Goal: Information Seeking & Learning: Learn about a topic

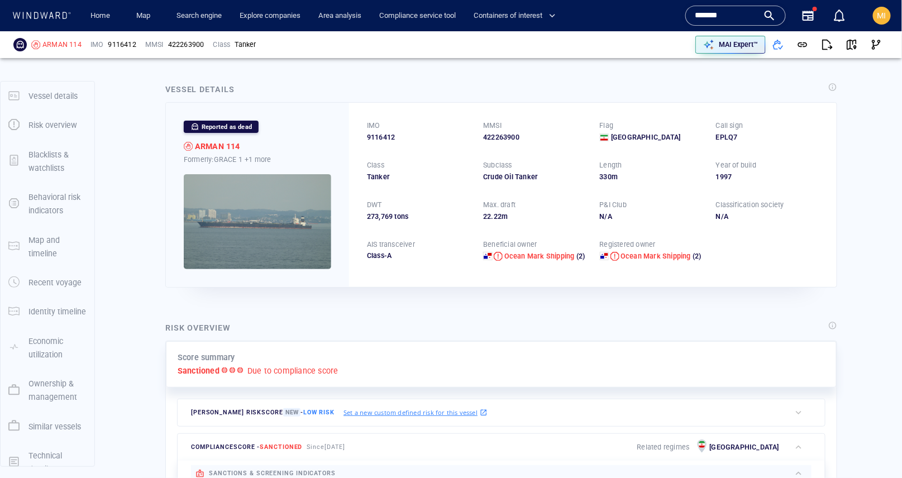
scroll to position [65, 0]
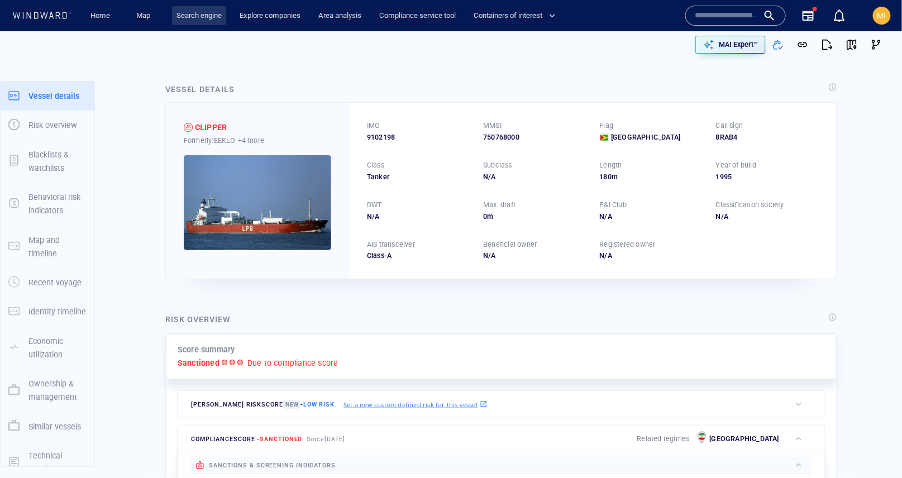
click at [207, 17] on link "Search engine" at bounding box center [199, 16] width 54 height 20
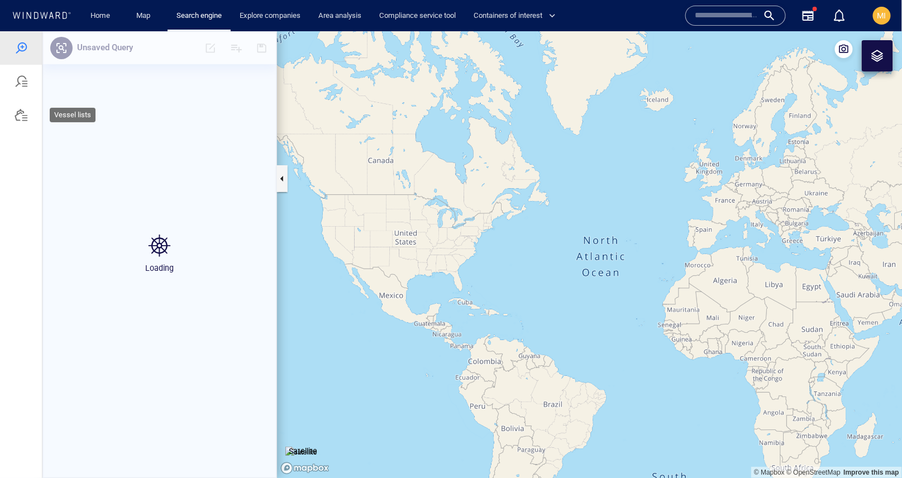
click at [22, 114] on div at bounding box center [21, 114] width 13 height 13
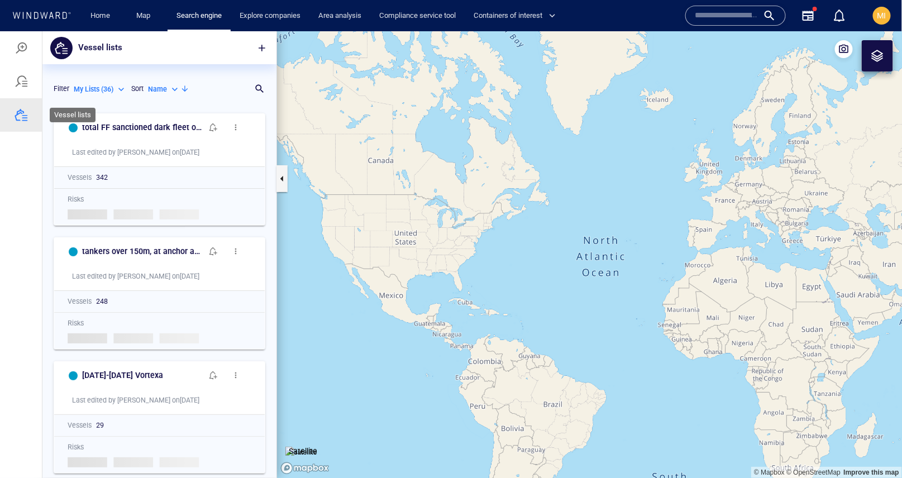
scroll to position [370, 234]
click at [161, 87] on p "Name" at bounding box center [157, 89] width 19 height 10
click at [169, 138] on p "Last Update" at bounding box center [177, 140] width 37 height 10
type input "*********"
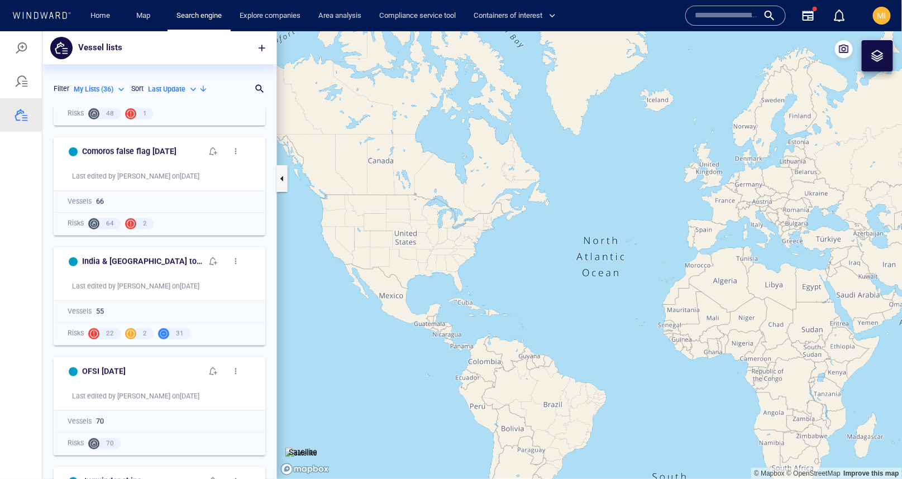
scroll to position [371, 234]
click at [261, 48] on span "button" at bounding box center [261, 47] width 11 height 11
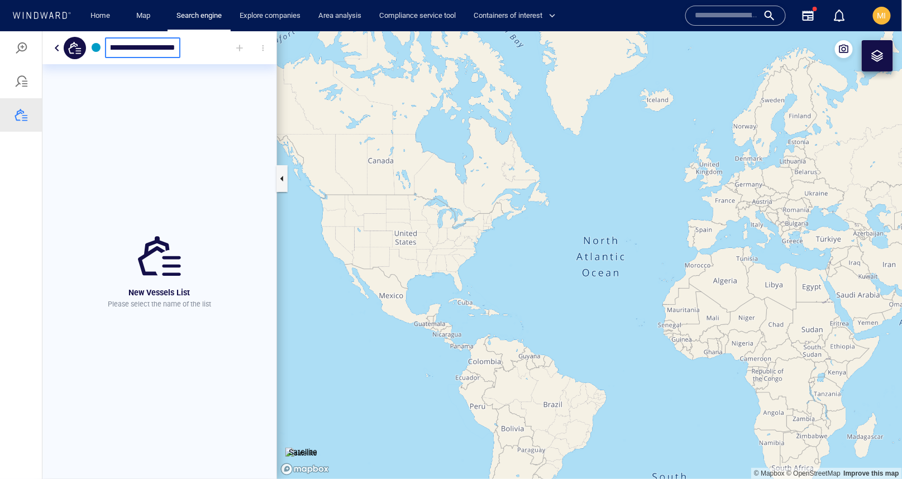
scroll to position [0, 96]
type input "**********"
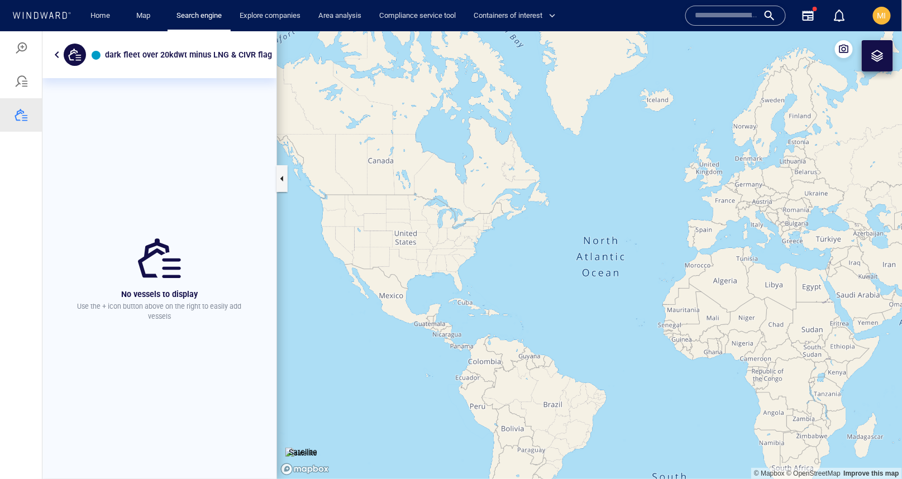
scroll to position [0, 16]
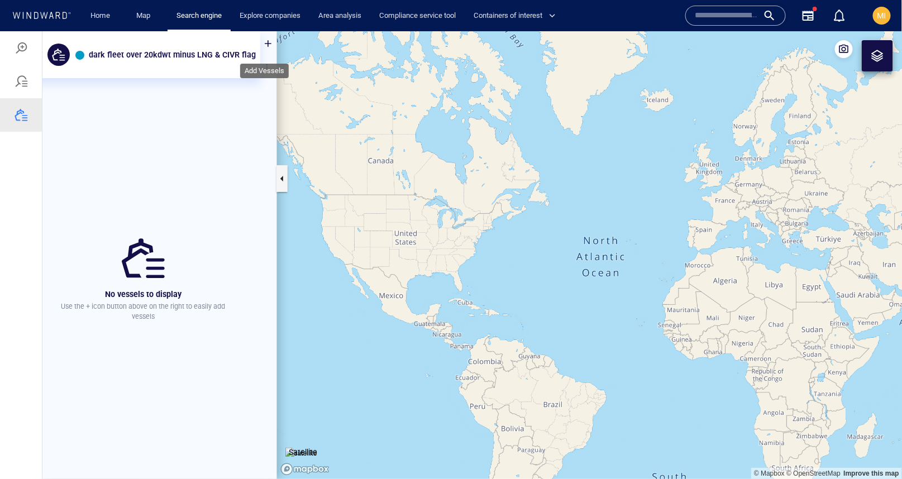
click at [263, 42] on div at bounding box center [268, 43] width 25 height 25
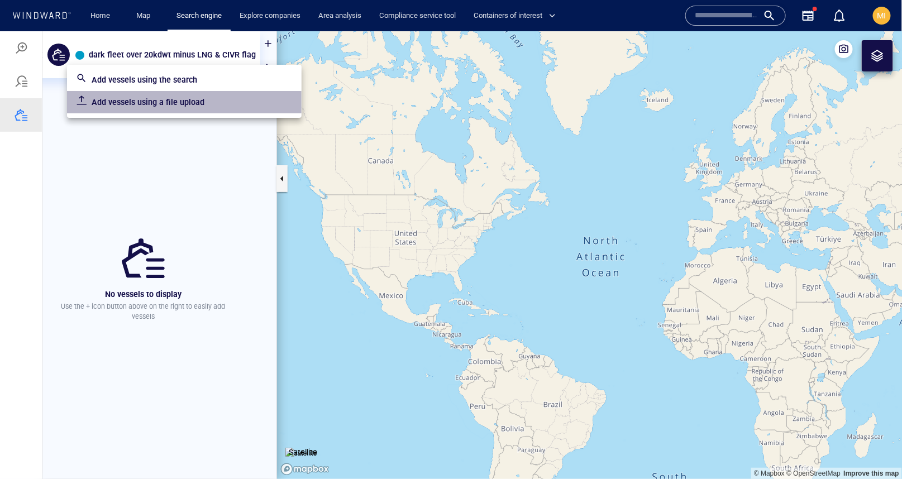
click at [197, 99] on p "Add vessels using a file upload" at bounding box center [192, 101] width 201 height 13
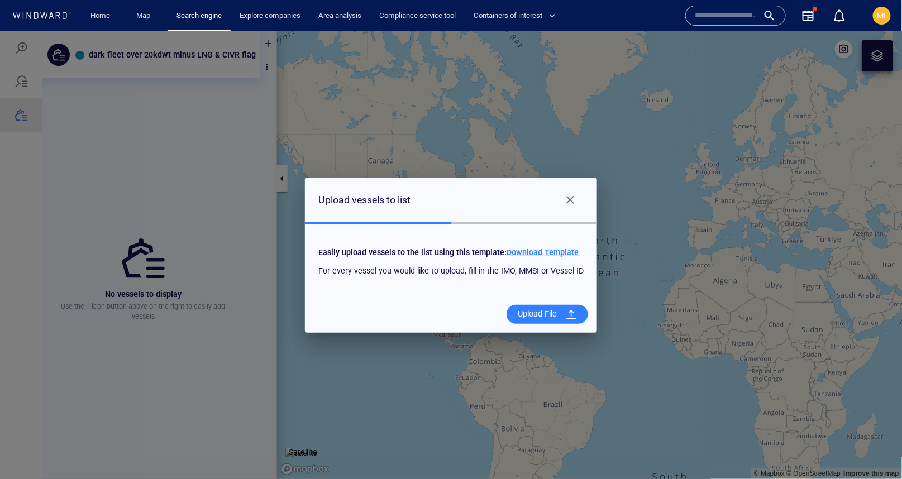
click at [551, 250] on span "Download Template" at bounding box center [542, 251] width 72 height 9
click at [525, 310] on div "Upload File" at bounding box center [537, 313] width 48 height 23
click at [0, 31] on input "Upload File" at bounding box center [0, 31] width 0 height 0
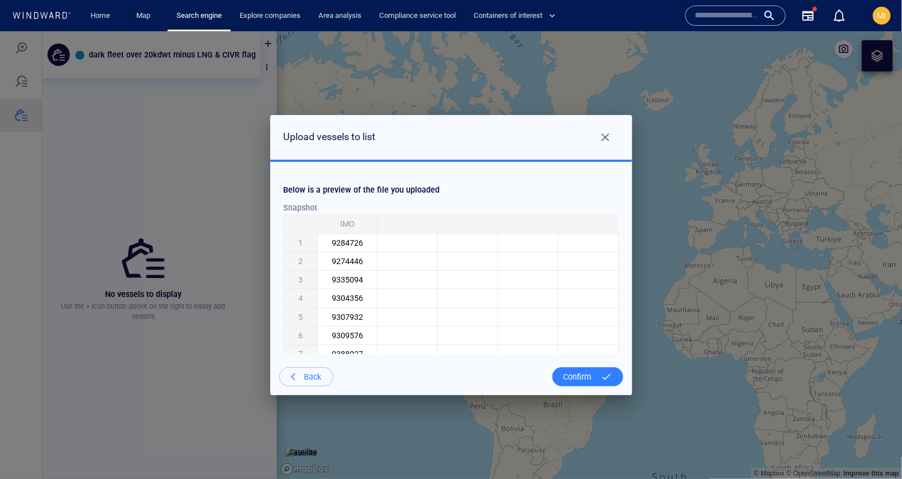
click at [579, 376] on div "Confirm" at bounding box center [577, 376] width 37 height 23
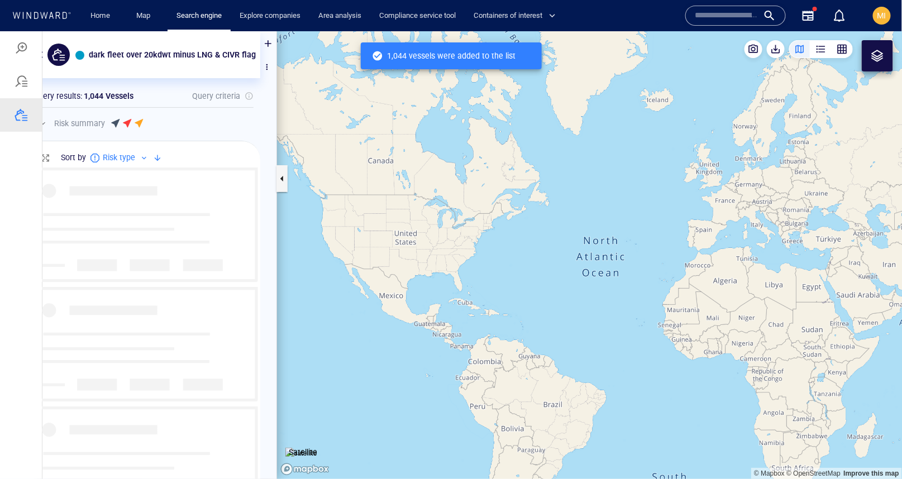
scroll to position [311, 234]
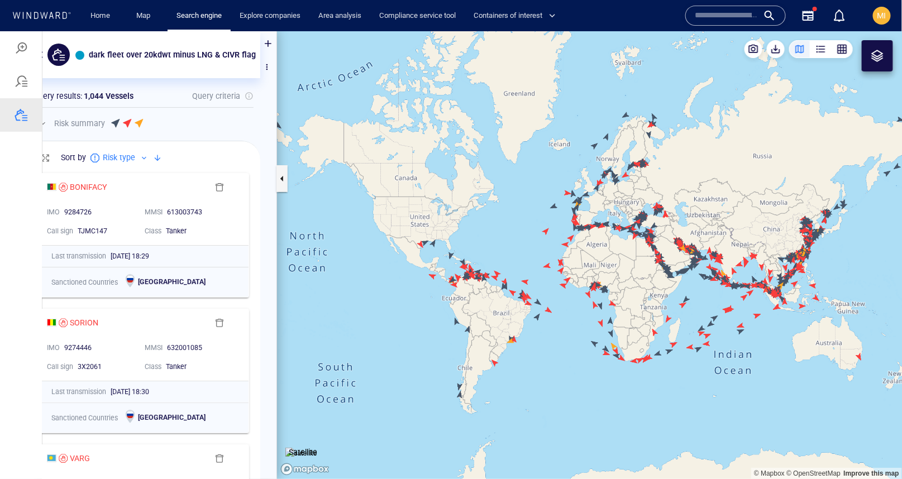
click at [413, 168] on canvas "Map" at bounding box center [589, 255] width 625 height 448
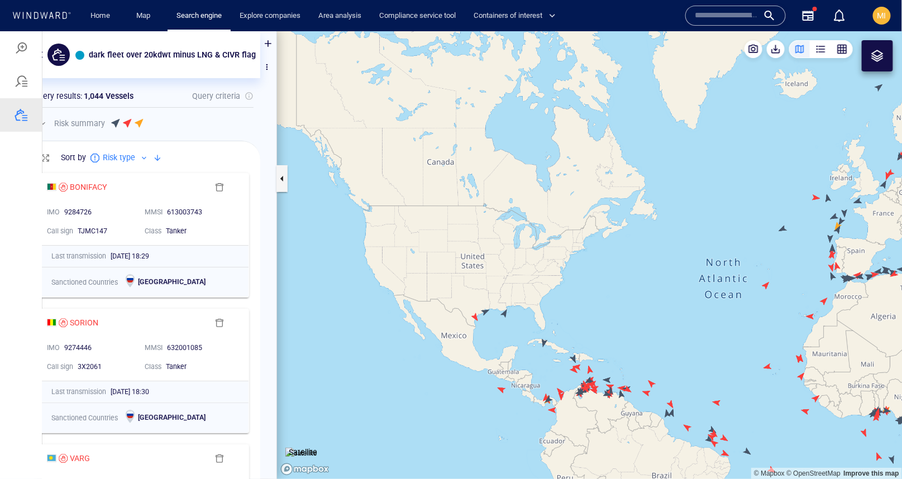
drag, startPoint x: 496, startPoint y: 198, endPoint x: 257, endPoint y: 17, distance: 300.1
click at [257, 31] on html "dark fleet over 20kdwt minus LNG & CIVR flag Something went wrong An error occu…" at bounding box center [451, 255] width 902 height 448
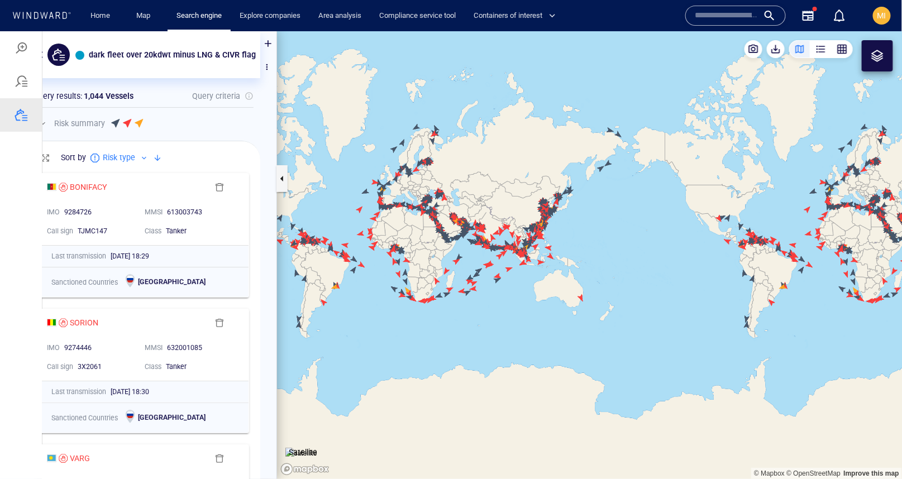
drag, startPoint x: 390, startPoint y: 115, endPoint x: 411, endPoint y: 146, distance: 37.3
click at [411, 146] on canvas "Map" at bounding box center [589, 255] width 625 height 448
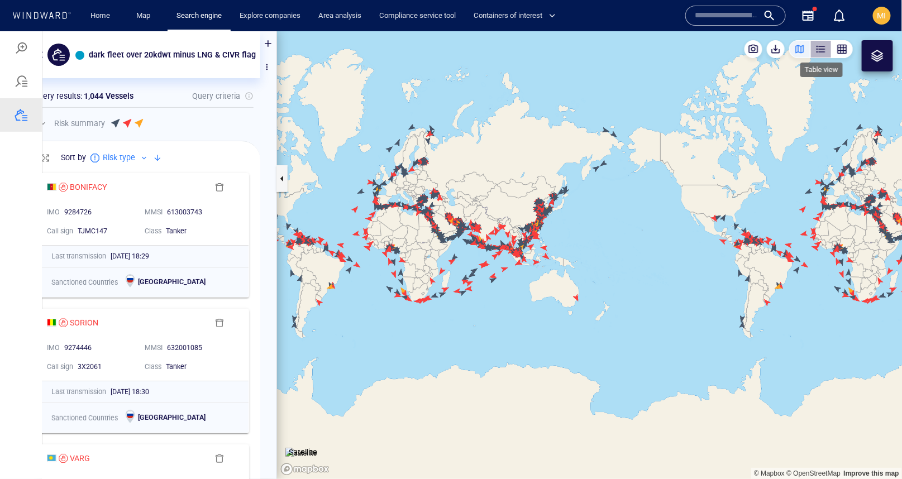
click at [823, 46] on div "button" at bounding box center [820, 48] width 11 height 11
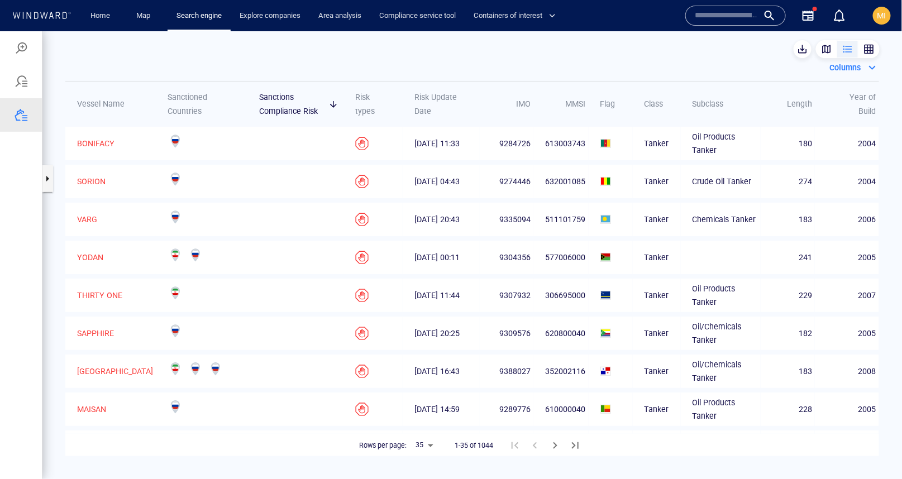
click at [848, 67] on div "Columns" at bounding box center [845, 67] width 36 height 18
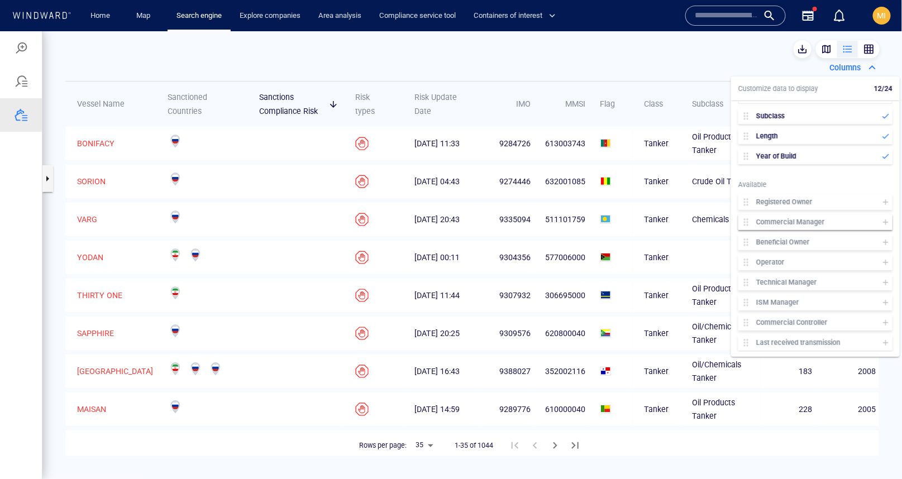
scroll to position [214, 0]
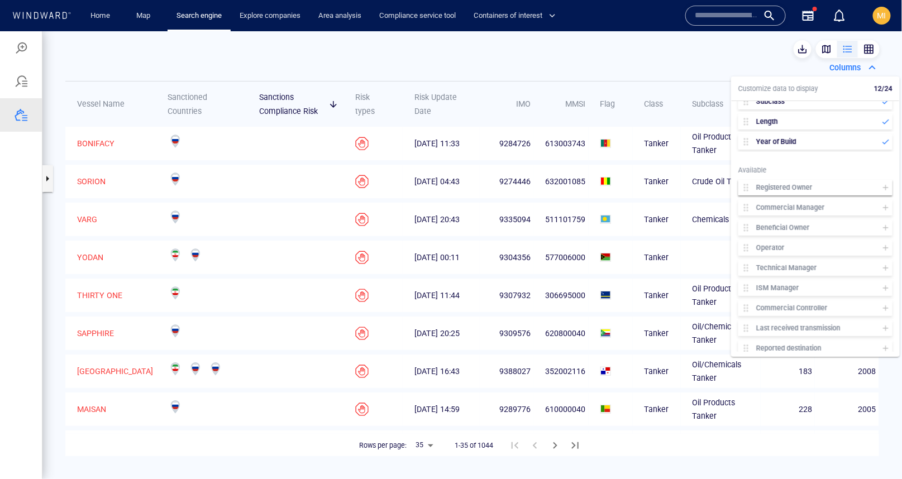
click at [884, 183] on icon at bounding box center [885, 187] width 9 height 9
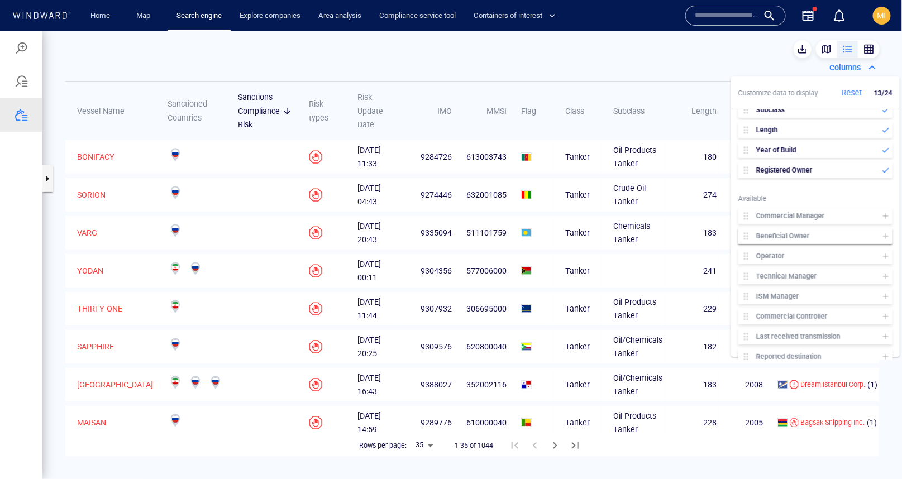
click at [884, 231] on icon at bounding box center [885, 235] width 9 height 9
click at [885, 234] on icon at bounding box center [885, 235] width 5 height 5
click at [884, 251] on icon at bounding box center [885, 255] width 9 height 9
click at [886, 271] on icon at bounding box center [885, 275] width 9 height 9
click at [883, 293] on icon at bounding box center [885, 295] width 5 height 5
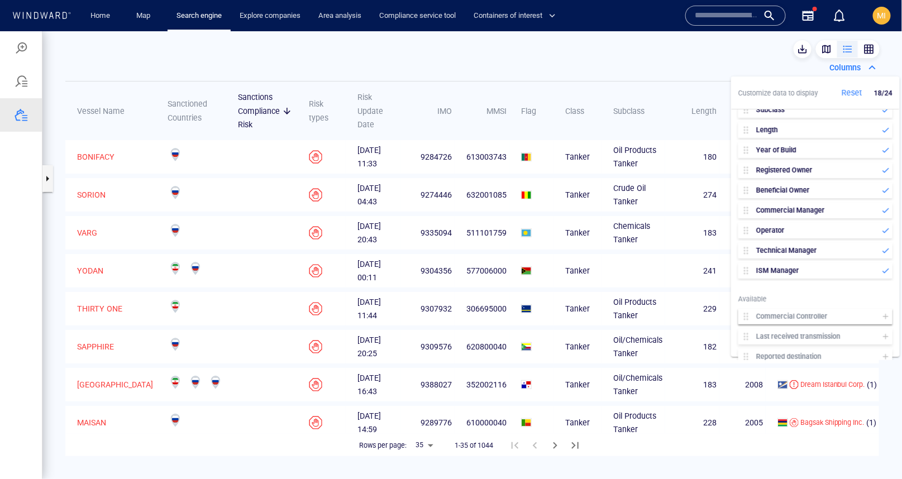
click at [882, 311] on icon at bounding box center [885, 315] width 9 height 9
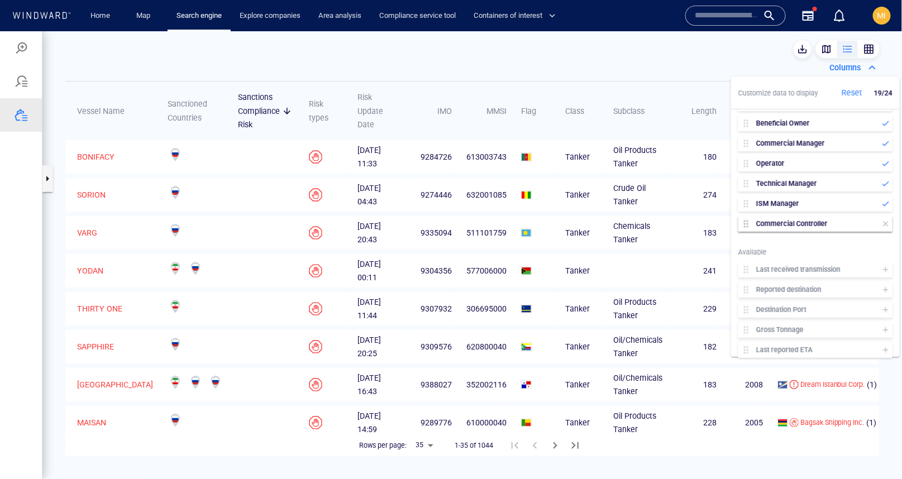
scroll to position [282, 0]
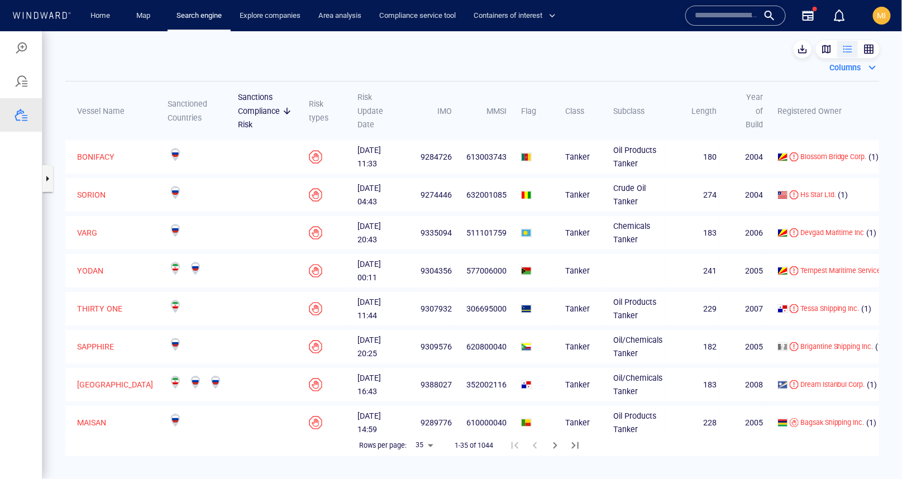
click at [681, 322] on td "229" at bounding box center [692, 307] width 54 height 33
click at [432, 442] on body "dark fleet over 20kdwt minus LNG & CIVR flag Something went wrong An error occu…" at bounding box center [451, 255] width 902 height 448
click at [429, 453] on li "50" at bounding box center [424, 454] width 27 height 20
type input "**"
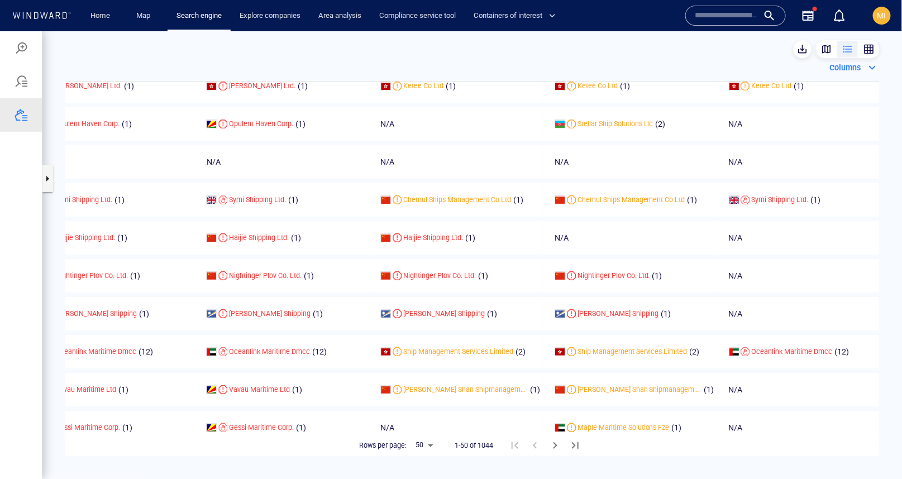
scroll to position [1319, 1093]
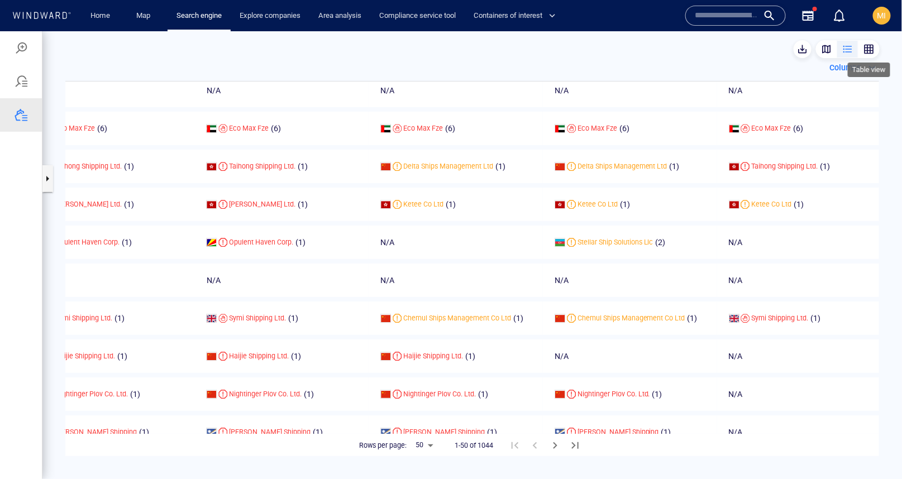
click at [872, 49] on div "button" at bounding box center [868, 48] width 11 height 11
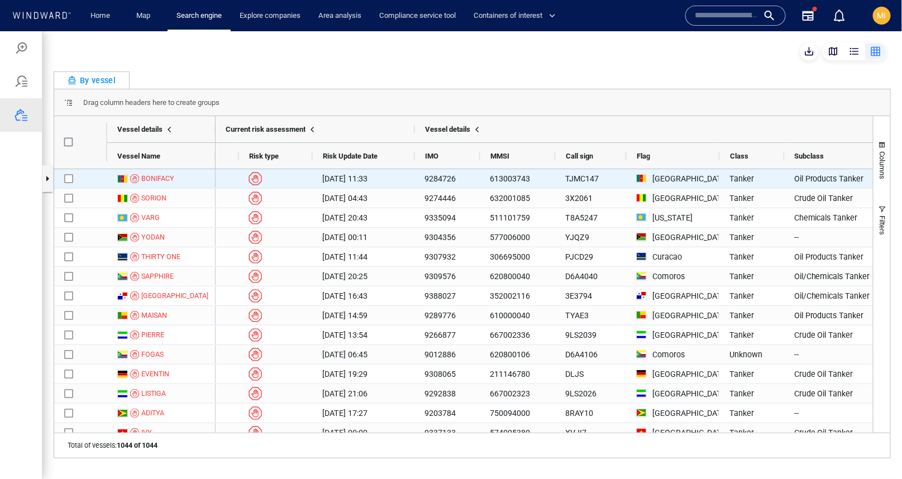
scroll to position [0, 0]
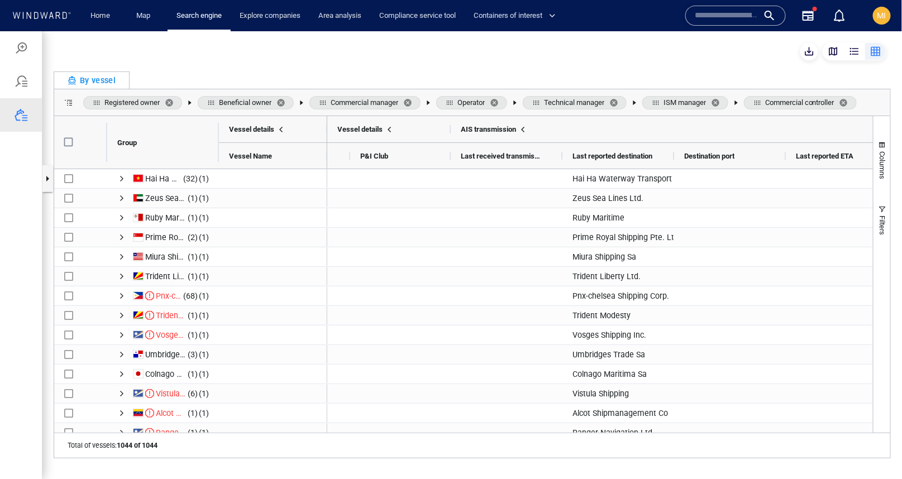
drag, startPoint x: 99, startPoint y: 75, endPoint x: 151, endPoint y: 119, distance: 67.8
click at [151, 119] on div "By vessel Registered owner Beneficial owner Commercial manager Operator Technic…" at bounding box center [472, 256] width 837 height 370
click at [69, 101] on span at bounding box center [68, 102] width 9 height 9
click at [880, 165] on span "Columns" at bounding box center [882, 165] width 8 height 28
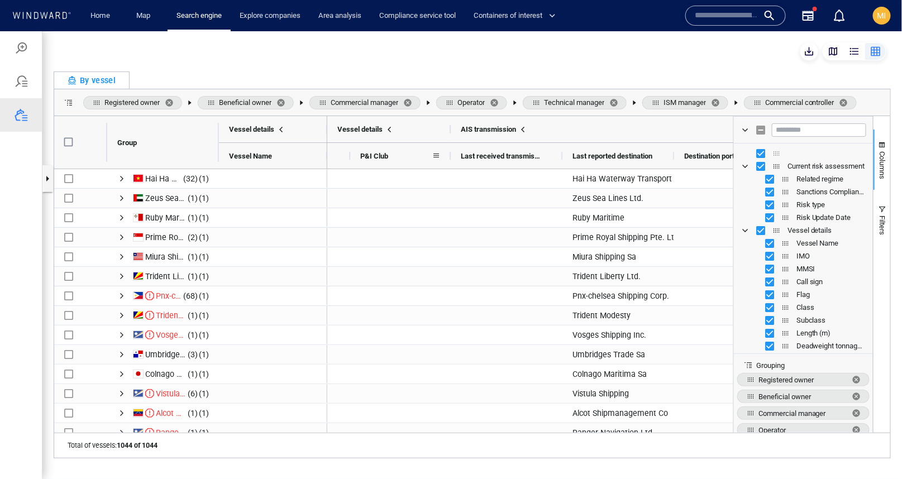
click at [406, 156] on div "P&I Club" at bounding box center [395, 155] width 71 height 20
click at [114, 79] on div "By vessel" at bounding box center [92, 79] width 48 height 13
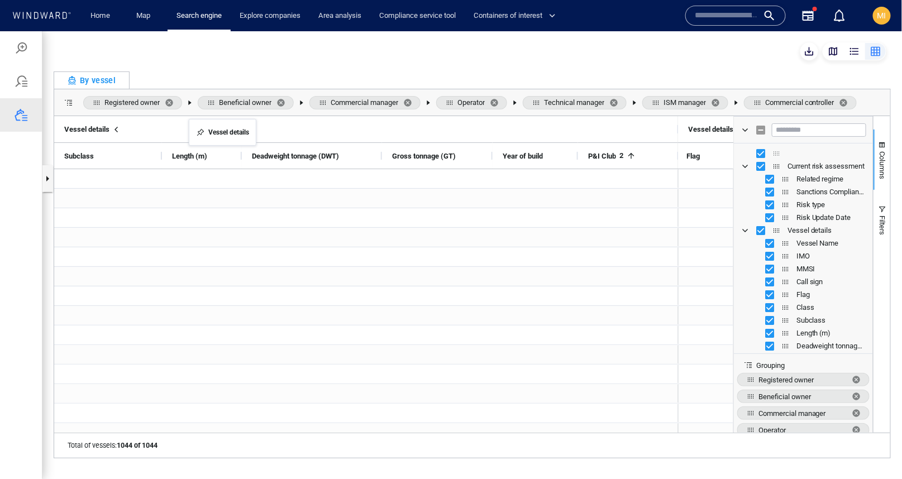
drag, startPoint x: 286, startPoint y: 125, endPoint x: 276, endPoint y: 125, distance: 10.0
click at [596, 157] on span "P&I Club" at bounding box center [602, 155] width 28 height 8
click at [661, 154] on span at bounding box center [663, 155] width 9 height 9
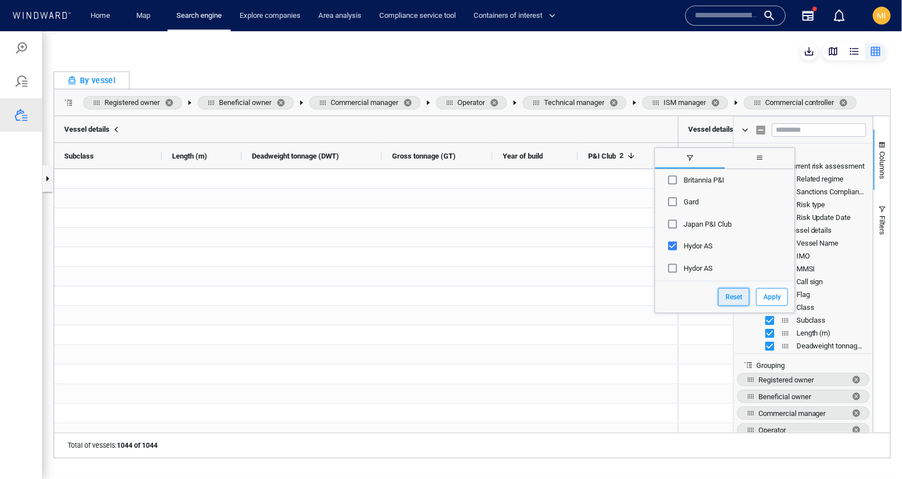
click at [741, 295] on button "Reset" at bounding box center [733, 296] width 31 height 18
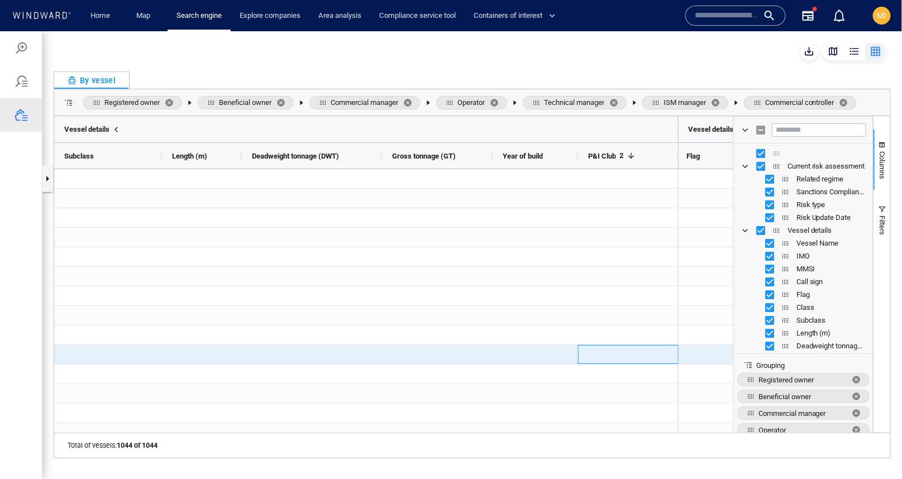
click at [604, 359] on div "Press SPACE to select this row." at bounding box center [628, 353] width 100 height 19
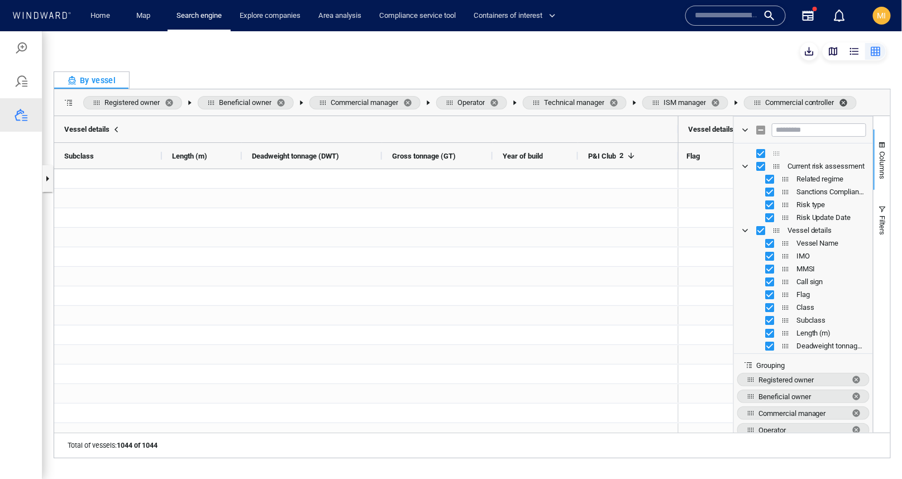
click at [852, 98] on span "Commercial controller. Press ENTER to sort. Press DELETE to remove" at bounding box center [845, 102] width 13 height 9
click at [724, 102] on span "ISM manager. Press ENTER to sort. Press DELETE to remove" at bounding box center [717, 102] width 13 height 9
click at [622, 102] on span "Technical manager. Press ENTER to sort. Press DELETE to remove" at bounding box center [615, 102] width 13 height 9
click at [503, 98] on span "Operator. Press ENTER to sort. Press DELETE to remove" at bounding box center [496, 102] width 13 height 9
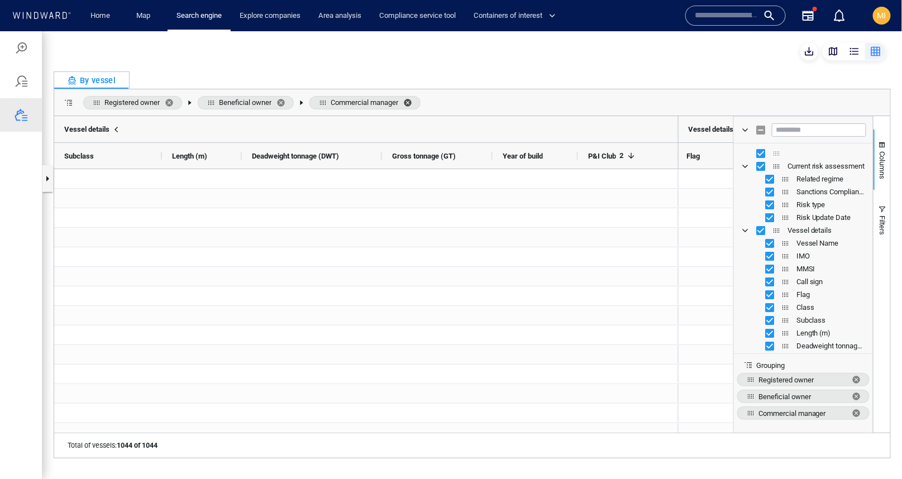
click at [416, 102] on span "Commercial manager. Press ENTER to sort. Press DELETE to remove" at bounding box center [409, 102] width 13 height 9
click at [281, 99] on span "Beneficial owner" at bounding box center [246, 101] width 96 height 13
click at [174, 98] on span "Registered owner. Press ENTER to sort. Press DELETE to remove" at bounding box center [171, 102] width 13 height 9
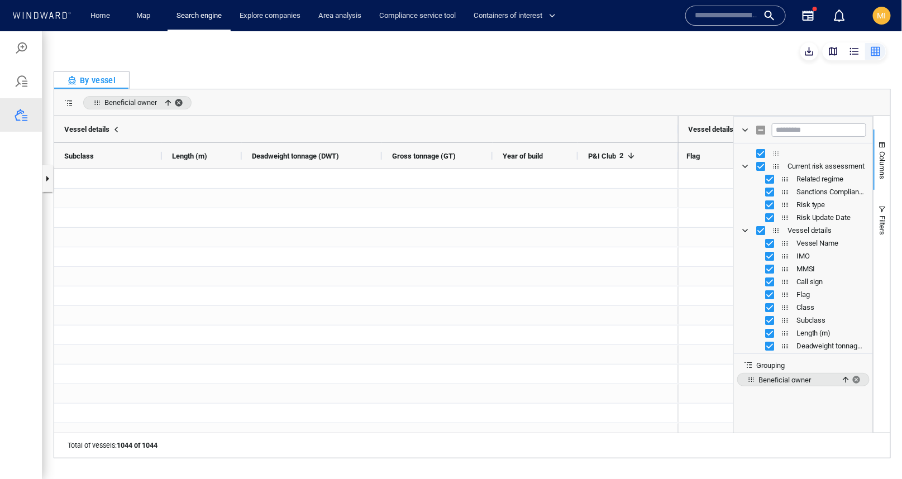
click at [184, 101] on span "Beneficial owner, ascending. Press ENTER to sort. Press DELETE to remove" at bounding box center [180, 102] width 13 height 9
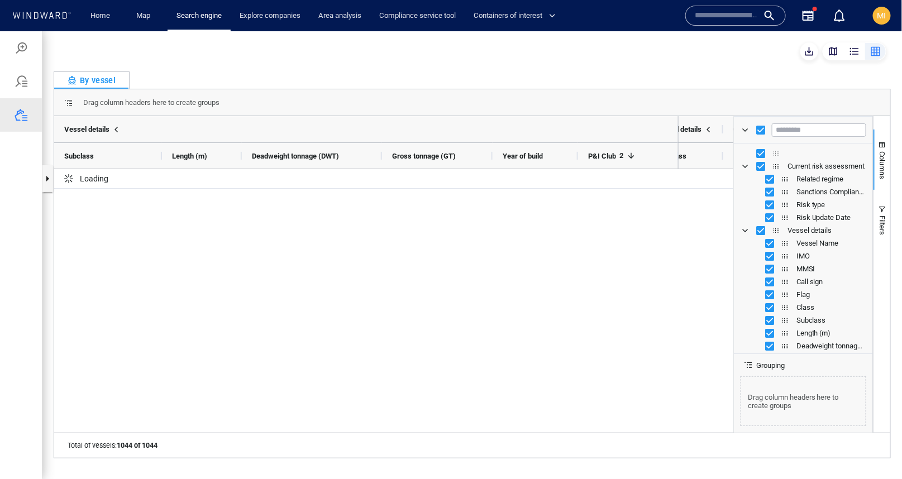
click at [836, 50] on div "button" at bounding box center [832, 50] width 11 height 11
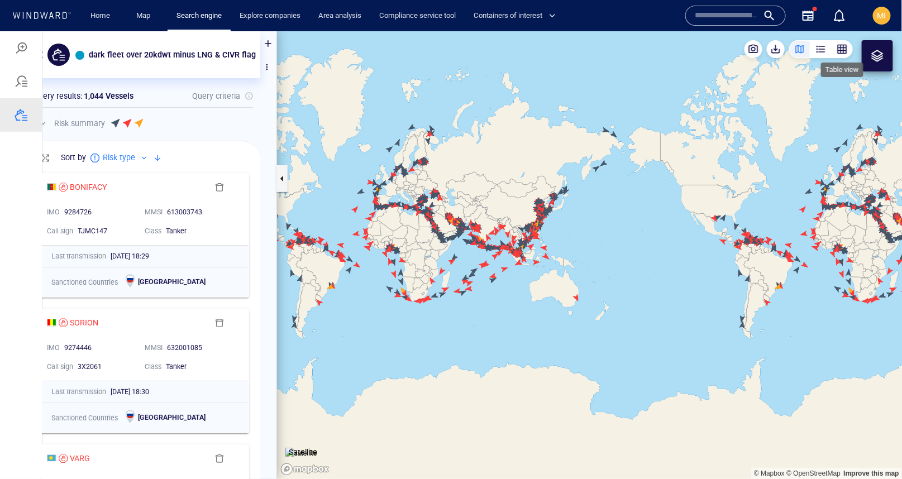
click at [845, 45] on div "button" at bounding box center [841, 48] width 11 height 11
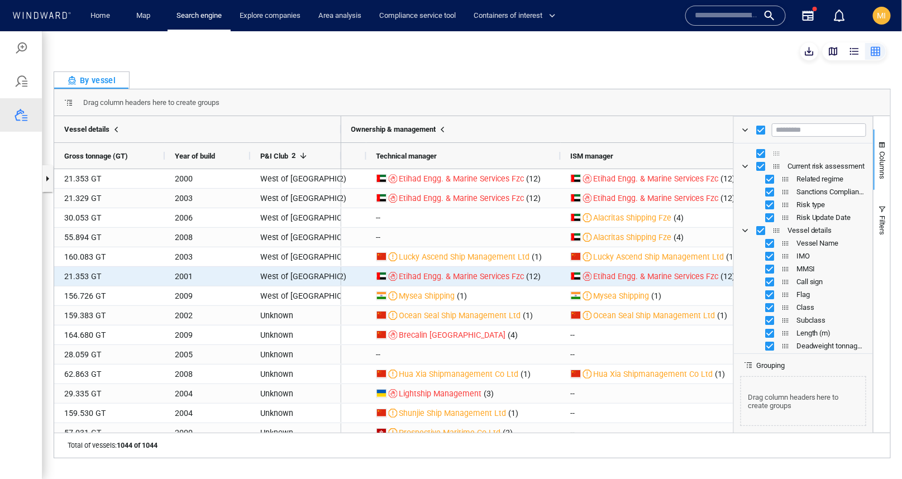
scroll to position [42, 0]
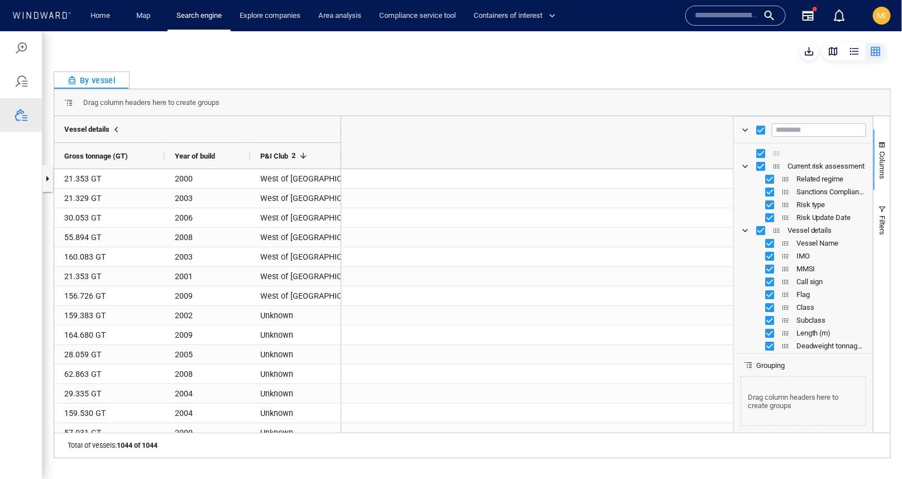
scroll to position [0, 955]
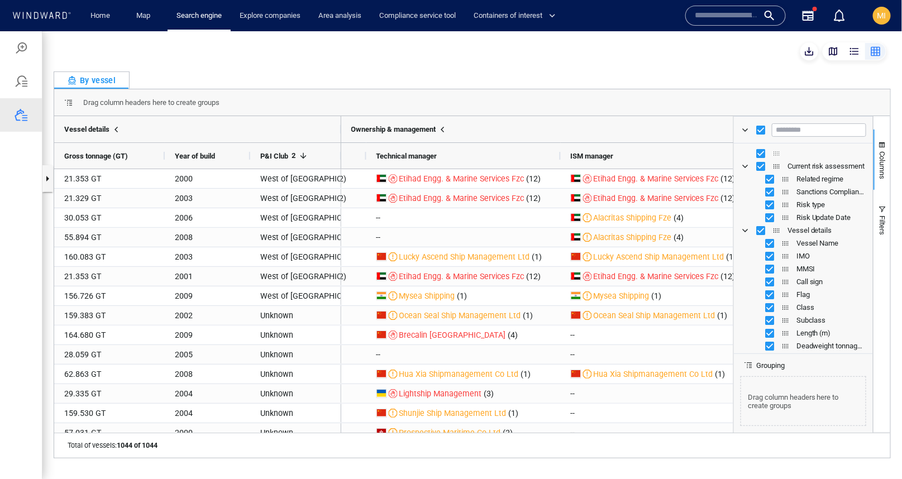
click at [752, 365] on span at bounding box center [748, 364] width 9 height 9
click at [102, 80] on div "By vessel" at bounding box center [92, 79] width 48 height 13
click at [881, 164] on span "Columns" at bounding box center [882, 165] width 8 height 28
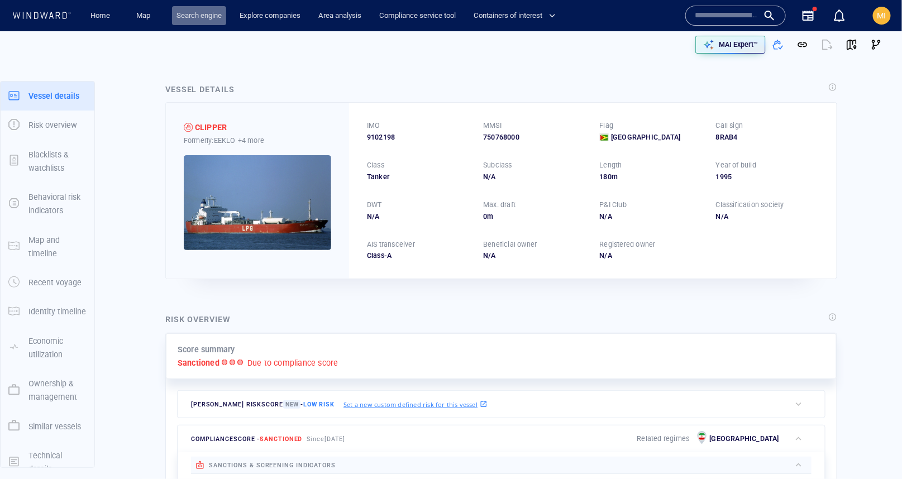
click at [198, 18] on link "Search engine" at bounding box center [199, 16] width 54 height 20
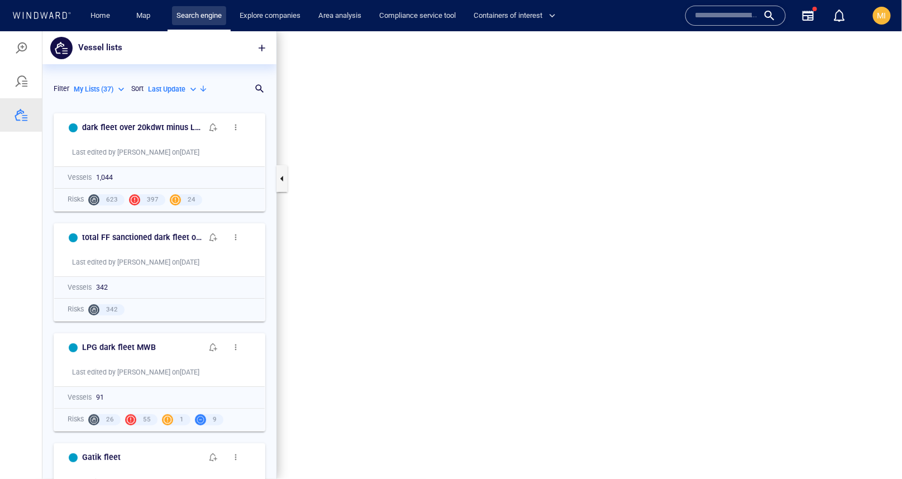
scroll to position [371, 234]
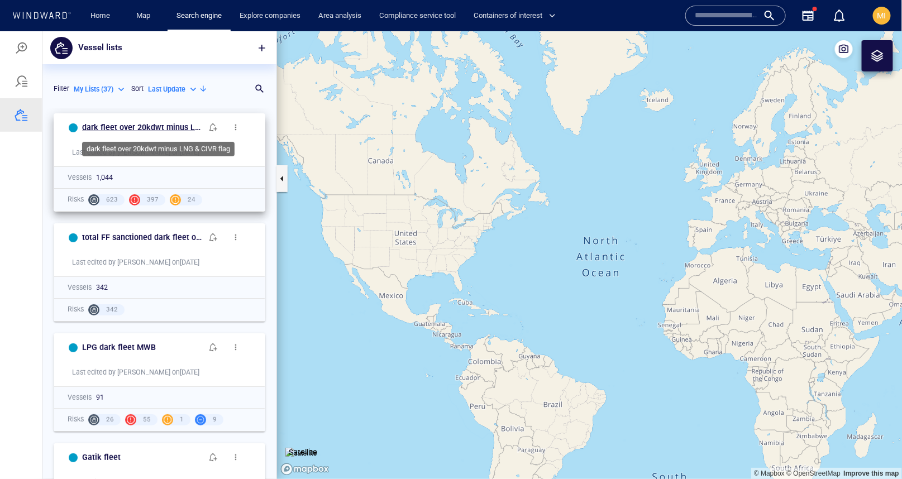
click at [129, 127] on h6 "dark fleet over 20kdwt minus LNG & CIVR flag" at bounding box center [142, 127] width 120 height 14
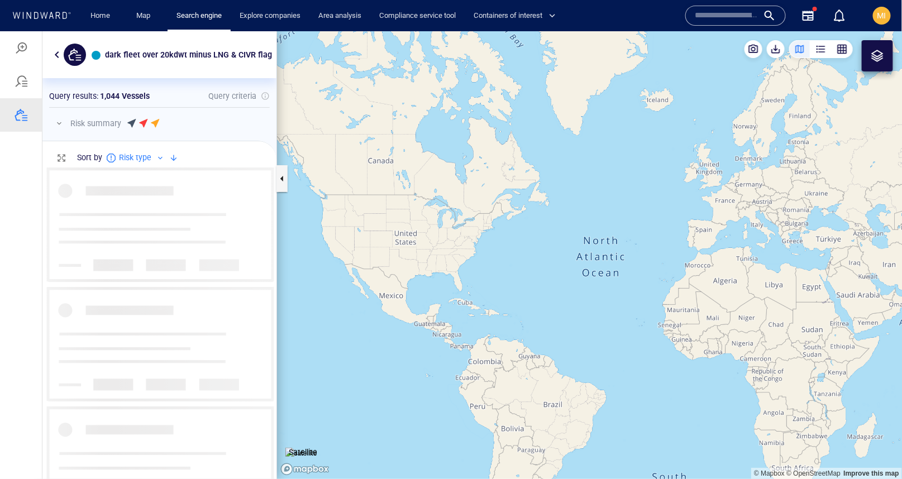
scroll to position [311, 234]
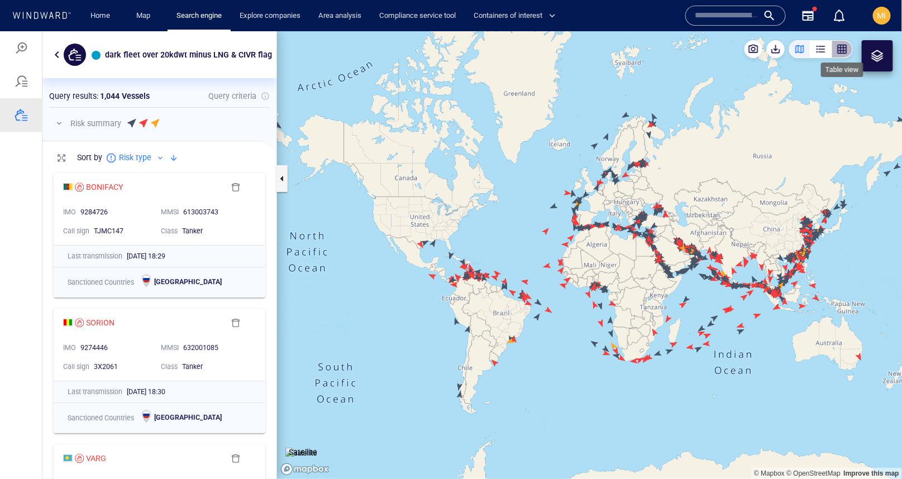
click at [840, 50] on div "button" at bounding box center [841, 48] width 11 height 11
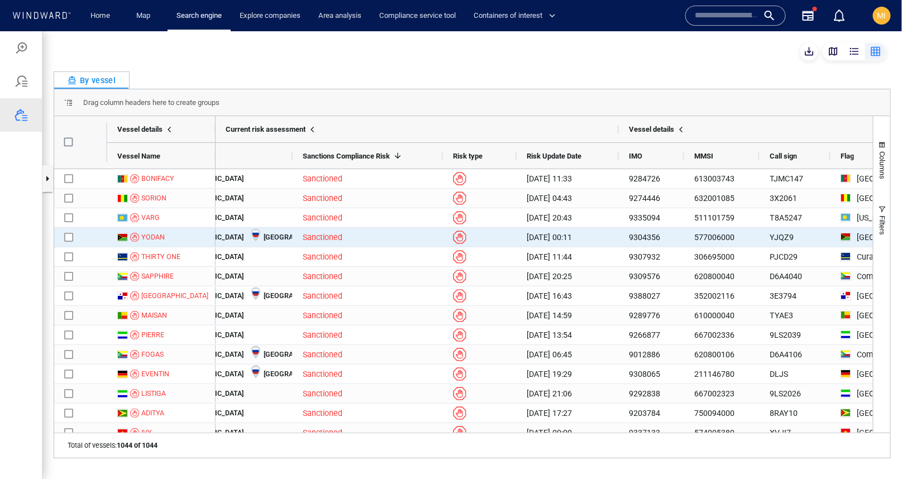
scroll to position [0, 0]
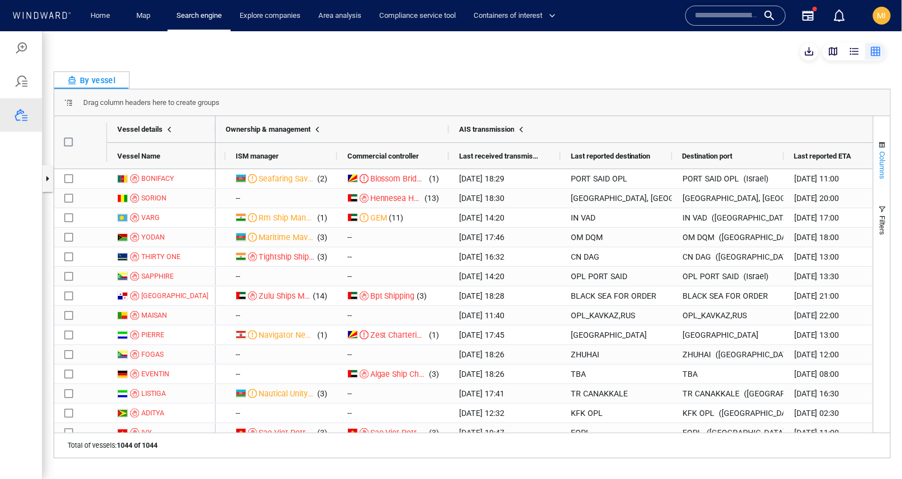
click at [881, 169] on span "Columns" at bounding box center [882, 165] width 8 height 28
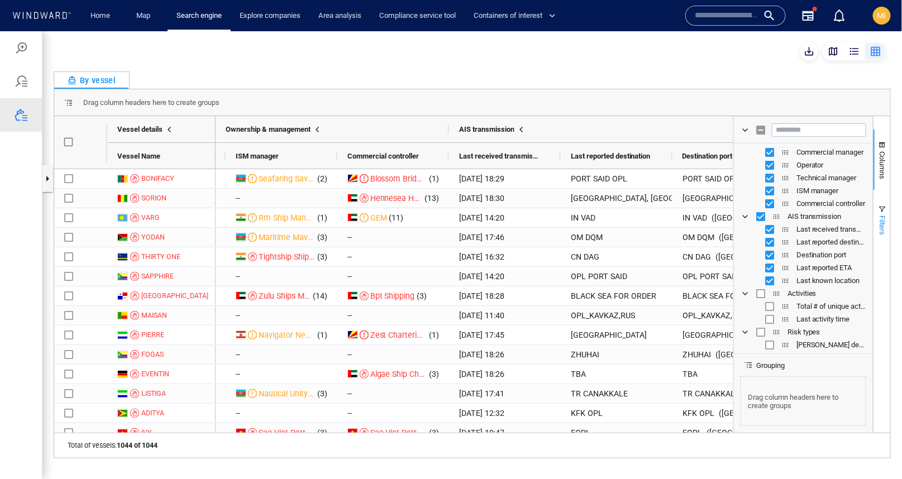
click at [880, 227] on span "Filters" at bounding box center [882, 225] width 8 height 20
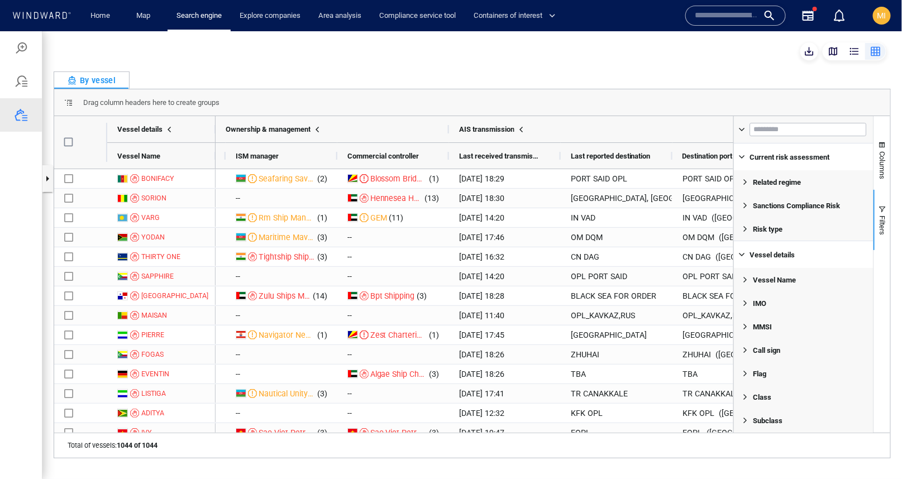
click at [745, 279] on span "Filter List 24 Filters" at bounding box center [744, 279] width 9 height 9
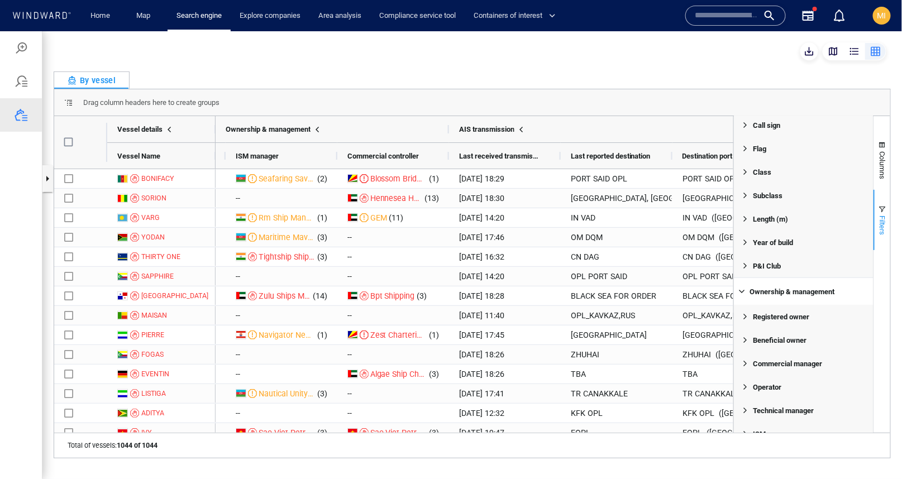
click at [883, 223] on span "Filters" at bounding box center [882, 225] width 8 height 20
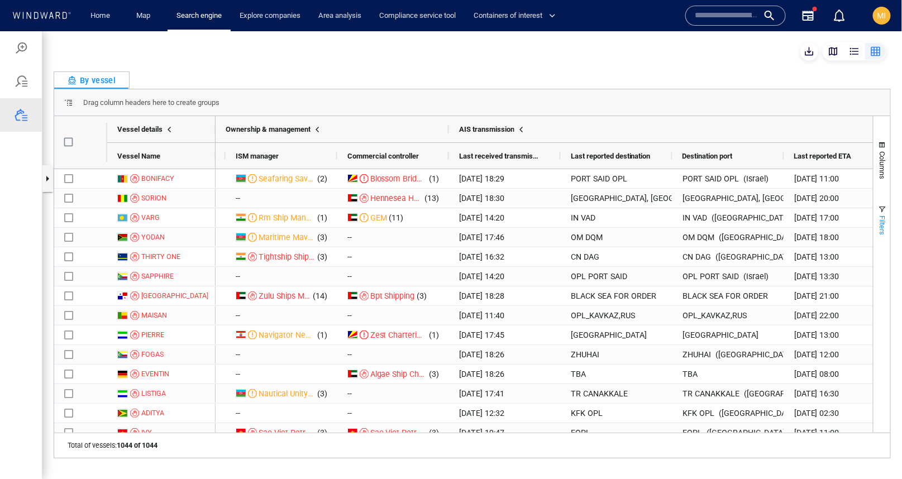
click at [883, 223] on span "Filters" at bounding box center [882, 225] width 8 height 20
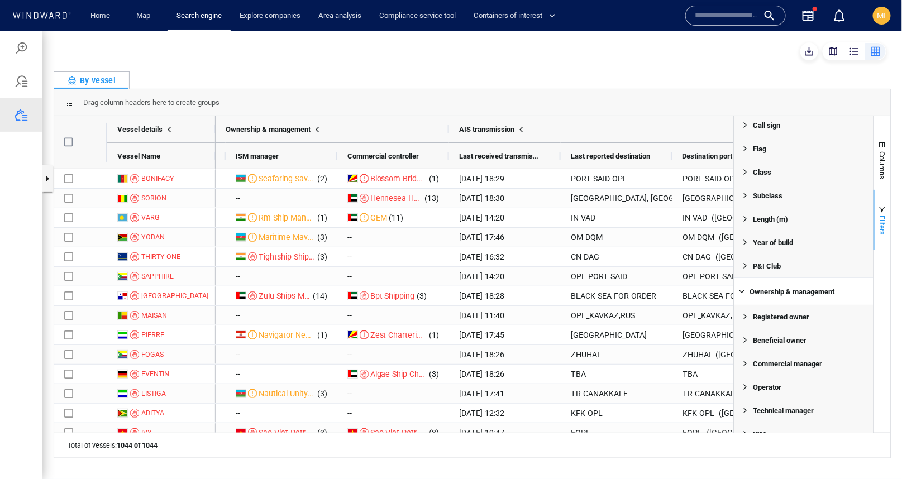
click at [883, 223] on span "Filters" at bounding box center [882, 225] width 8 height 20
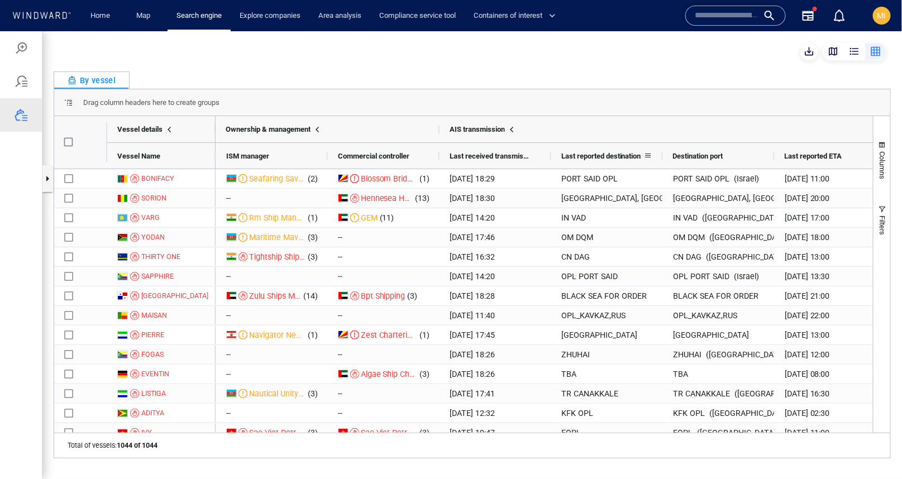
click at [648, 154] on span at bounding box center [648, 155] width 9 height 9
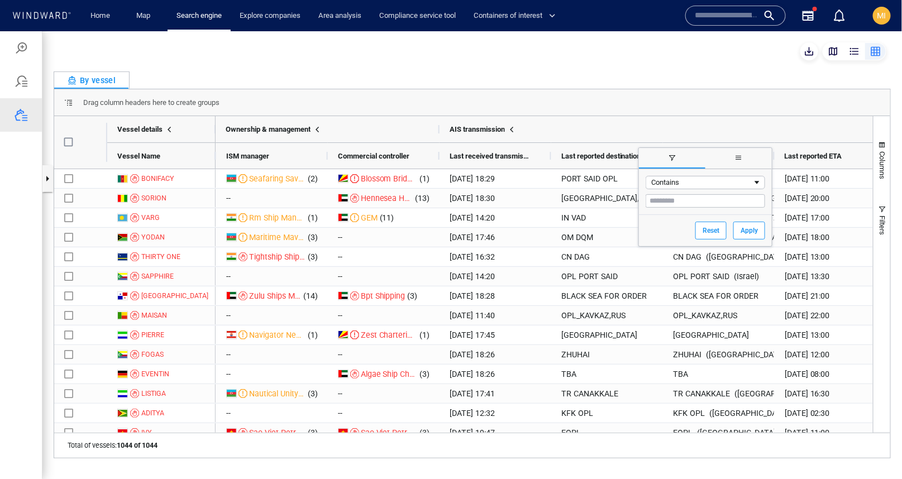
click at [648, 154] on span "filter" at bounding box center [672, 158] width 66 height 20
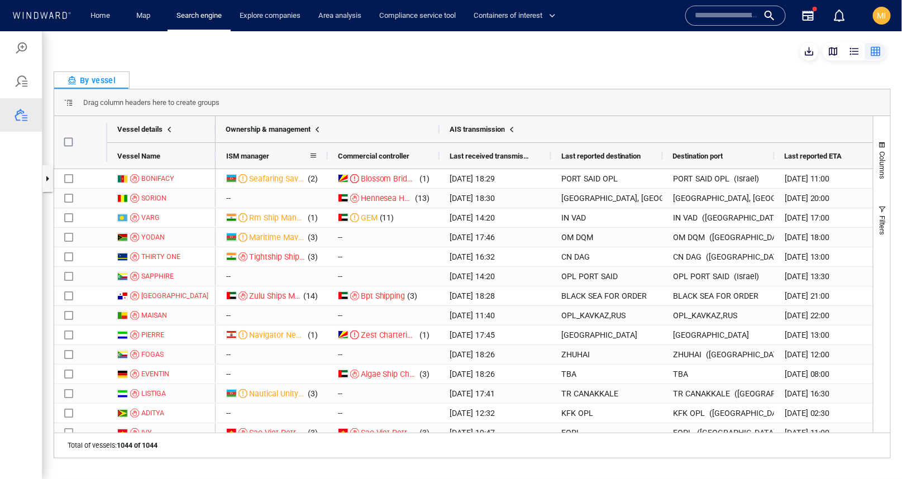
click at [313, 154] on span at bounding box center [313, 155] width 9 height 9
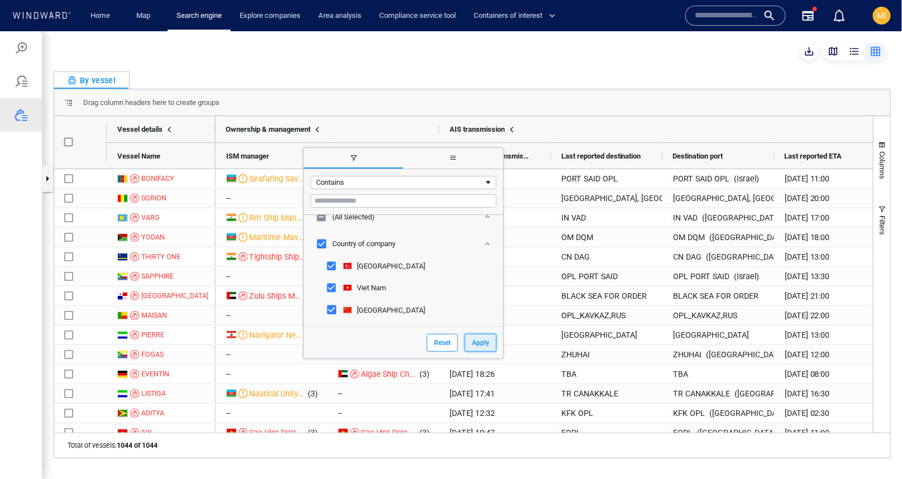
click at [464, 344] on button "Apply" at bounding box center [480, 342] width 32 height 18
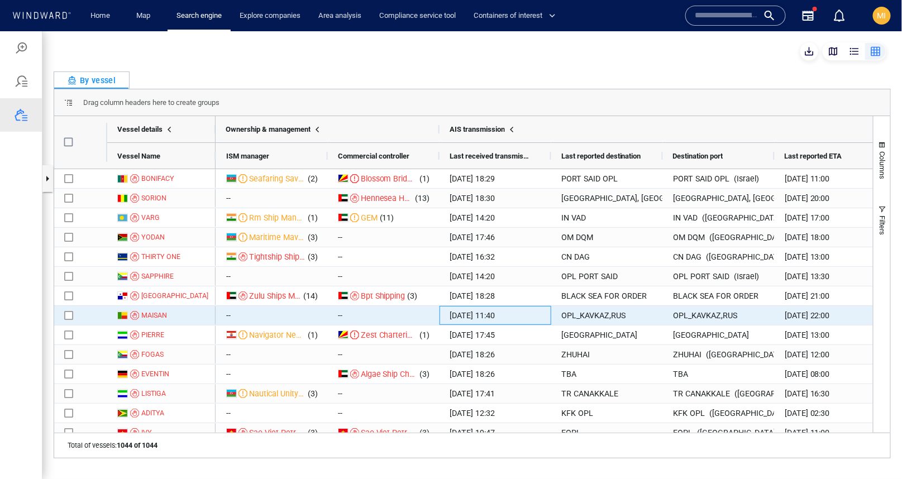
click at [536, 313] on div "26 Sep 25 11:40" at bounding box center [495, 314] width 112 height 19
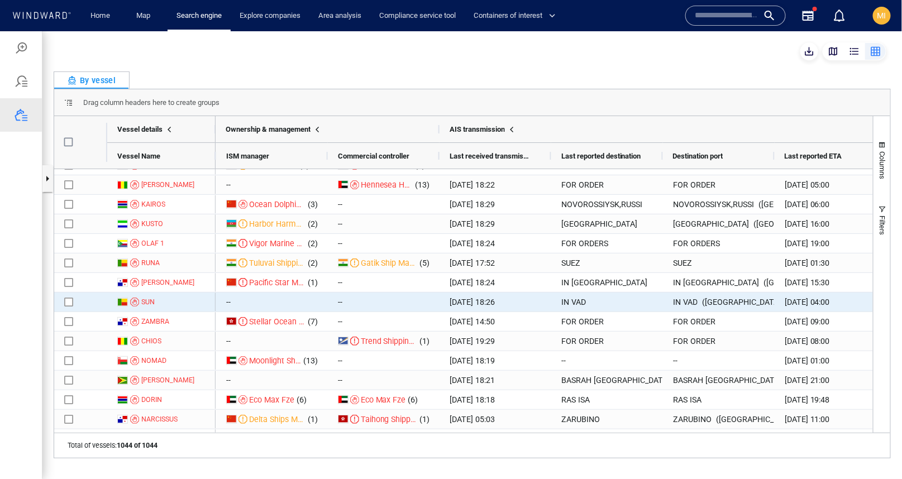
scroll to position [631, 0]
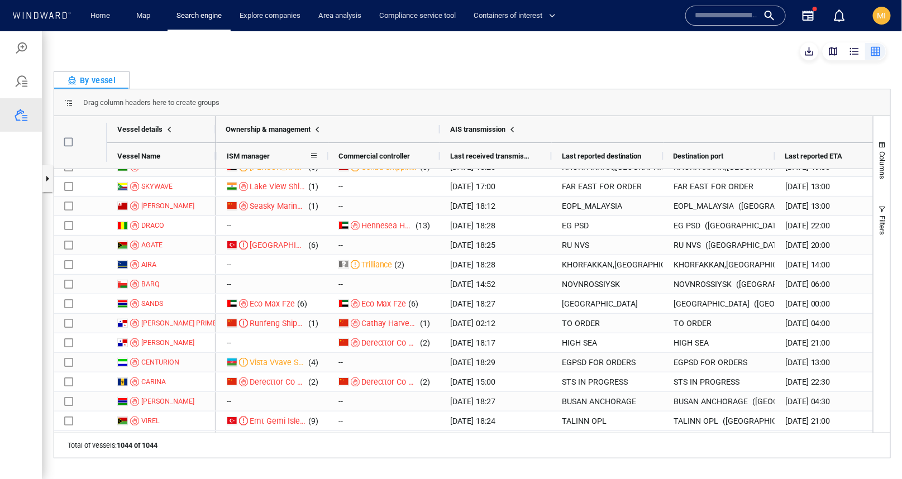
click at [292, 154] on div "ISM manager" at bounding box center [268, 155] width 83 height 20
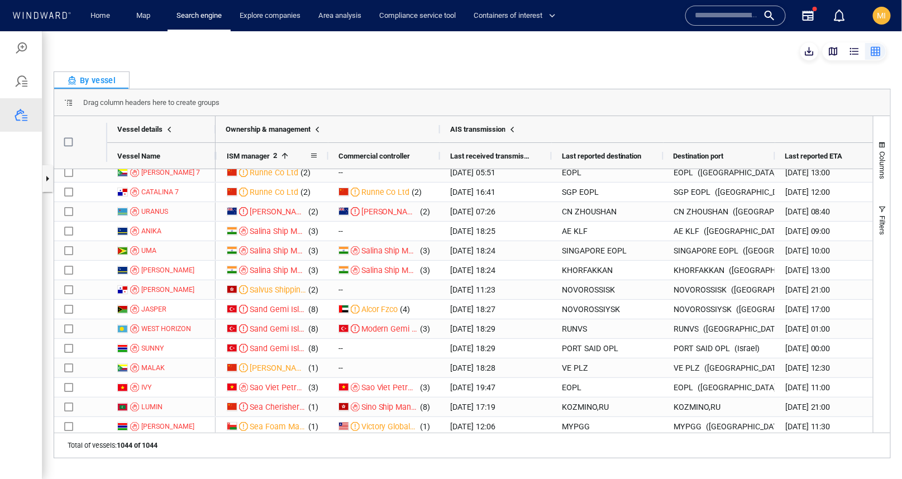
click at [289, 151] on span at bounding box center [284, 155] width 9 height 9
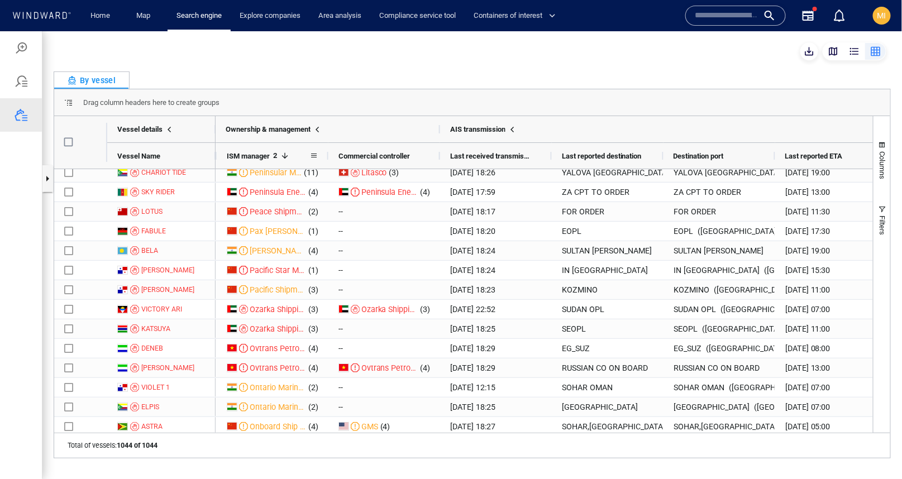
click at [311, 151] on span at bounding box center [313, 155] width 9 height 9
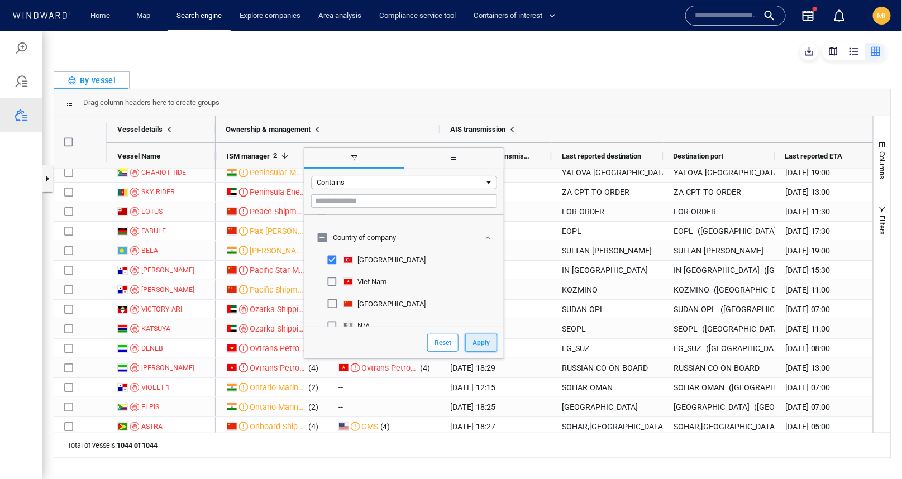
click at [465, 340] on button "Apply" at bounding box center [481, 342] width 32 height 18
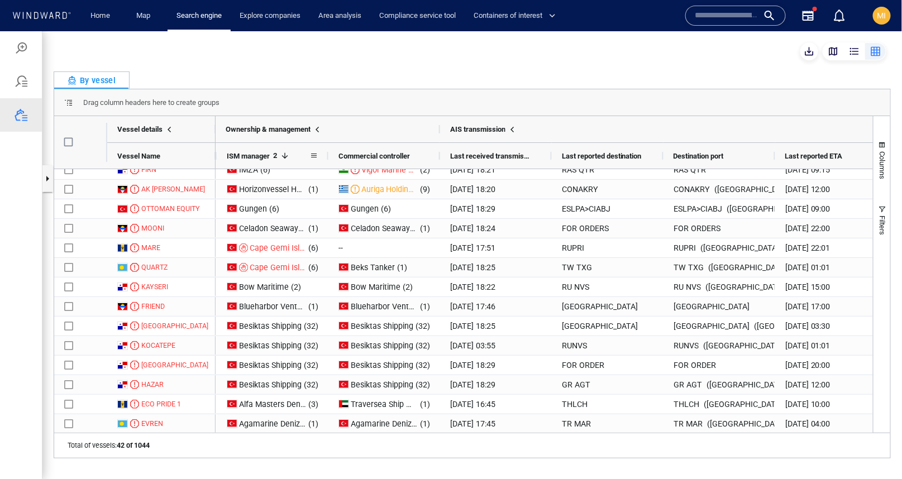
click at [285, 155] on span at bounding box center [284, 155] width 9 height 9
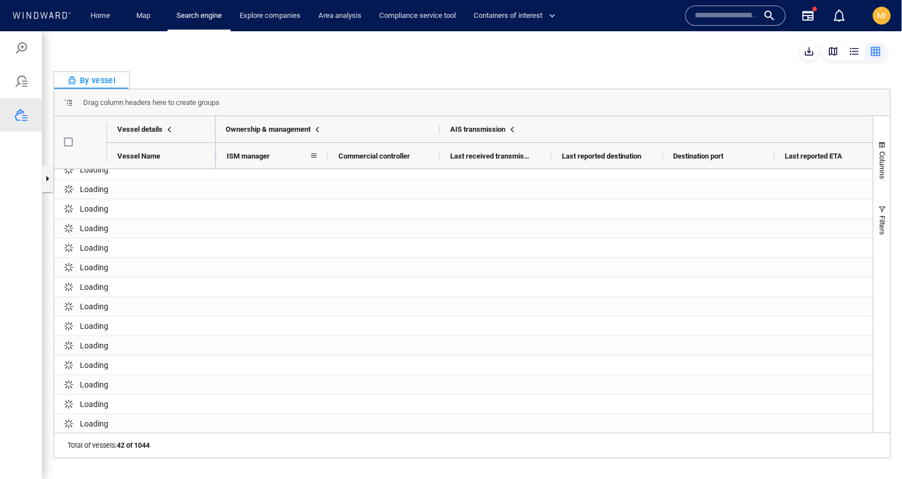
click at [285, 153] on div "ISM manager" at bounding box center [268, 155] width 83 height 20
click at [288, 154] on span at bounding box center [284, 155] width 9 height 9
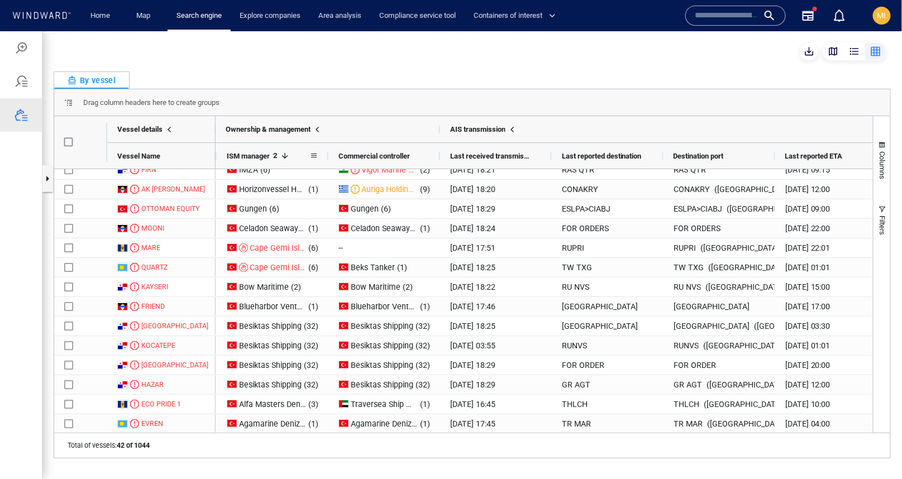
click at [262, 154] on span "ISM manager" at bounding box center [248, 155] width 43 height 8
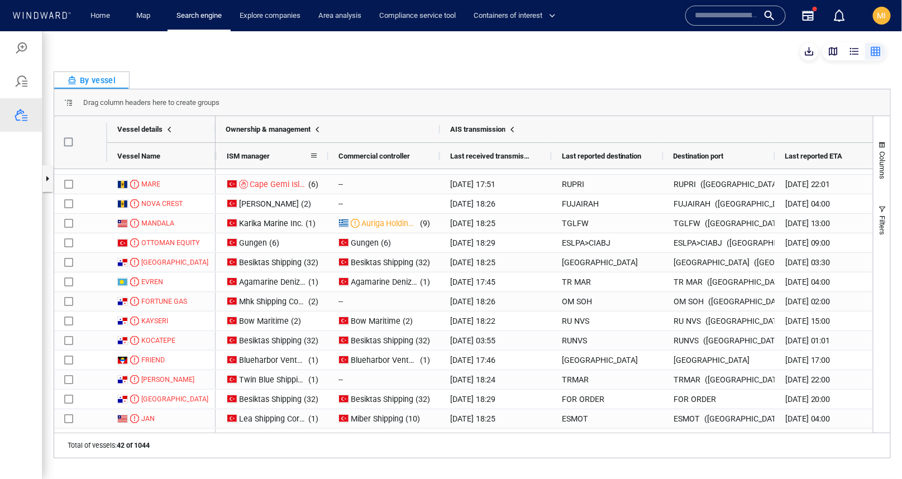
click at [313, 154] on span at bounding box center [313, 155] width 9 height 9
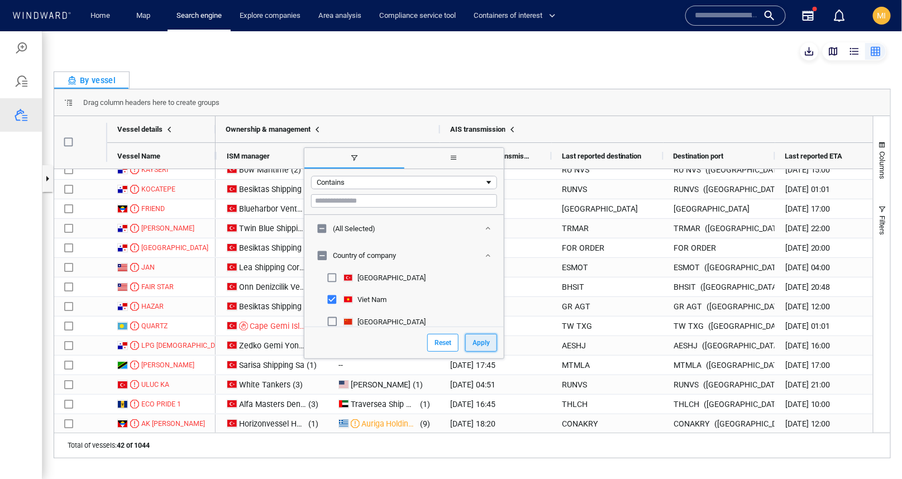
click at [465, 338] on button "Apply" at bounding box center [481, 342] width 32 height 18
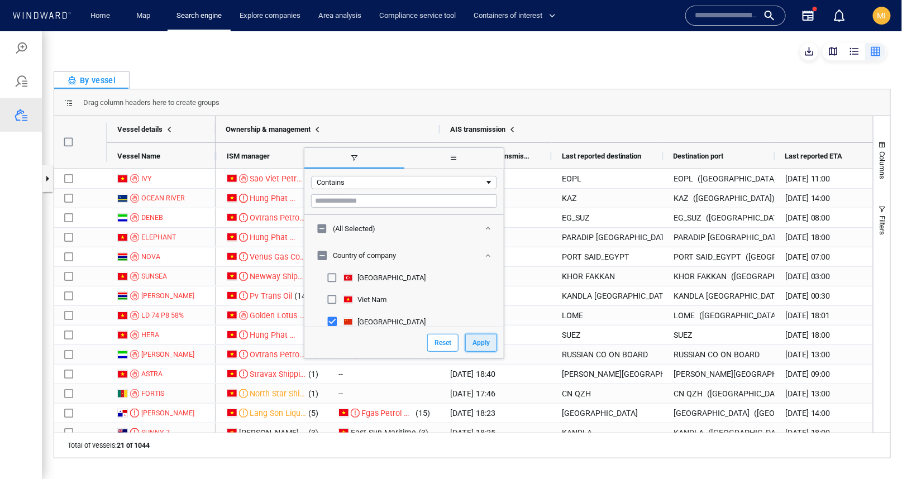
click at [465, 337] on button "Apply" at bounding box center [481, 342] width 32 height 18
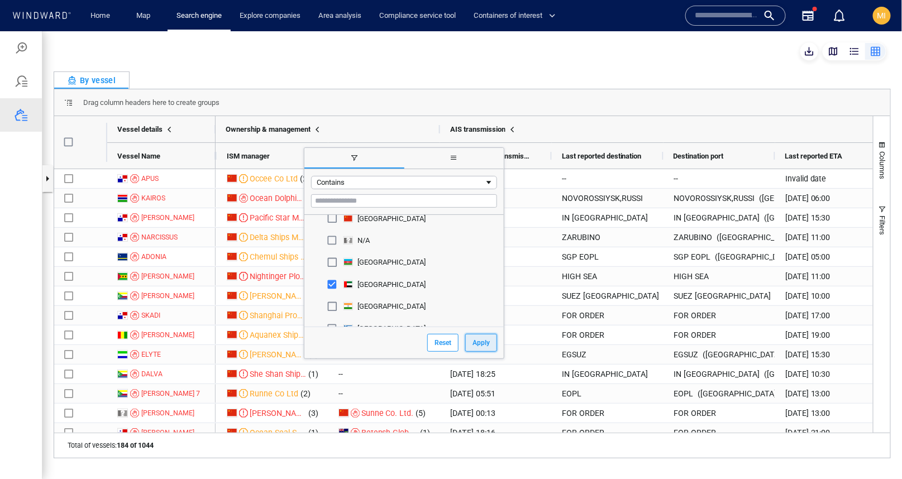
click at [465, 342] on button "Apply" at bounding box center [481, 342] width 32 height 18
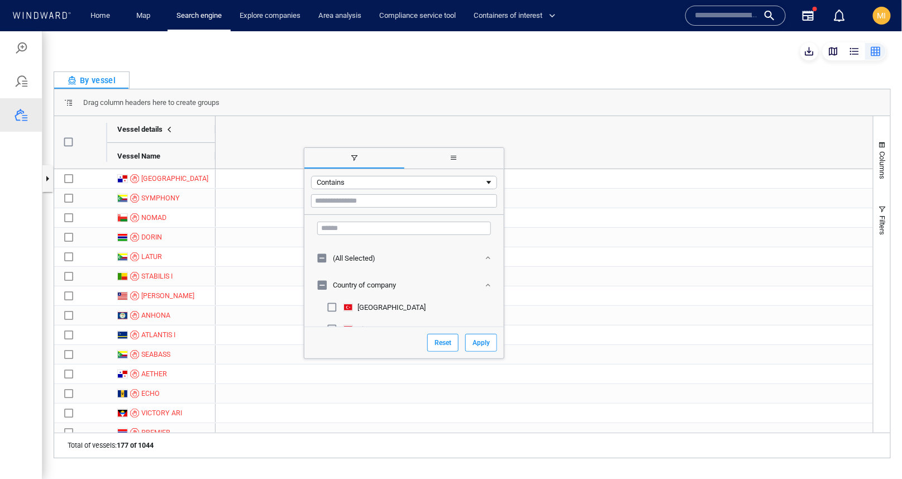
scroll to position [133, 0]
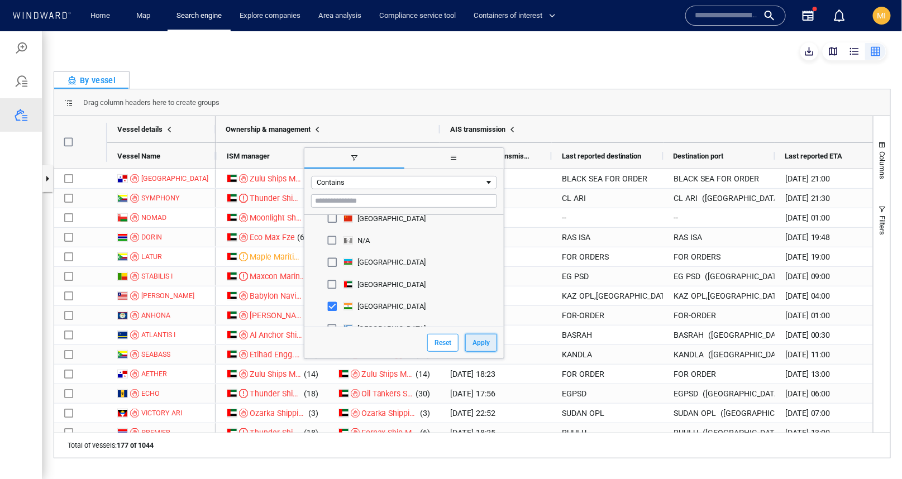
click at [465, 339] on button "Apply" at bounding box center [481, 342] width 32 height 18
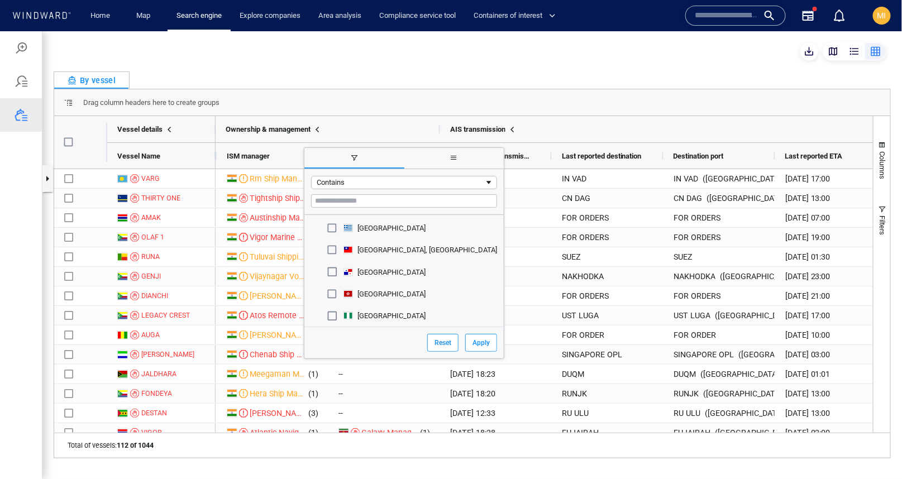
scroll to position [242, 0]
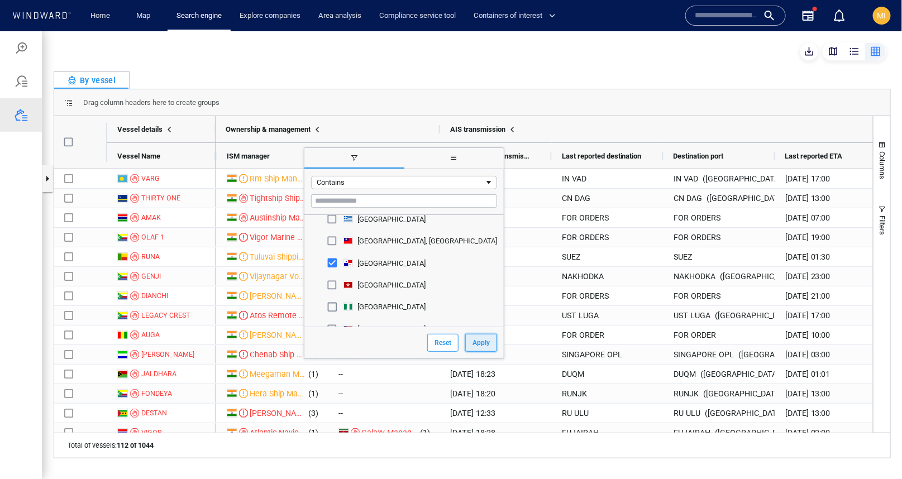
click at [465, 339] on button "Apply" at bounding box center [481, 342] width 32 height 18
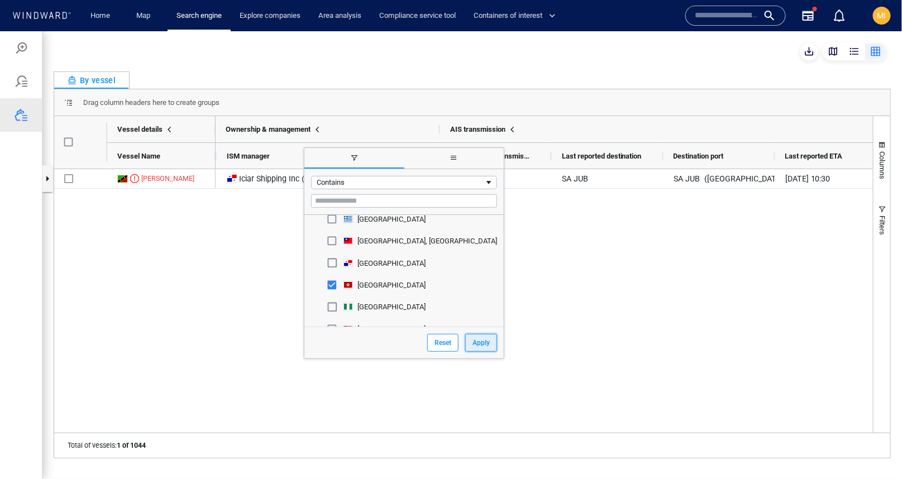
click at [465, 340] on button "Apply" at bounding box center [481, 342] width 32 height 18
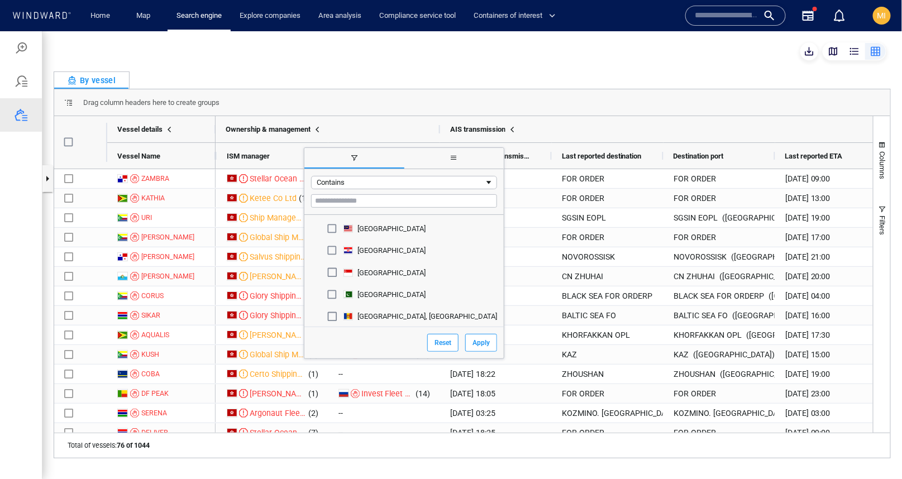
scroll to position [387, 0]
click at [465, 342] on button "Apply" at bounding box center [481, 342] width 32 height 18
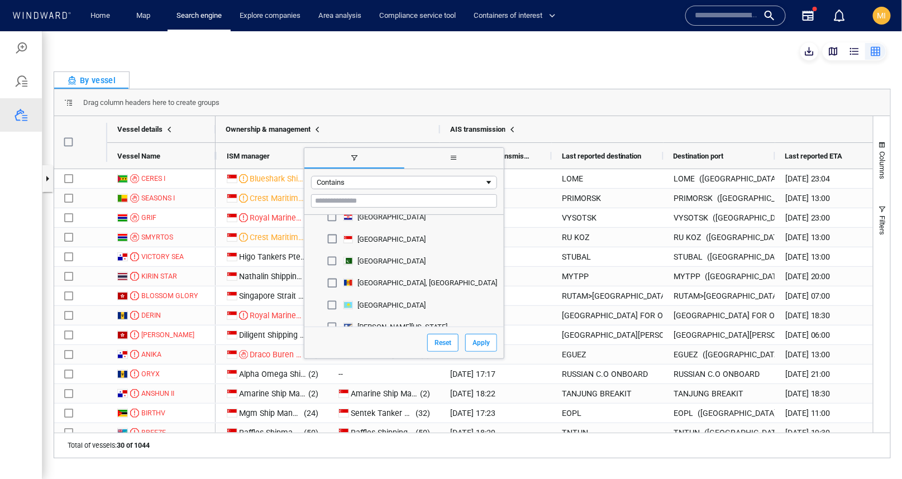
scroll to position [448, 0]
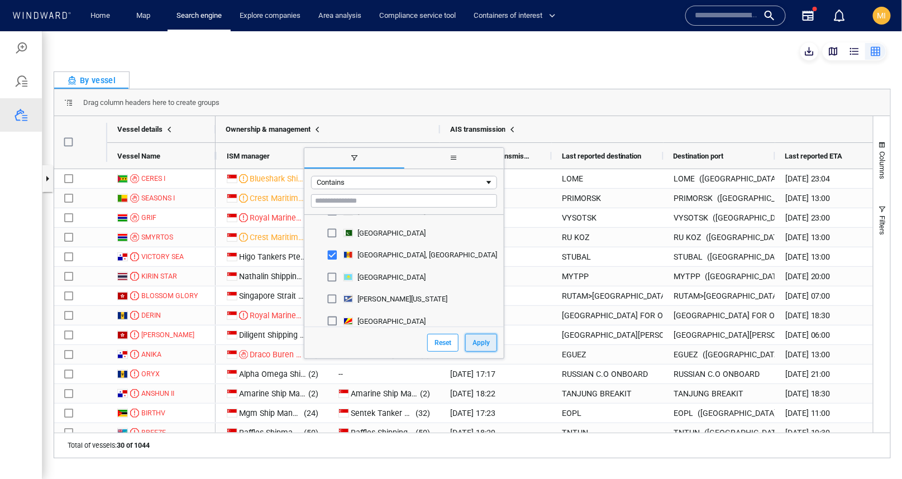
click at [465, 341] on button "Apply" at bounding box center [481, 342] width 32 height 18
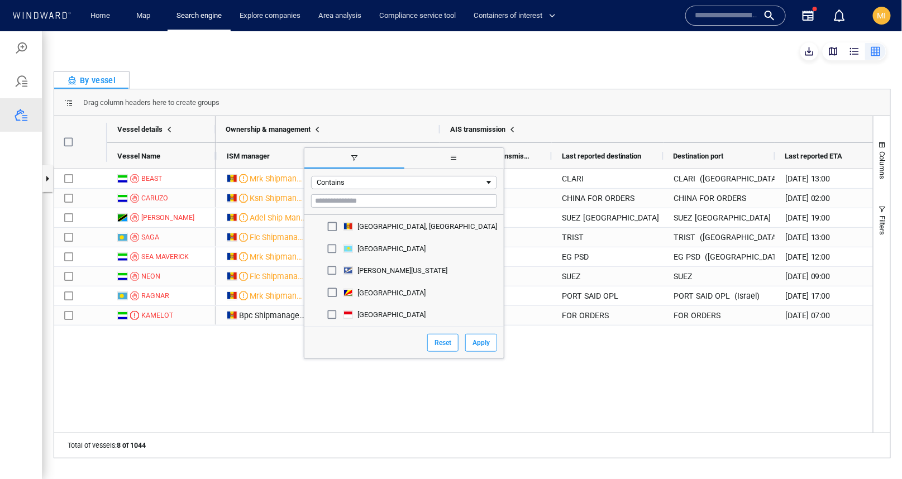
scroll to position [477, 0]
click at [465, 341] on button "Apply" at bounding box center [481, 342] width 32 height 18
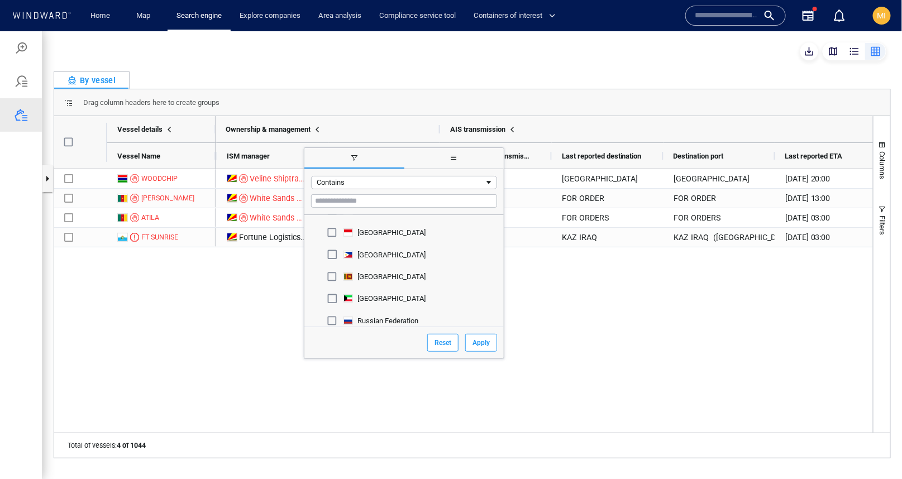
scroll to position [588, 0]
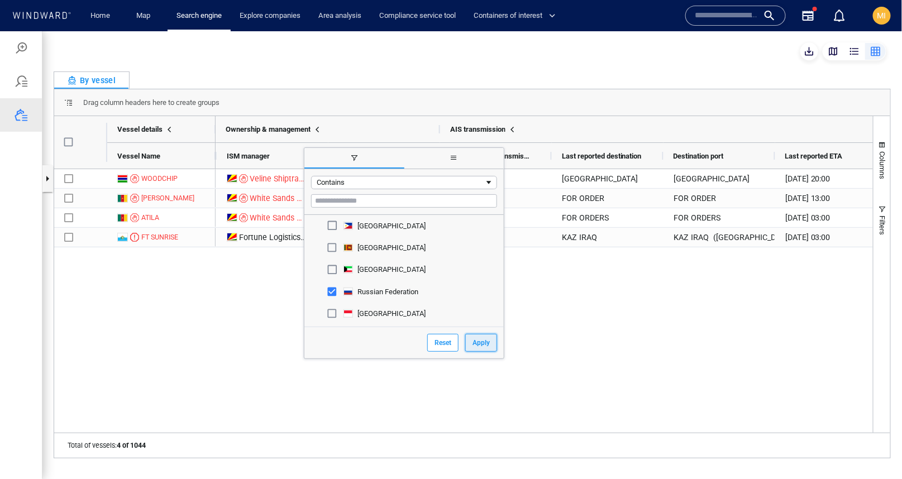
click at [465, 342] on button "Apply" at bounding box center [481, 342] width 32 height 18
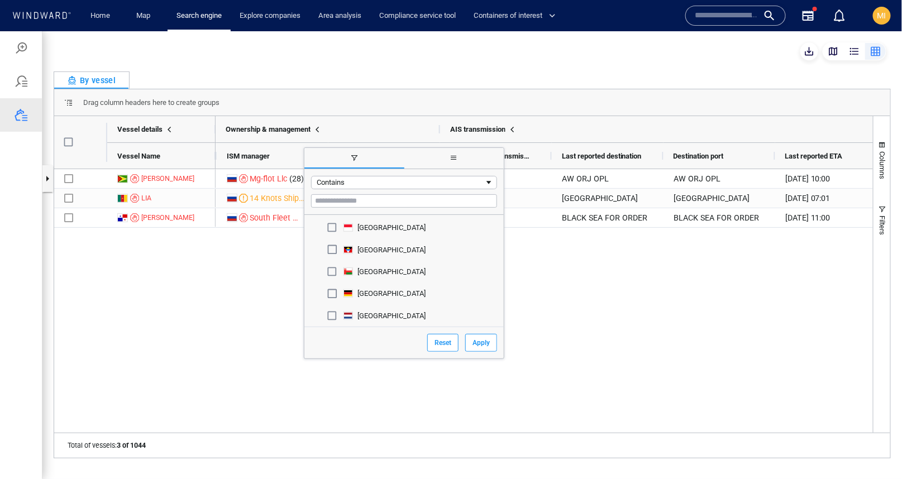
scroll to position [677, 0]
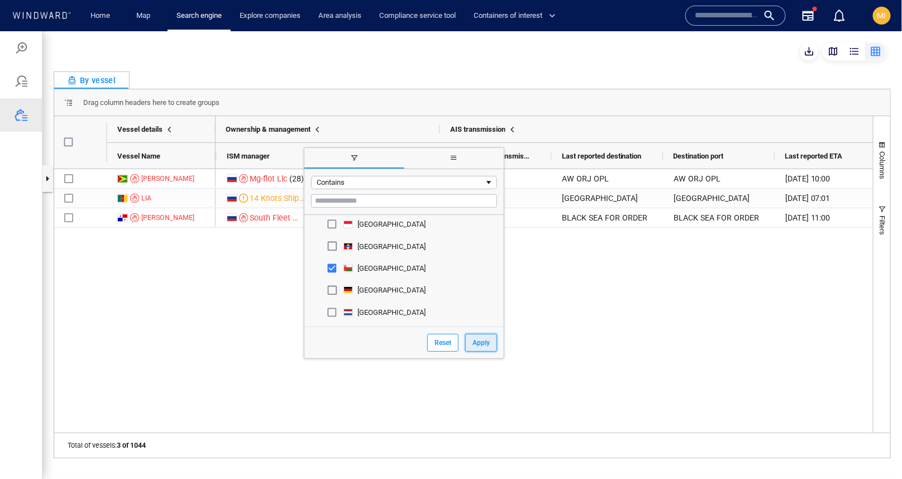
click at [465, 338] on button "Apply" at bounding box center [481, 342] width 32 height 18
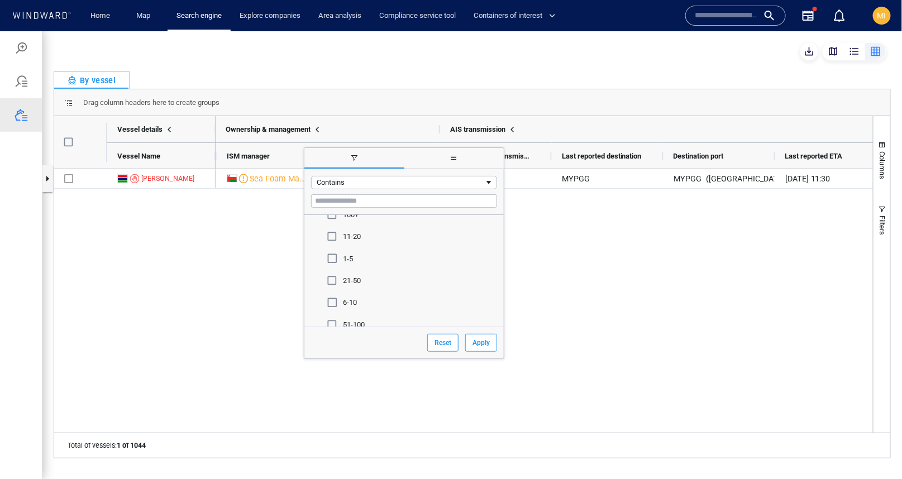
scroll to position [1115, 0]
click at [465, 338] on button "Apply" at bounding box center [481, 342] width 32 height 18
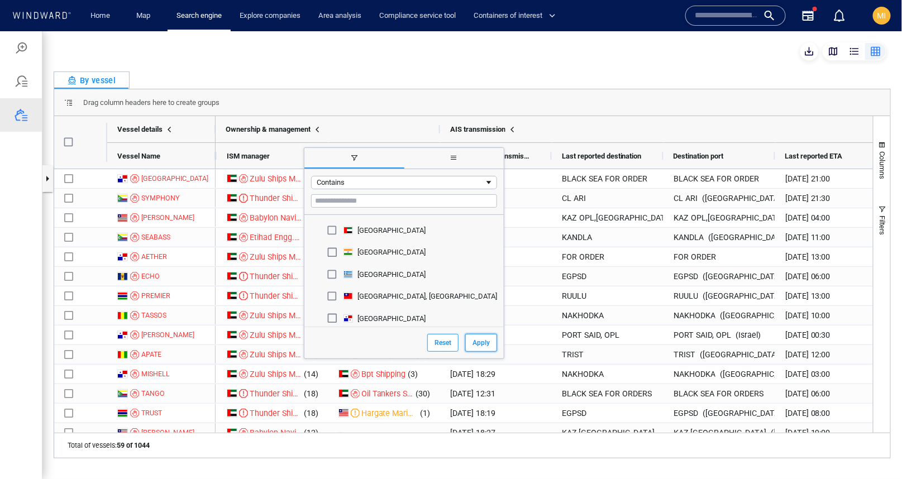
scroll to position [0, 0]
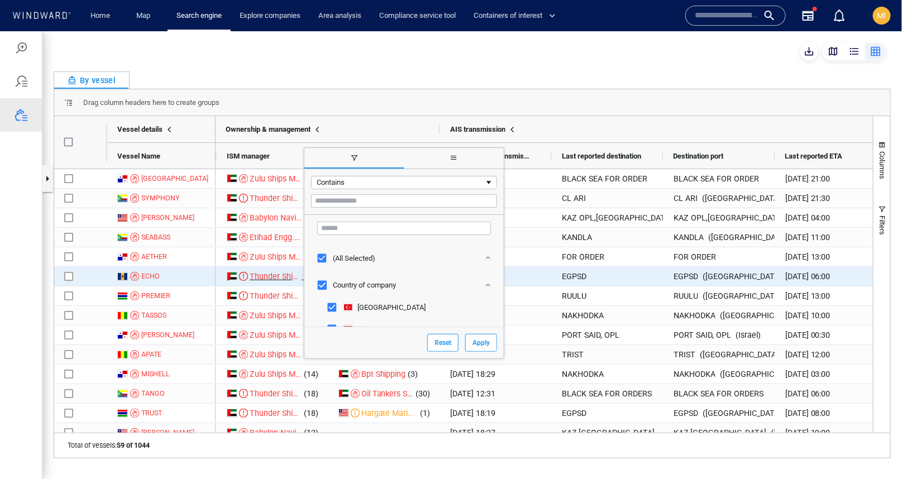
click at [274, 280] on span "Thunder Shipmanagement Llc-fz" at bounding box center [308, 275] width 117 height 9
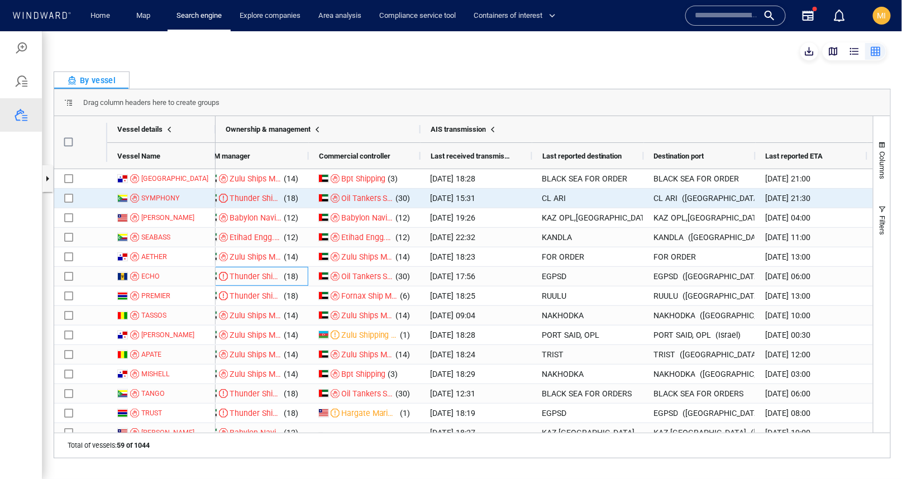
scroll to position [0, 2005]
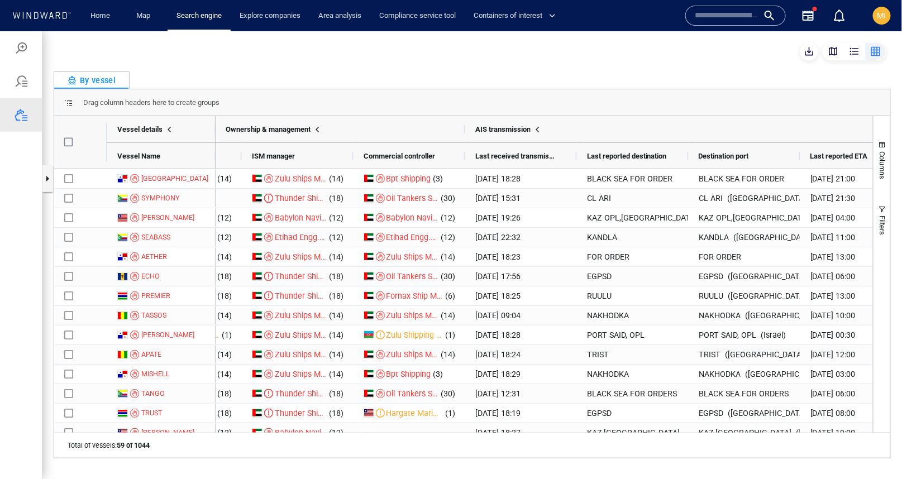
click at [310, 128] on span "Ownership & management" at bounding box center [268, 128] width 85 height 8
click at [322, 126] on span at bounding box center [317, 128] width 9 height 9
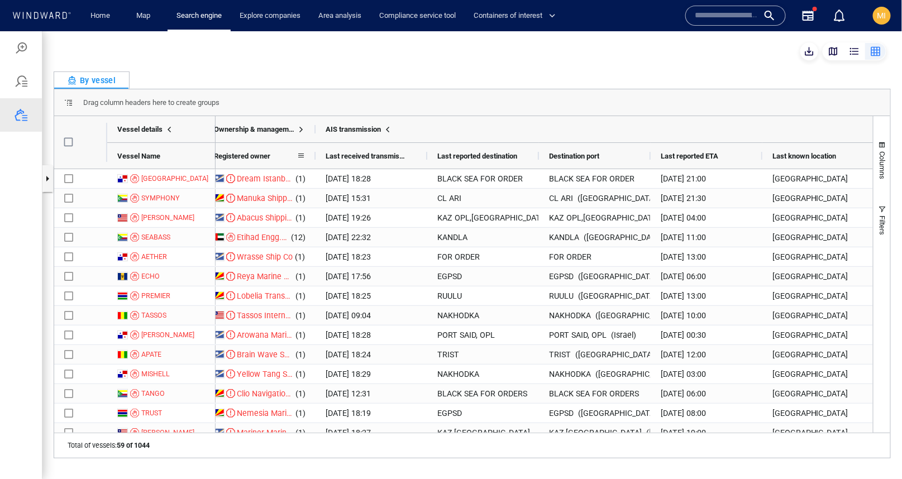
click at [301, 155] on span at bounding box center [300, 155] width 9 height 9
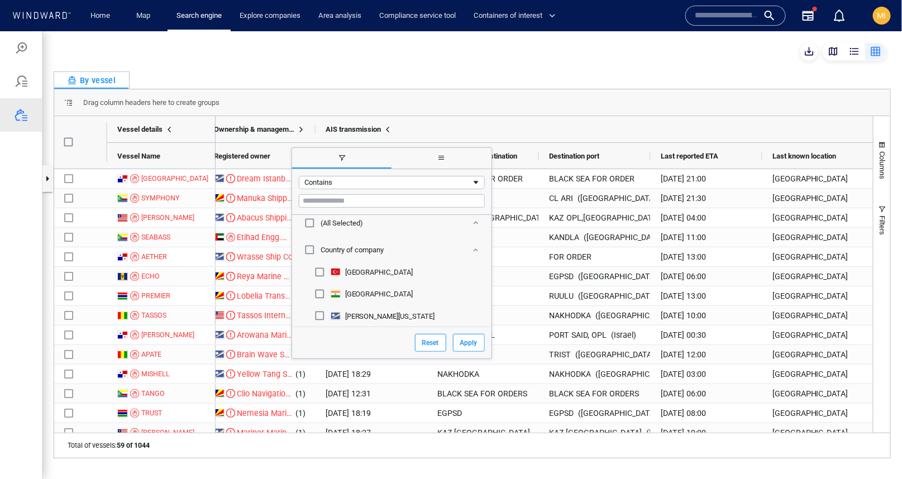
scroll to position [36, 0]
click at [453, 341] on button "Apply" at bounding box center [469, 342] width 32 height 18
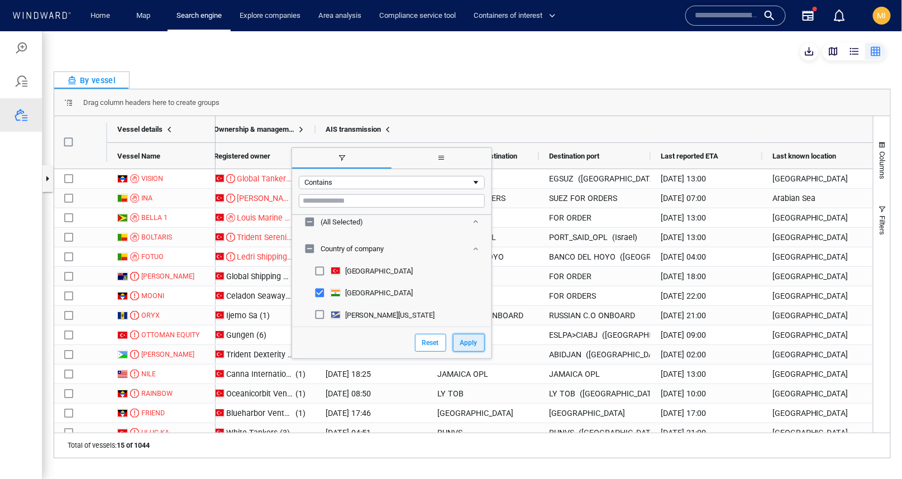
click at [453, 342] on button "Apply" at bounding box center [469, 342] width 32 height 18
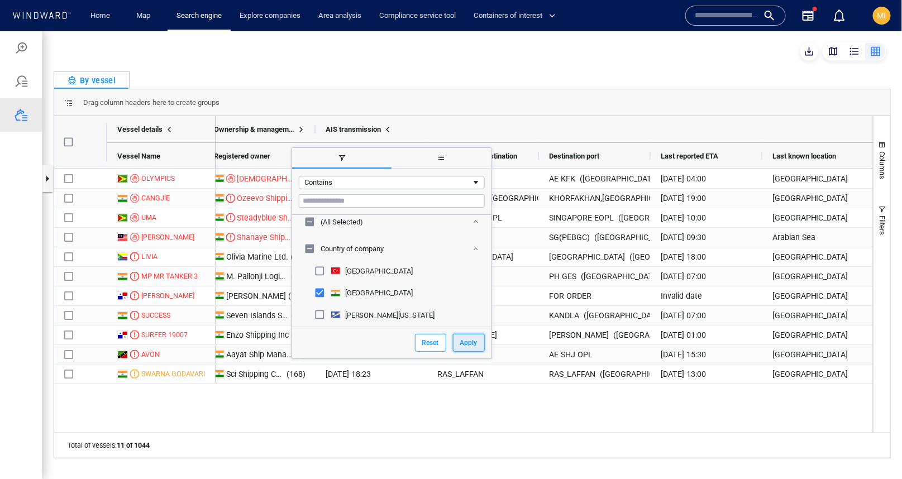
click at [453, 341] on button "Apply" at bounding box center [469, 342] width 32 height 18
click at [453, 339] on button "Apply" at bounding box center [469, 342] width 32 height 18
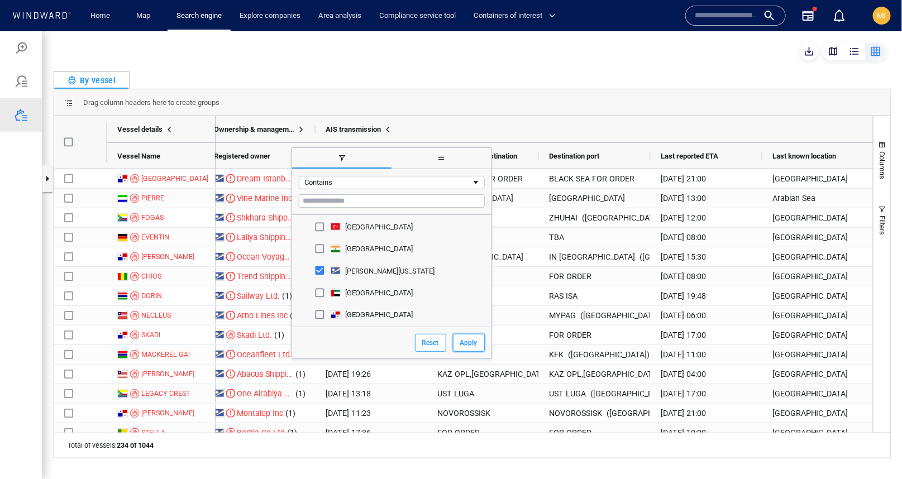
scroll to position [87, 0]
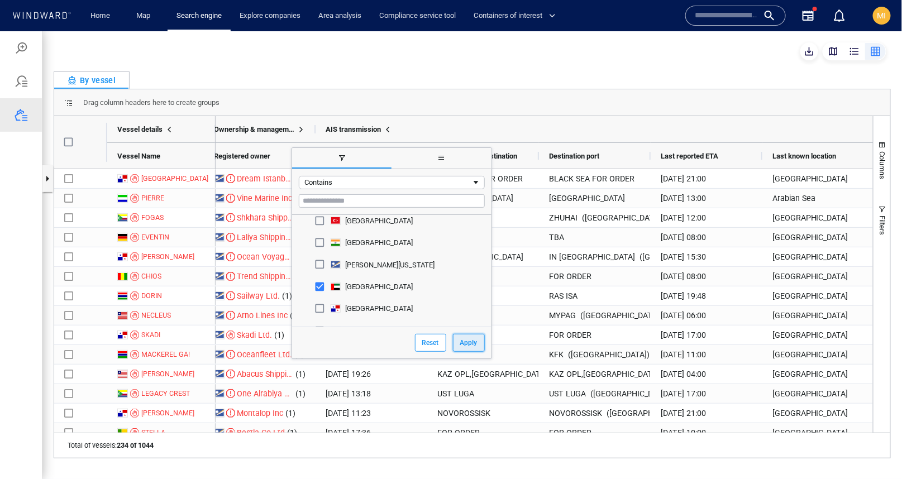
click at [453, 342] on button "Apply" at bounding box center [469, 342] width 32 height 18
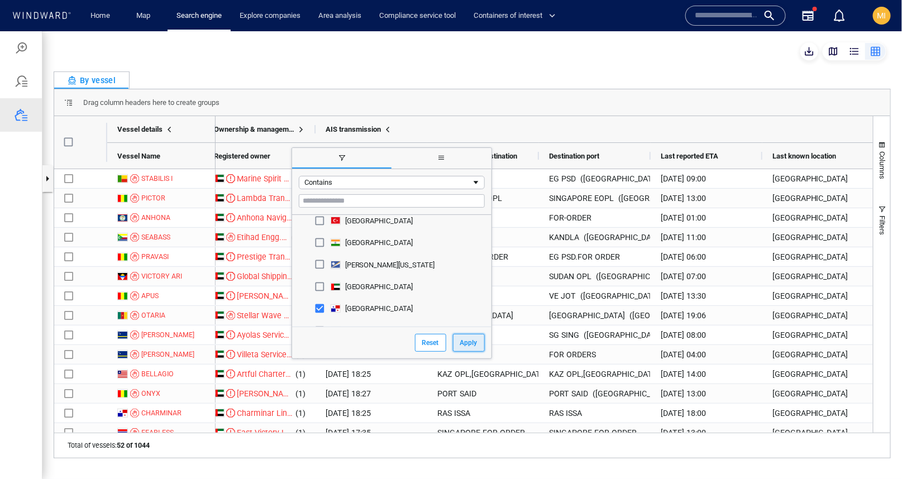
click at [453, 343] on button "Apply" at bounding box center [469, 342] width 32 height 18
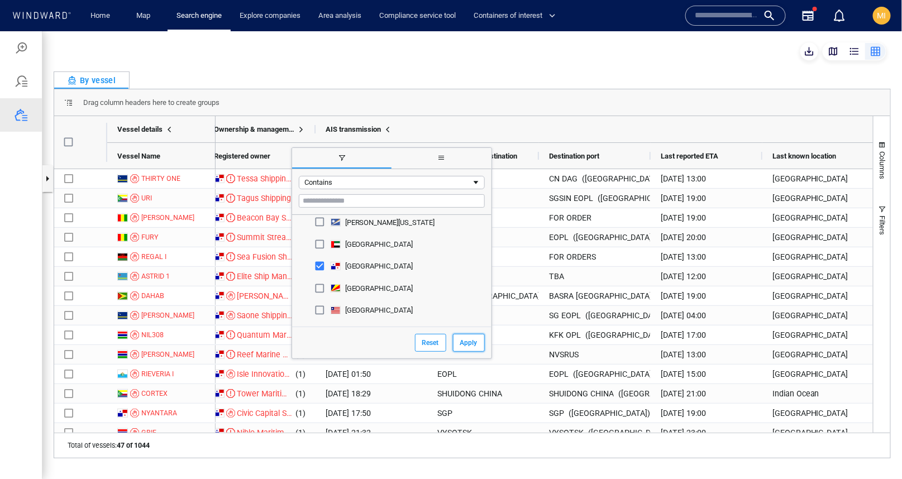
scroll to position [131, 0]
click at [453, 339] on button "Apply" at bounding box center [469, 342] width 32 height 18
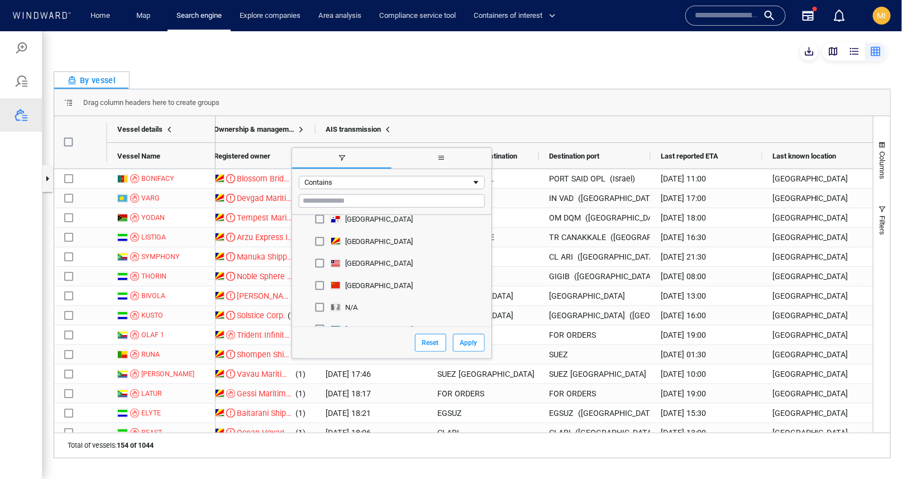
scroll to position [179, 0]
click at [453, 338] on button "Apply" at bounding box center [469, 342] width 32 height 18
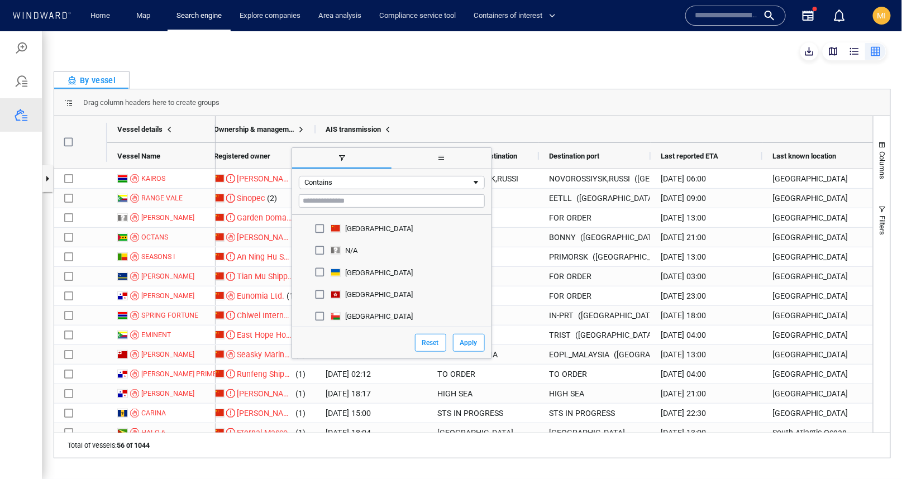
scroll to position [248, 0]
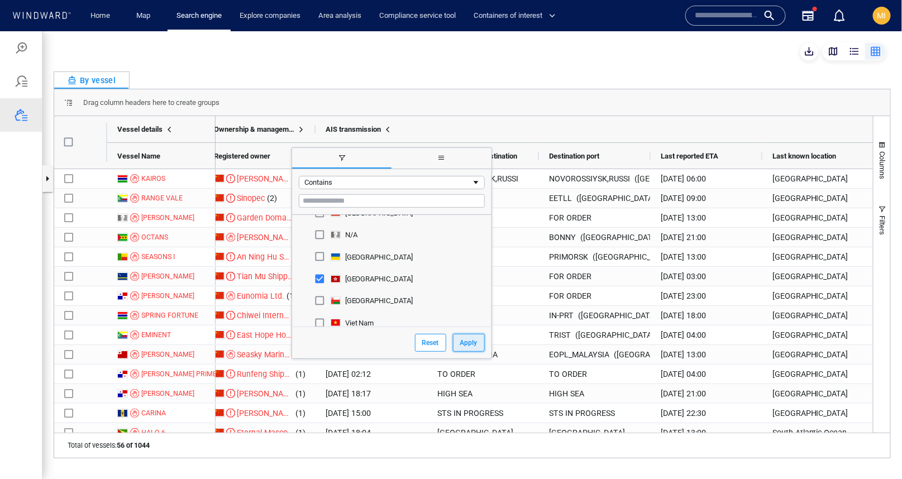
click at [453, 338] on button "Apply" at bounding box center [469, 342] width 32 height 18
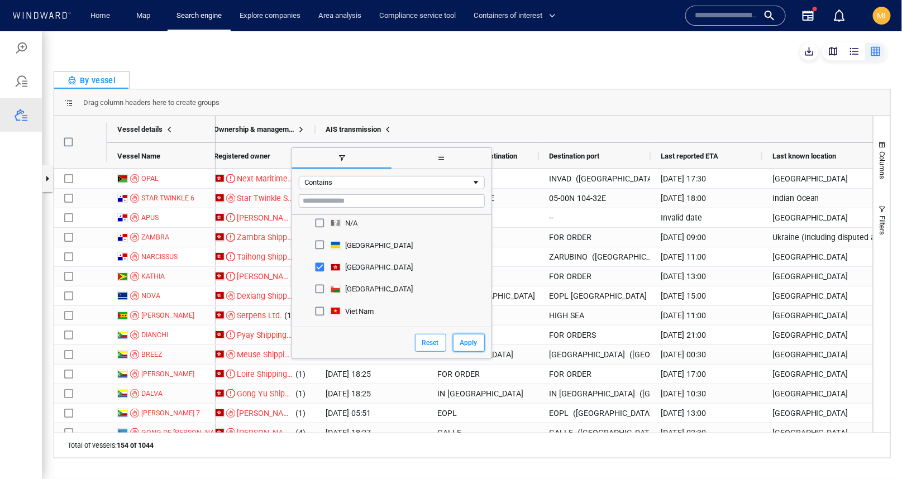
scroll to position [263, 0]
click at [453, 338] on button "Apply" at bounding box center [469, 342] width 32 height 18
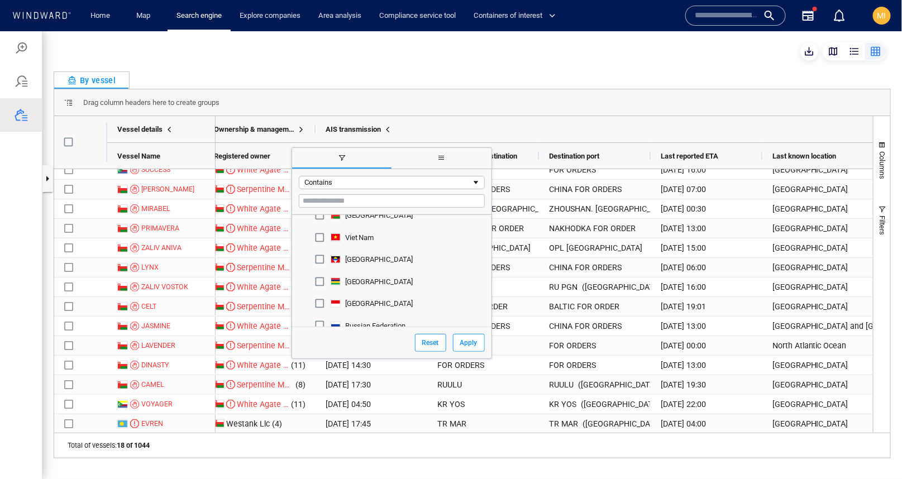
scroll to position [341, 0]
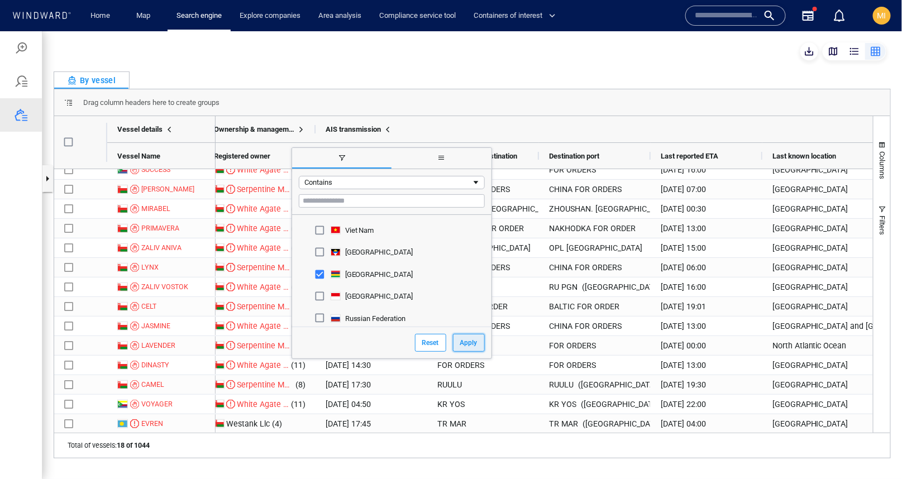
click at [453, 341] on button "Apply" at bounding box center [469, 342] width 32 height 18
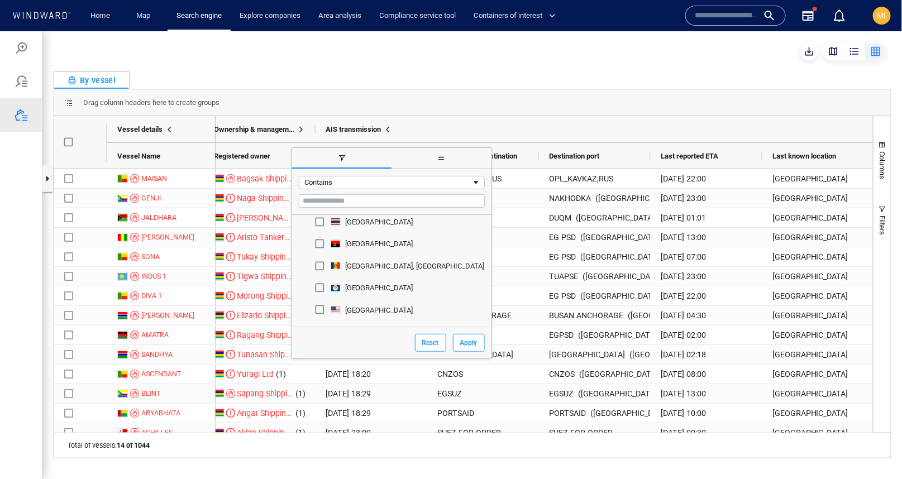
scroll to position [880, 0]
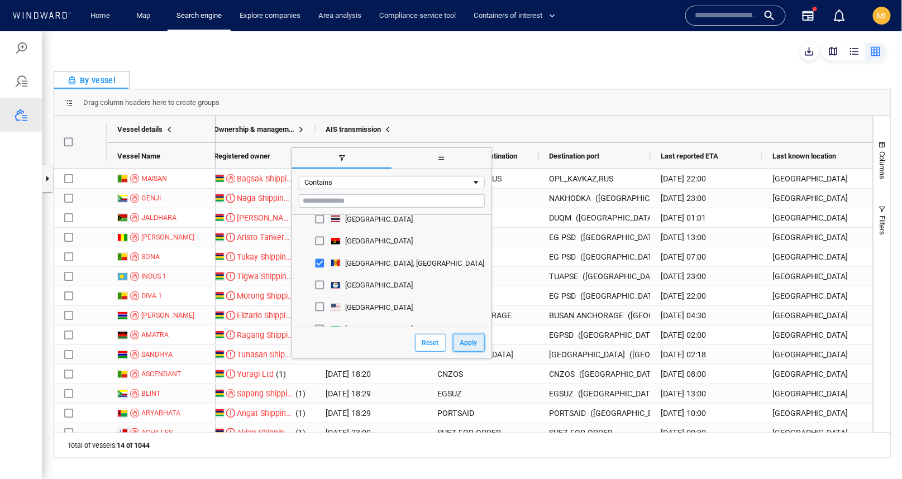
click at [453, 341] on button "Apply" at bounding box center [469, 342] width 32 height 18
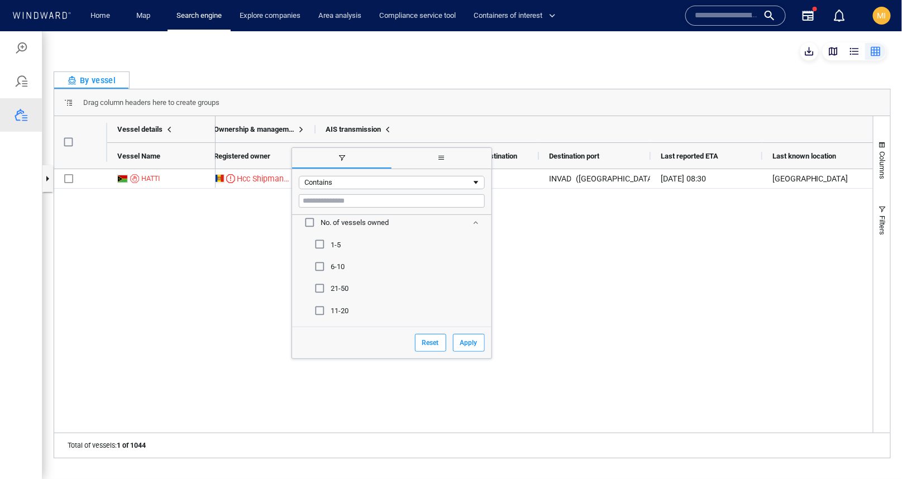
scroll to position [1159, 0]
click at [453, 341] on button "Apply" at bounding box center [469, 342] width 32 height 18
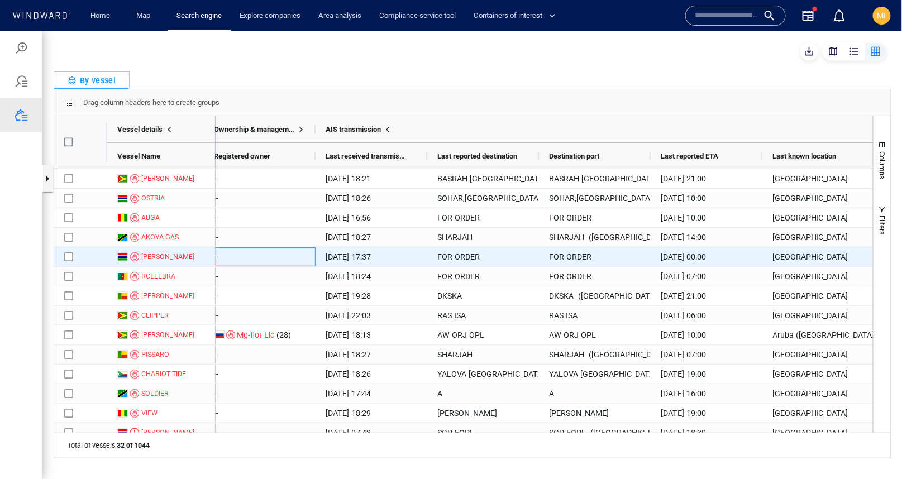
click at [270, 261] on div "--" at bounding box center [260, 256] width 112 height 19
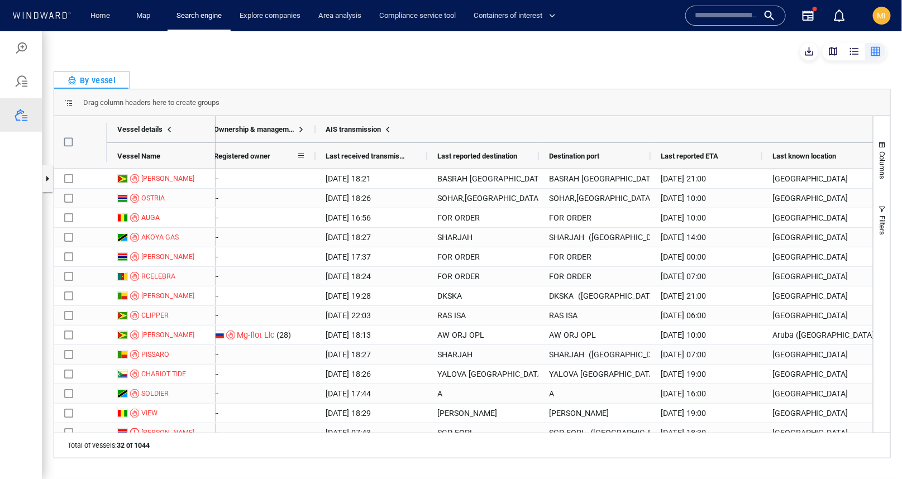
click at [300, 153] on span at bounding box center [300, 155] width 9 height 9
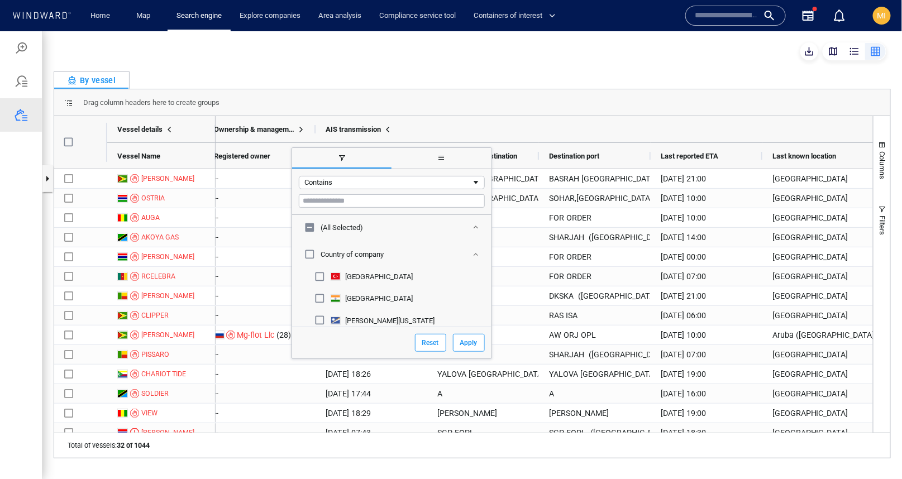
scroll to position [33, 0]
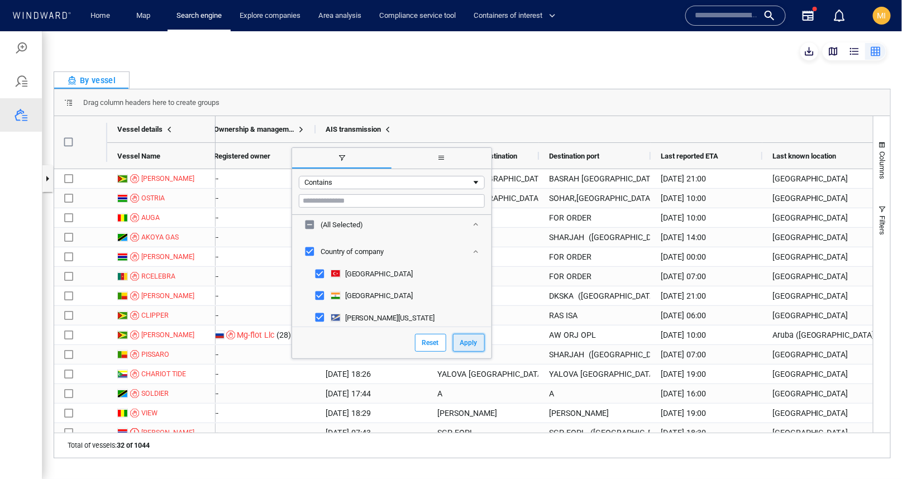
click at [453, 341] on button "Apply" at bounding box center [469, 342] width 32 height 18
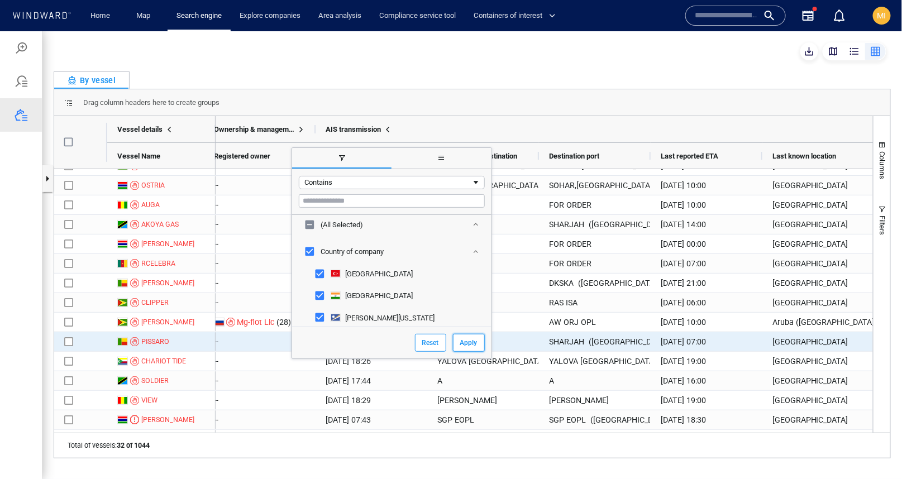
scroll to position [14, 0]
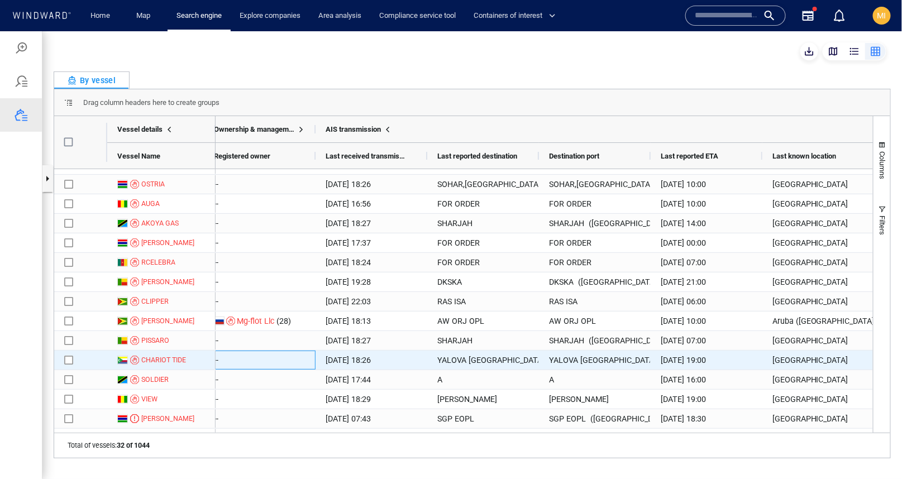
click at [252, 357] on div "--" at bounding box center [260, 359] width 112 height 19
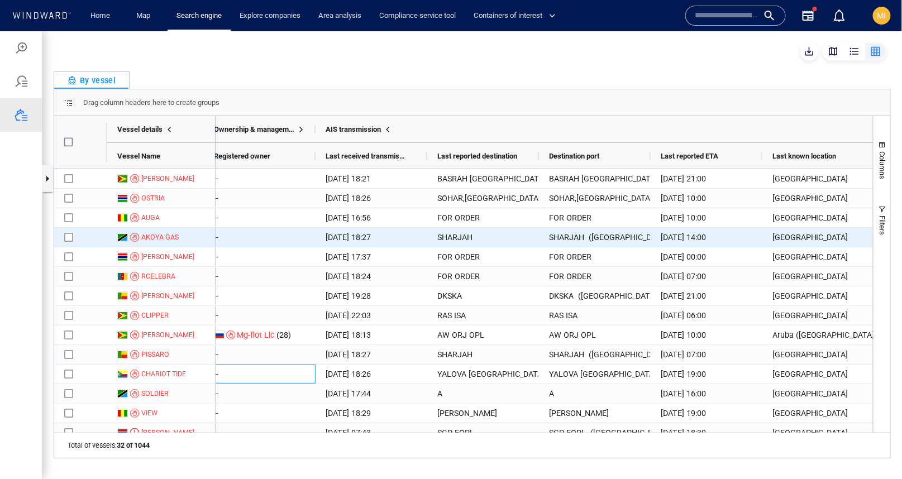
scroll to position [0, 0]
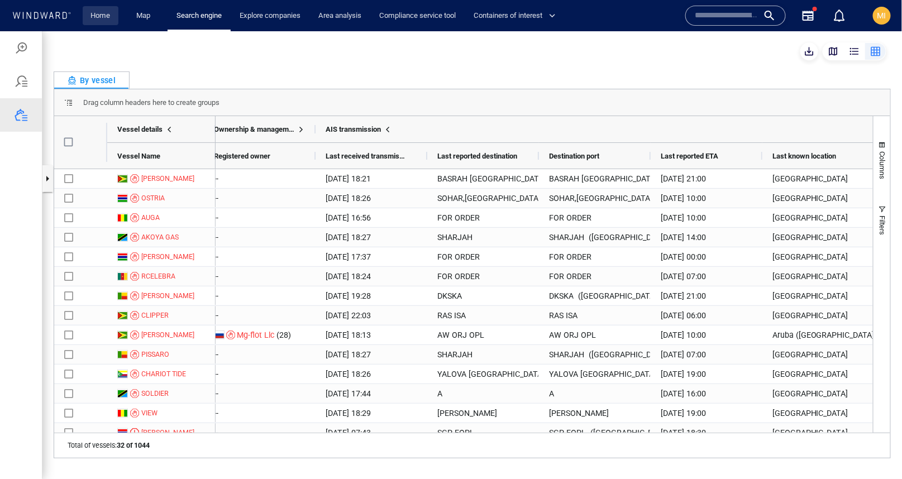
click at [95, 13] on link "Home" at bounding box center [101, 16] width 28 height 20
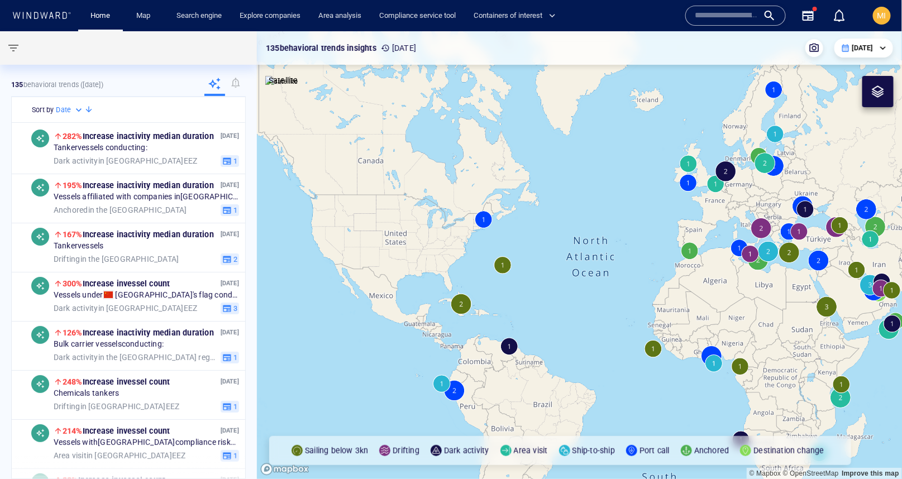
click at [697, 17] on input "text" at bounding box center [726, 15] width 64 height 17
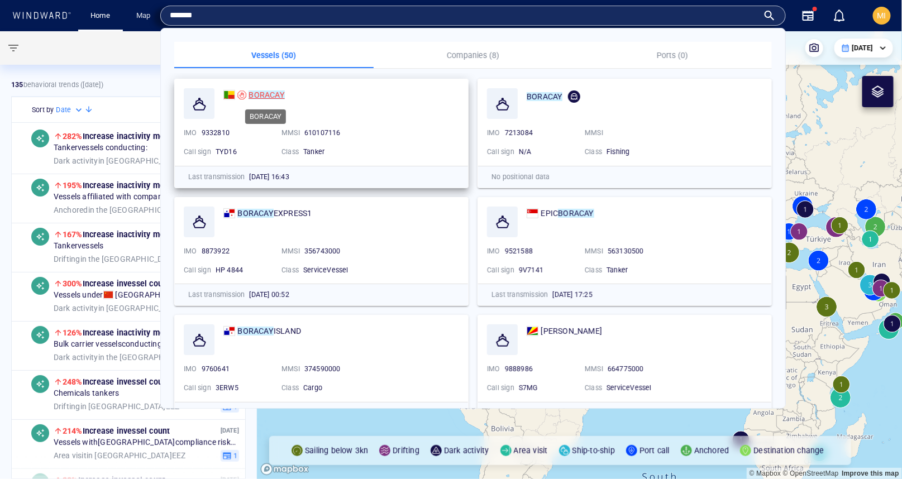
type input "*******"
click at [263, 94] on mark "BORACAY" at bounding box center [266, 94] width 36 height 9
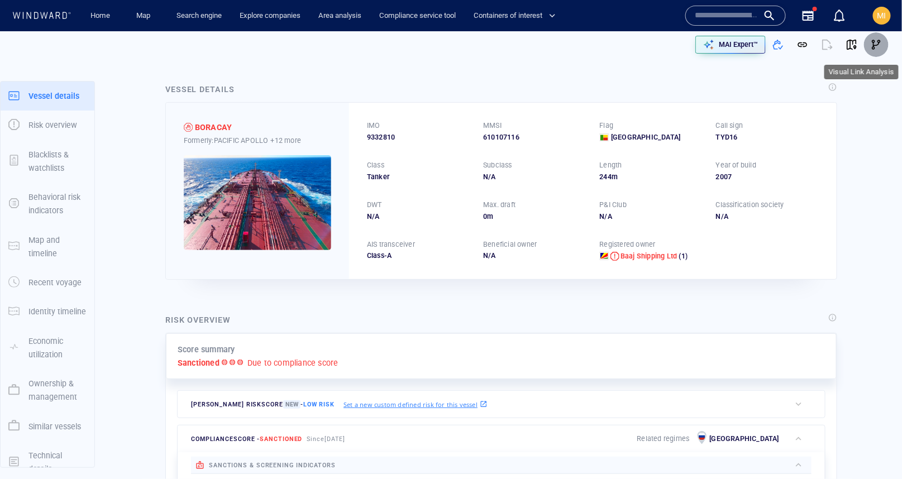
click at [873, 45] on span "button" at bounding box center [875, 44] width 11 height 11
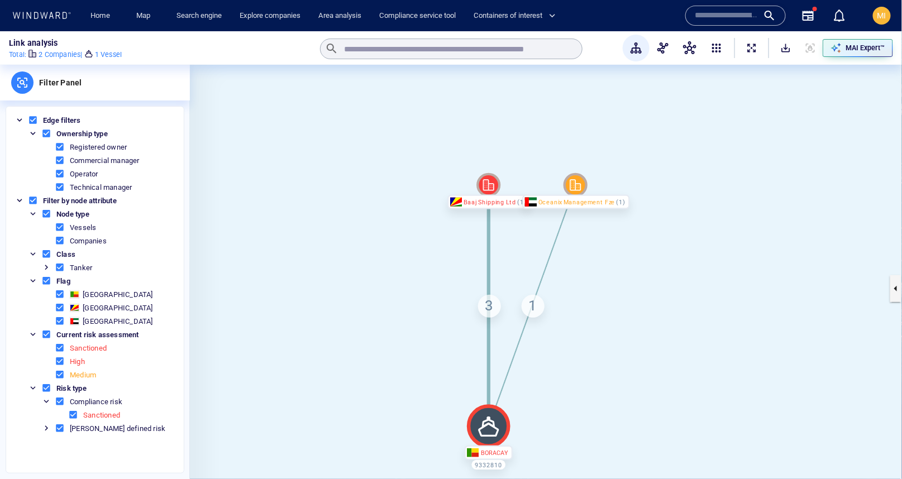
click at [487, 305] on div "3" at bounding box center [489, 306] width 23 height 23
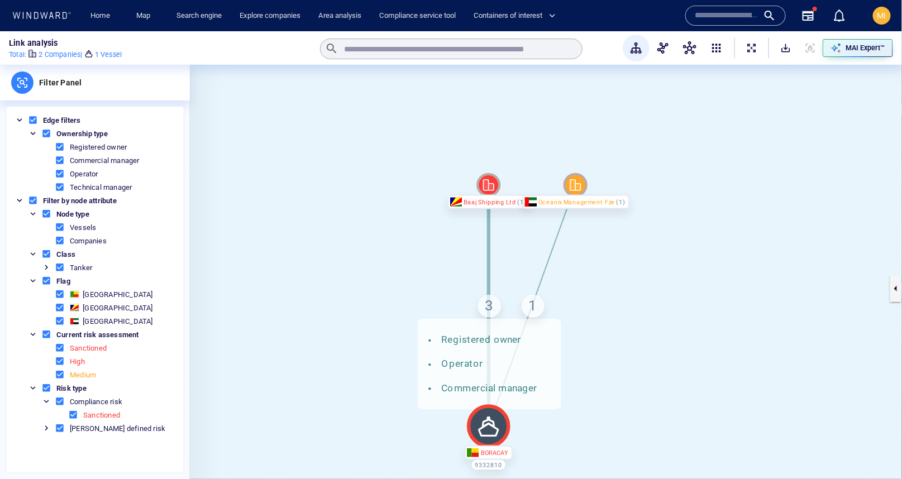
click at [459, 270] on canvas at bounding box center [546, 289] width 712 height 448
click at [600, 253] on canvas at bounding box center [546, 289] width 712 height 448
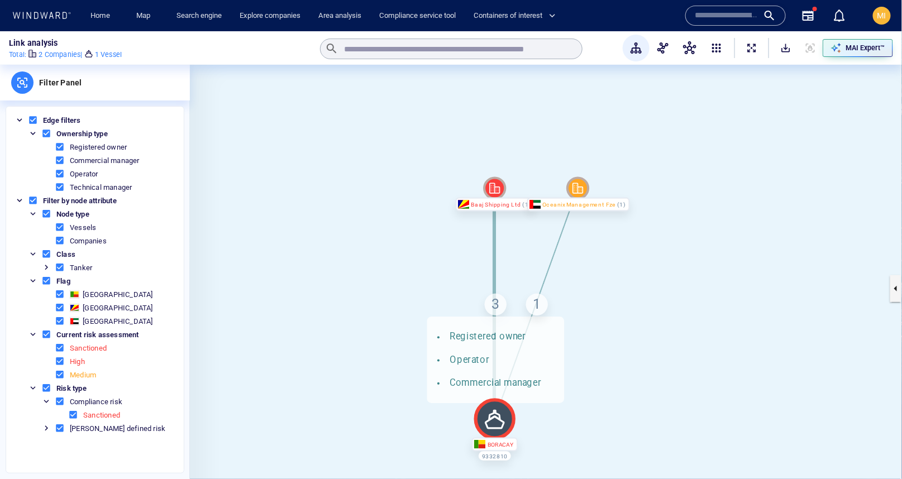
drag, startPoint x: 631, startPoint y: 260, endPoint x: 631, endPoint y: 209, distance: 50.8
click at [631, 209] on canvas at bounding box center [546, 289] width 712 height 448
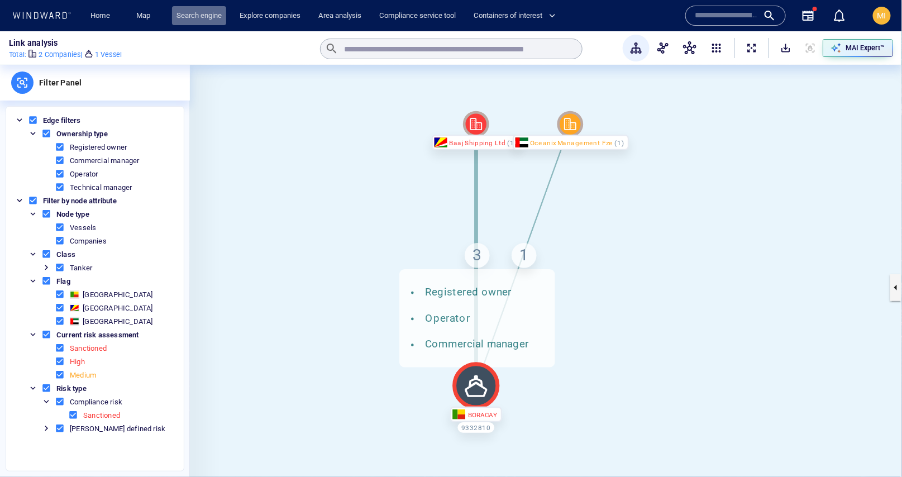
click at [196, 16] on link "Search engine" at bounding box center [199, 16] width 54 height 20
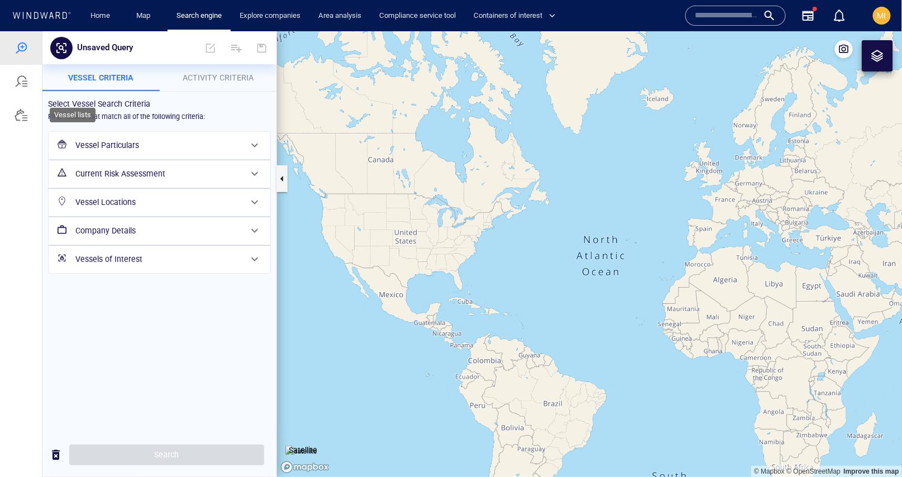
click at [18, 120] on div at bounding box center [21, 114] width 13 height 13
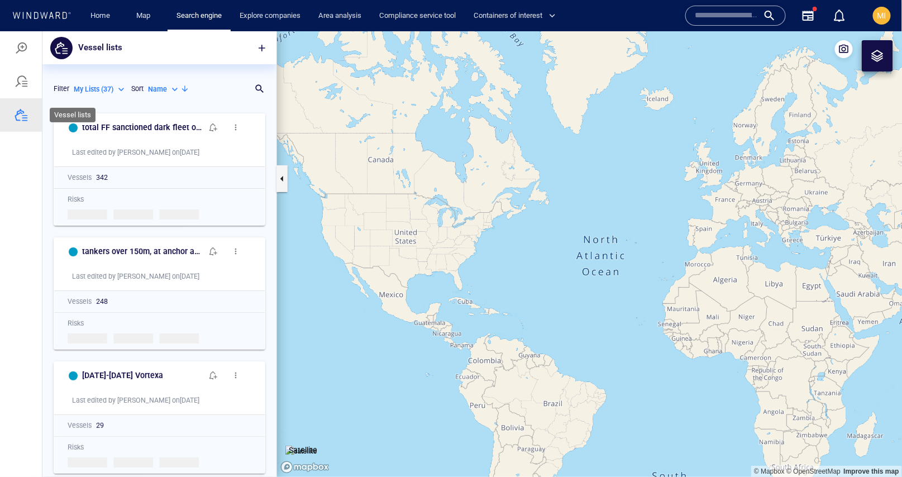
scroll to position [369, 234]
click at [161, 89] on p "Name" at bounding box center [157, 89] width 19 height 10
click at [171, 140] on p "Last Update" at bounding box center [177, 140] width 37 height 10
type input "*********"
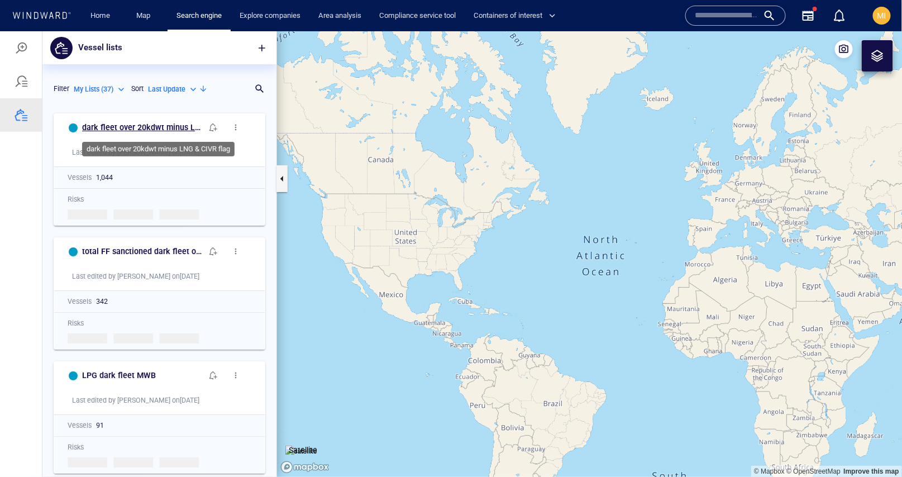
click at [157, 126] on h6 "dark fleet over 20kdwt minus LNG & CIVR flag" at bounding box center [142, 127] width 120 height 14
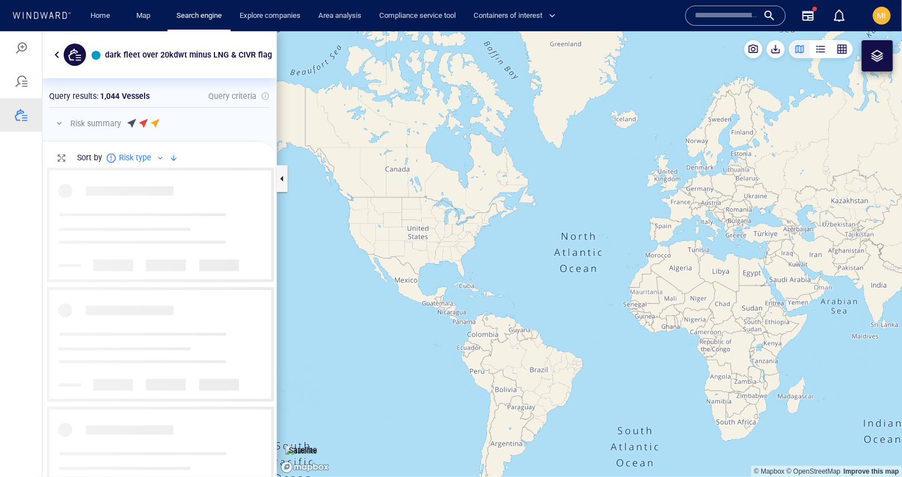
scroll to position [309, 234]
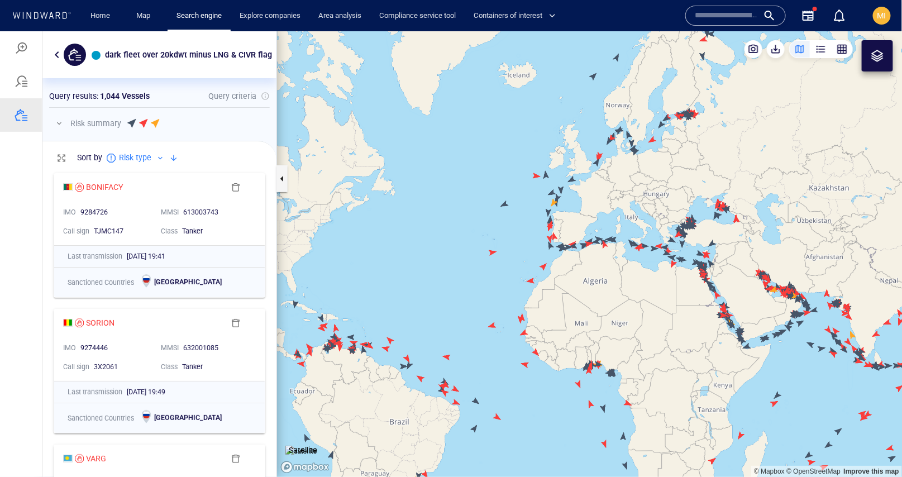
drag, startPoint x: 632, startPoint y: 155, endPoint x: 561, endPoint y: 238, distance: 108.9
click at [562, 232] on canvas "Map" at bounding box center [589, 253] width 625 height 445
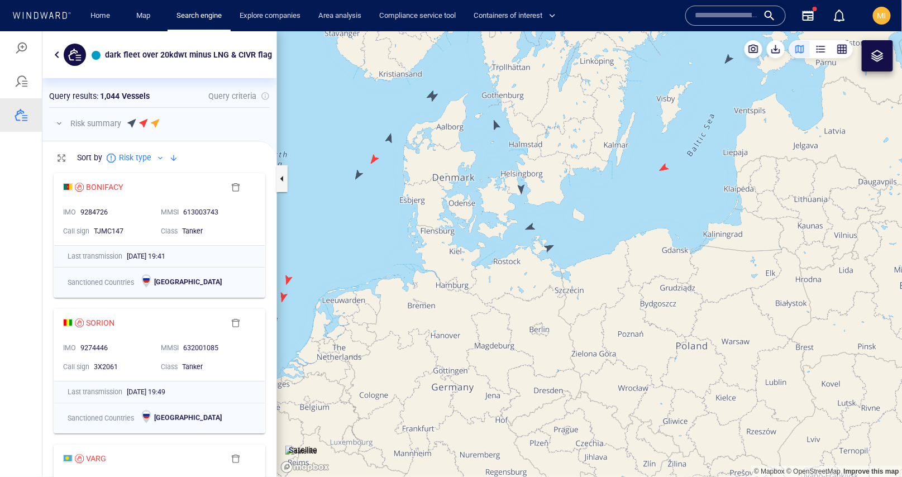
click at [522, 189] on canvas "Map" at bounding box center [589, 253] width 625 height 445
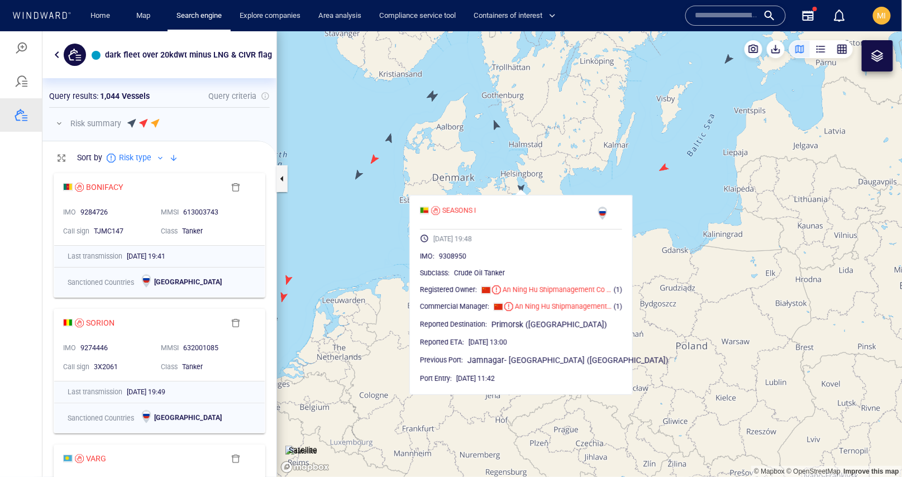
click at [540, 150] on canvas "Map" at bounding box center [589, 253] width 625 height 445
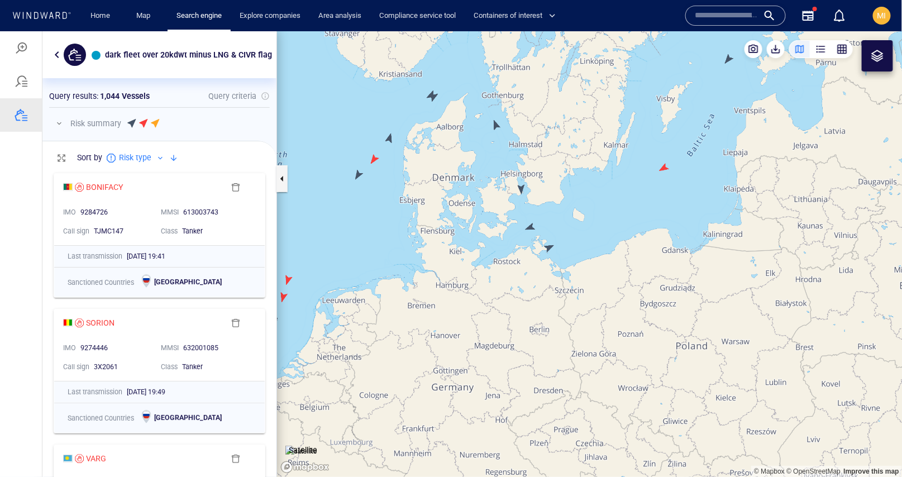
click at [530, 227] on canvas "Map" at bounding box center [589, 253] width 625 height 445
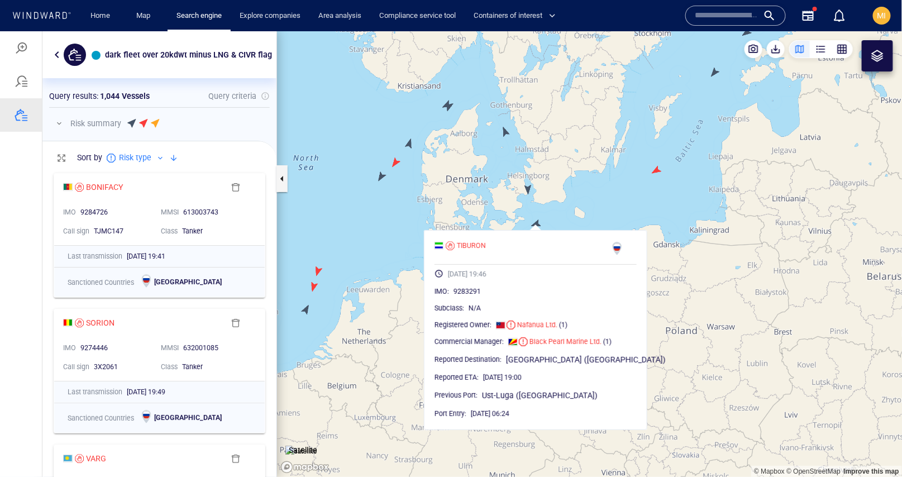
drag, startPoint x: 677, startPoint y: 141, endPoint x: 593, endPoint y: 213, distance: 110.9
click at [598, 205] on canvas "Map" at bounding box center [589, 253] width 625 height 445
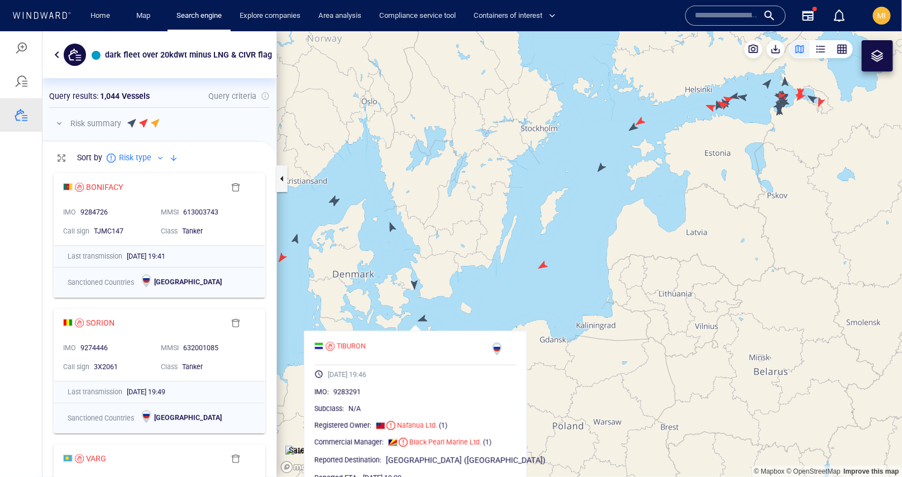
click at [596, 175] on canvas "Map" at bounding box center [589, 253] width 625 height 445
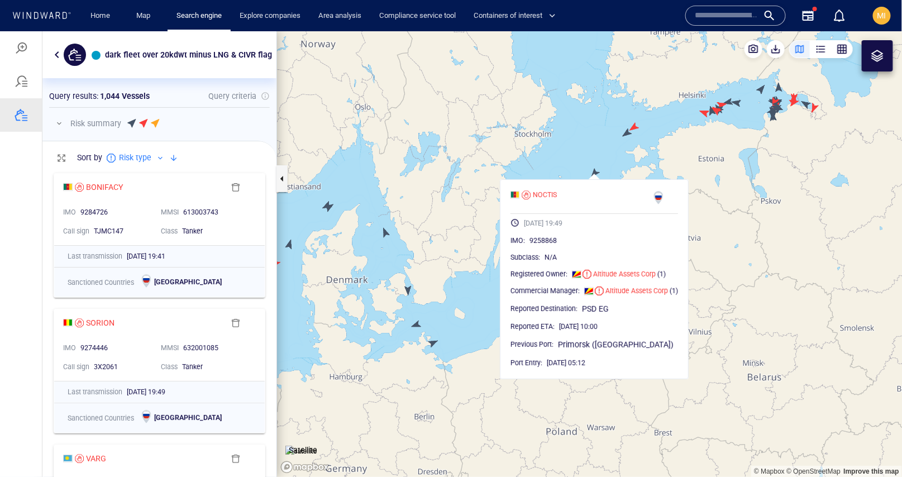
click at [620, 141] on canvas "Map" at bounding box center [589, 253] width 625 height 445
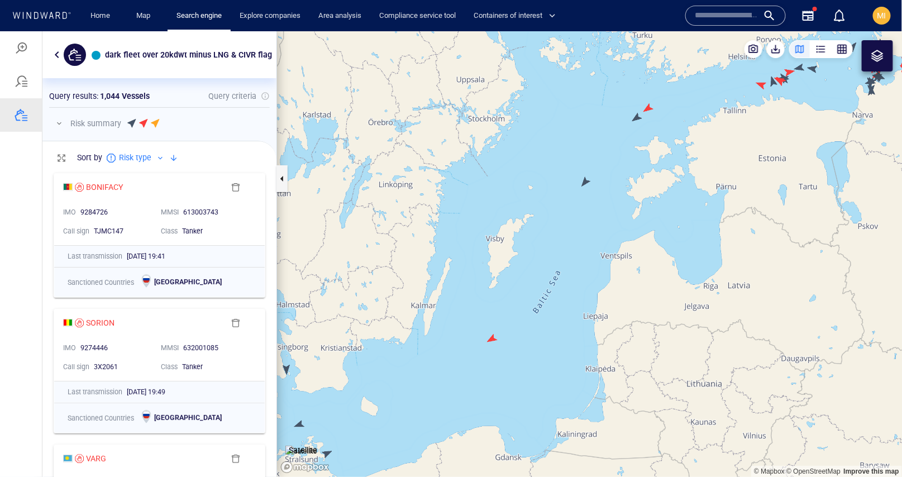
drag, startPoint x: 632, startPoint y: 136, endPoint x: 554, endPoint y: 220, distance: 114.2
click at [555, 215] on canvas "Map" at bounding box center [589, 253] width 625 height 445
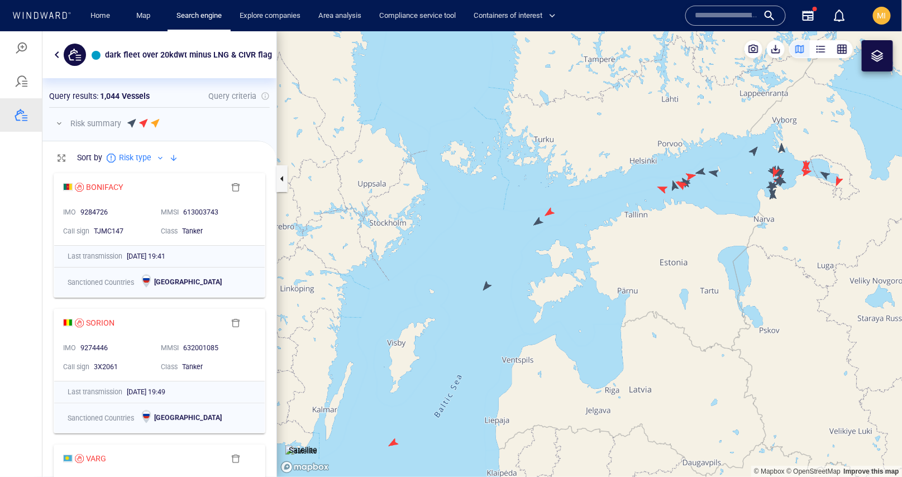
click at [540, 220] on canvas "Map" at bounding box center [589, 253] width 625 height 445
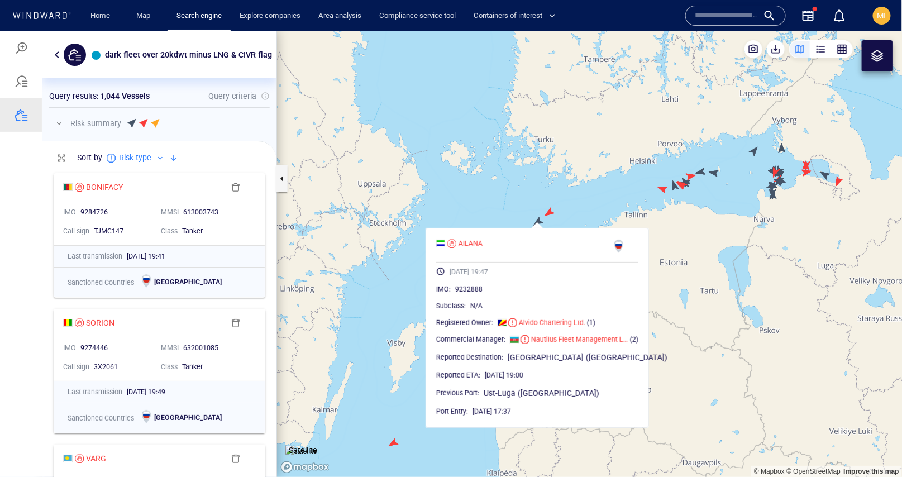
click at [648, 196] on canvas "Map" at bounding box center [589, 253] width 625 height 445
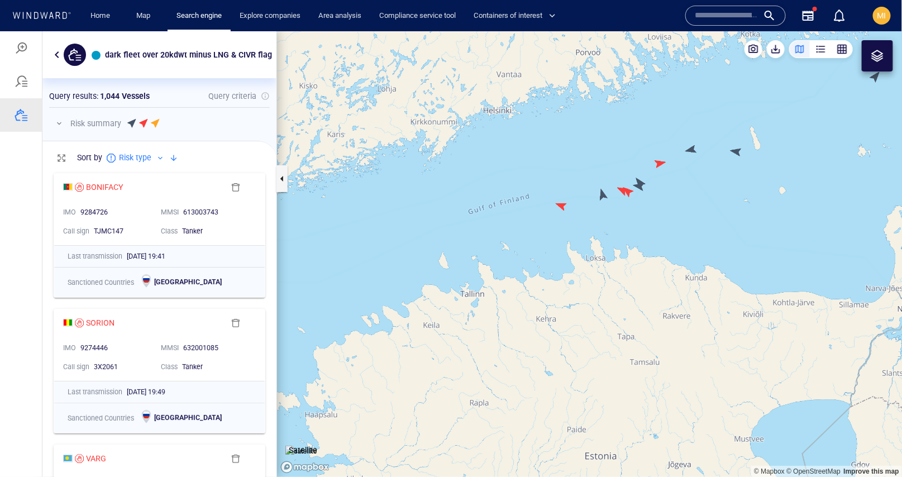
click at [637, 187] on canvas "Map" at bounding box center [589, 253] width 625 height 445
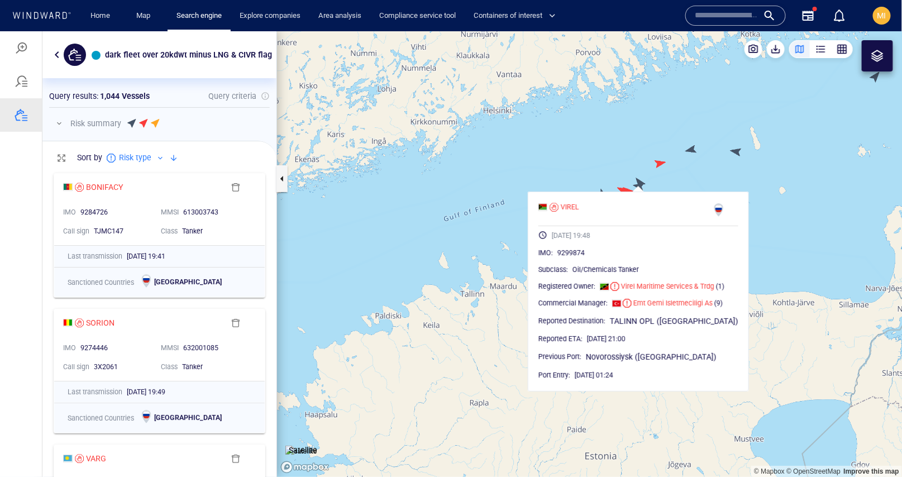
click at [643, 181] on canvas "Map" at bounding box center [589, 253] width 625 height 445
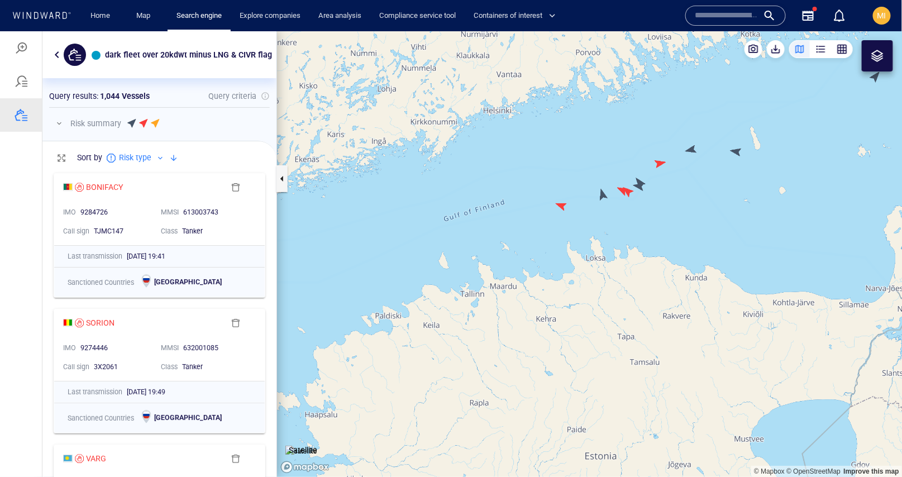
click at [643, 181] on canvas "Map" at bounding box center [589, 253] width 625 height 445
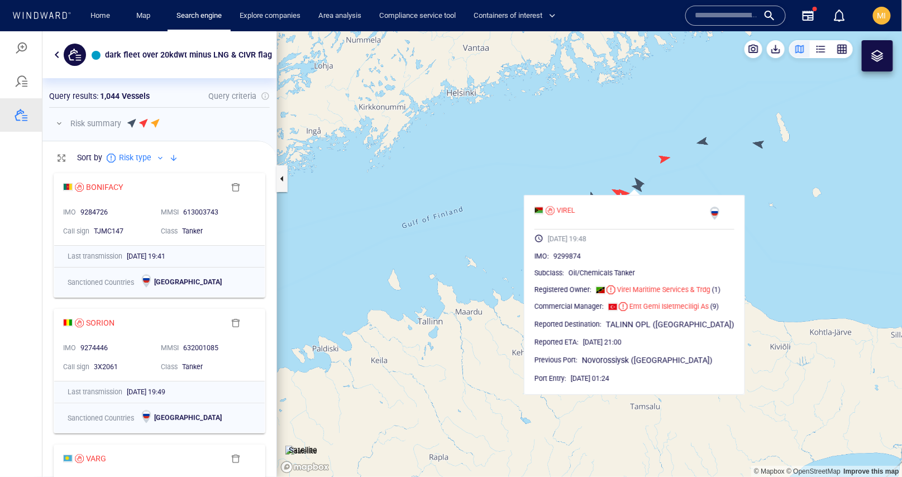
click at [639, 180] on canvas "Map" at bounding box center [589, 253] width 625 height 445
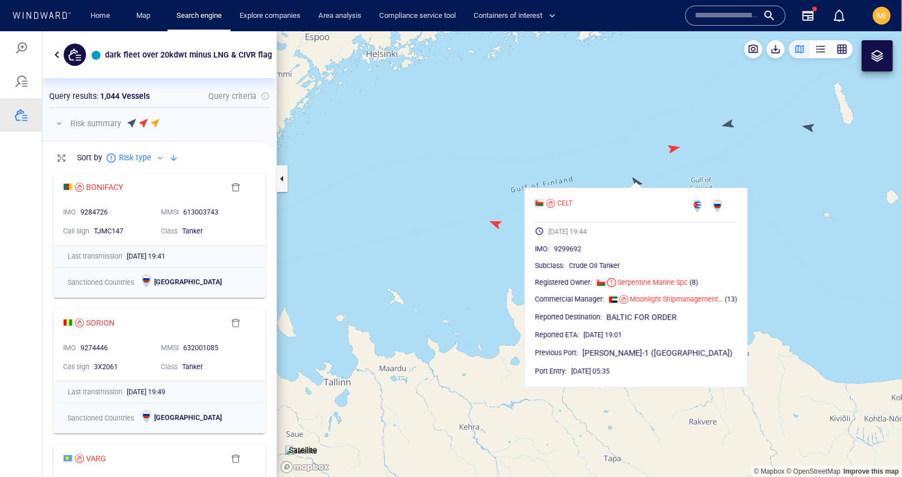
click at [502, 257] on canvas "Map" at bounding box center [589, 253] width 625 height 445
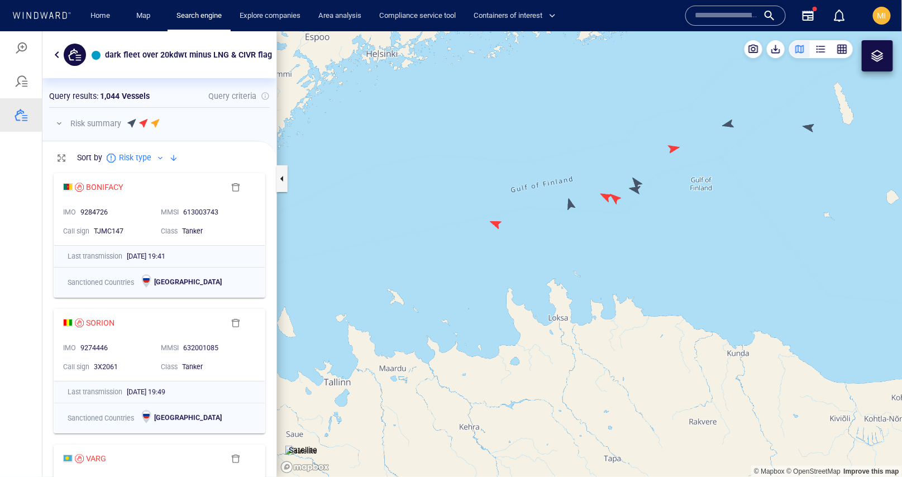
click at [729, 126] on canvas "Map" at bounding box center [589, 253] width 625 height 445
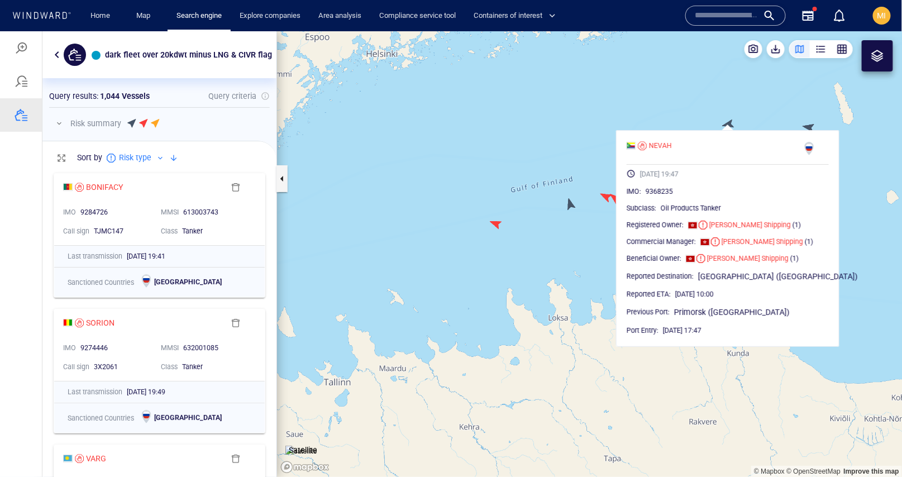
click at [722, 115] on canvas "Map" at bounding box center [589, 253] width 625 height 445
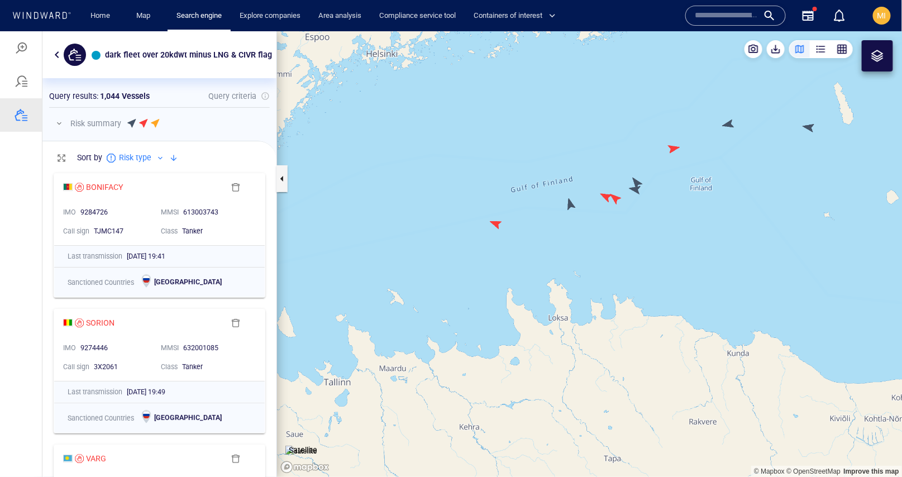
click at [812, 127] on canvas "Map" at bounding box center [589, 253] width 625 height 445
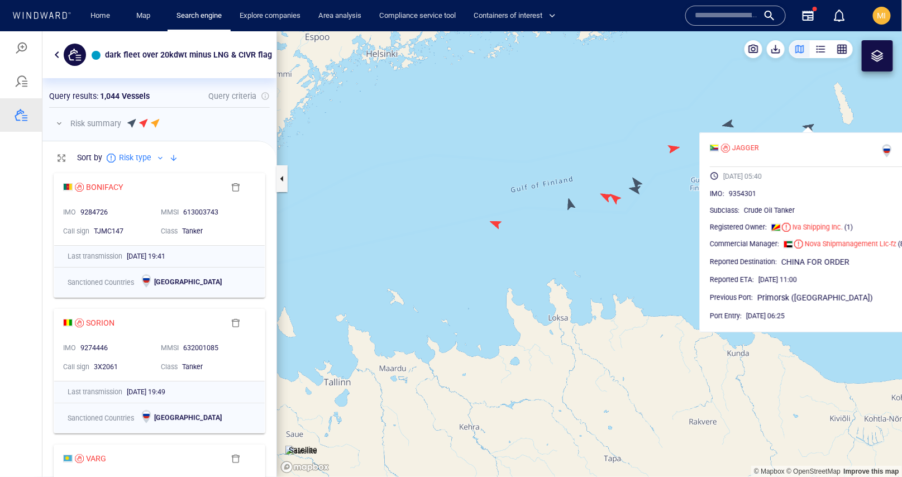
click at [785, 112] on canvas "Map" at bounding box center [589, 253] width 625 height 445
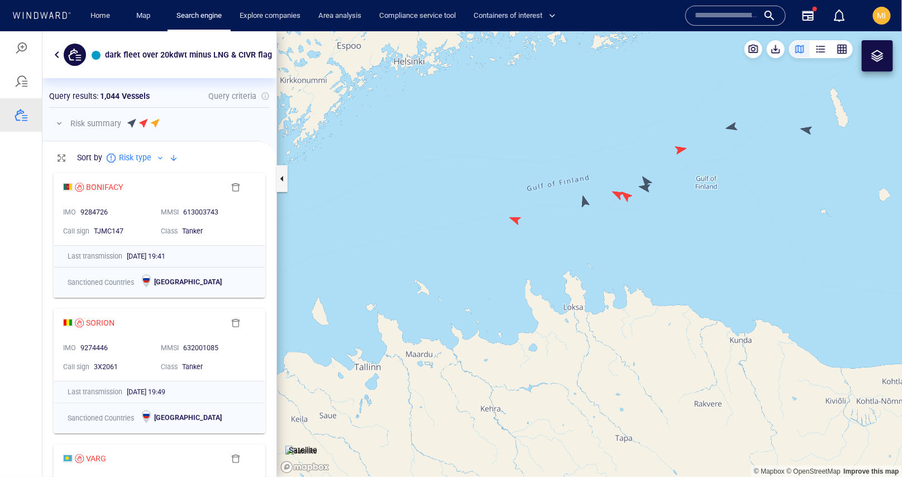
drag, startPoint x: 776, startPoint y: 163, endPoint x: 671, endPoint y: 184, distance: 107.6
click at [683, 174] on canvas "Map" at bounding box center [589, 253] width 625 height 445
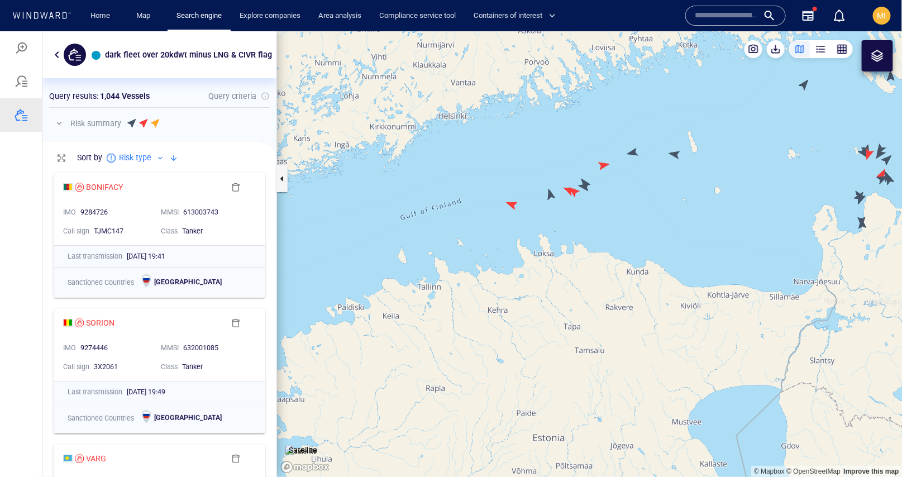
drag, startPoint x: 739, startPoint y: 179, endPoint x: 581, endPoint y: 219, distance: 163.0
click at [584, 216] on canvas "Map" at bounding box center [589, 253] width 625 height 445
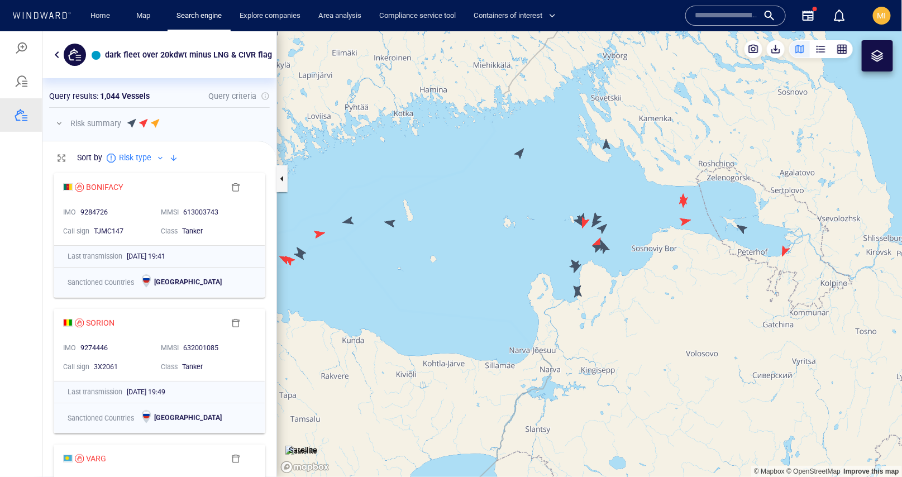
click at [518, 152] on canvas "Map" at bounding box center [589, 253] width 625 height 445
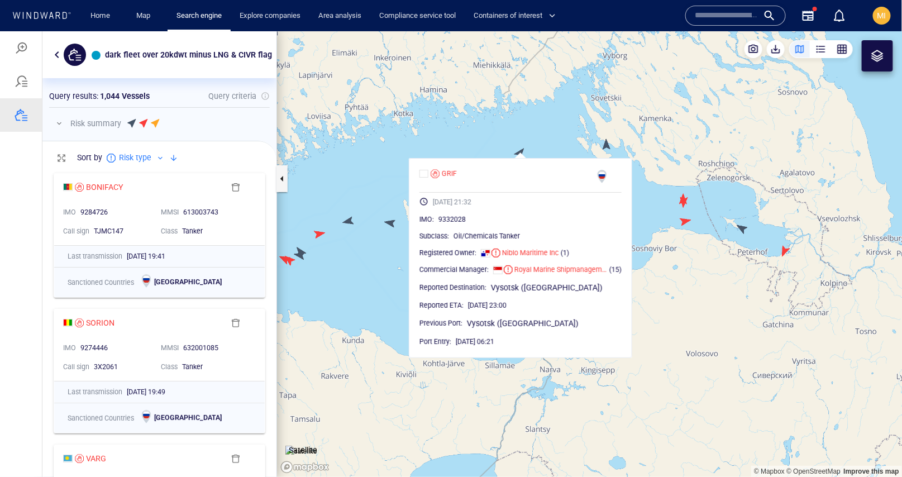
click at [606, 146] on canvas "Map" at bounding box center [589, 253] width 625 height 445
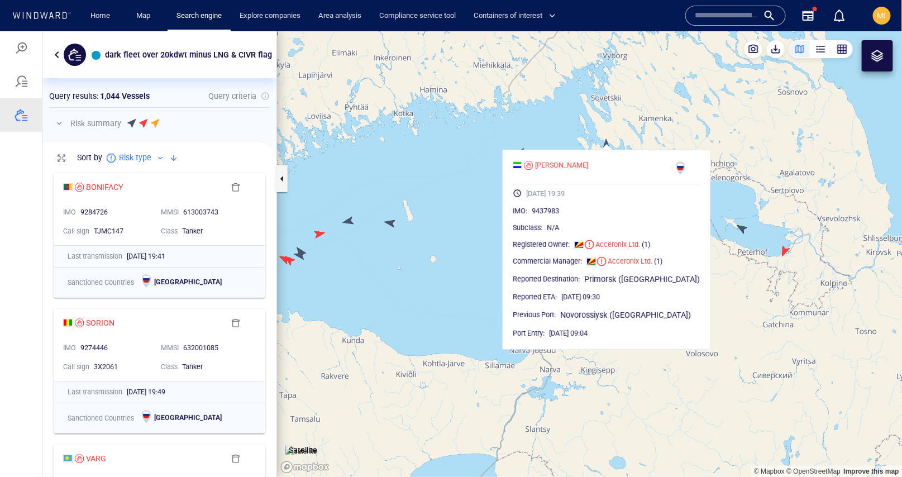
click at [559, 122] on canvas "Map" at bounding box center [589, 253] width 625 height 445
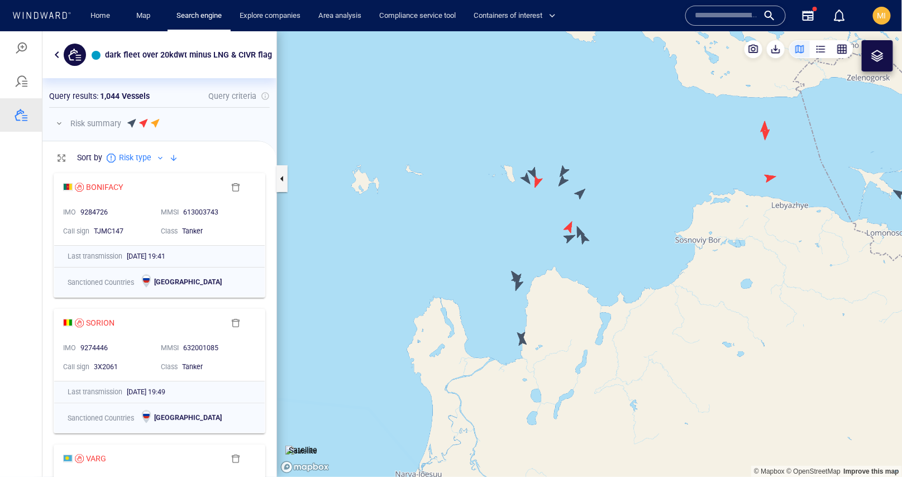
click at [525, 176] on canvas "Map" at bounding box center [589, 253] width 625 height 445
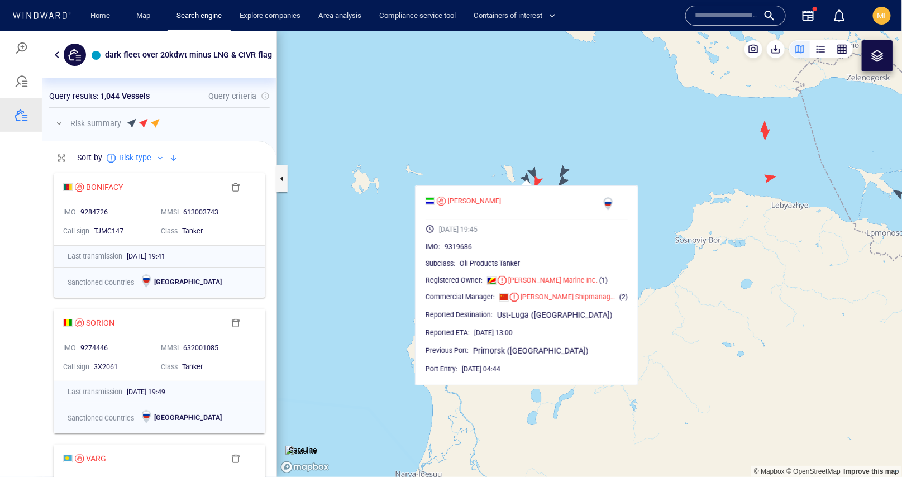
click at [534, 170] on canvas "Map" at bounding box center [589, 253] width 625 height 445
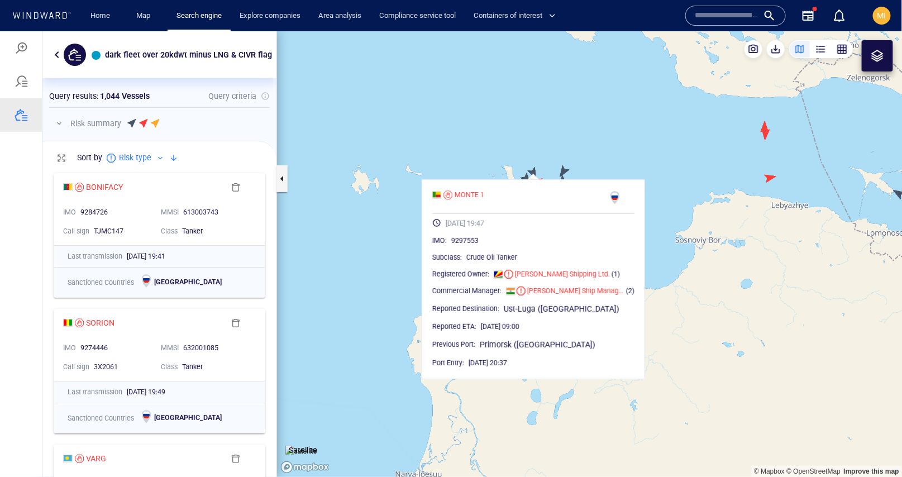
click at [568, 170] on canvas "Map" at bounding box center [589, 253] width 625 height 445
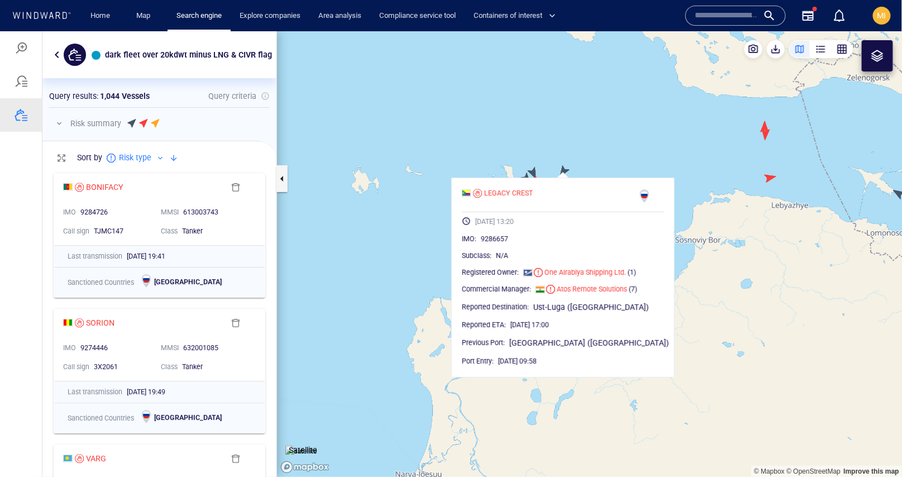
click at [495, 143] on canvas "Map" at bounding box center [589, 253] width 625 height 445
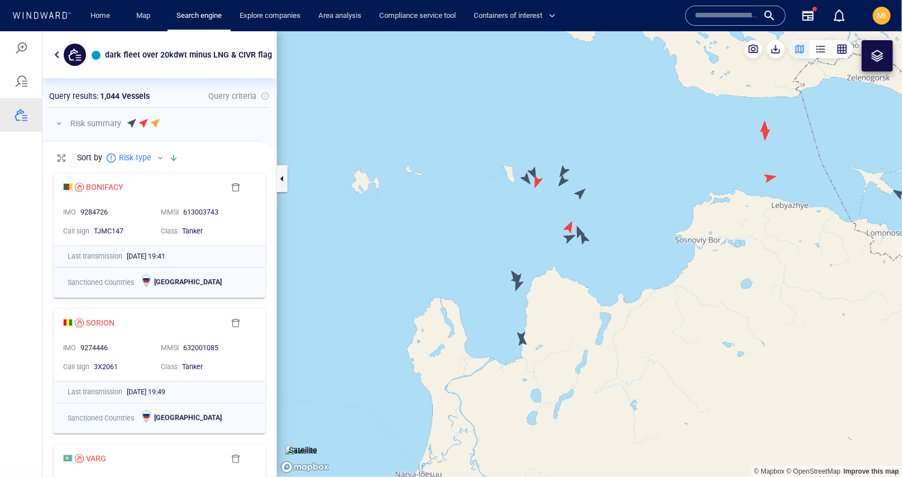
click at [563, 183] on canvas "Map" at bounding box center [589, 253] width 625 height 445
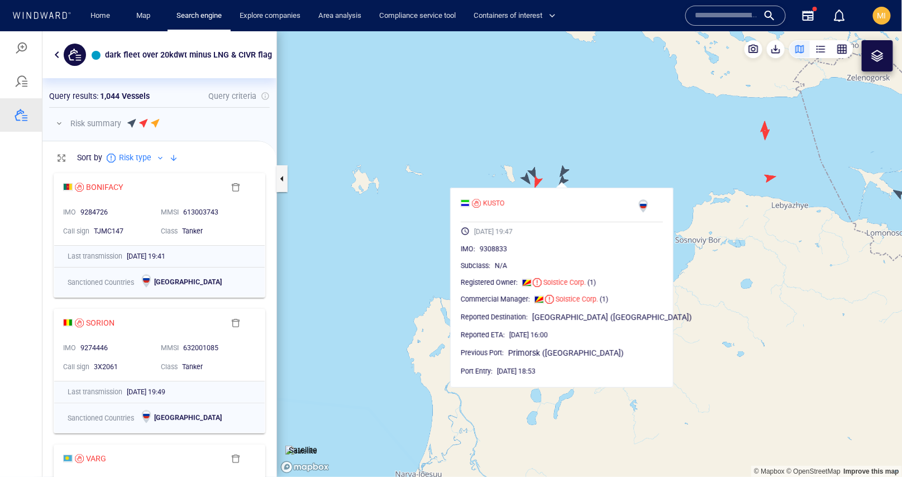
click at [600, 170] on canvas "Map" at bounding box center [589, 253] width 625 height 445
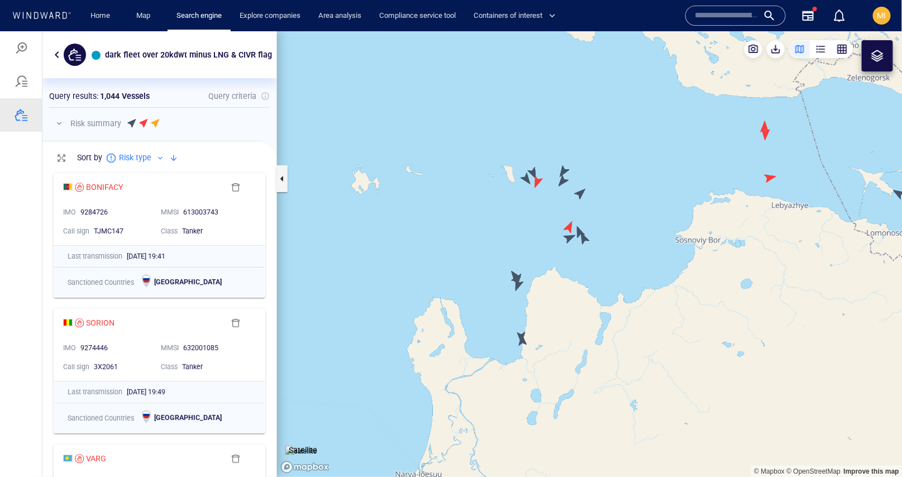
click at [581, 191] on canvas "Map" at bounding box center [589, 253] width 625 height 445
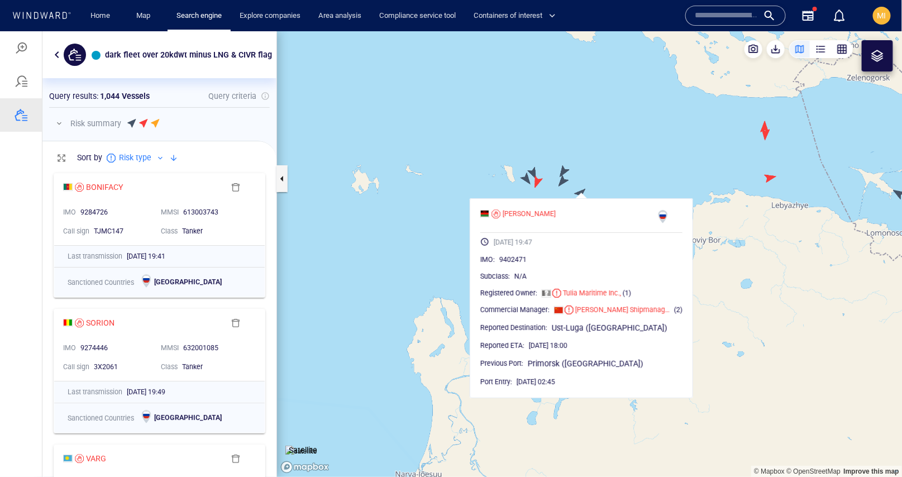
click at [578, 166] on canvas "Map" at bounding box center [589, 253] width 625 height 445
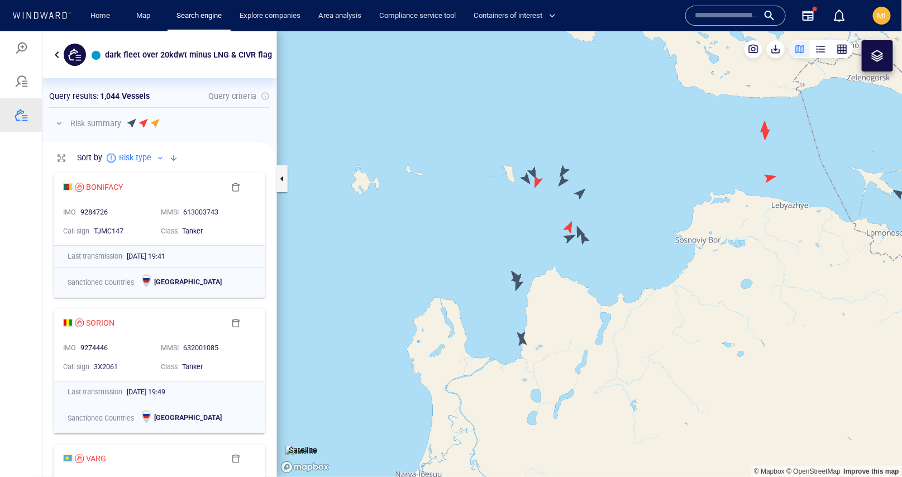
click at [581, 227] on canvas "Map" at bounding box center [589, 253] width 625 height 445
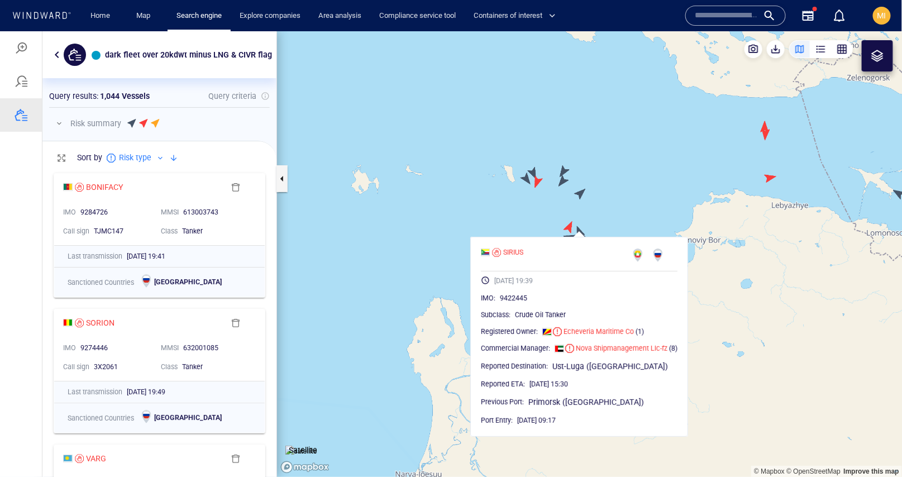
click at [524, 204] on canvas "Map" at bounding box center [589, 253] width 625 height 445
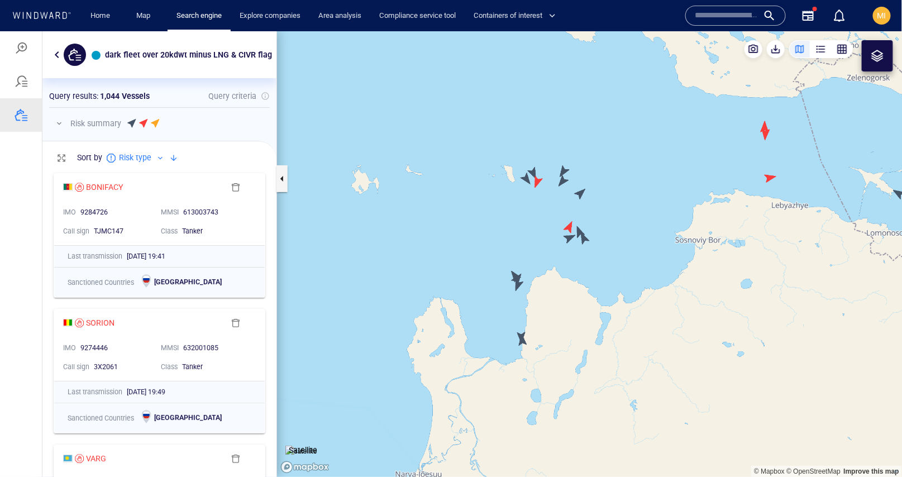
click at [566, 237] on canvas "Map" at bounding box center [589, 253] width 625 height 445
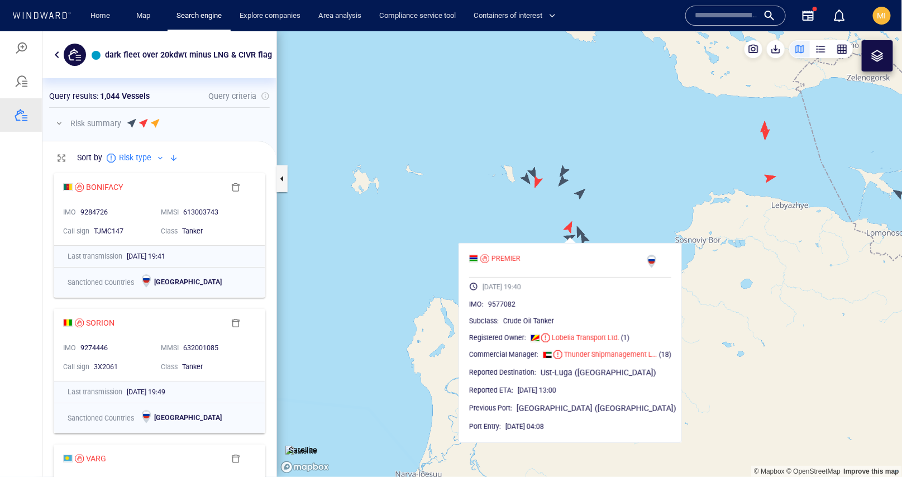
click at [511, 219] on canvas "Map" at bounding box center [589, 253] width 625 height 445
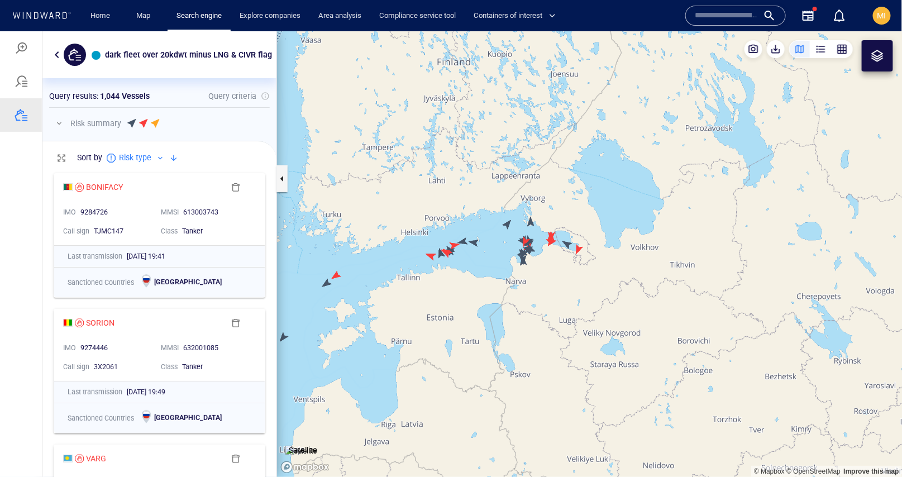
drag, startPoint x: 383, startPoint y: 302, endPoint x: 533, endPoint y: 234, distance: 163.9
click at [529, 235] on canvas "Map" at bounding box center [589, 253] width 625 height 445
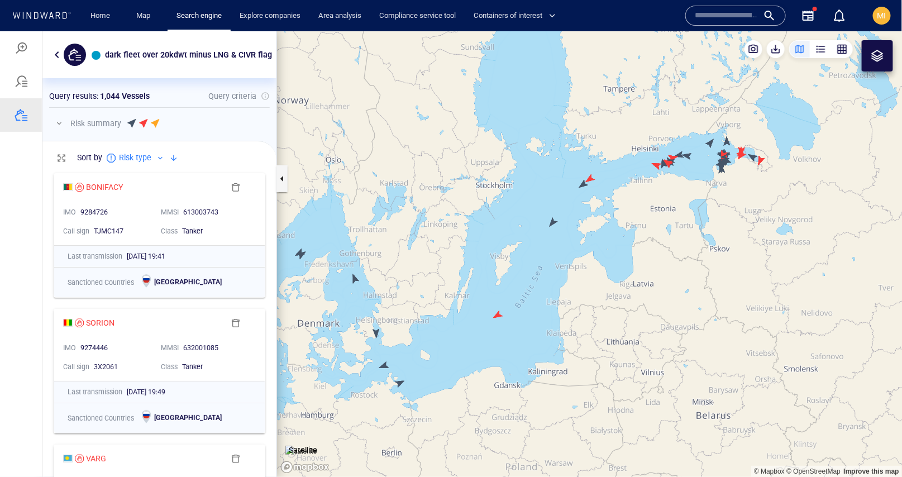
drag, startPoint x: 437, startPoint y: 349, endPoint x: 538, endPoint y: 320, distance: 105.0
click at [538, 320] on canvas "Map" at bounding box center [589, 253] width 625 height 445
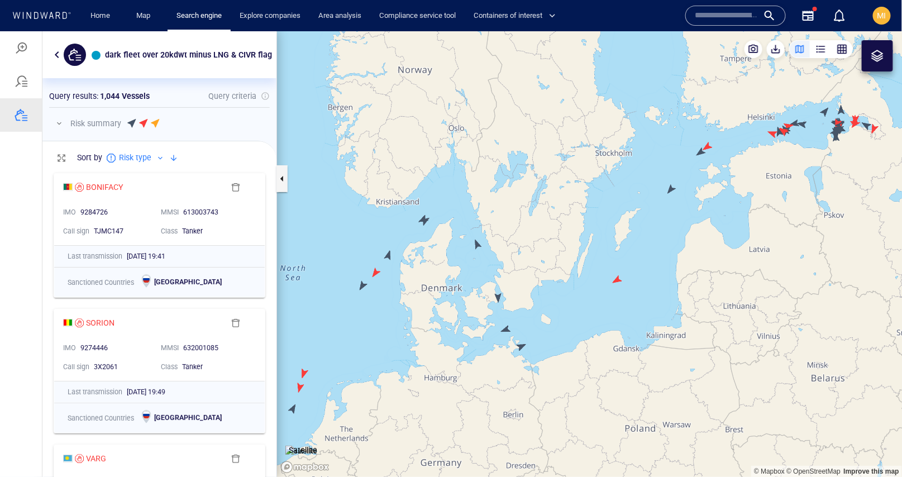
click at [466, 346] on canvas "Map" at bounding box center [589, 253] width 625 height 445
drag, startPoint x: 466, startPoint y: 346, endPoint x: 560, endPoint y: 296, distance: 106.6
click at [560, 296] on canvas "Map" at bounding box center [589, 253] width 625 height 445
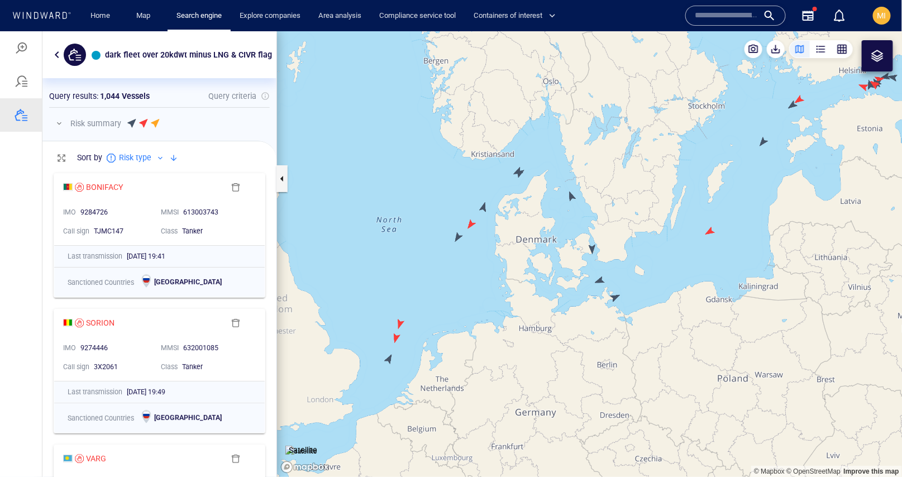
drag, startPoint x: 423, startPoint y: 349, endPoint x: 624, endPoint y: 267, distance: 217.1
click at [622, 267] on canvas "Map" at bounding box center [589, 253] width 625 height 445
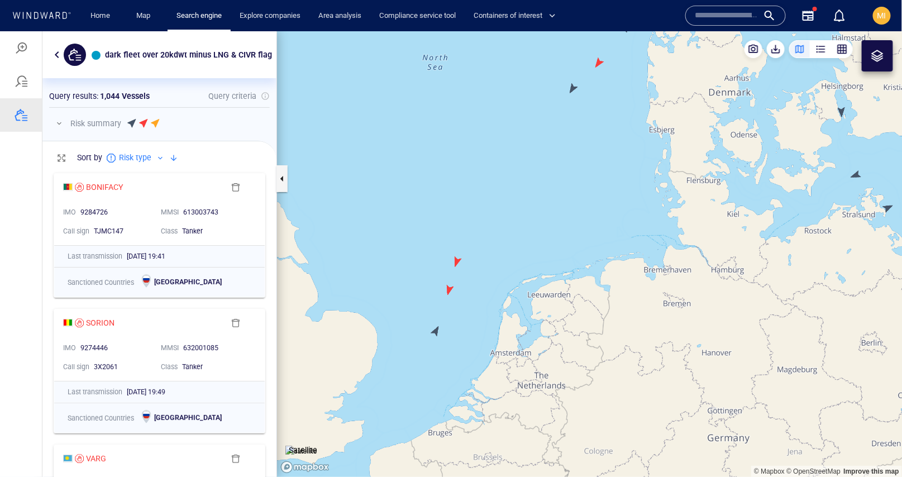
click at [614, 271] on canvas "Map" at bounding box center [589, 253] width 625 height 445
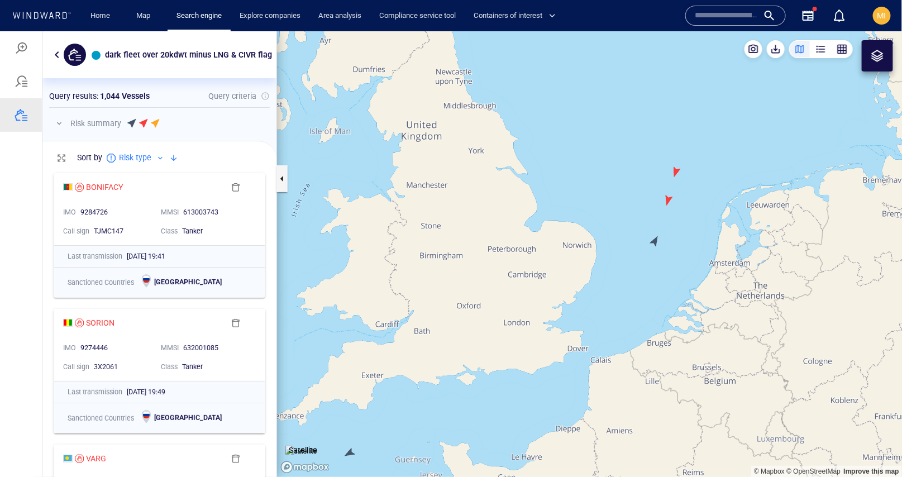
click at [652, 247] on canvas "Map" at bounding box center [589, 253] width 625 height 445
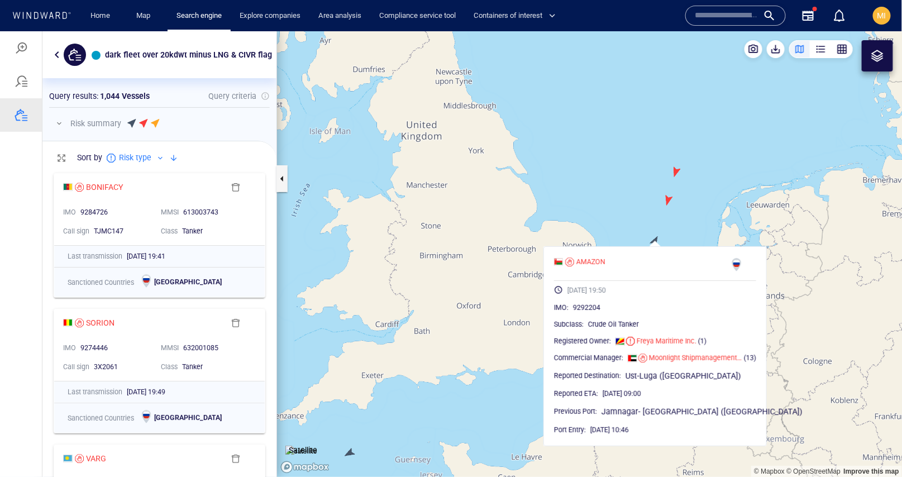
click at [626, 227] on canvas "Map" at bounding box center [589, 253] width 625 height 445
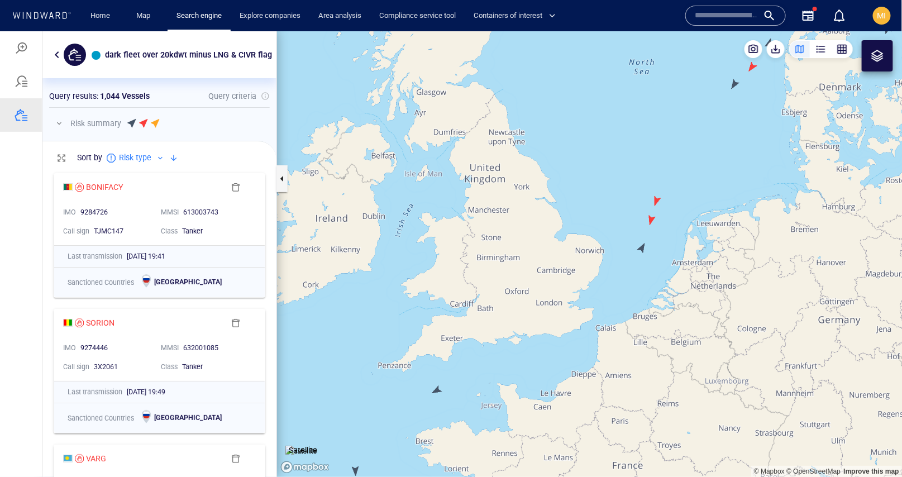
click at [438, 388] on canvas "Map" at bounding box center [589, 253] width 625 height 445
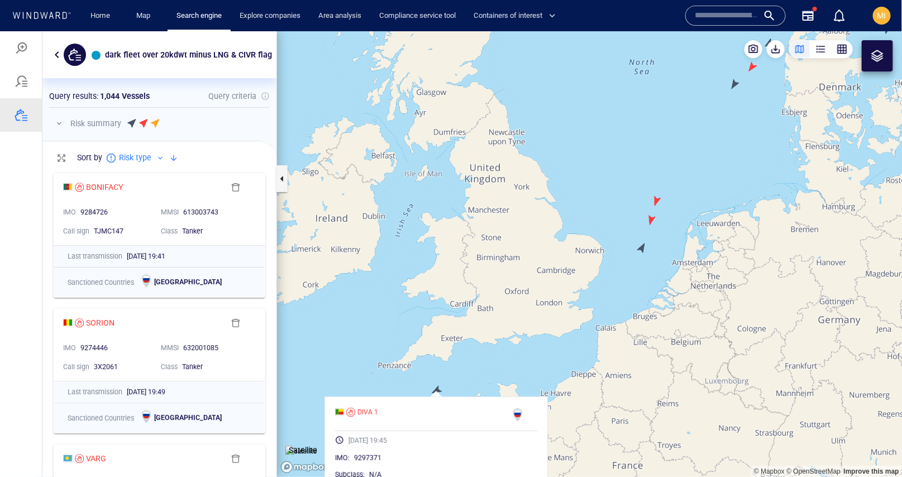
click at [412, 377] on canvas "Map" at bounding box center [589, 253] width 625 height 445
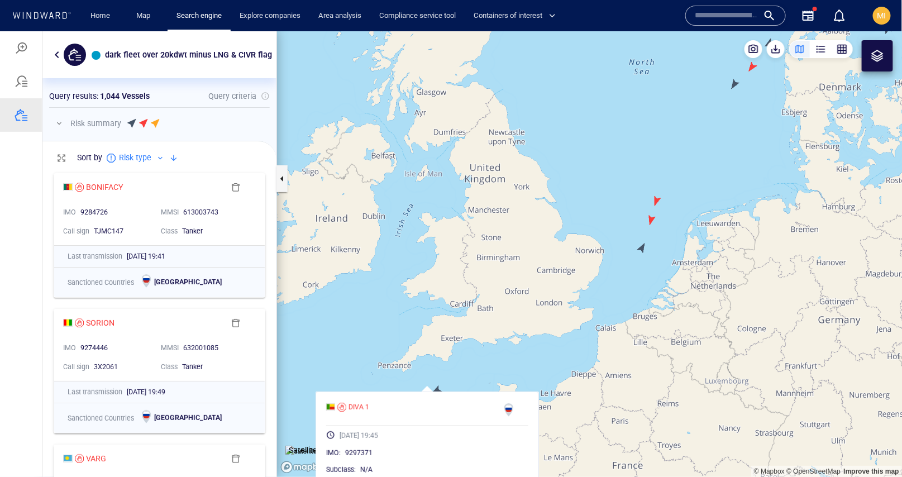
click at [413, 375] on canvas "Map" at bounding box center [589, 253] width 625 height 445
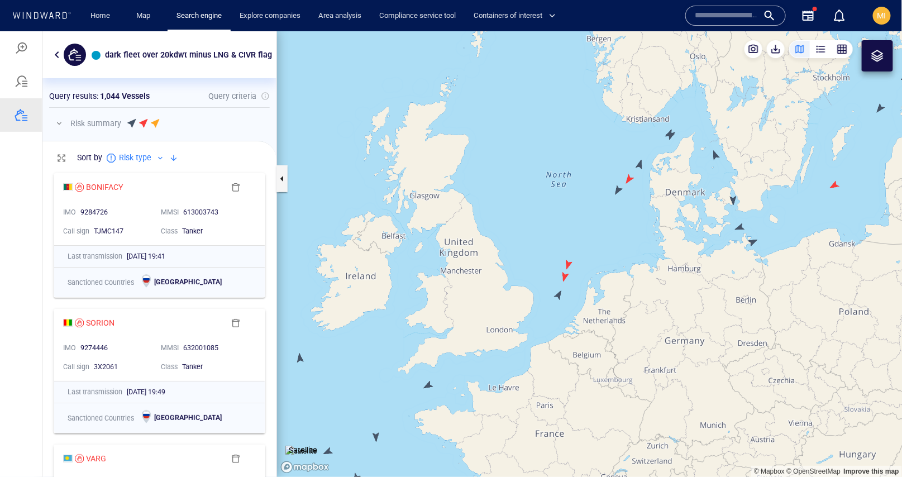
drag, startPoint x: 462, startPoint y: 364, endPoint x: 504, endPoint y: 270, distance: 103.2
click at [503, 272] on canvas "Map" at bounding box center [589, 253] width 625 height 445
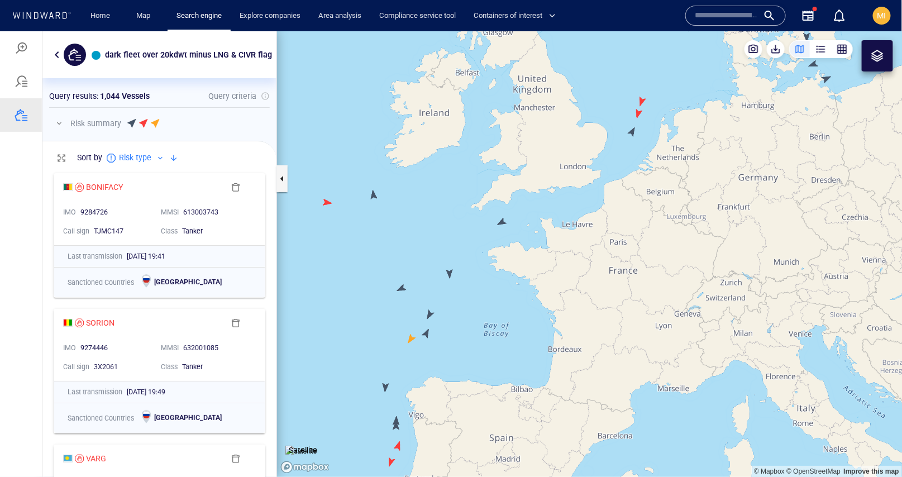
click at [448, 274] on canvas "Map" at bounding box center [589, 253] width 625 height 445
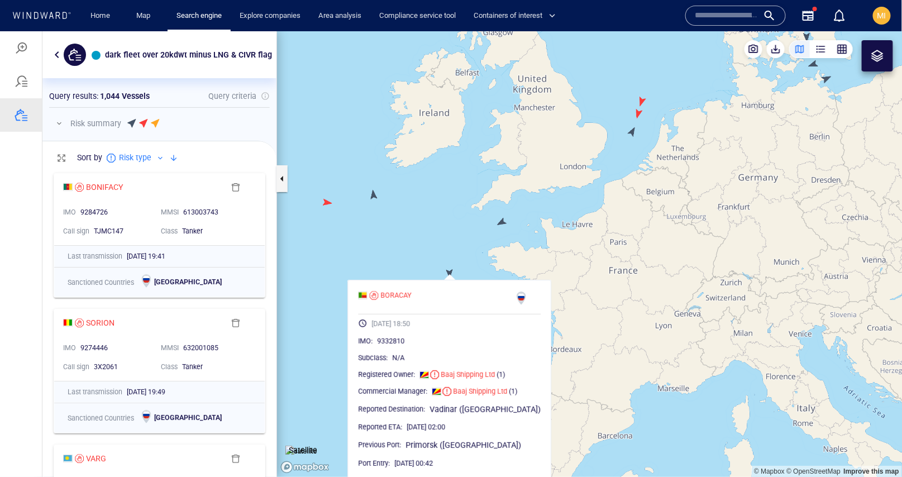
click at [406, 266] on canvas "Map" at bounding box center [589, 253] width 625 height 445
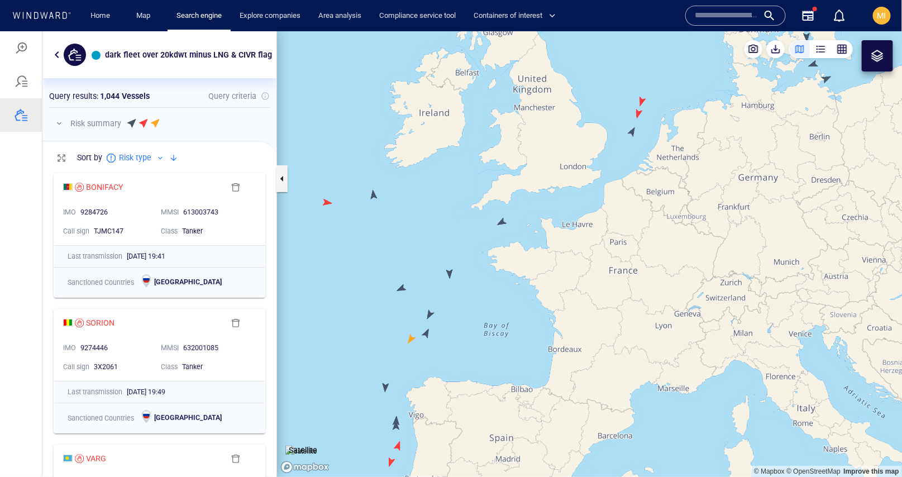
click at [375, 195] on canvas "Map" at bounding box center [589, 253] width 625 height 445
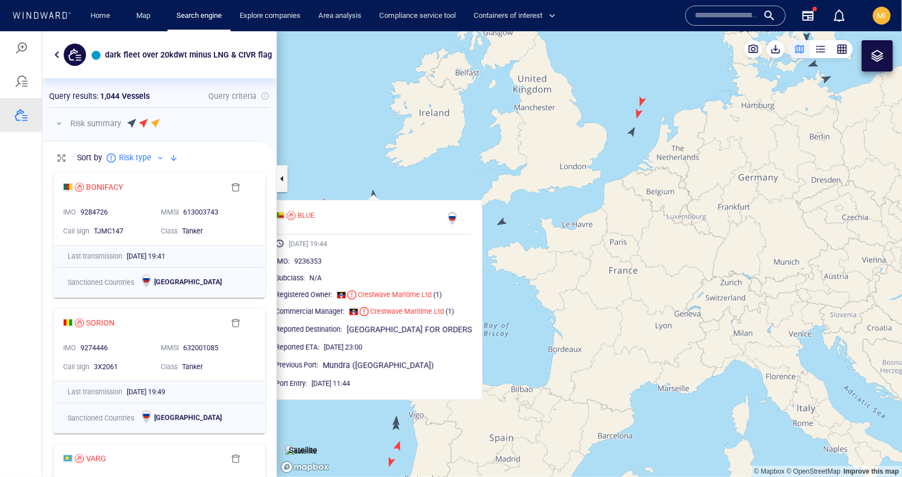
click at [358, 176] on canvas "Map" at bounding box center [589, 253] width 625 height 445
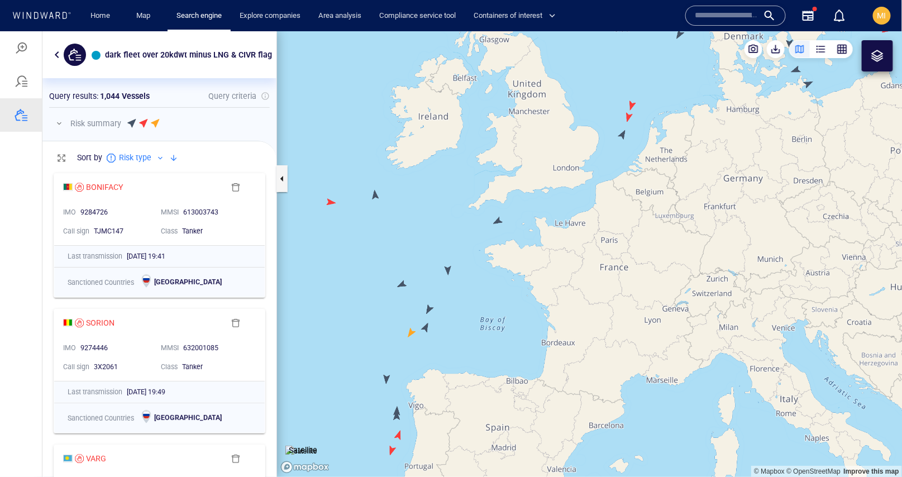
drag, startPoint x: 387, startPoint y: 319, endPoint x: 410, endPoint y: 244, distance: 77.5
click at [410, 245] on canvas "Map" at bounding box center [589, 253] width 625 height 445
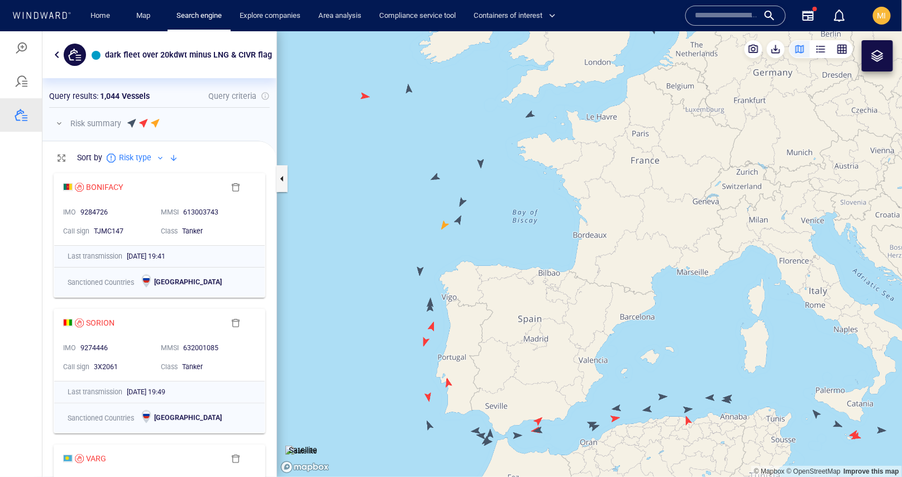
click at [419, 273] on canvas "Map" at bounding box center [589, 253] width 625 height 445
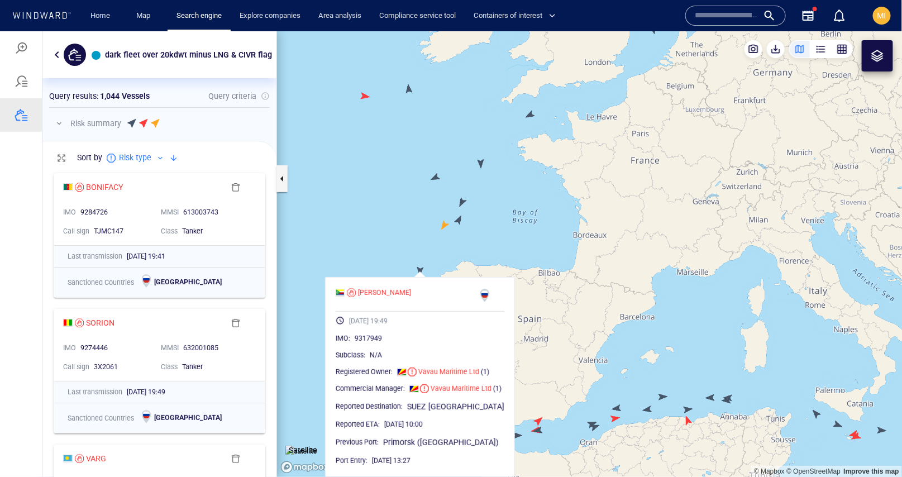
click at [395, 249] on canvas "Map" at bounding box center [589, 253] width 625 height 445
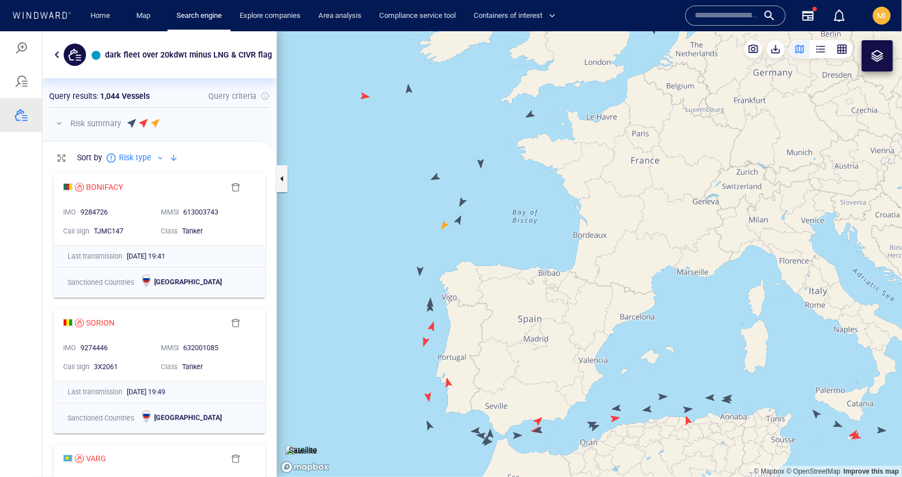
drag, startPoint x: 492, startPoint y: 318, endPoint x: 444, endPoint y: 253, distance: 80.7
click at [448, 253] on canvas "Map" at bounding box center [589, 253] width 625 height 445
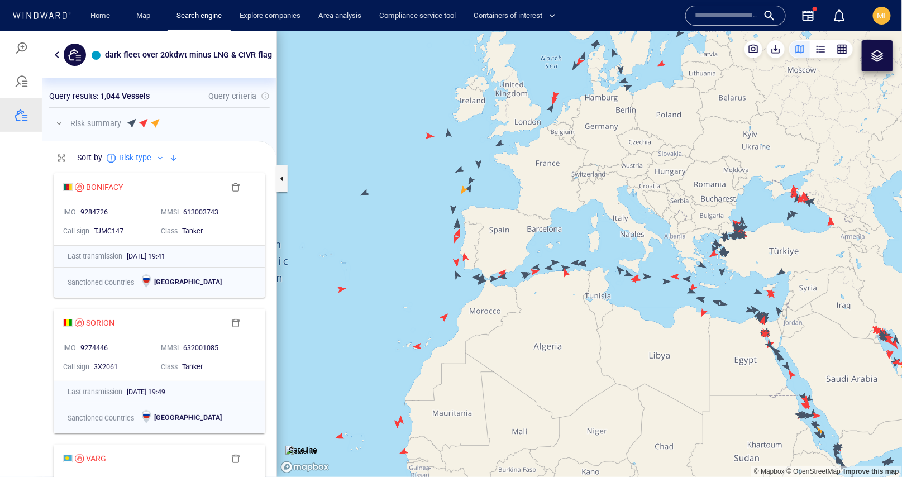
drag, startPoint x: 764, startPoint y: 303, endPoint x: 673, endPoint y: 264, distance: 99.0
click at [673, 264] on canvas "Map" at bounding box center [589, 253] width 625 height 445
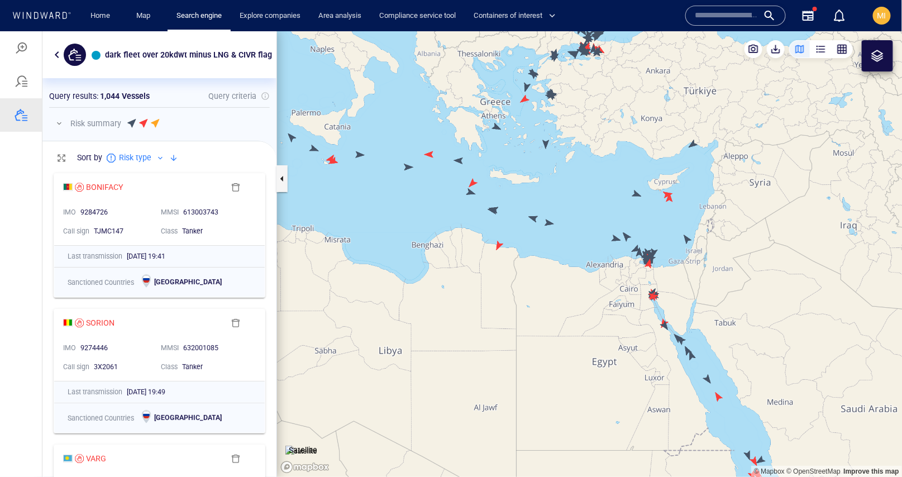
drag, startPoint x: 576, startPoint y: 145, endPoint x: 607, endPoint y: 257, distance: 116.9
click at [607, 257] on canvas "Map" at bounding box center [589, 253] width 625 height 445
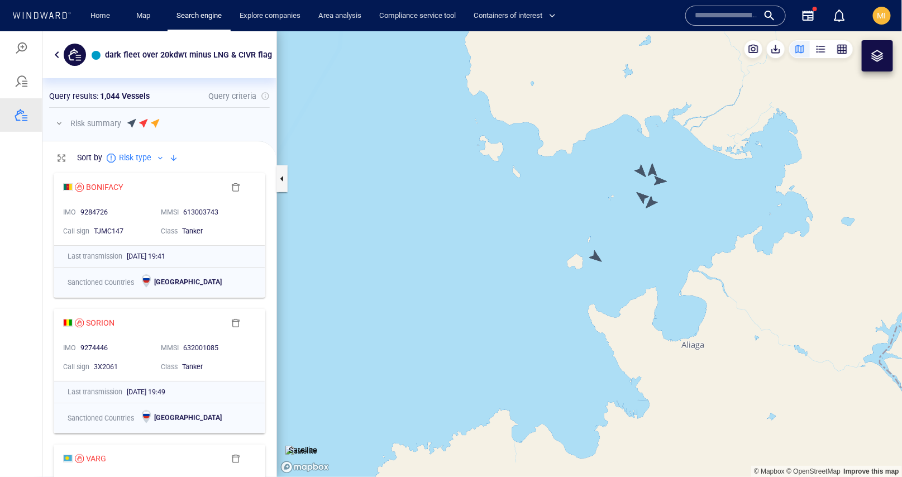
click at [652, 198] on canvas "Map" at bounding box center [589, 253] width 625 height 445
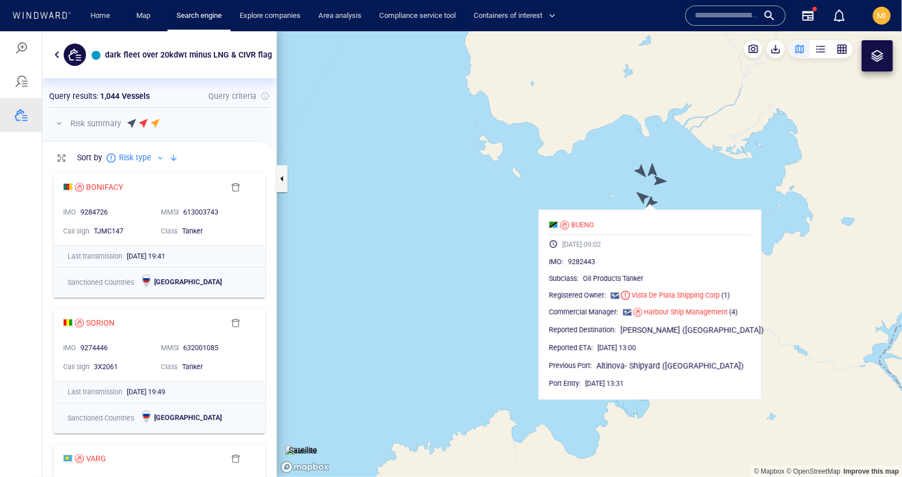
click at [641, 192] on canvas "Map" at bounding box center [589, 253] width 625 height 445
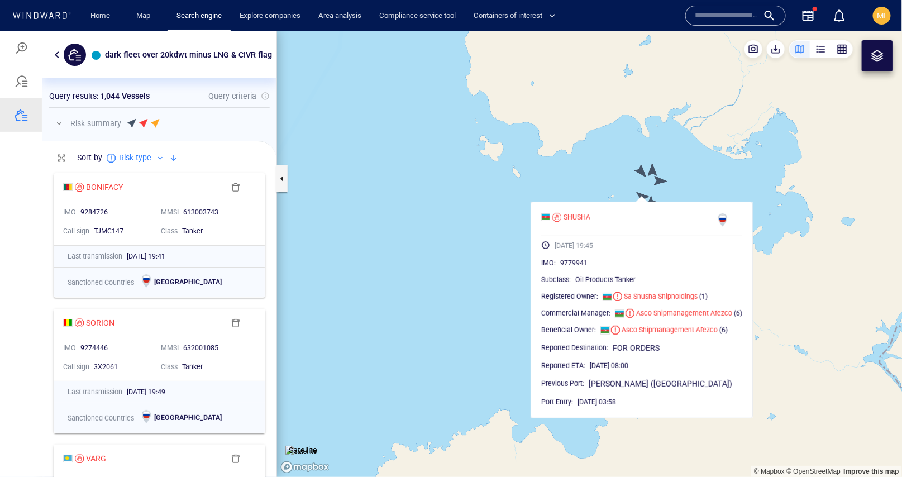
click at [641, 171] on canvas "Map" at bounding box center [589, 253] width 625 height 445
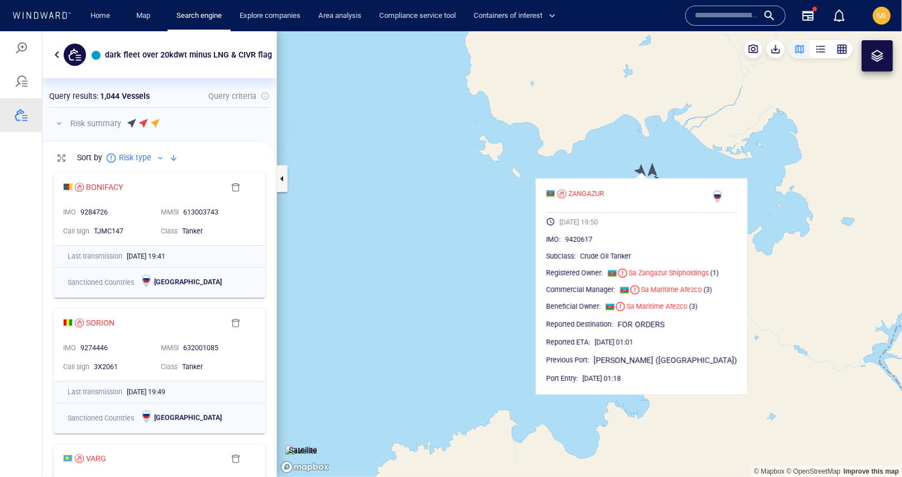
click at [651, 168] on canvas "Map" at bounding box center [589, 253] width 625 height 445
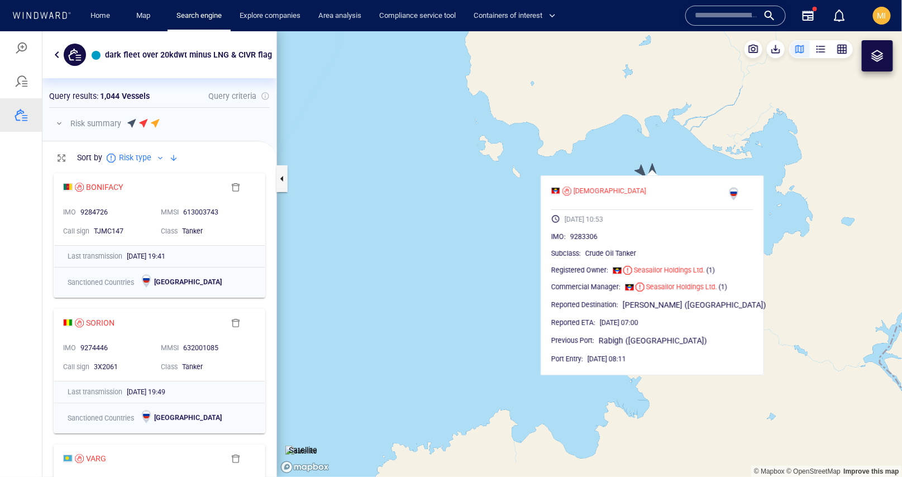
click at [684, 156] on canvas "Map" at bounding box center [589, 253] width 625 height 445
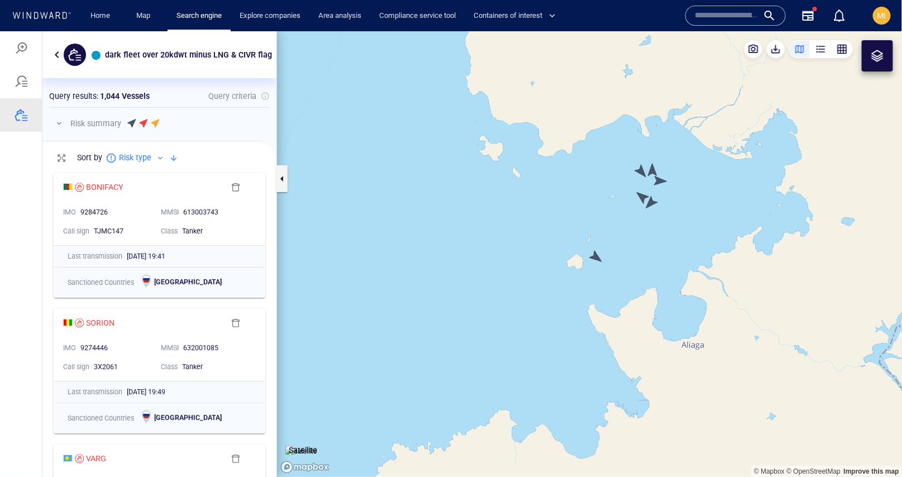
click at [660, 184] on canvas "Map" at bounding box center [589, 253] width 625 height 445
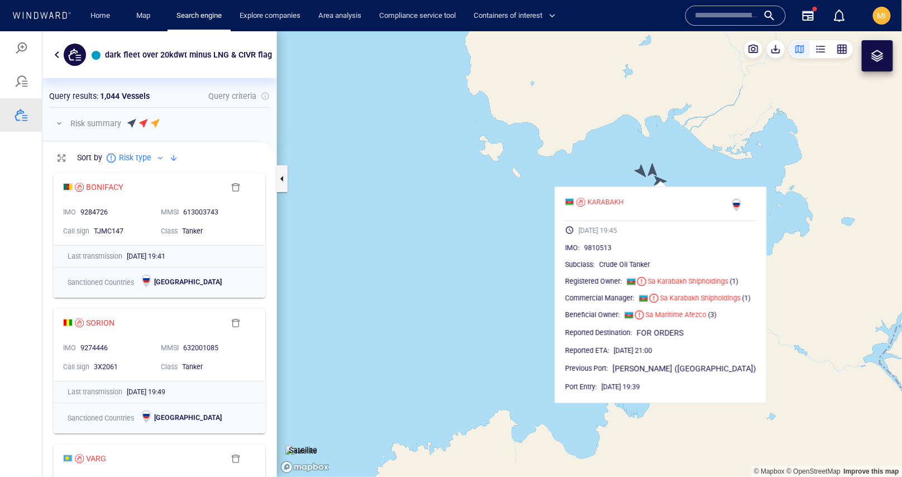
click at [625, 176] on canvas "Map" at bounding box center [589, 253] width 625 height 445
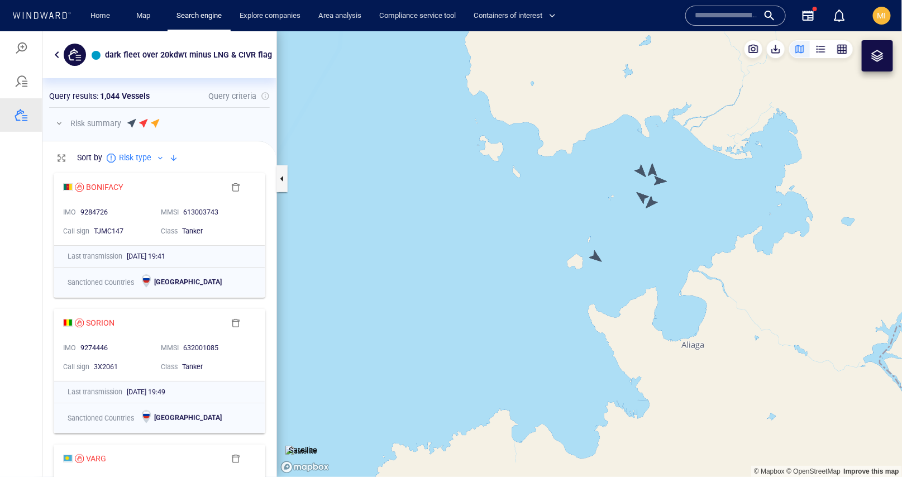
click at [643, 193] on canvas "Map" at bounding box center [589, 253] width 625 height 445
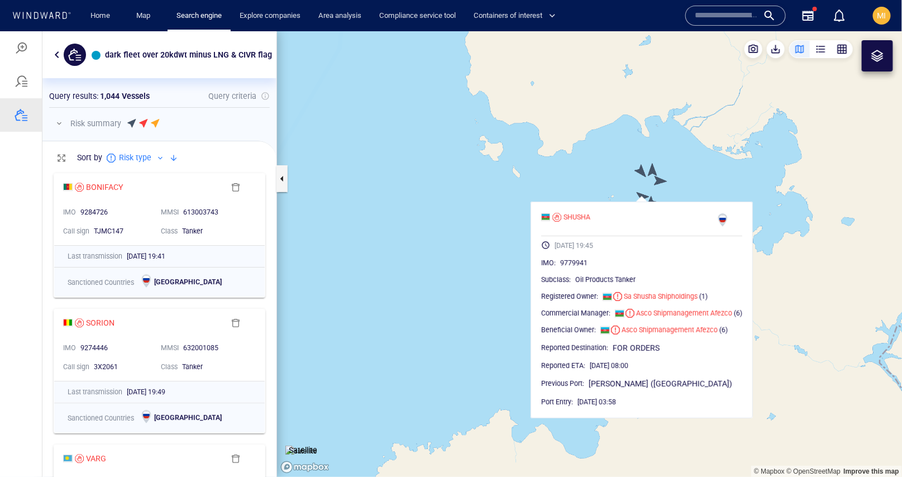
click at [597, 186] on canvas "Map" at bounding box center [589, 253] width 625 height 445
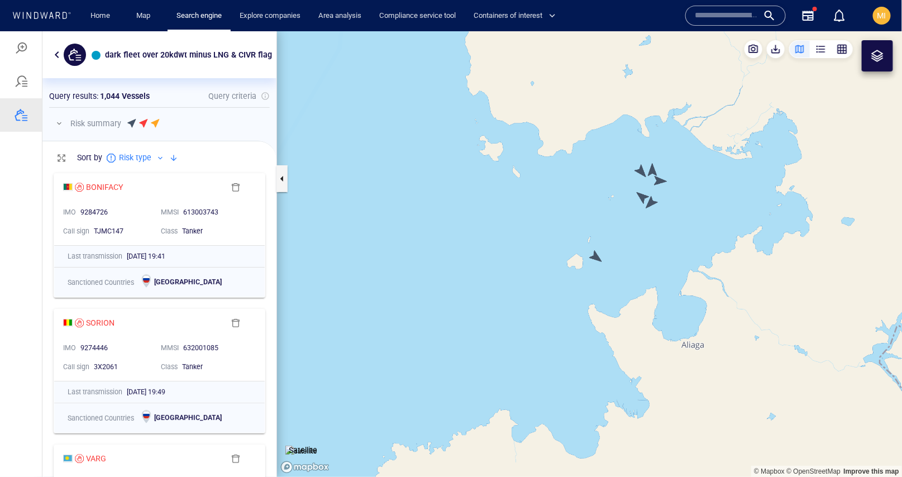
click at [653, 199] on canvas "Map" at bounding box center [589, 253] width 625 height 445
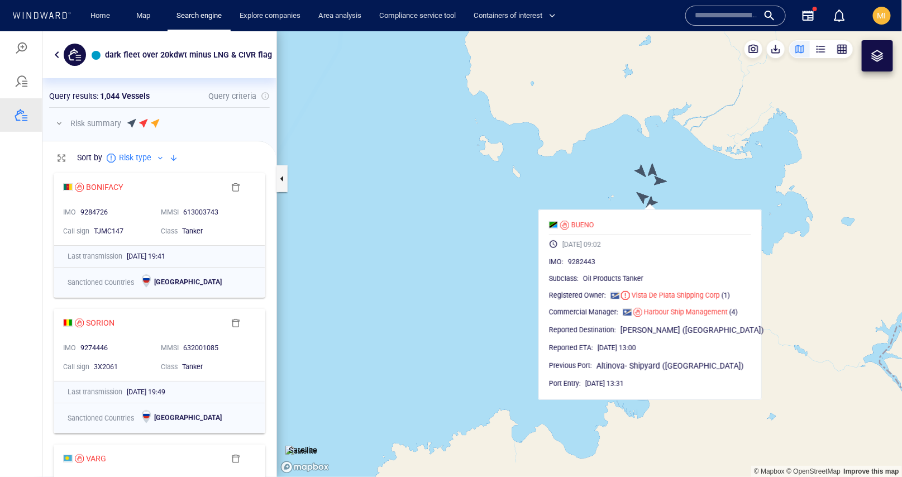
click at [594, 197] on canvas "Map" at bounding box center [589, 253] width 625 height 445
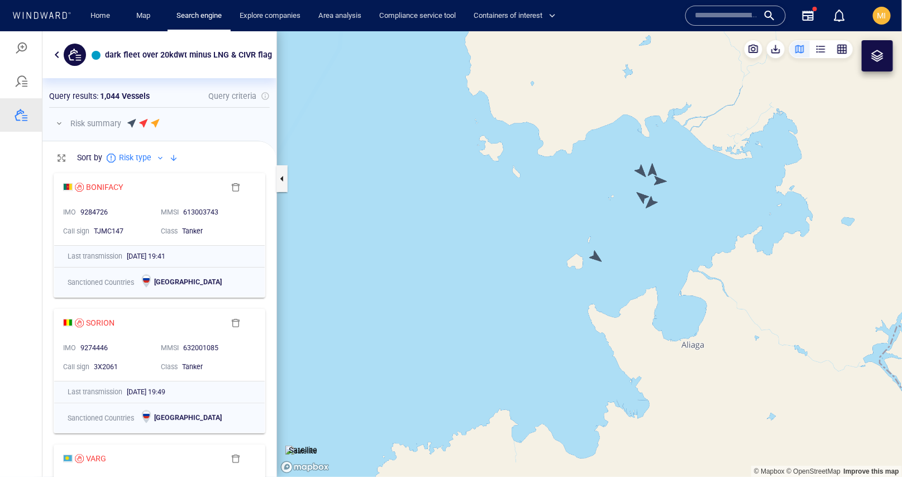
click at [596, 254] on canvas "Map" at bounding box center [589, 253] width 625 height 445
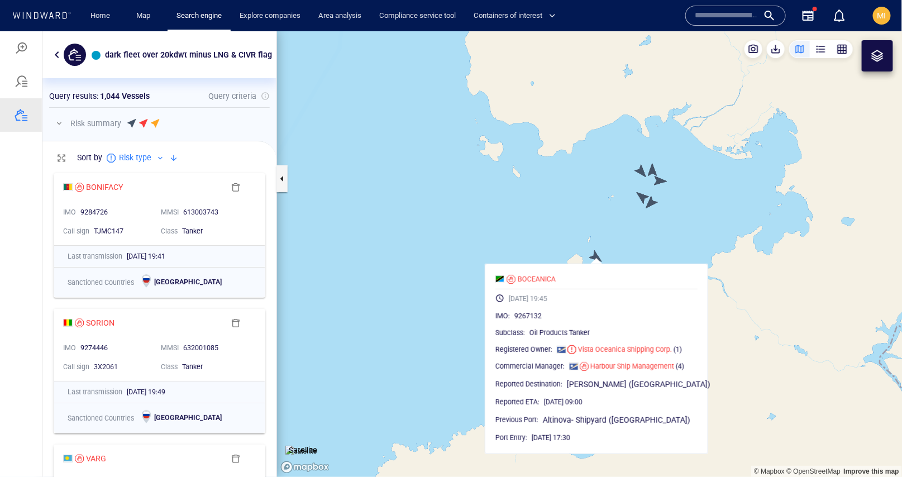
click at [578, 223] on canvas "Map" at bounding box center [589, 253] width 625 height 445
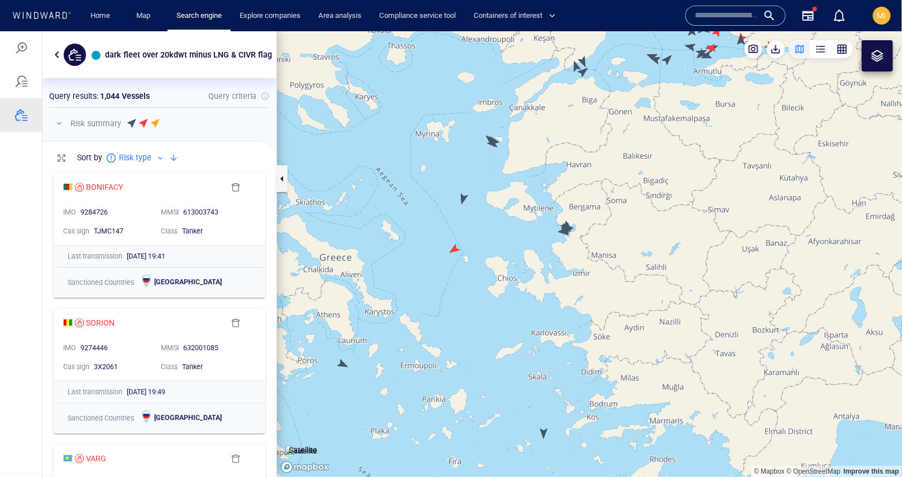
drag, startPoint x: 497, startPoint y: 205, endPoint x: 497, endPoint y: 252, distance: 46.9
click at [497, 248] on canvas "Map" at bounding box center [589, 253] width 625 height 445
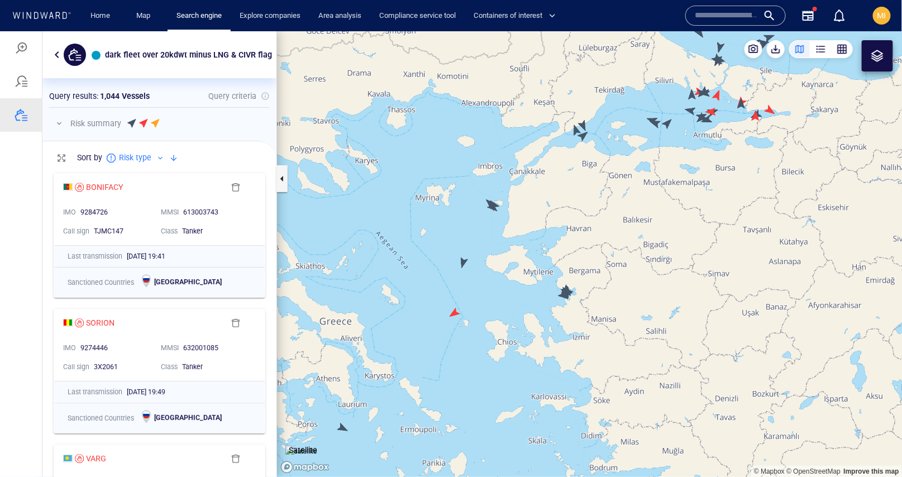
drag, startPoint x: 491, startPoint y: 188, endPoint x: 492, endPoint y: 260, distance: 72.6
click at [492, 258] on canvas "Map" at bounding box center [589, 253] width 625 height 445
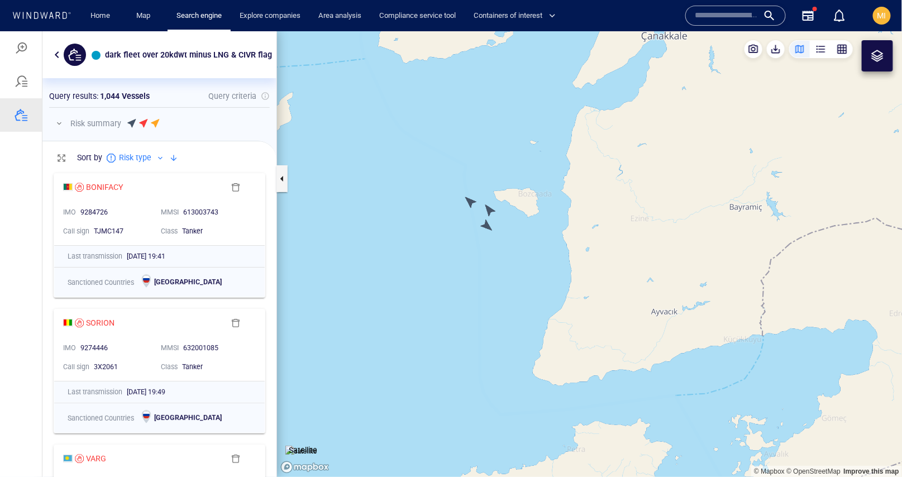
drag, startPoint x: 493, startPoint y: 241, endPoint x: 493, endPoint y: 280, distance: 38.5
click at [493, 277] on canvas "Map" at bounding box center [589, 253] width 625 height 445
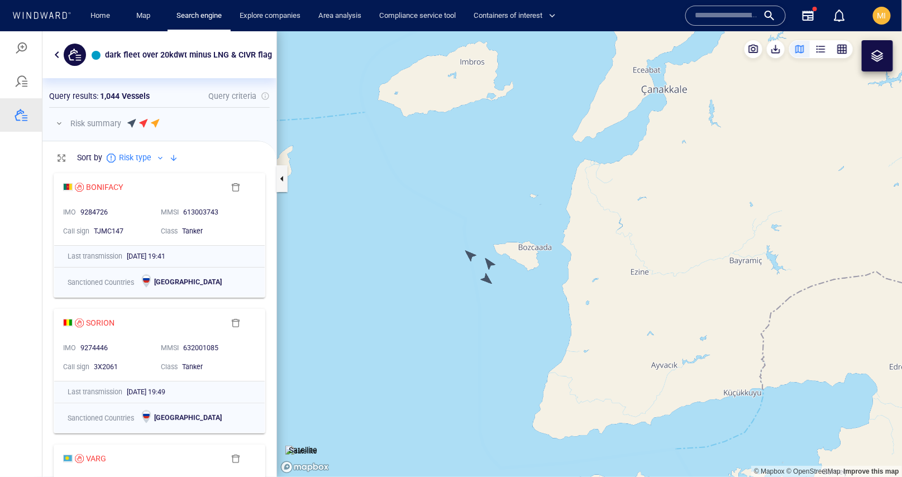
click at [486, 279] on canvas "Map" at bounding box center [589, 253] width 625 height 445
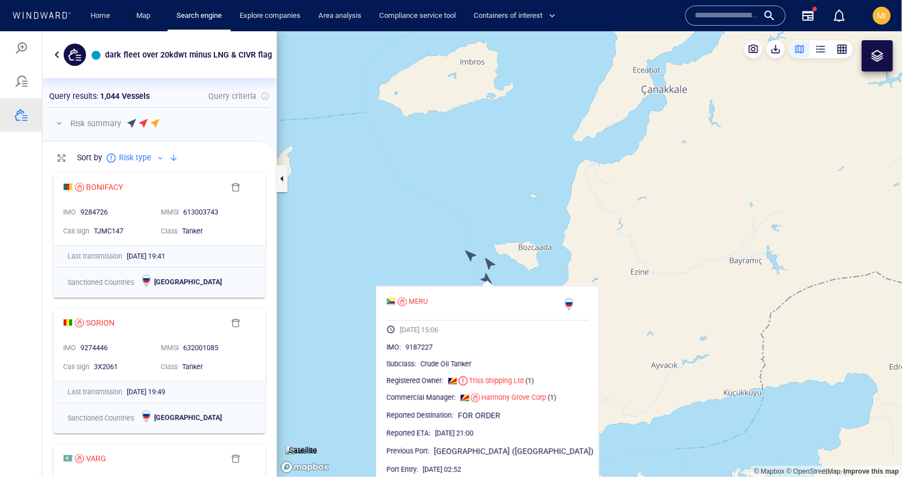
click at [470, 255] on canvas "Map" at bounding box center [589, 253] width 625 height 445
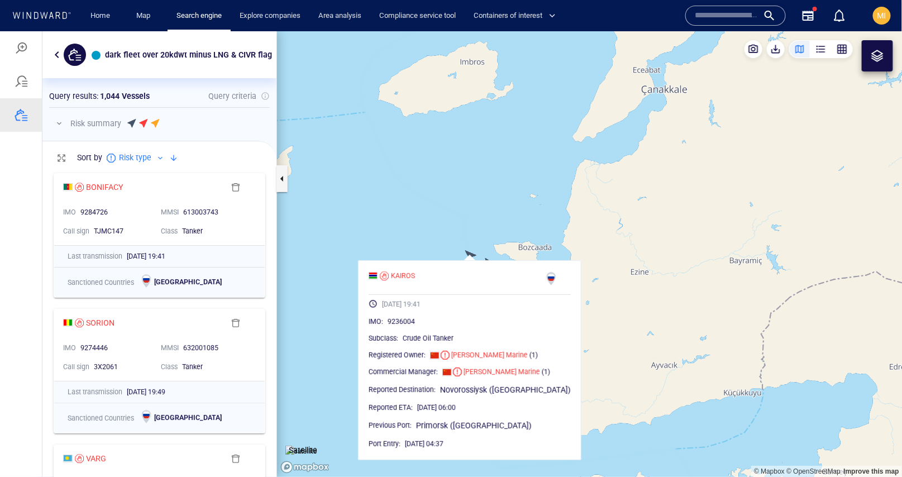
click at [497, 234] on canvas "Map" at bounding box center [589, 253] width 625 height 445
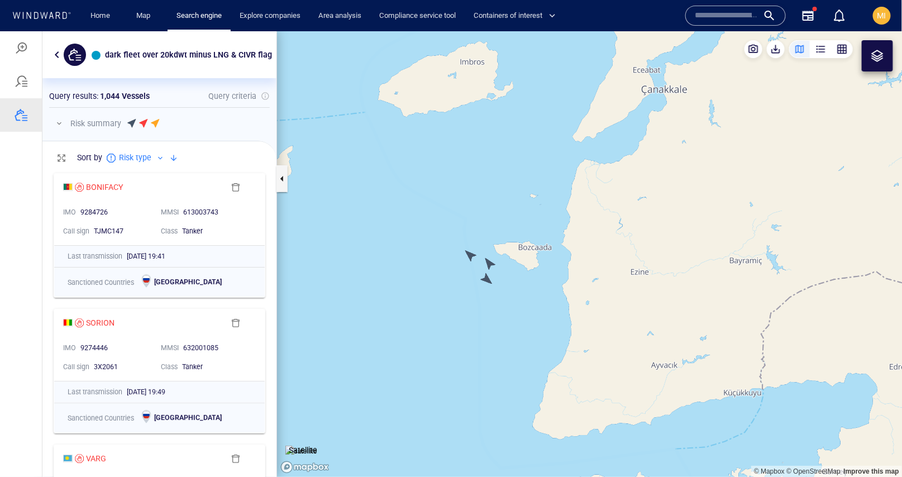
click at [488, 262] on canvas "Map" at bounding box center [589, 253] width 625 height 445
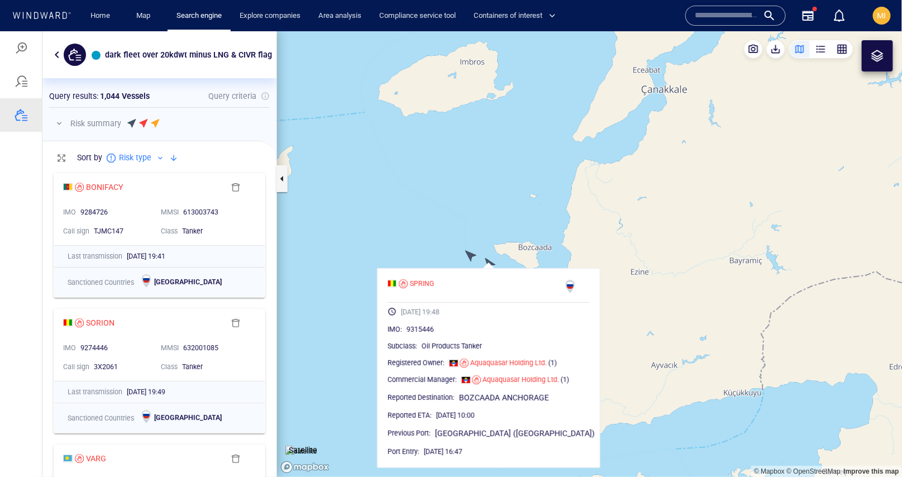
click at [442, 248] on canvas "Map" at bounding box center [589, 253] width 625 height 445
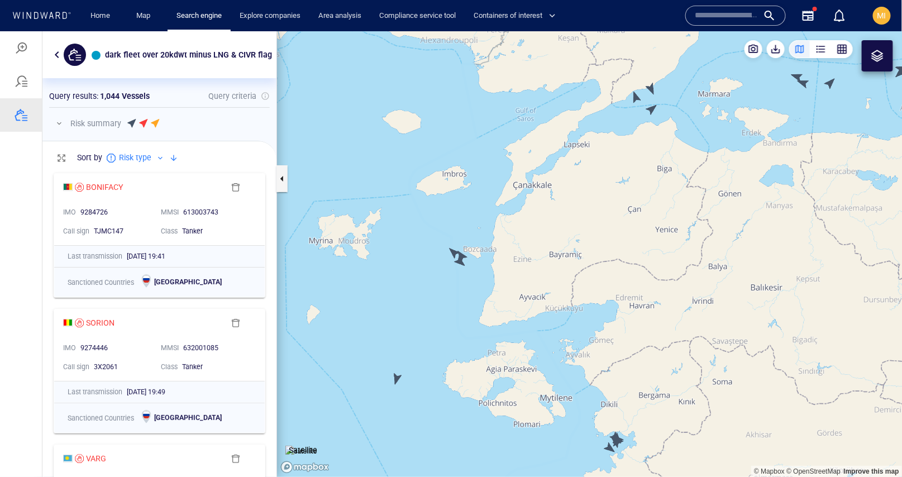
drag, startPoint x: 399, startPoint y: 269, endPoint x: 483, endPoint y: 277, distance: 84.7
click at [477, 277] on canvas "Map" at bounding box center [589, 253] width 625 height 445
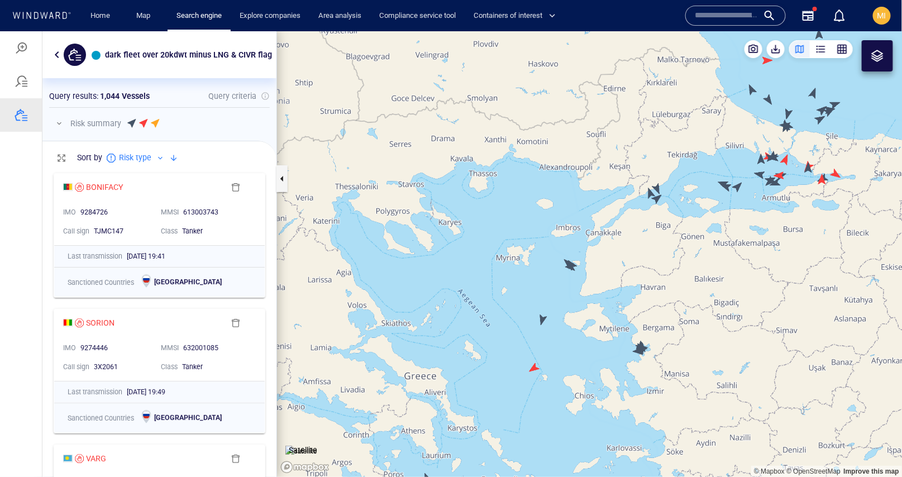
drag, startPoint x: 436, startPoint y: 281, endPoint x: 496, endPoint y: 270, distance: 60.9
click at [496, 270] on canvas "Map" at bounding box center [589, 253] width 625 height 445
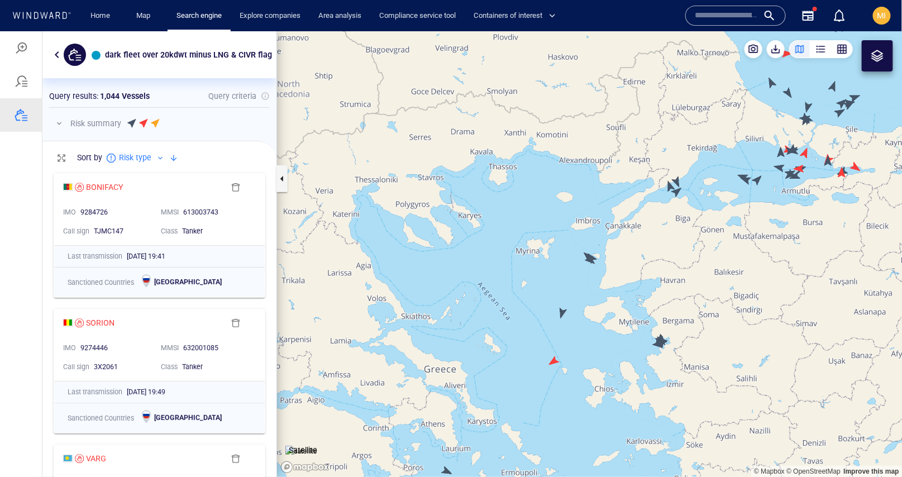
drag, startPoint x: 660, startPoint y: 210, endPoint x: 569, endPoint y: 258, distance: 102.4
click at [573, 255] on canvas "Map" at bounding box center [589, 253] width 625 height 445
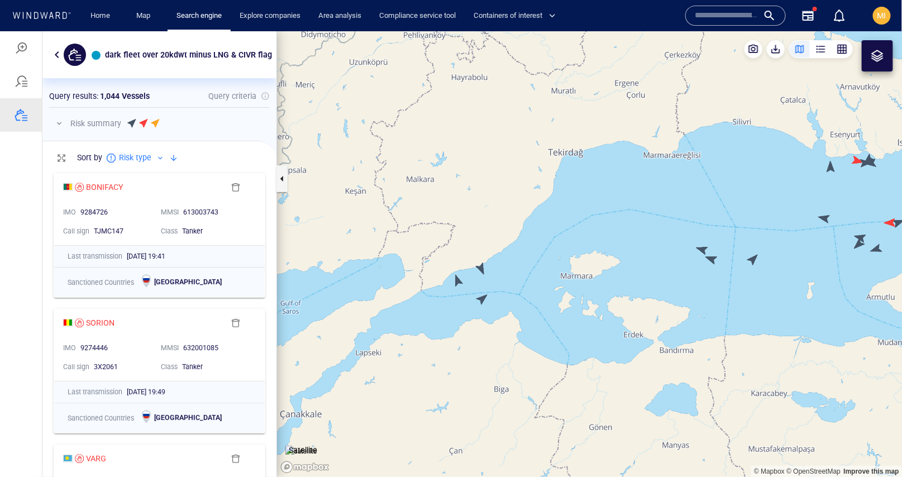
click at [483, 268] on canvas "Map" at bounding box center [589, 253] width 625 height 445
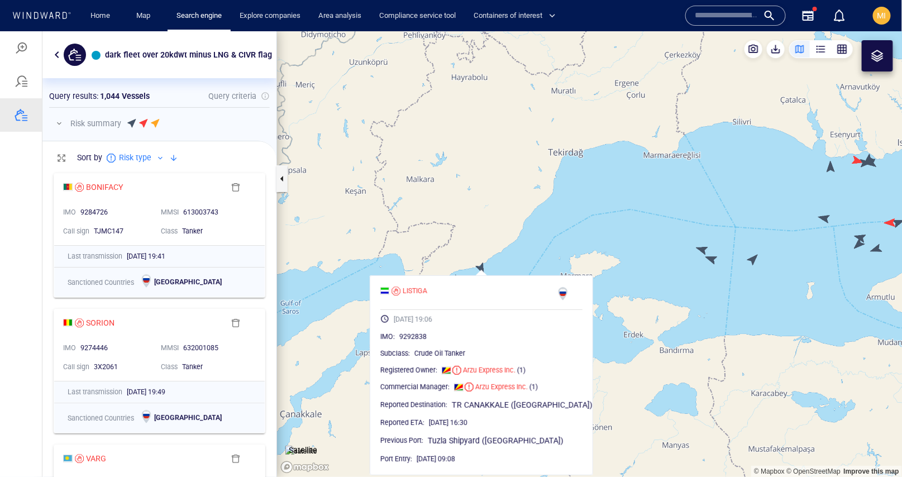
click at [544, 225] on canvas "Map" at bounding box center [589, 253] width 625 height 445
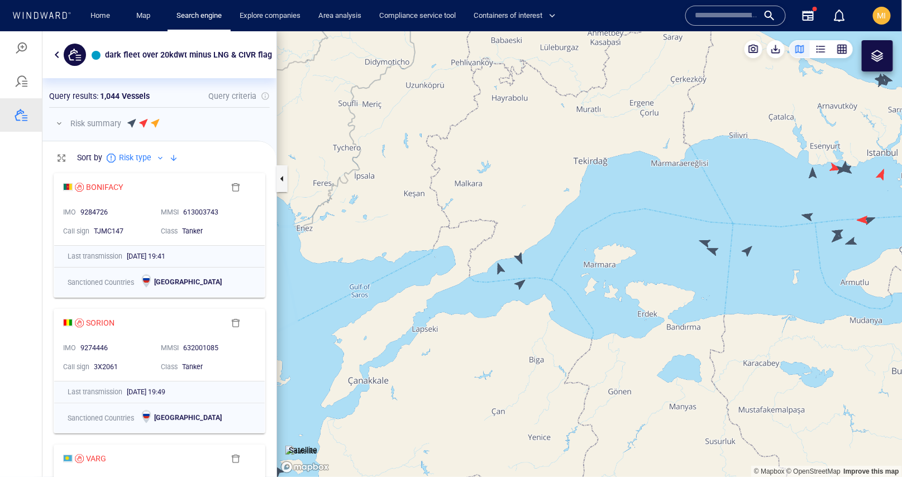
drag, startPoint x: 745, startPoint y: 205, endPoint x: 574, endPoint y: 292, distance: 191.5
click at [578, 287] on canvas "Map" at bounding box center [589, 253] width 625 height 445
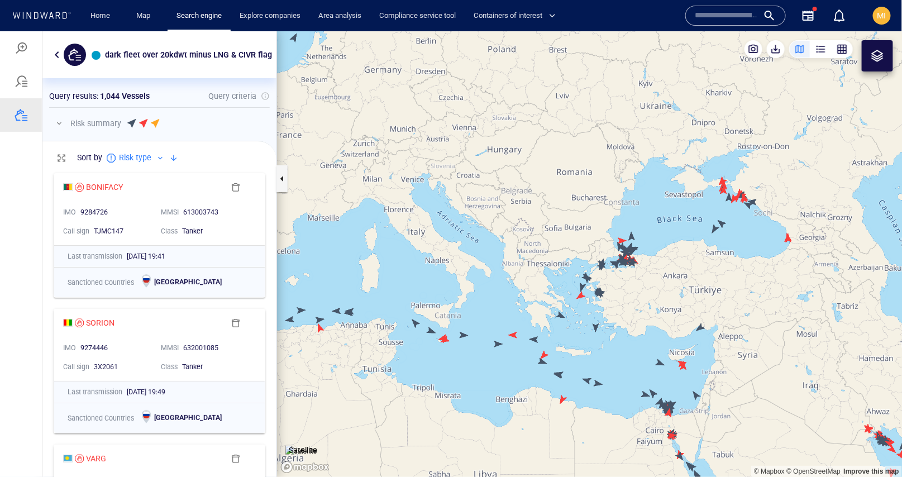
drag, startPoint x: 678, startPoint y: 290, endPoint x: 678, endPoint y: 219, distance: 70.9
click at [678, 219] on canvas "Map" at bounding box center [589, 253] width 625 height 445
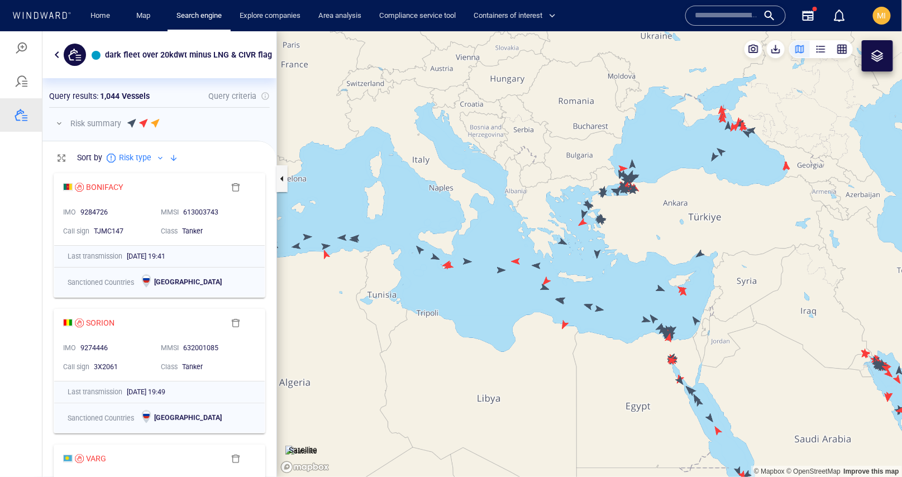
drag, startPoint x: 679, startPoint y: 236, endPoint x: 649, endPoint y: 198, distance: 48.8
click at [649, 198] on canvas "Map" at bounding box center [589, 253] width 625 height 445
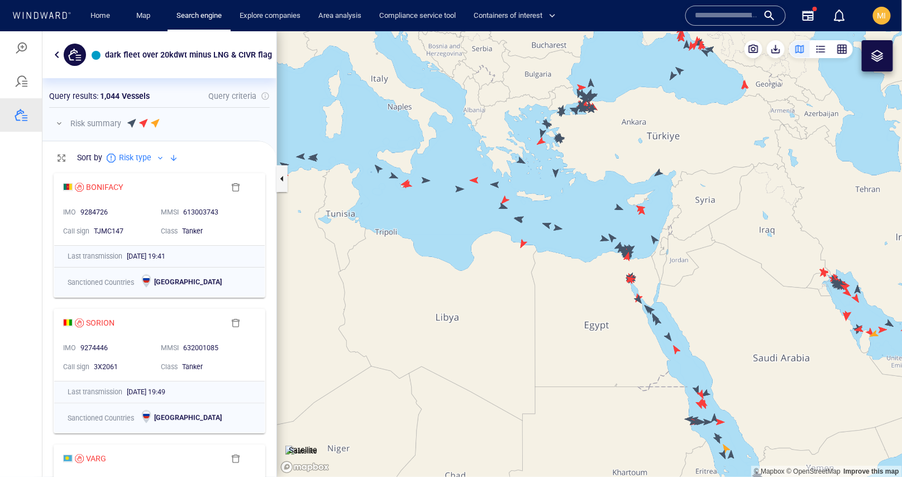
drag, startPoint x: 794, startPoint y: 251, endPoint x: 669, endPoint y: 212, distance: 131.7
click at [670, 212] on canvas "Map" at bounding box center [589, 253] width 625 height 445
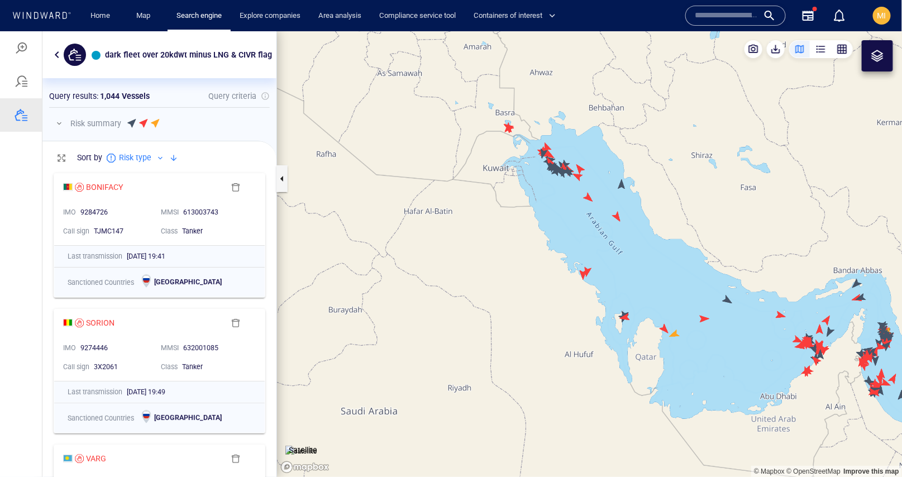
drag, startPoint x: 531, startPoint y: 191, endPoint x: 531, endPoint y: 260, distance: 68.7
click at [531, 259] on canvas "Map" at bounding box center [589, 253] width 625 height 445
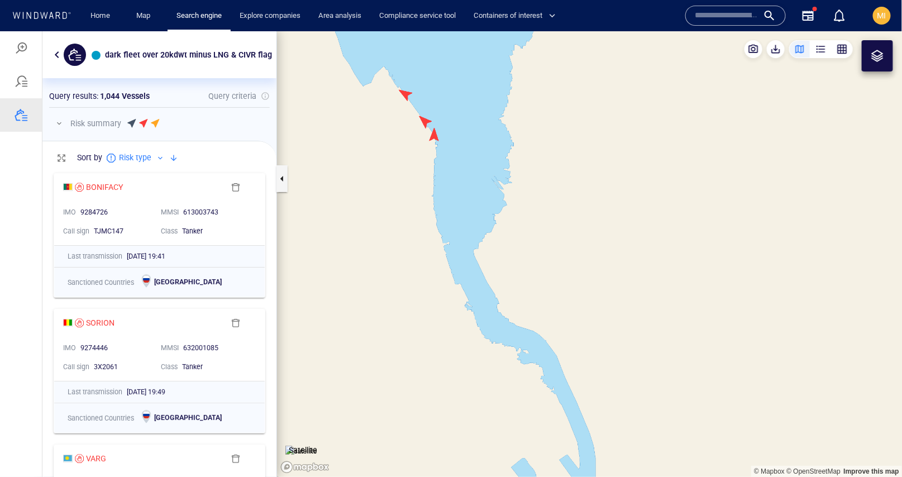
click at [434, 130] on canvas "Map" at bounding box center [589, 253] width 625 height 445
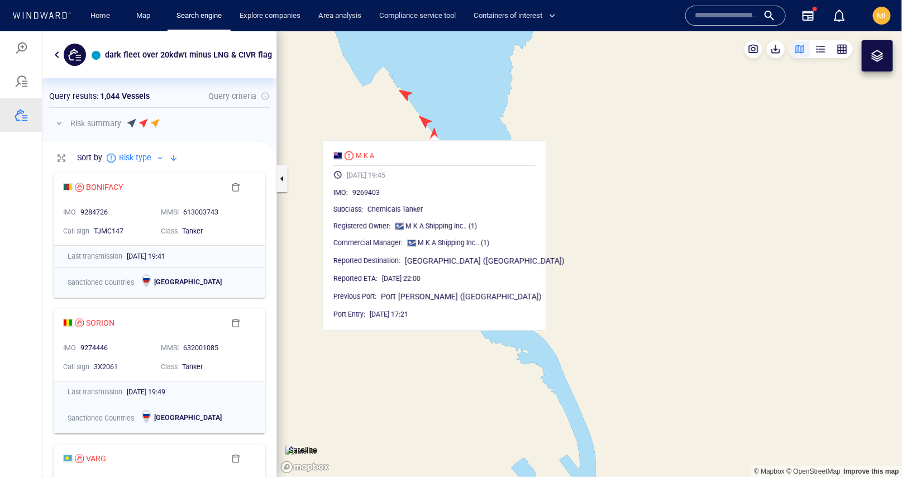
click at [425, 118] on canvas "Map" at bounding box center [589, 253] width 625 height 445
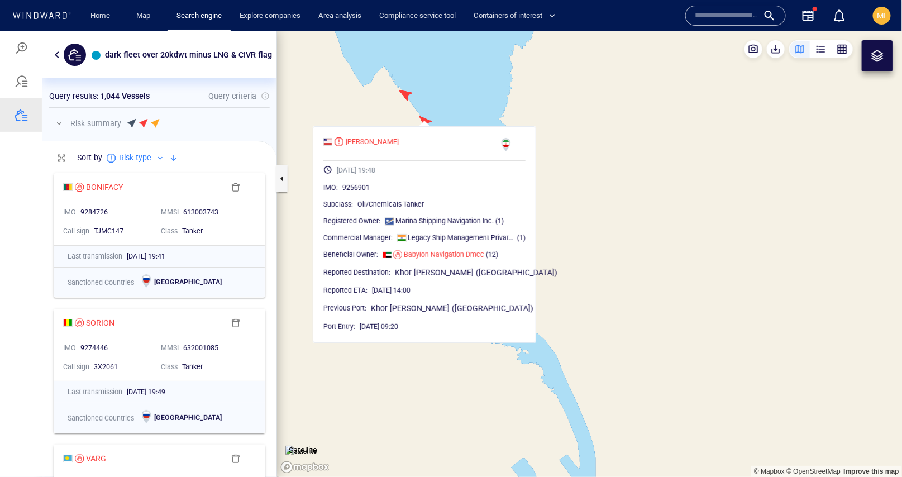
click at [405, 92] on canvas "Map" at bounding box center [589, 253] width 625 height 445
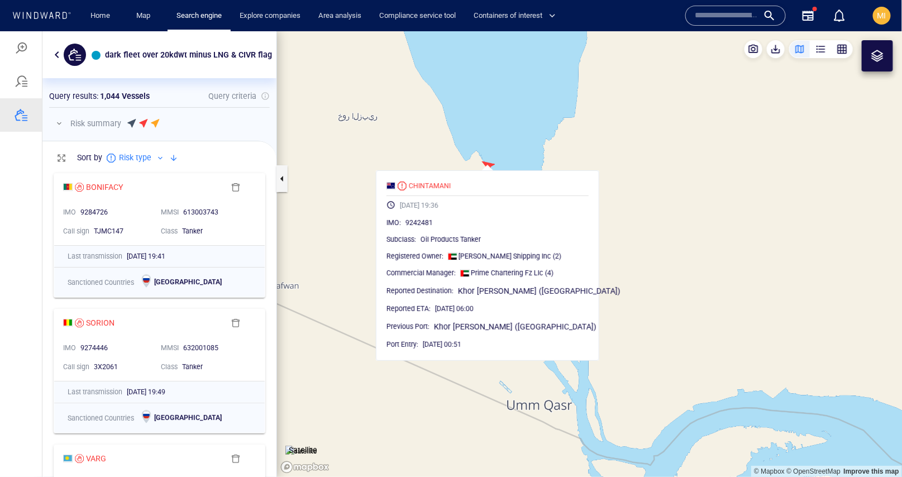
click at [664, 261] on canvas "Map" at bounding box center [589, 253] width 625 height 445
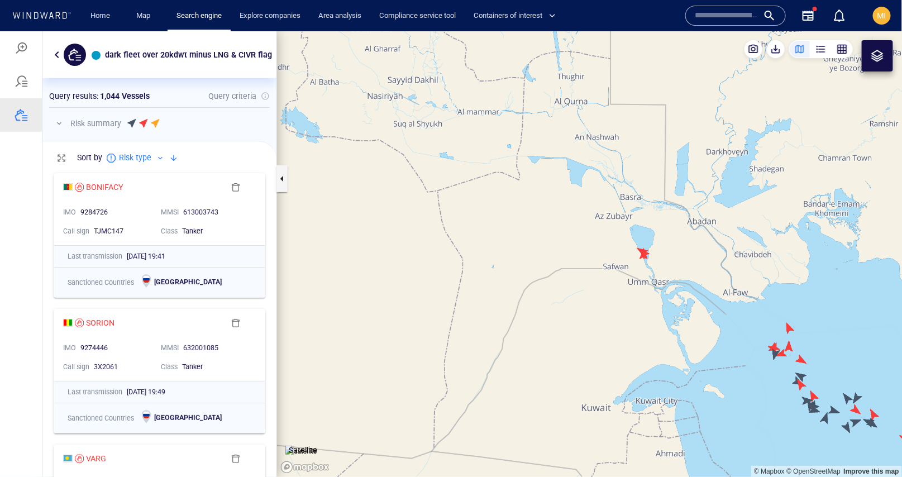
drag, startPoint x: 683, startPoint y: 308, endPoint x: 608, endPoint y: 190, distance: 139.5
click at [610, 191] on canvas "Map" at bounding box center [589, 253] width 625 height 445
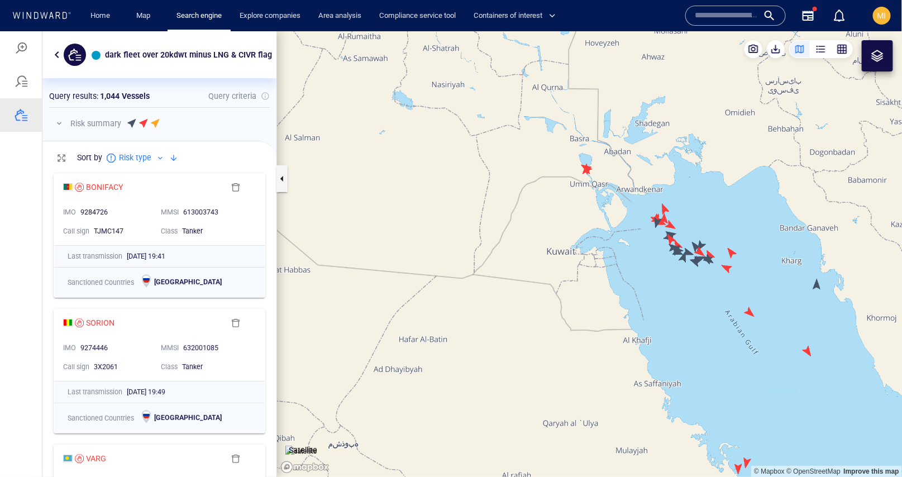
drag, startPoint x: 668, startPoint y: 306, endPoint x: 627, endPoint y: 268, distance: 55.7
click at [627, 268] on canvas "Map" at bounding box center [589, 253] width 625 height 445
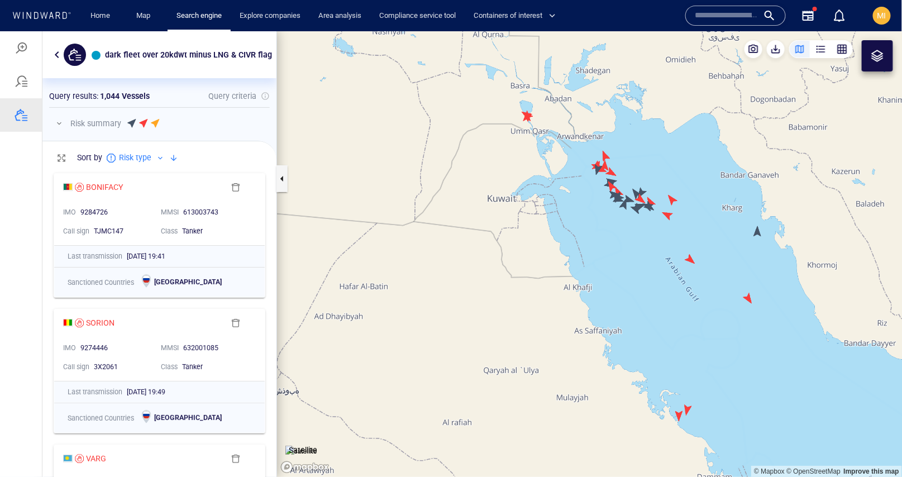
drag, startPoint x: 686, startPoint y: 310, endPoint x: 643, endPoint y: 248, distance: 75.7
click at [645, 250] on canvas "Map" at bounding box center [589, 253] width 625 height 445
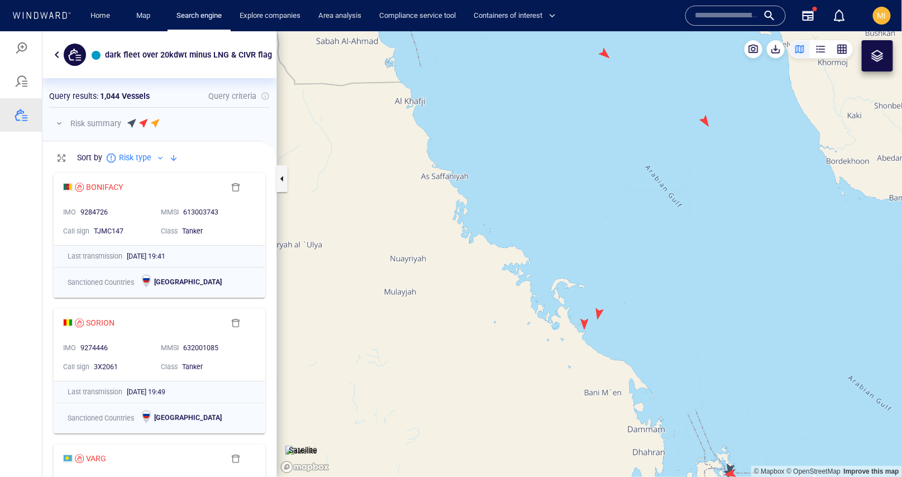
click at [586, 323] on canvas "Map" at bounding box center [589, 253] width 625 height 445
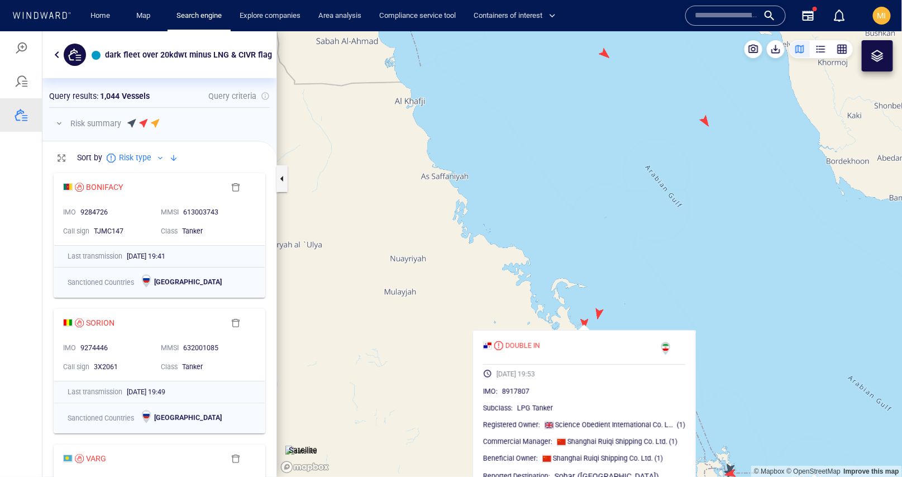
click at [599, 314] on canvas "Map" at bounding box center [589, 253] width 625 height 445
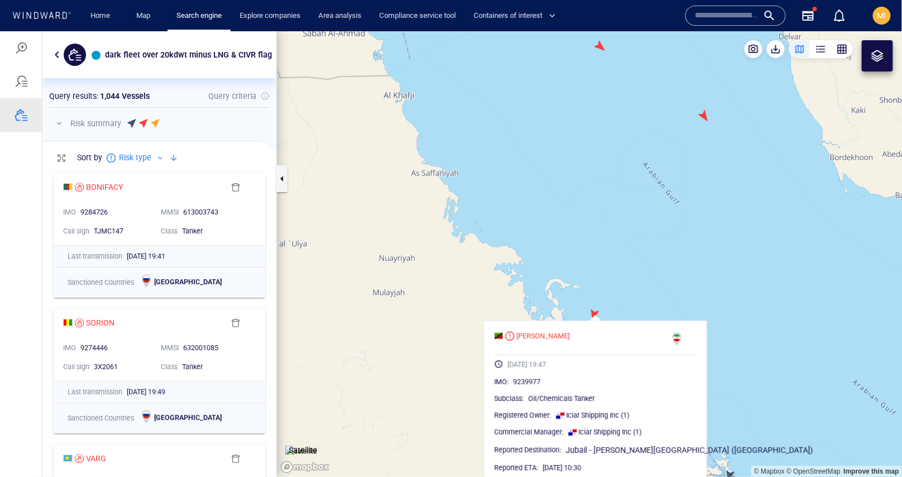
click at [737, 273] on canvas "Map" at bounding box center [589, 253] width 625 height 445
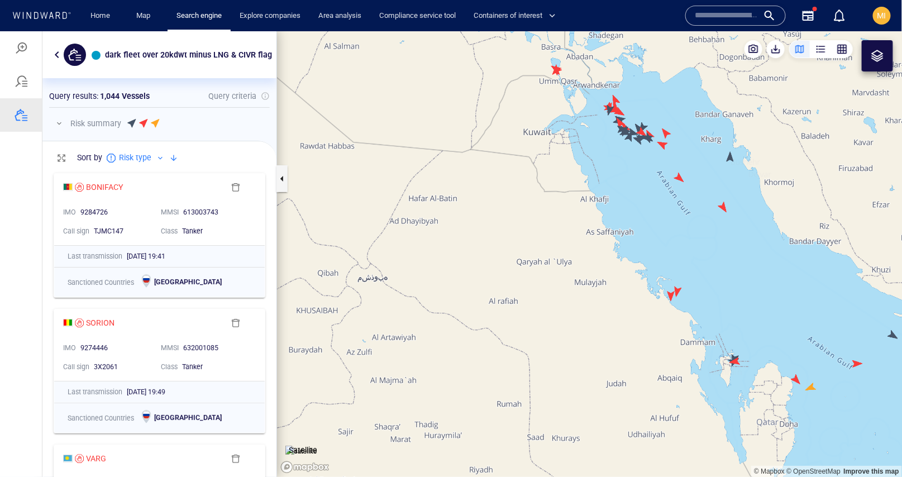
drag, startPoint x: 744, startPoint y: 310, endPoint x: 708, endPoint y: 272, distance: 51.7
click at [709, 273] on canvas "Map" at bounding box center [589, 253] width 625 height 445
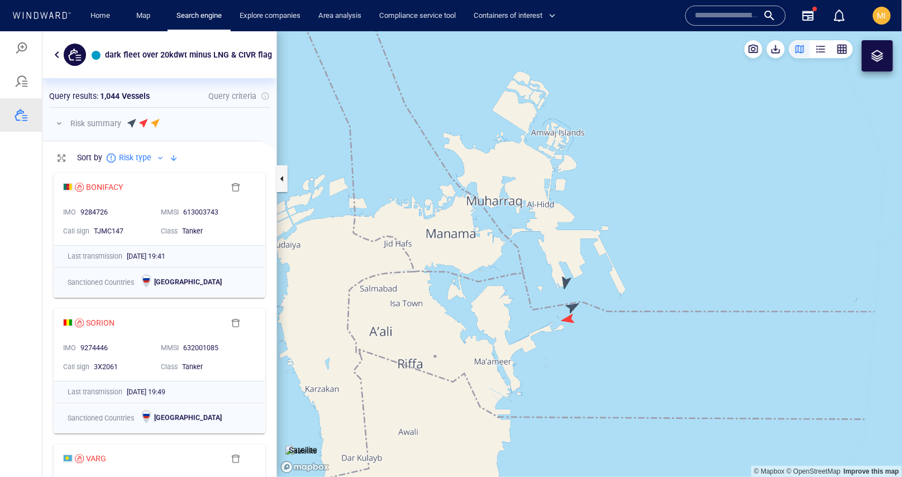
click at [567, 280] on canvas "Map" at bounding box center [589, 253] width 625 height 445
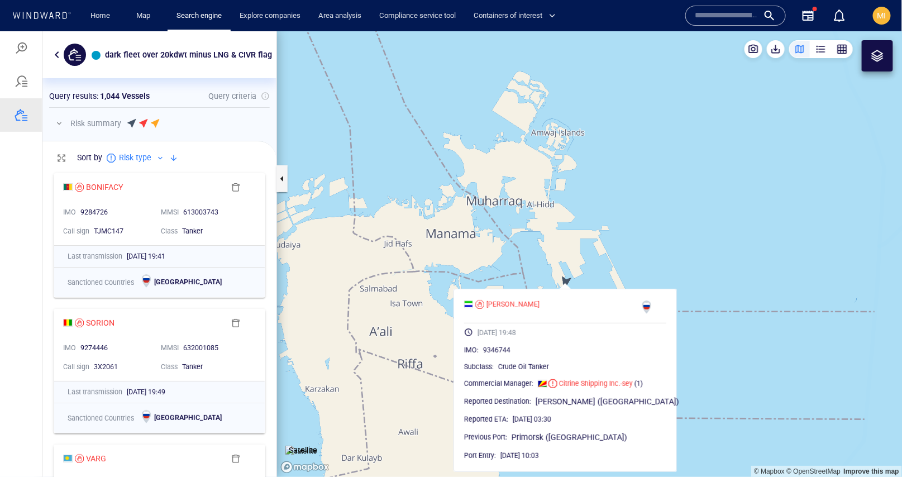
click at [568, 260] on canvas "Map" at bounding box center [589, 253] width 625 height 445
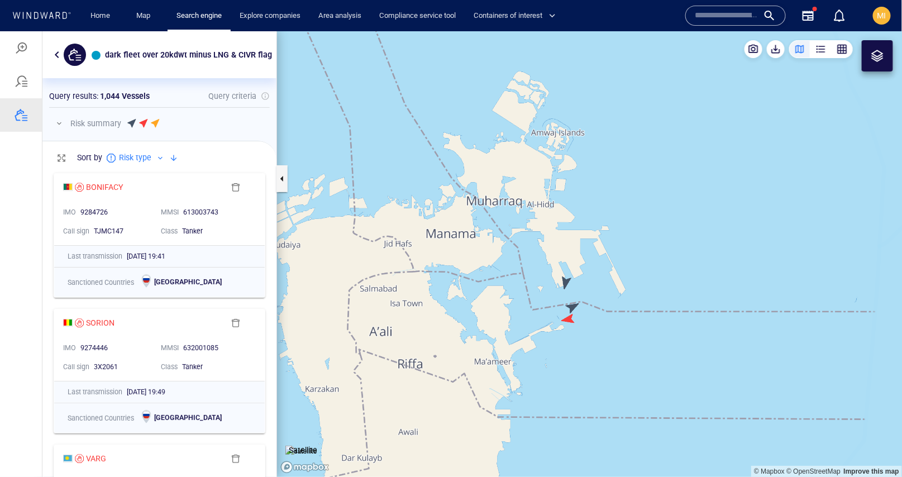
click at [573, 304] on canvas "Map" at bounding box center [589, 253] width 625 height 445
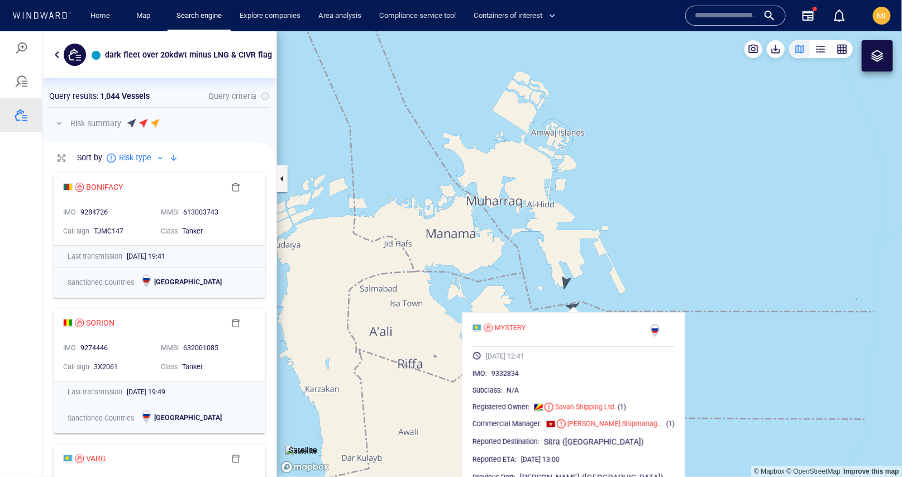
click at [568, 291] on canvas "Map" at bounding box center [589, 253] width 625 height 445
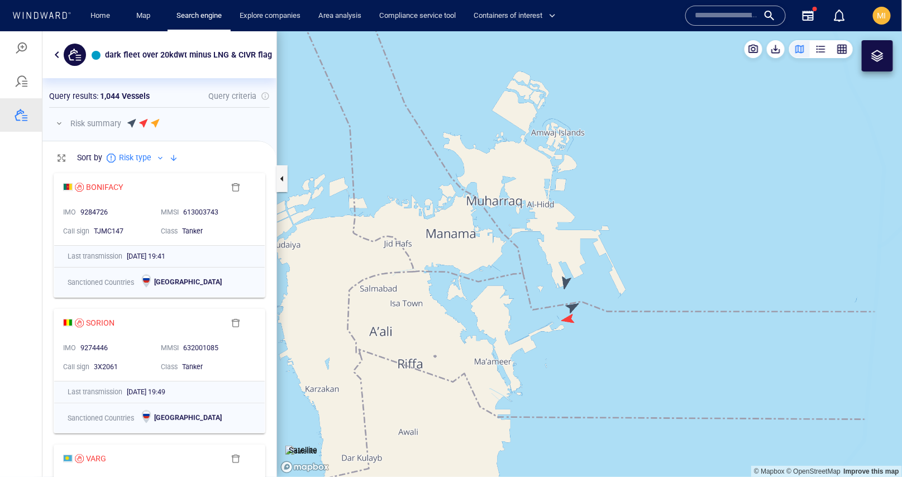
click at [569, 317] on canvas "Map" at bounding box center [589, 253] width 625 height 445
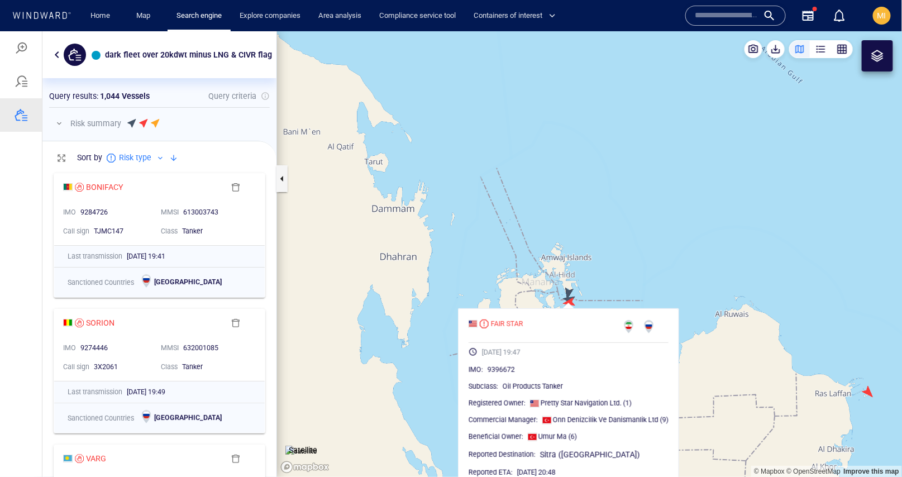
click at [685, 264] on canvas "Map" at bounding box center [589, 253] width 625 height 445
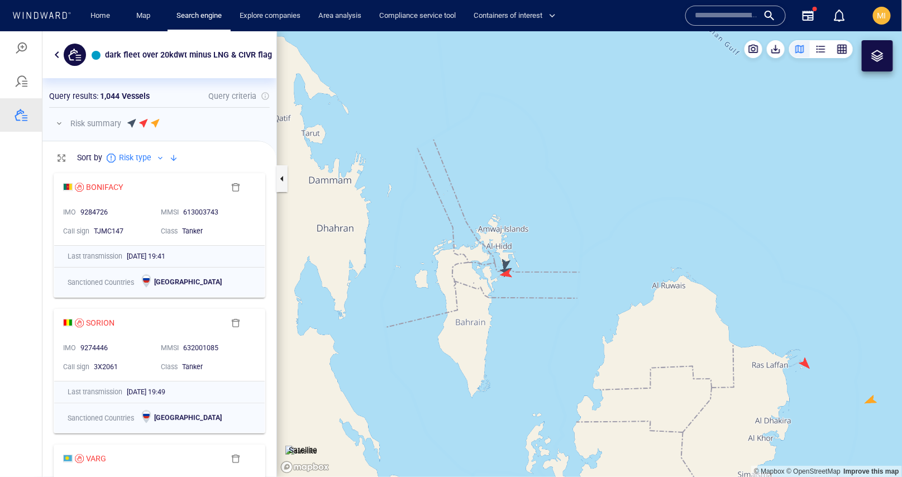
drag, startPoint x: 747, startPoint y: 276, endPoint x: 656, endPoint y: 243, distance: 97.1
click at [656, 243] on canvas "Map" at bounding box center [589, 253] width 625 height 445
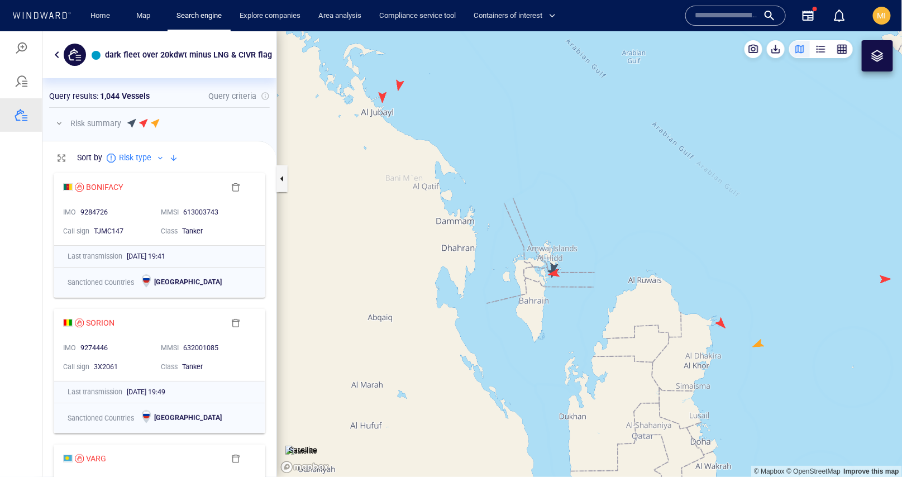
drag, startPoint x: 745, startPoint y: 315, endPoint x: 650, endPoint y: 266, distance: 106.9
click at [652, 266] on canvas "Map" at bounding box center [589, 253] width 625 height 445
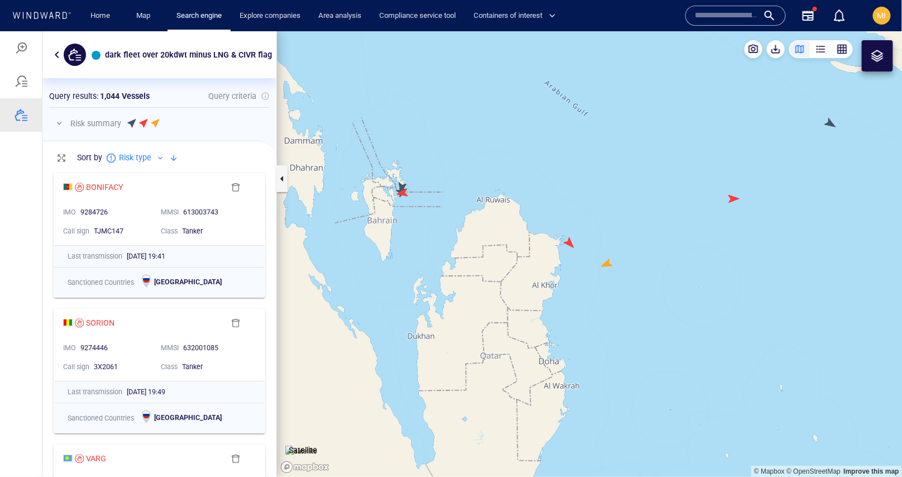
click at [569, 242] on canvas "Map" at bounding box center [589, 253] width 625 height 445
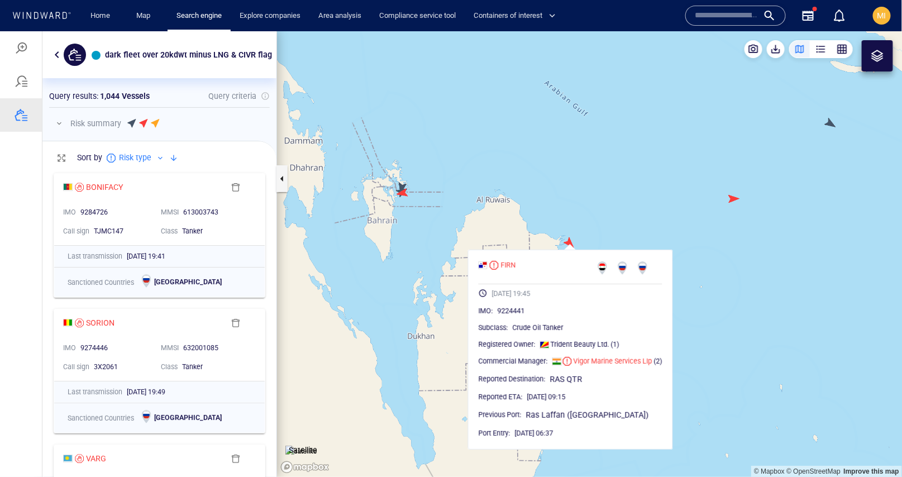
click at [620, 215] on canvas "Map" at bounding box center [589, 253] width 625 height 445
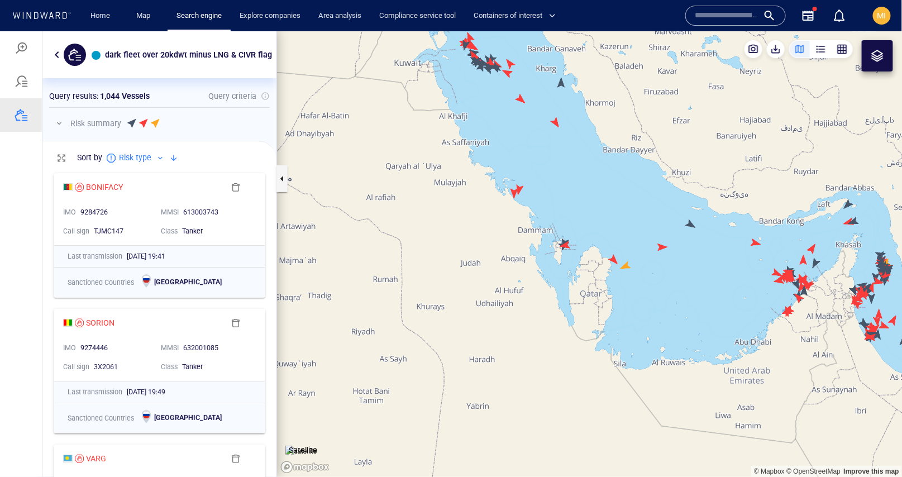
drag, startPoint x: 763, startPoint y: 266, endPoint x: 661, endPoint y: 248, distance: 103.2
click at [663, 248] on canvas "Map" at bounding box center [589, 253] width 625 height 445
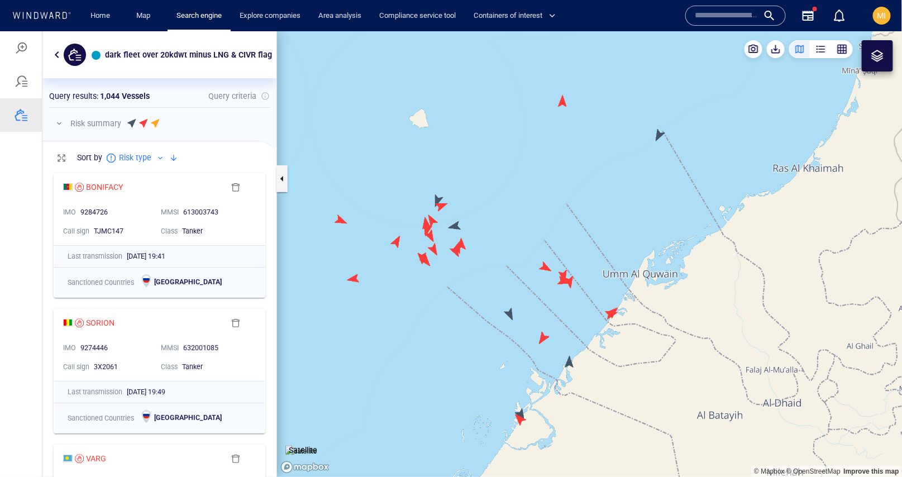
drag, startPoint x: 439, startPoint y: 251, endPoint x: 550, endPoint y: 259, distance: 110.8
click at [550, 259] on canvas "Map" at bounding box center [589, 253] width 625 height 445
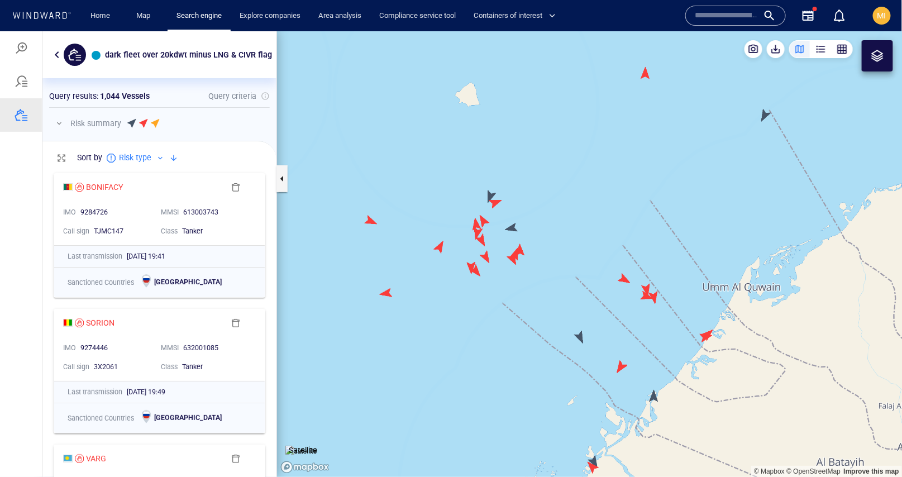
click at [487, 256] on canvas "Map" at bounding box center [589, 253] width 625 height 445
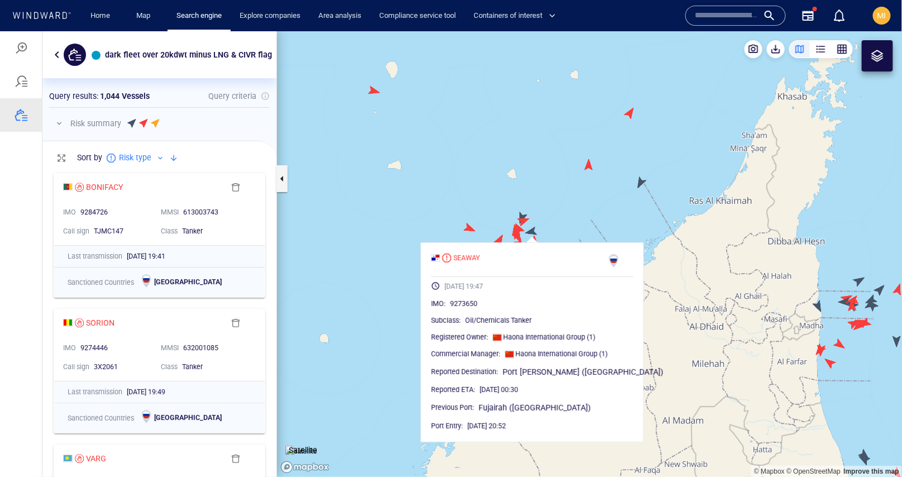
click at [555, 222] on canvas "Map" at bounding box center [589, 253] width 625 height 445
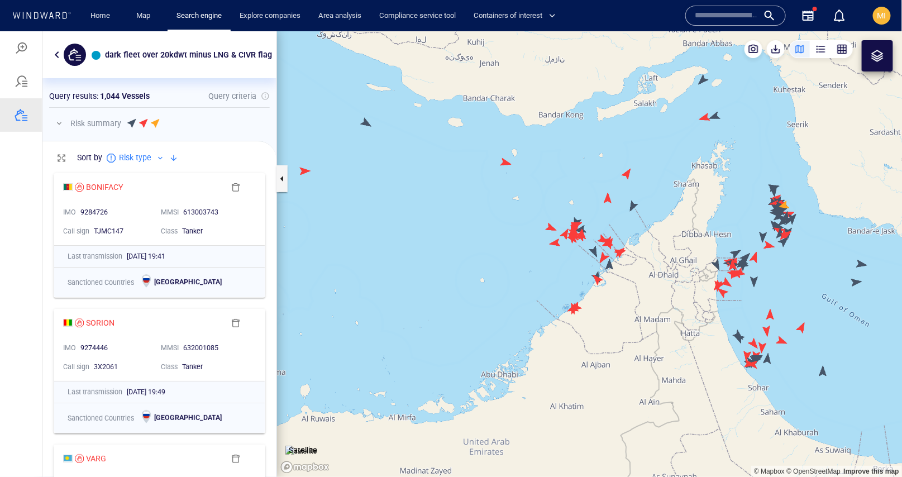
drag, startPoint x: 764, startPoint y: 233, endPoint x: 636, endPoint y: 260, distance: 130.2
click at [641, 257] on canvas "Map" at bounding box center [589, 253] width 625 height 445
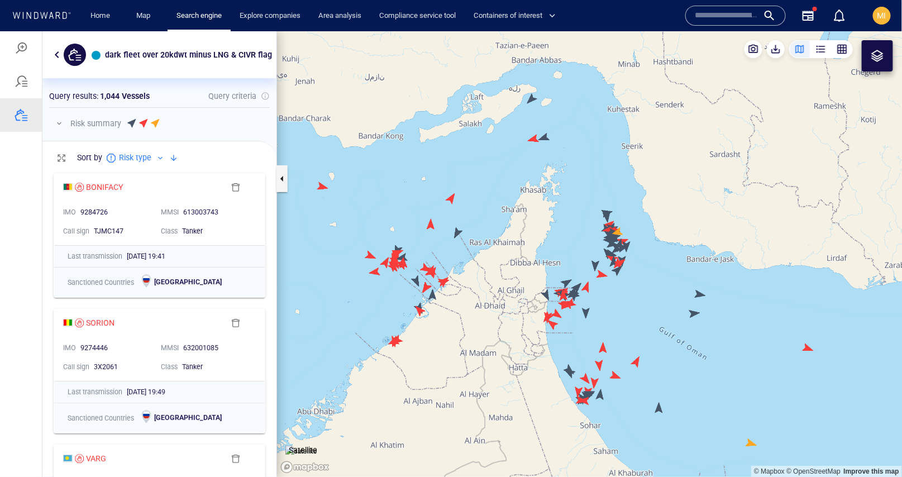
drag, startPoint x: 628, startPoint y: 351, endPoint x: 627, endPoint y: 277, distance: 74.2
click at [627, 277] on canvas "Map" at bounding box center [589, 253] width 625 height 445
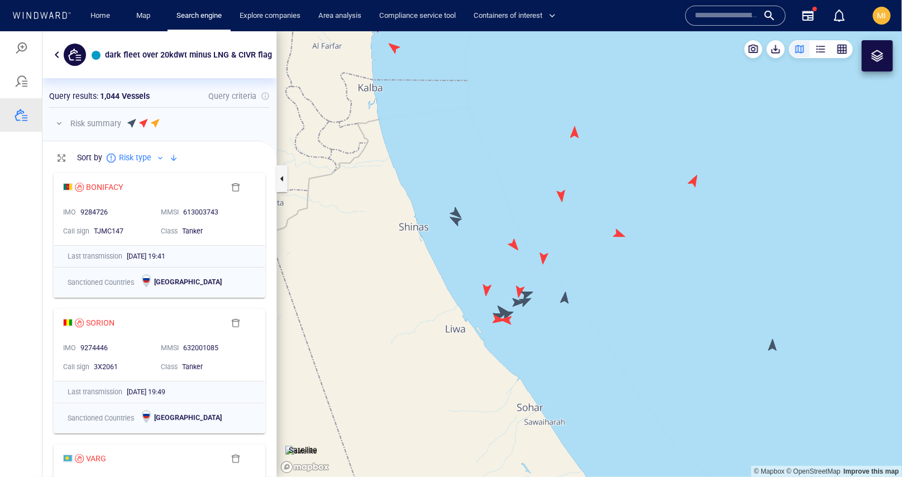
click at [503, 309] on canvas "Map" at bounding box center [589, 253] width 625 height 445
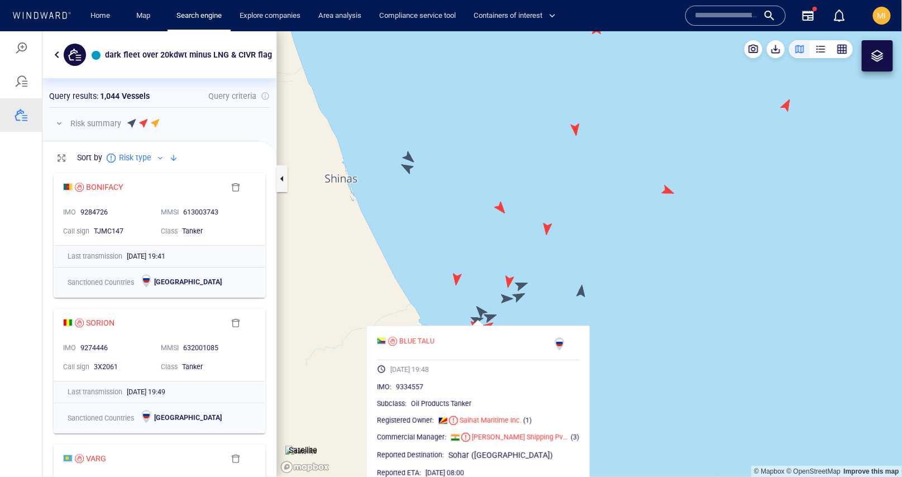
click at [492, 315] on canvas "Map" at bounding box center [589, 253] width 625 height 445
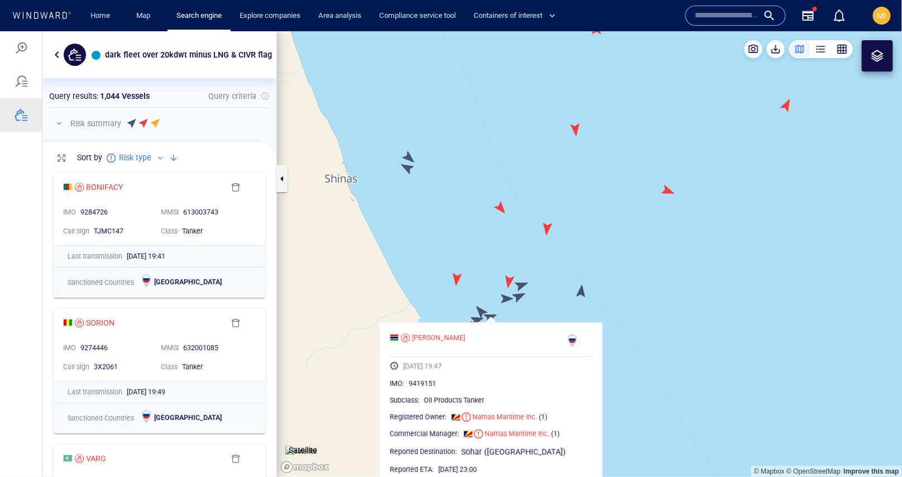
click at [480, 309] on canvas "Map" at bounding box center [589, 253] width 625 height 445
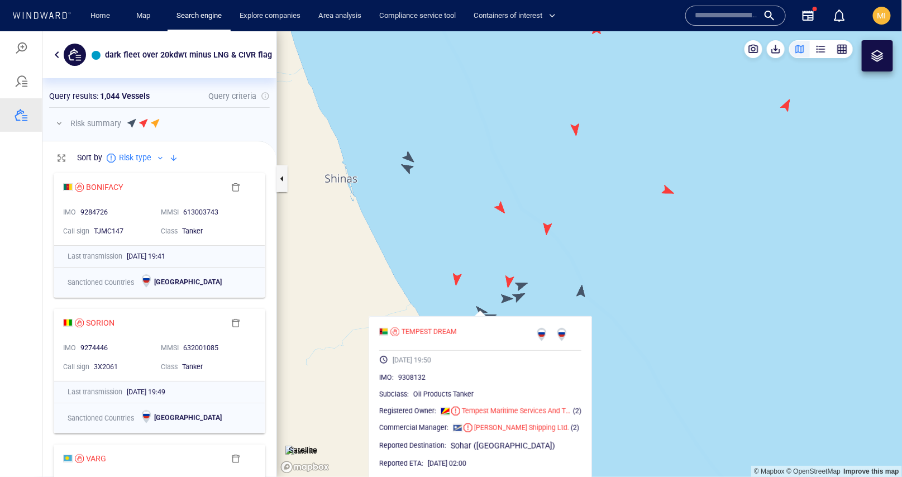
click at [526, 284] on canvas "Map" at bounding box center [589, 253] width 625 height 445
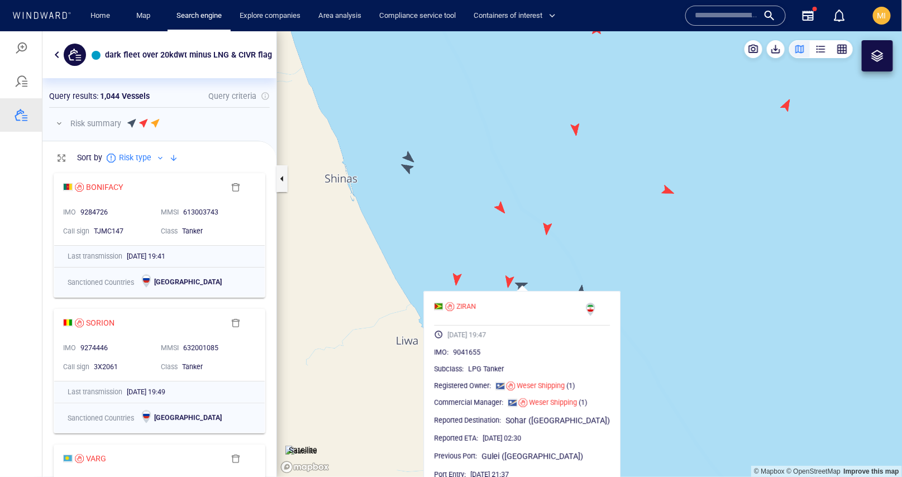
click at [541, 270] on canvas "Map" at bounding box center [589, 253] width 625 height 445
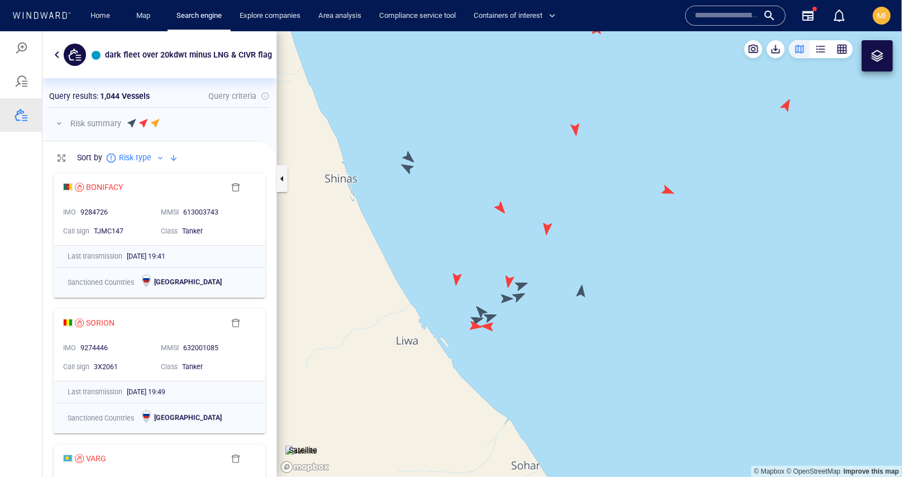
click at [583, 287] on canvas "Map" at bounding box center [589, 253] width 625 height 445
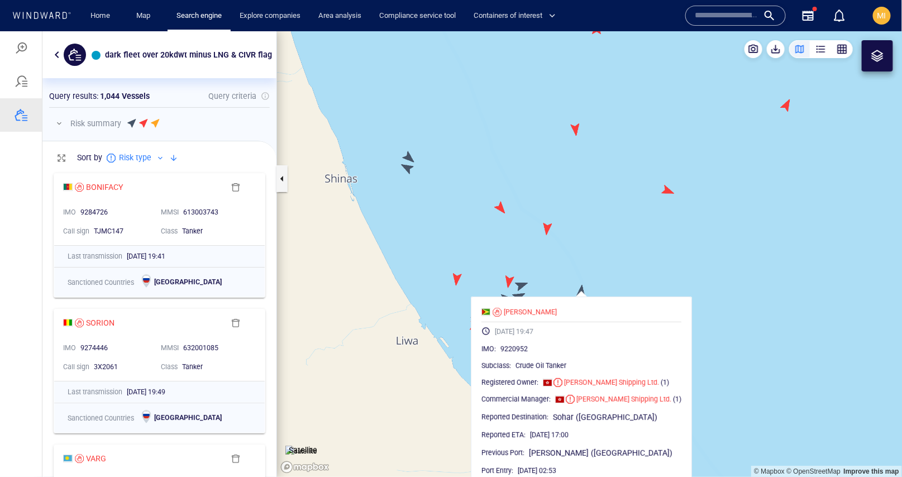
click at [567, 274] on canvas "Map" at bounding box center [589, 253] width 625 height 445
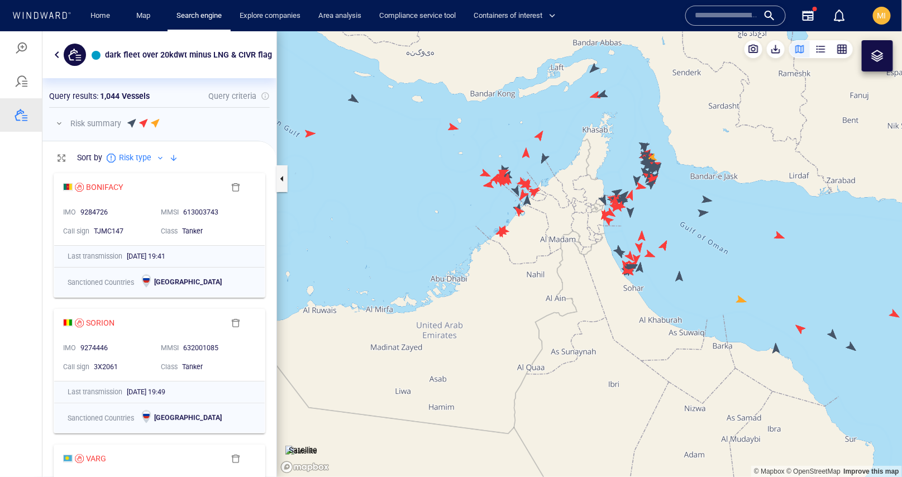
drag, startPoint x: 720, startPoint y: 266, endPoint x: 593, endPoint y: 247, distance: 128.0
click at [604, 241] on canvas "Map" at bounding box center [589, 253] width 625 height 445
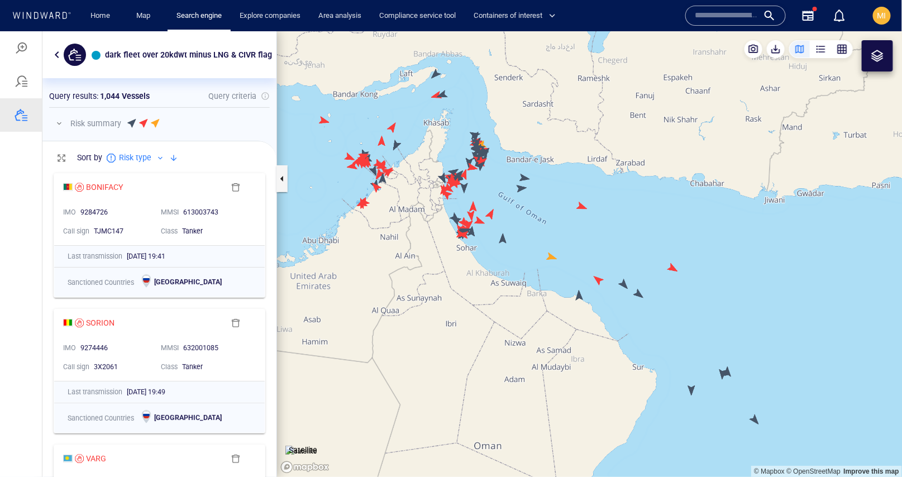
drag, startPoint x: 730, startPoint y: 275, endPoint x: 555, endPoint y: 205, distance: 188.5
click at [565, 202] on canvas "Map" at bounding box center [589, 253] width 625 height 445
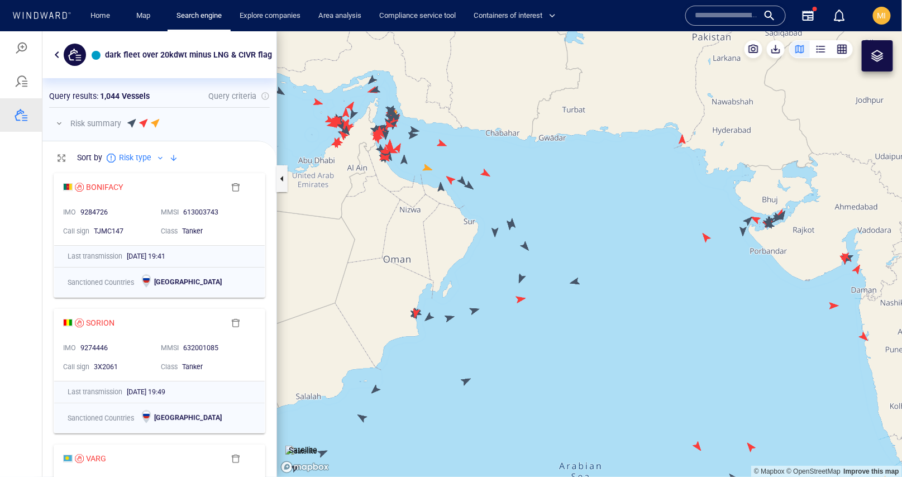
drag, startPoint x: 647, startPoint y: 219, endPoint x: 558, endPoint y: 181, distance: 97.3
click at [559, 181] on canvas "Map" at bounding box center [589, 253] width 625 height 445
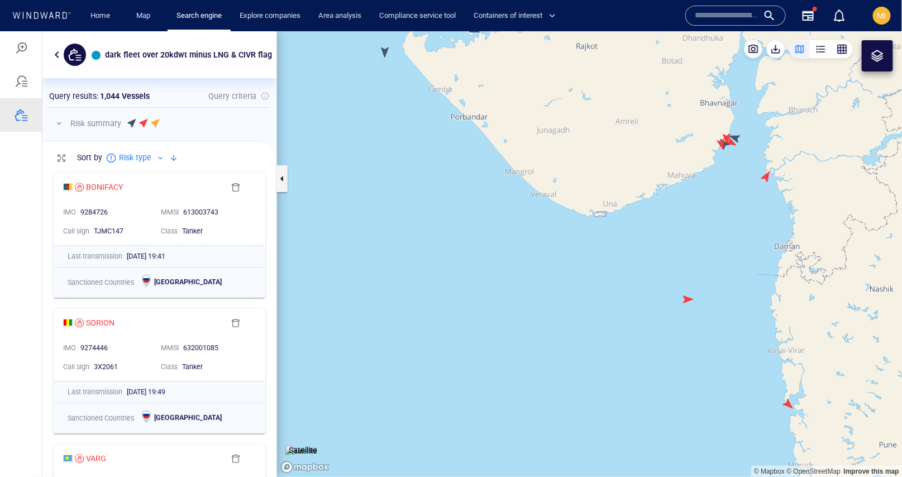
drag, startPoint x: 733, startPoint y: 166, endPoint x: 722, endPoint y: 210, distance: 46.2
click at [722, 207] on canvas "Map" at bounding box center [589, 253] width 625 height 445
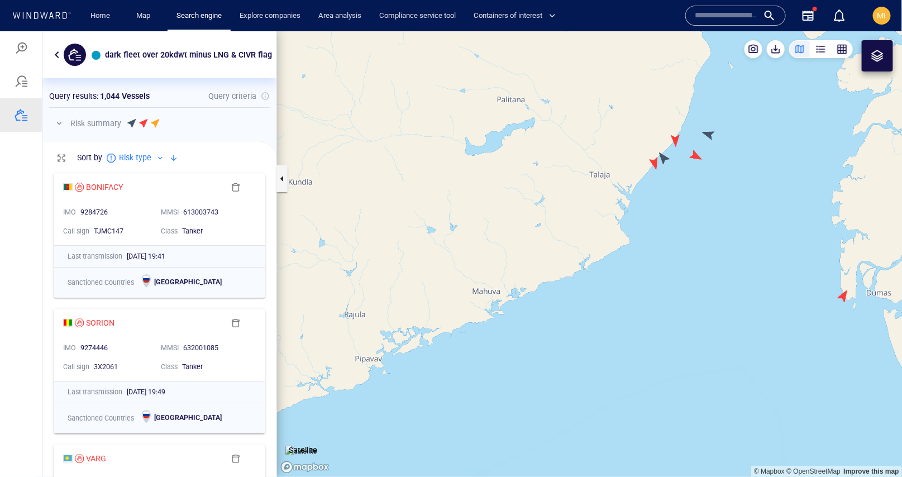
click at [653, 166] on canvas "Map" at bounding box center [589, 253] width 625 height 445
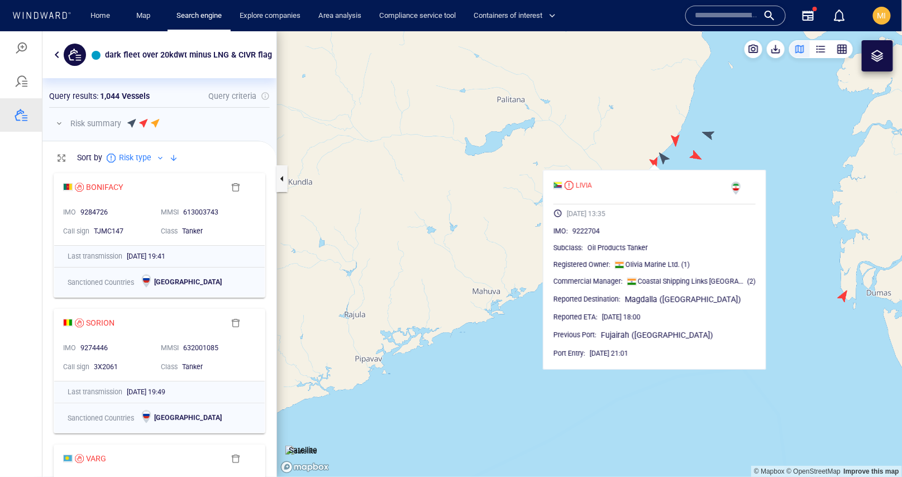
click at [663, 159] on canvas "Map" at bounding box center [589, 253] width 625 height 445
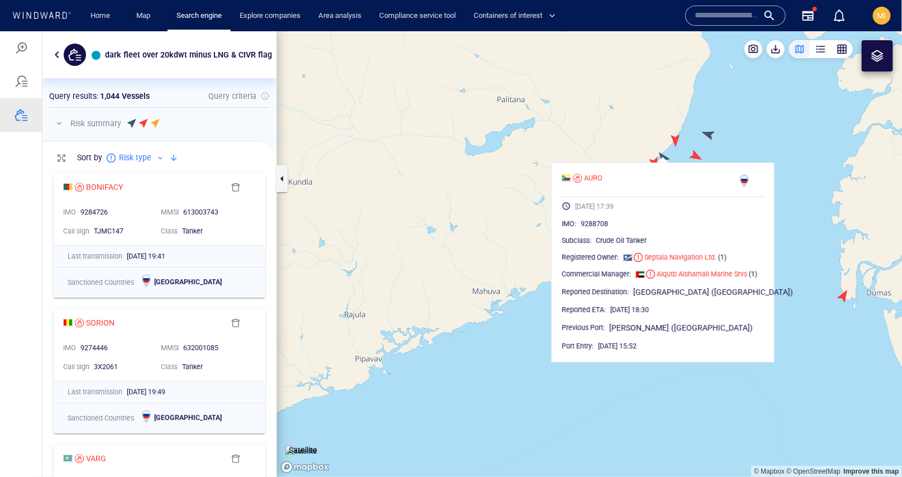
click at [677, 138] on canvas "Map" at bounding box center [589, 253] width 625 height 445
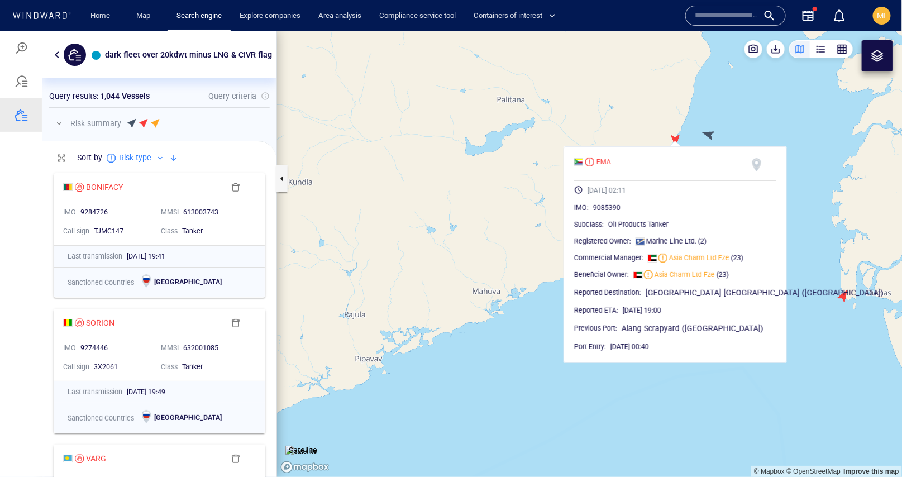
click at [709, 138] on canvas "Map" at bounding box center [589, 253] width 625 height 445
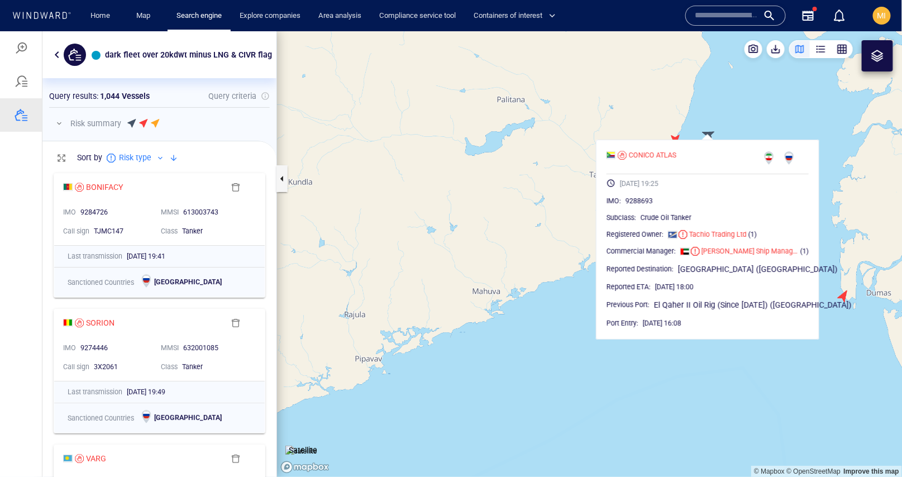
click at [721, 116] on canvas "Map" at bounding box center [589, 253] width 625 height 445
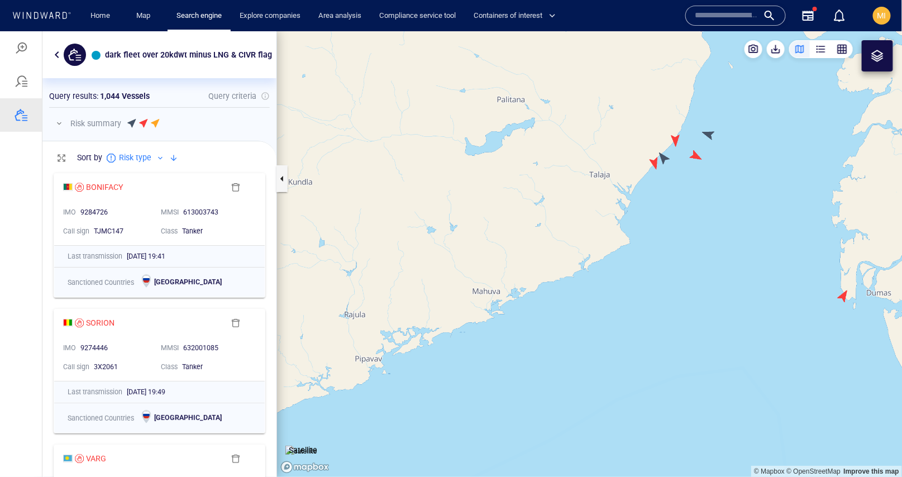
click at [701, 158] on canvas "Map" at bounding box center [589, 253] width 625 height 445
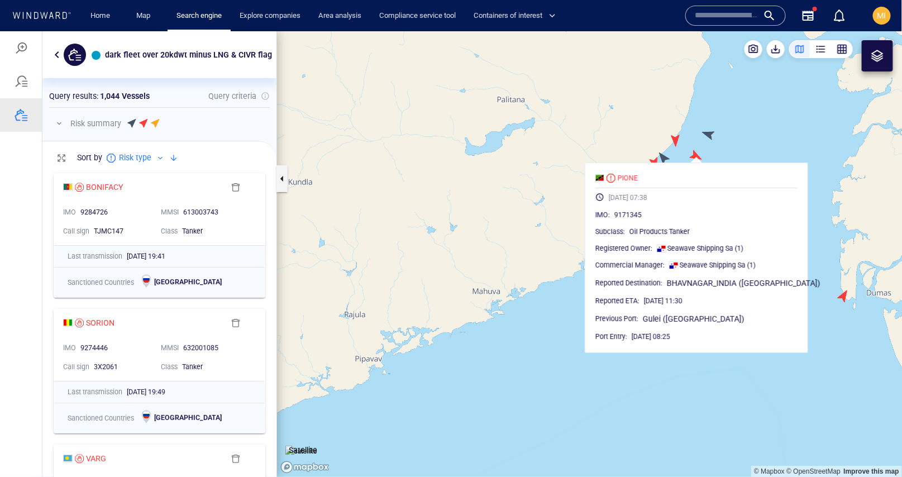
click at [744, 147] on canvas "Map" at bounding box center [589, 253] width 625 height 445
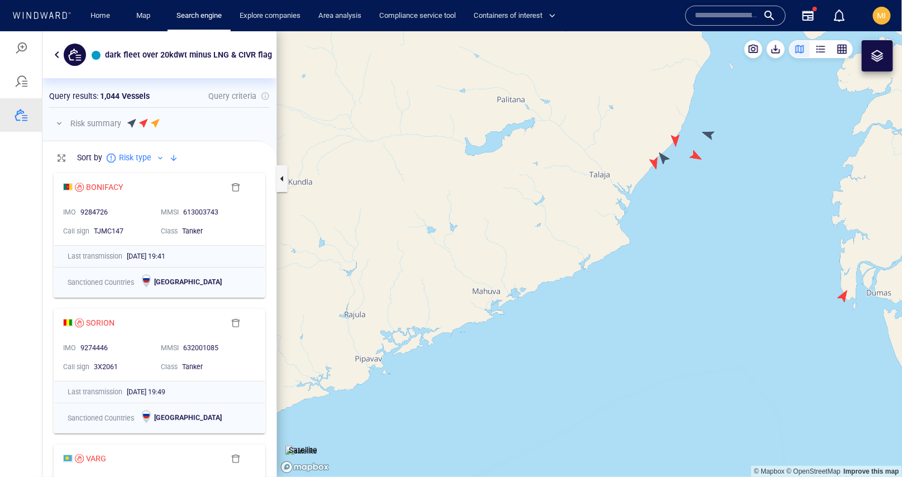
click at [844, 296] on canvas "Map" at bounding box center [589, 253] width 625 height 445
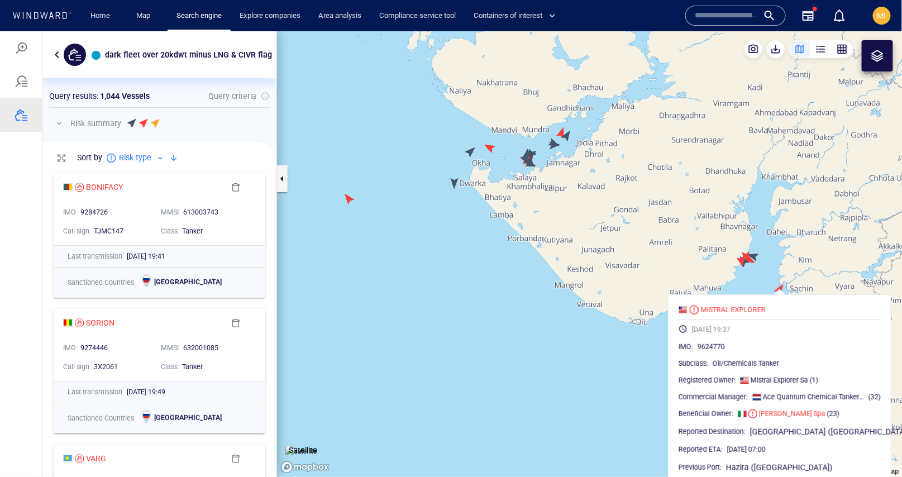
click at [638, 351] on canvas "Map" at bounding box center [589, 253] width 625 height 445
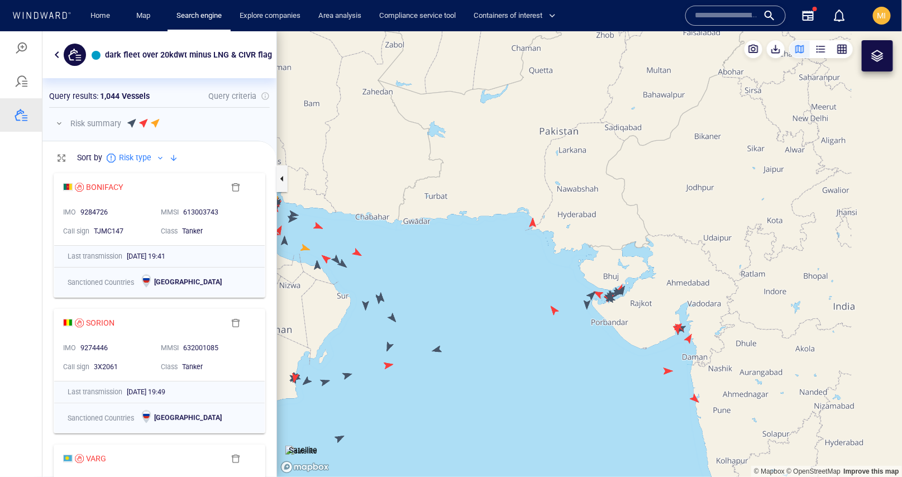
drag, startPoint x: 645, startPoint y: 364, endPoint x: 643, endPoint y: 337, distance: 27.4
click at [645, 345] on canvas "Map" at bounding box center [589, 253] width 625 height 445
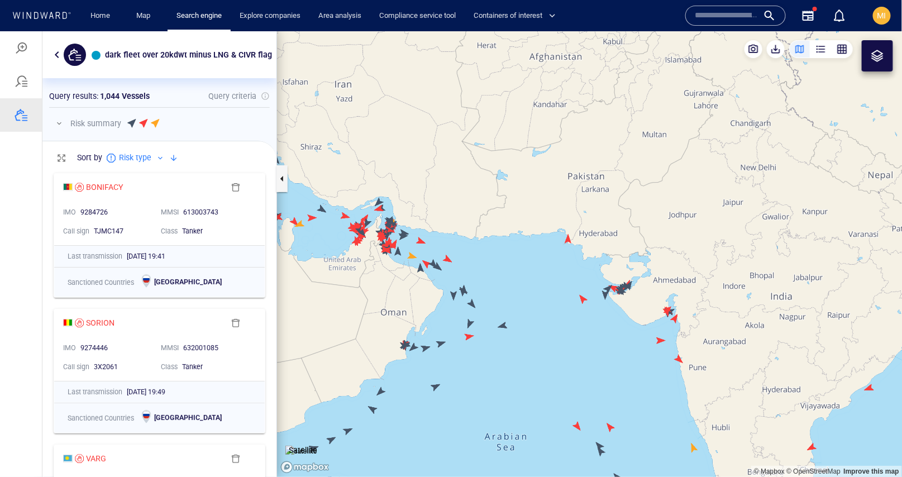
drag, startPoint x: 643, startPoint y: 337, endPoint x: 622, endPoint y: 283, distance: 57.4
click at [624, 284] on canvas "Map" at bounding box center [589, 253] width 625 height 445
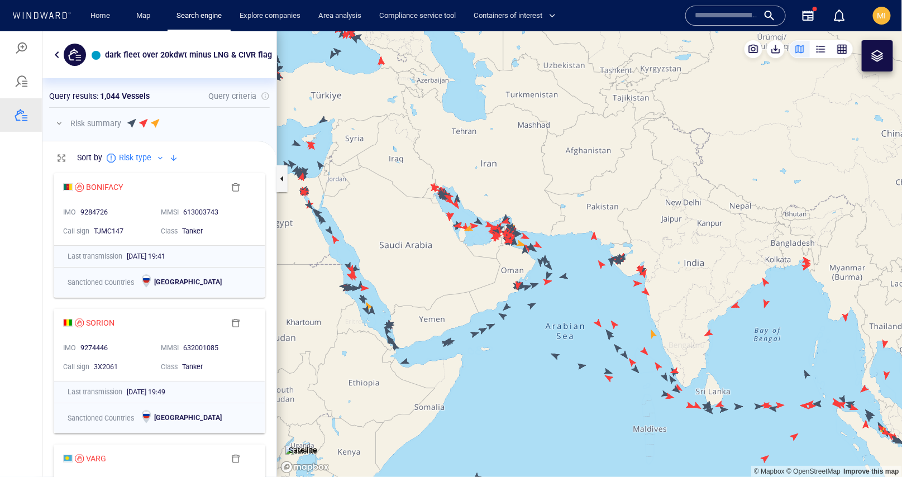
drag, startPoint x: 734, startPoint y: 332, endPoint x: 673, endPoint y: 288, distance: 75.1
click at [673, 288] on canvas "Map" at bounding box center [589, 253] width 625 height 445
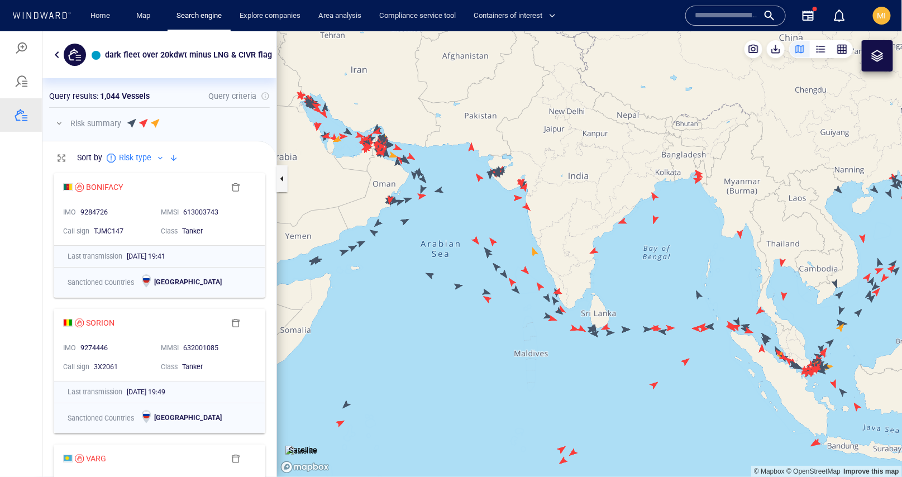
click at [698, 294] on canvas "Map" at bounding box center [589, 253] width 625 height 445
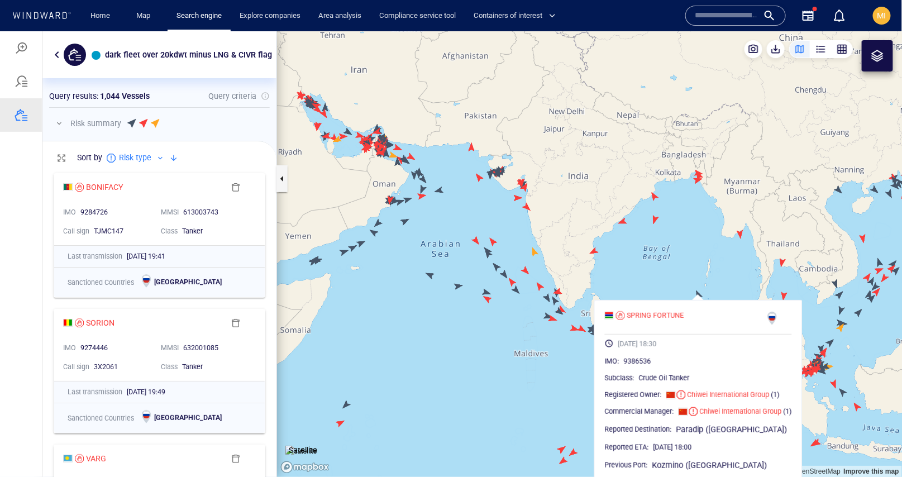
click at [678, 274] on canvas "Map" at bounding box center [589, 253] width 625 height 445
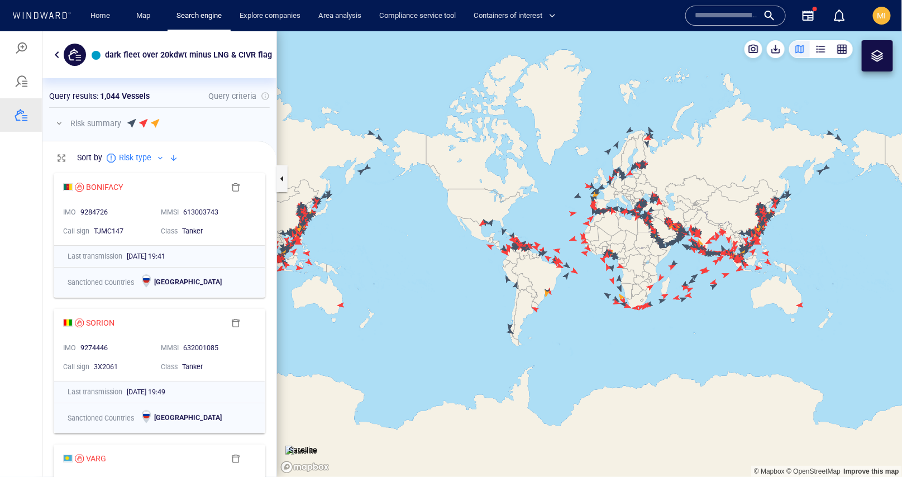
drag, startPoint x: 737, startPoint y: 266, endPoint x: 607, endPoint y: 382, distance: 174.7
click at [608, 379] on canvas "Map" at bounding box center [589, 253] width 625 height 445
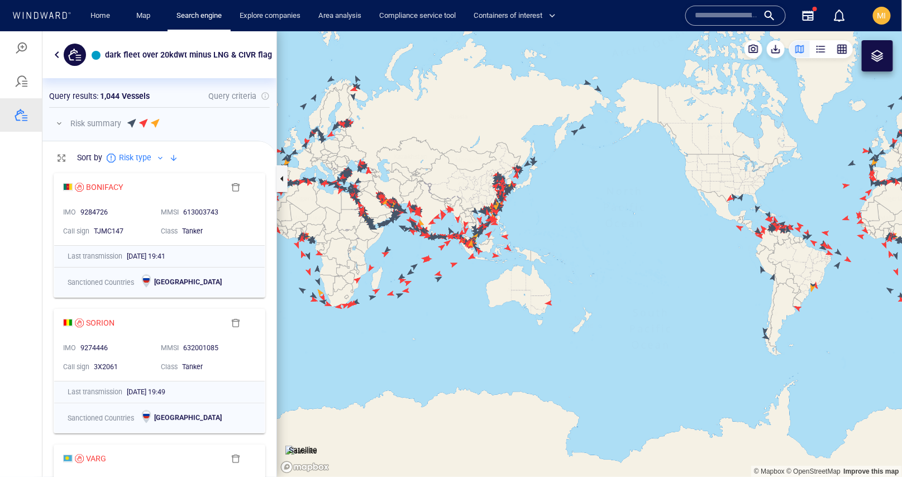
drag, startPoint x: 569, startPoint y: 202, endPoint x: 606, endPoint y: 349, distance: 152.4
click at [606, 346] on canvas "Map" at bounding box center [589, 253] width 625 height 445
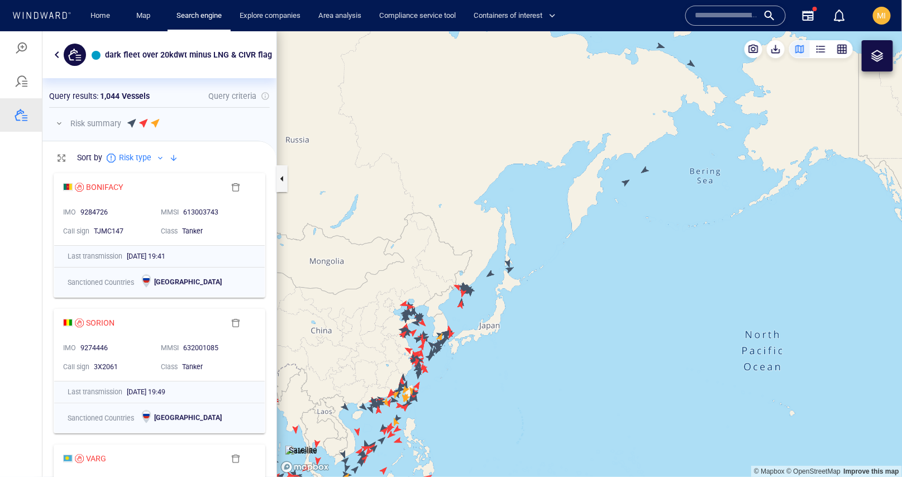
drag, startPoint x: 663, startPoint y: 126, endPoint x: 643, endPoint y: 233, distance: 109.5
click at [643, 232] on canvas "Map" at bounding box center [589, 253] width 625 height 445
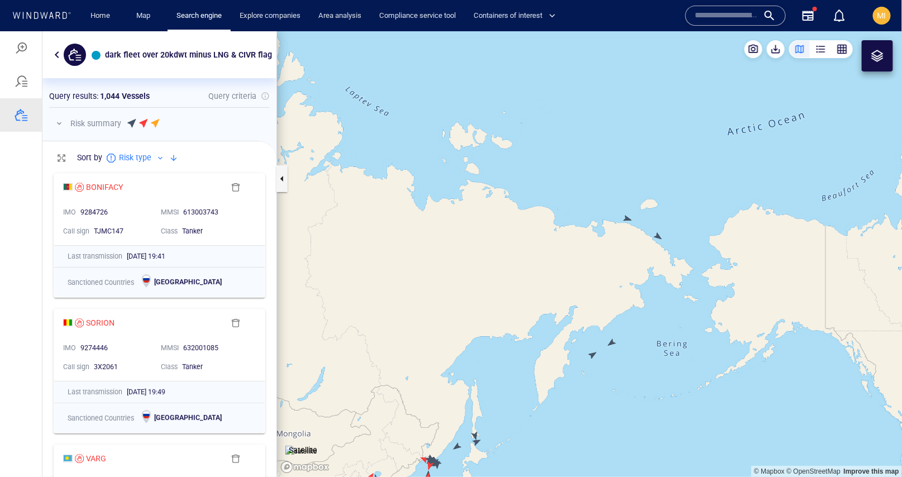
click at [629, 218] on canvas "Map" at bounding box center [589, 253] width 625 height 445
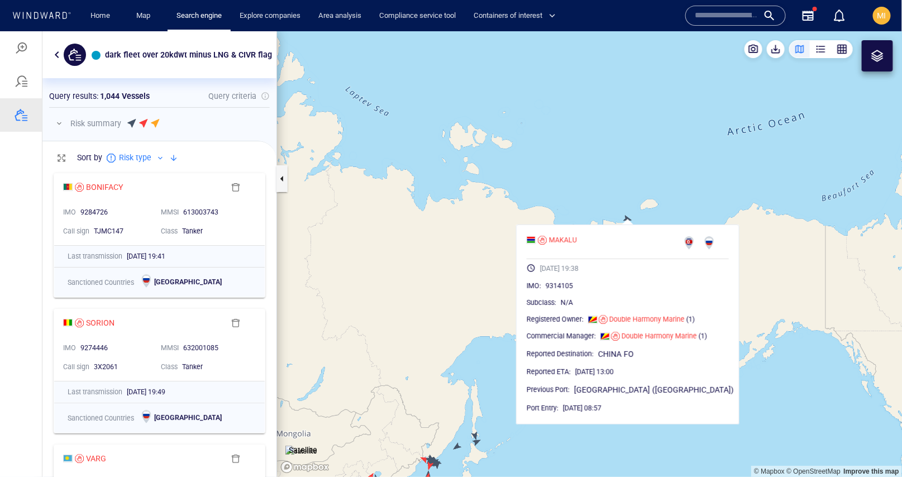
click at [686, 185] on canvas "Map" at bounding box center [589, 253] width 625 height 445
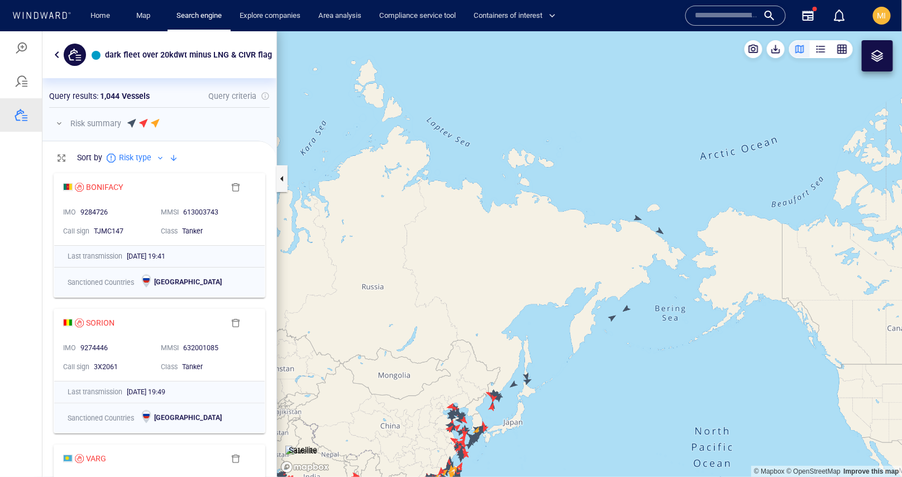
click at [627, 309] on canvas "Map" at bounding box center [589, 253] width 625 height 445
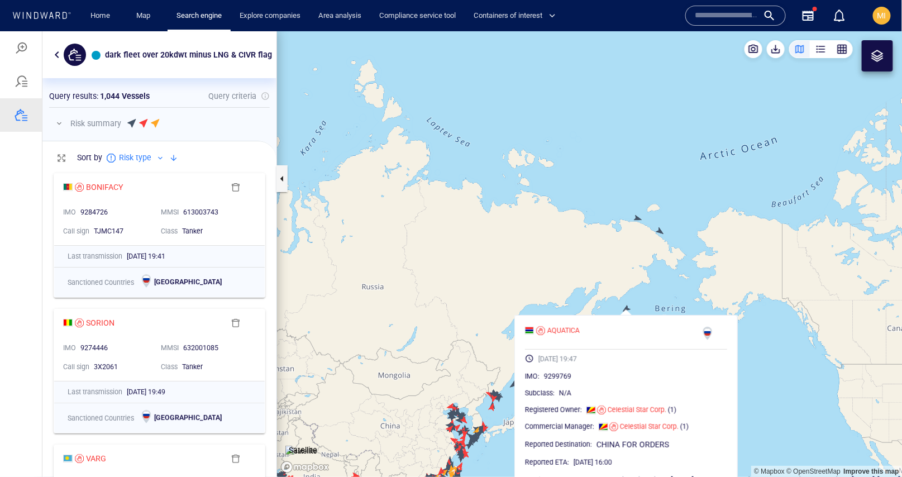
click at [610, 293] on canvas "Map" at bounding box center [589, 253] width 625 height 445
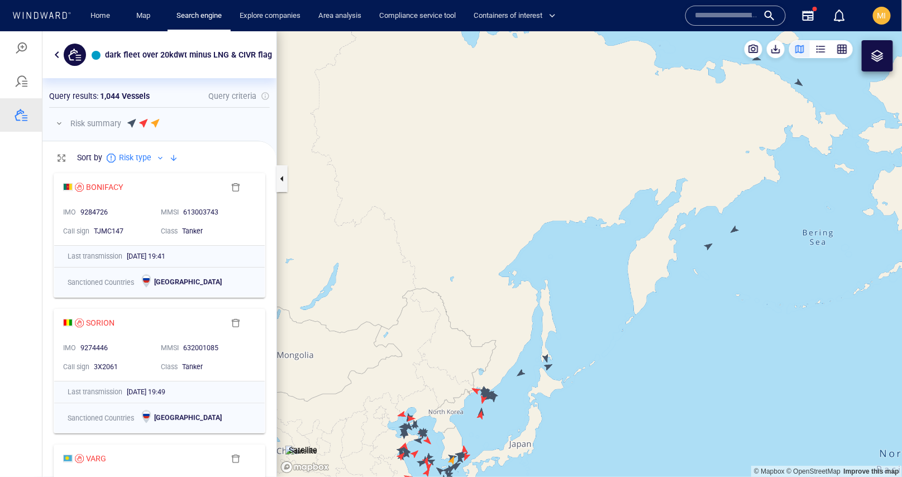
drag, startPoint x: 535, startPoint y: 375, endPoint x: 600, endPoint y: 296, distance: 102.0
click at [599, 296] on canvas "Map" at bounding box center [589, 253] width 625 height 445
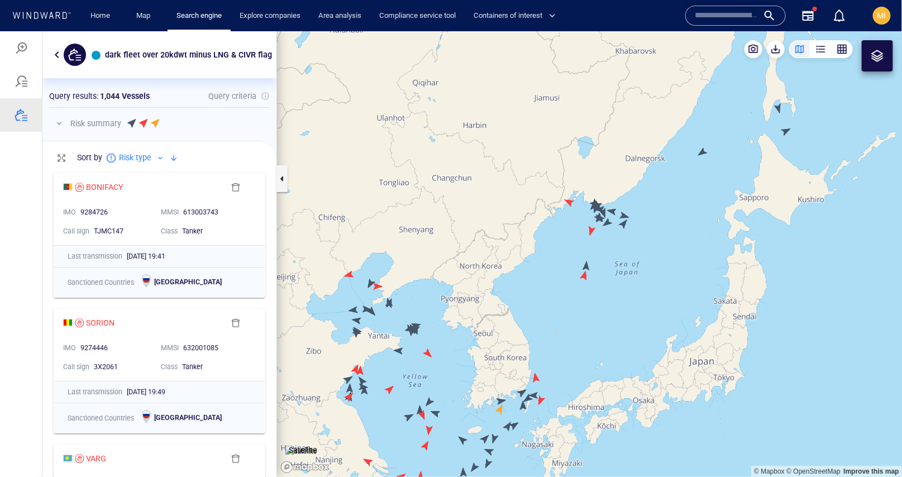
click at [622, 225] on canvas "Map" at bounding box center [589, 253] width 625 height 445
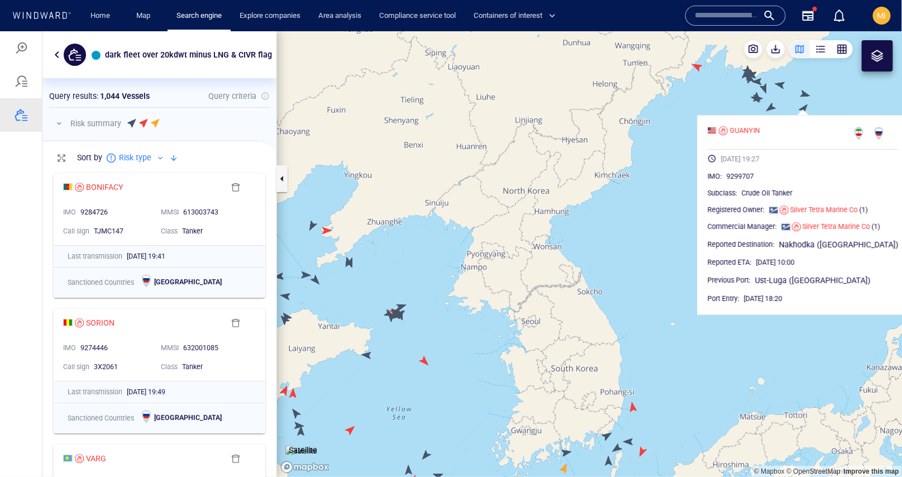
drag, startPoint x: 421, startPoint y: 329, endPoint x: 469, endPoint y: 306, distance: 53.7
click at [464, 308] on canvas "Map" at bounding box center [589, 253] width 625 height 445
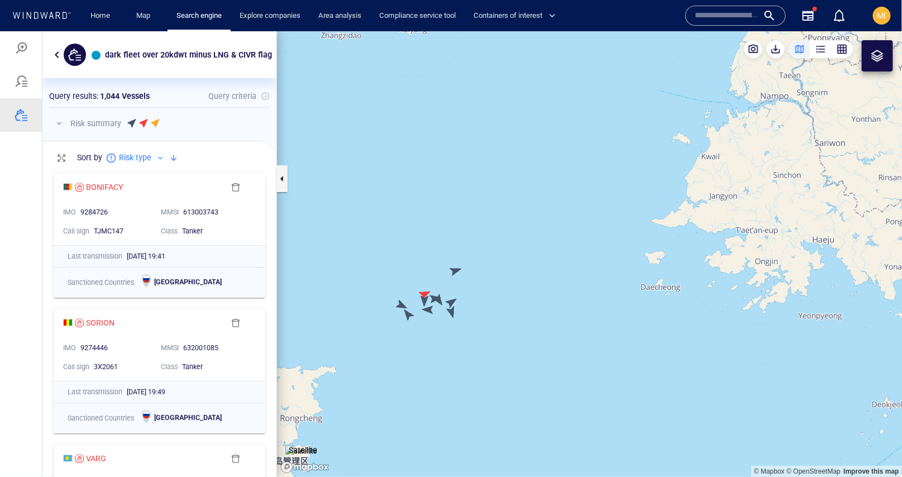
click at [450, 309] on canvas "Map" at bounding box center [589, 253] width 625 height 445
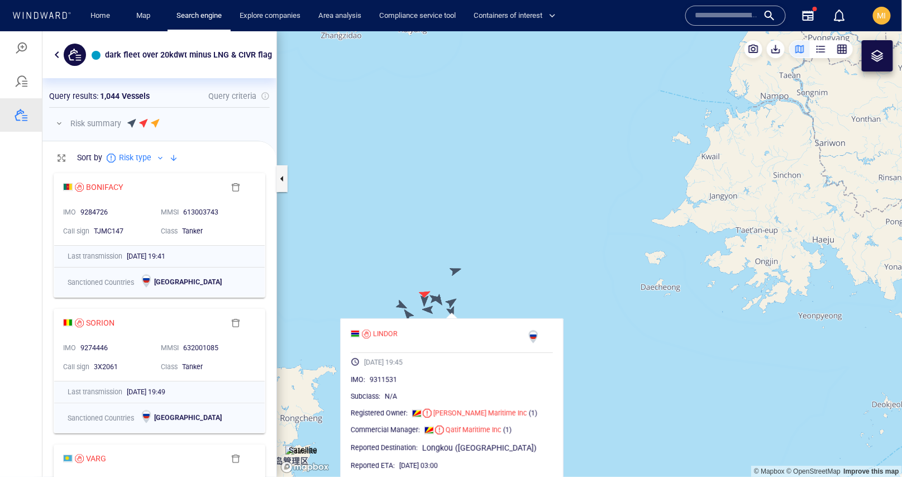
click at [453, 299] on canvas "Map" at bounding box center [589, 253] width 625 height 445
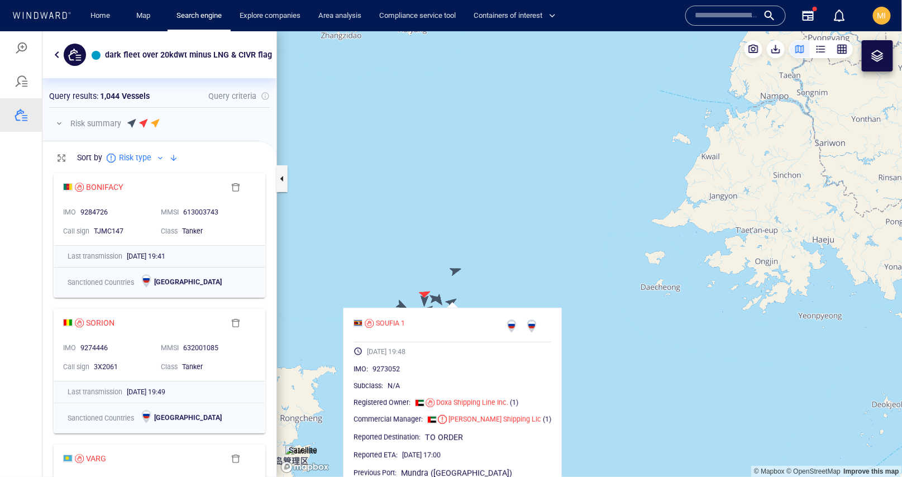
click at [459, 272] on canvas "Map" at bounding box center [589, 253] width 625 height 445
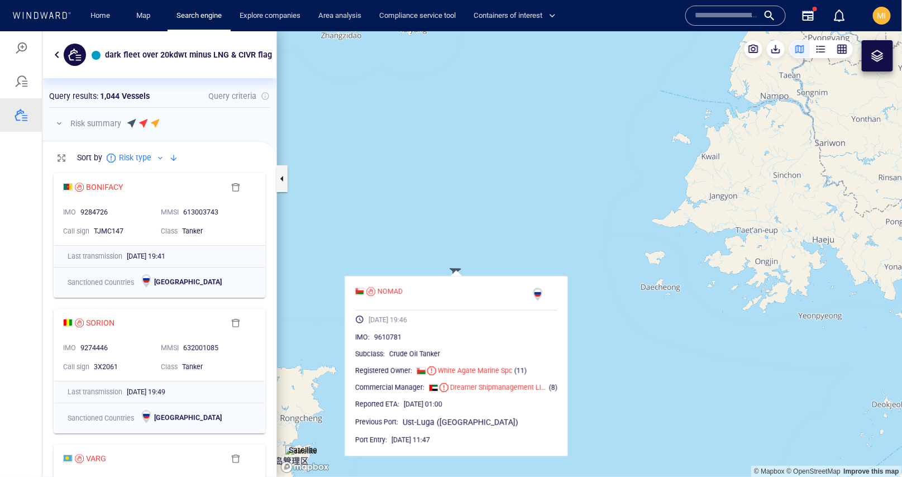
click at [438, 265] on canvas "Map" at bounding box center [589, 253] width 625 height 445
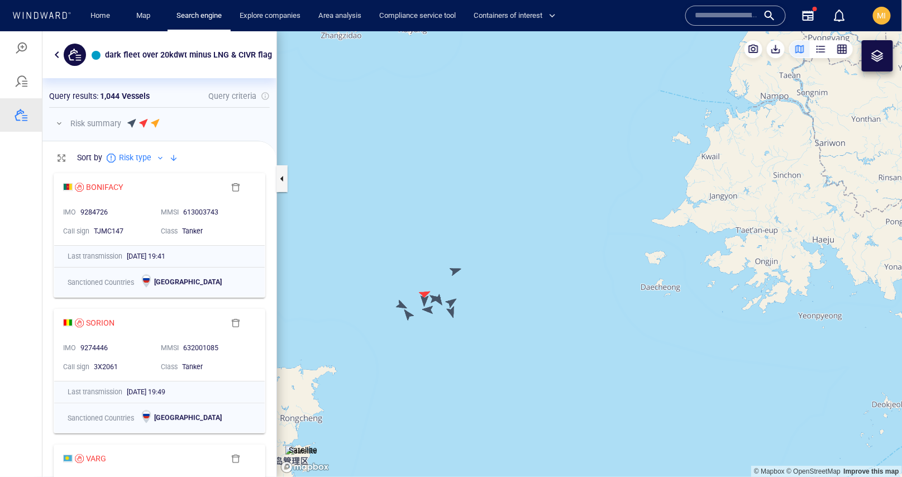
click at [437, 296] on canvas "Map" at bounding box center [589, 253] width 625 height 445
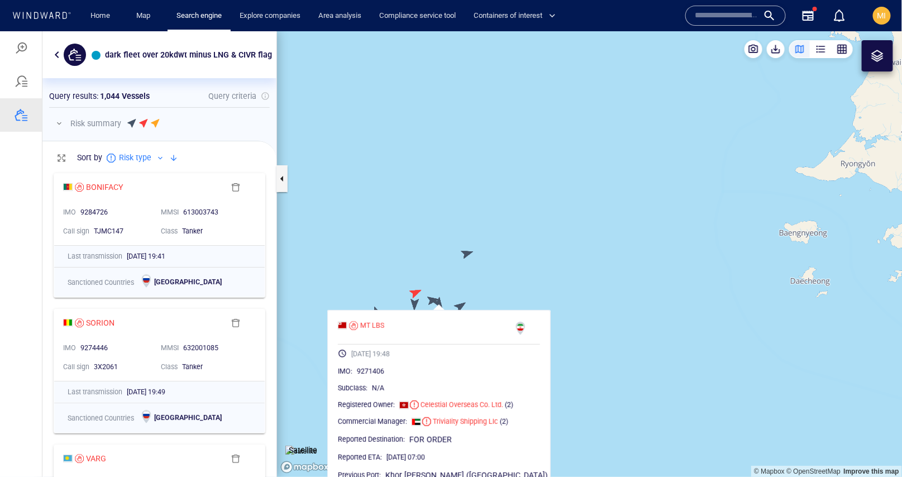
click at [418, 303] on canvas "Map" at bounding box center [589, 253] width 625 height 445
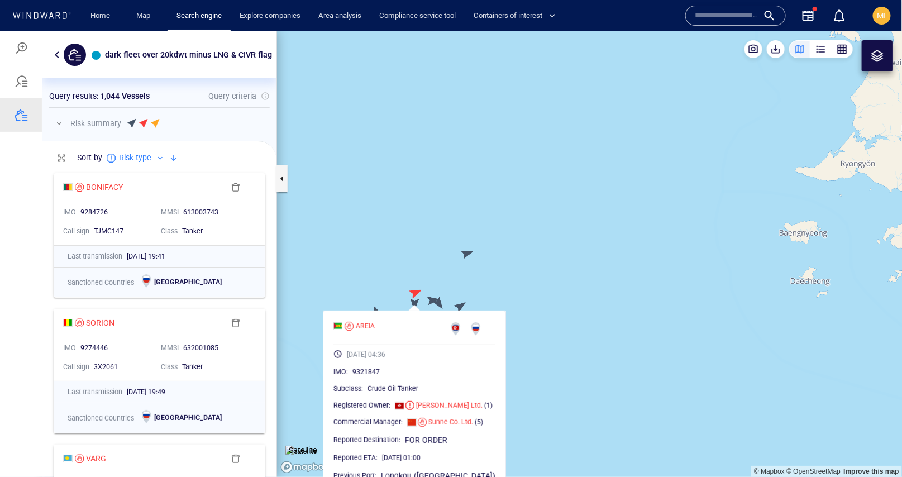
click at [380, 282] on canvas "Map" at bounding box center [589, 253] width 625 height 445
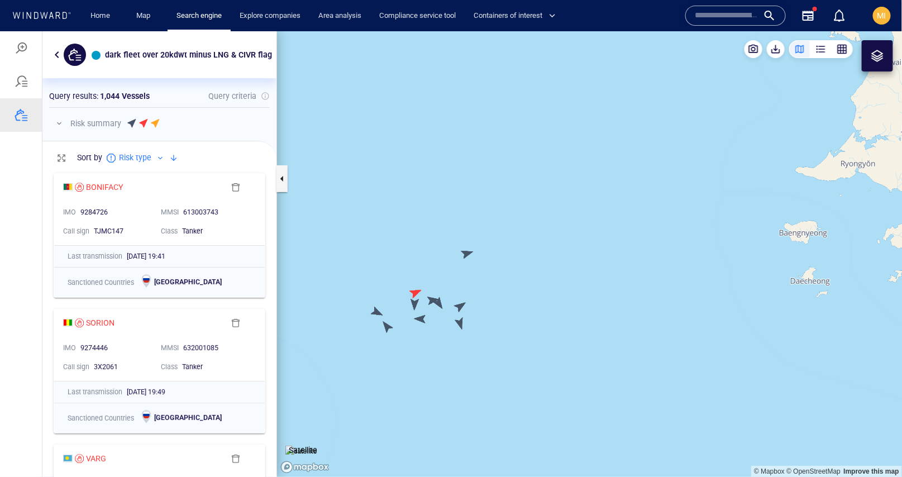
click at [386, 327] on canvas "Map" at bounding box center [589, 253] width 625 height 445
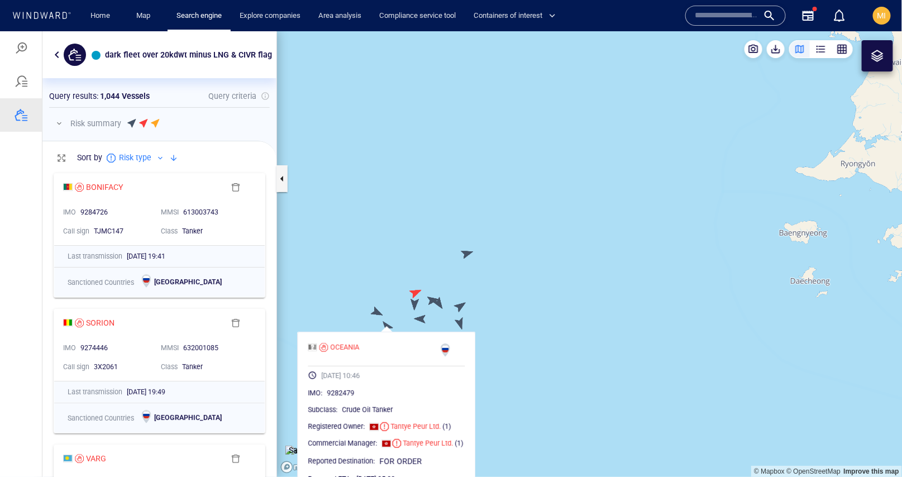
click at [377, 306] on canvas "Map" at bounding box center [589, 253] width 625 height 445
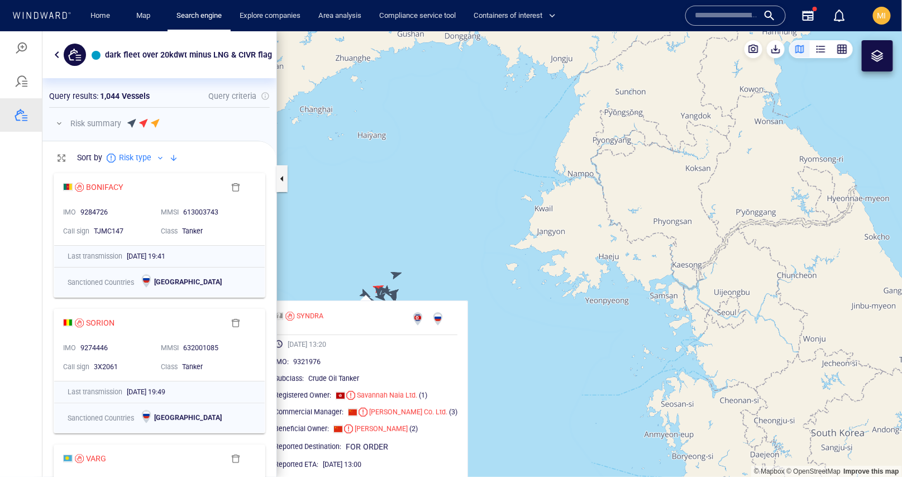
click at [363, 237] on canvas "Map" at bounding box center [589, 253] width 625 height 445
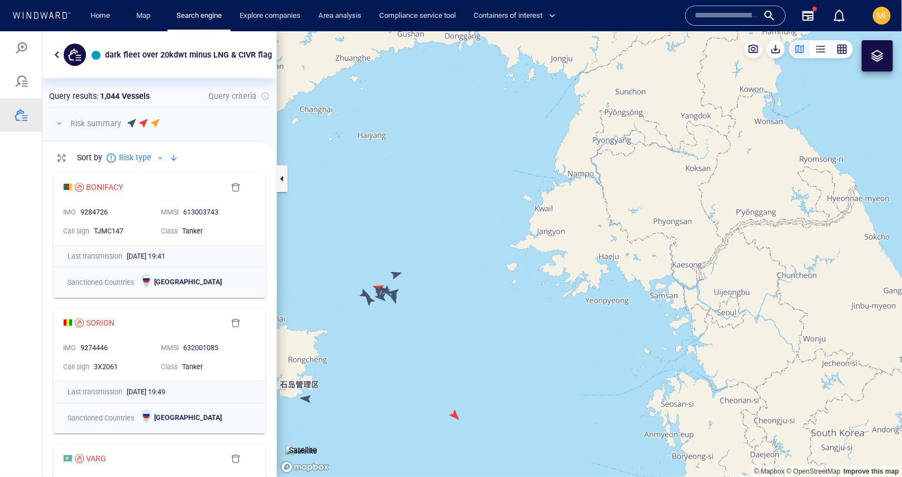
drag, startPoint x: 373, startPoint y: 236, endPoint x: 478, endPoint y: 238, distance: 104.4
click at [478, 238] on canvas "Map" at bounding box center [589, 253] width 625 height 445
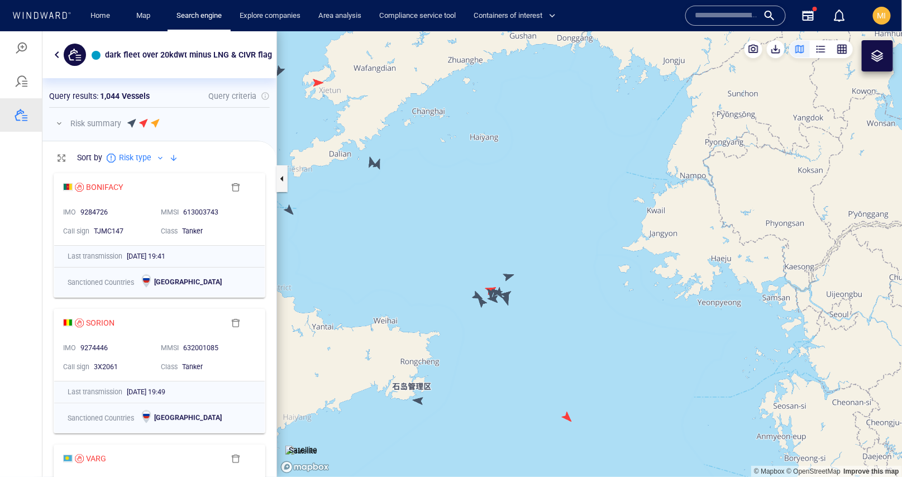
drag, startPoint x: 452, startPoint y: 234, endPoint x: 539, endPoint y: 293, distance: 105.1
click at [539, 293] on canvas "Map" at bounding box center [589, 253] width 625 height 445
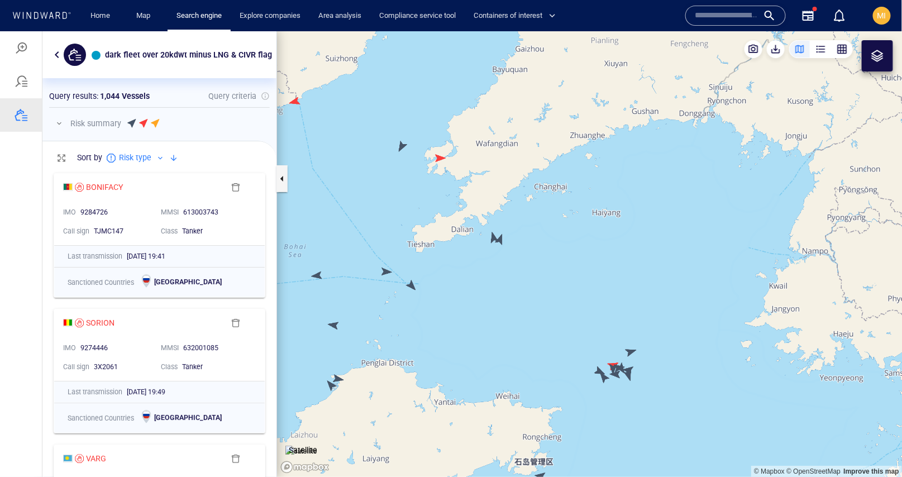
drag, startPoint x: 459, startPoint y: 314, endPoint x: 562, endPoint y: 246, distance: 124.0
click at [562, 247] on canvas "Map" at bounding box center [589, 253] width 625 height 445
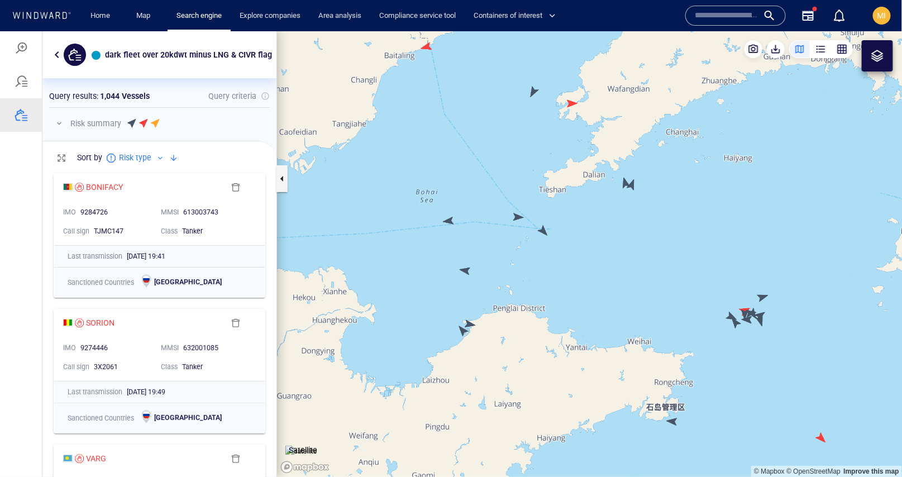
click at [465, 328] on canvas "Map" at bounding box center [589, 253] width 625 height 445
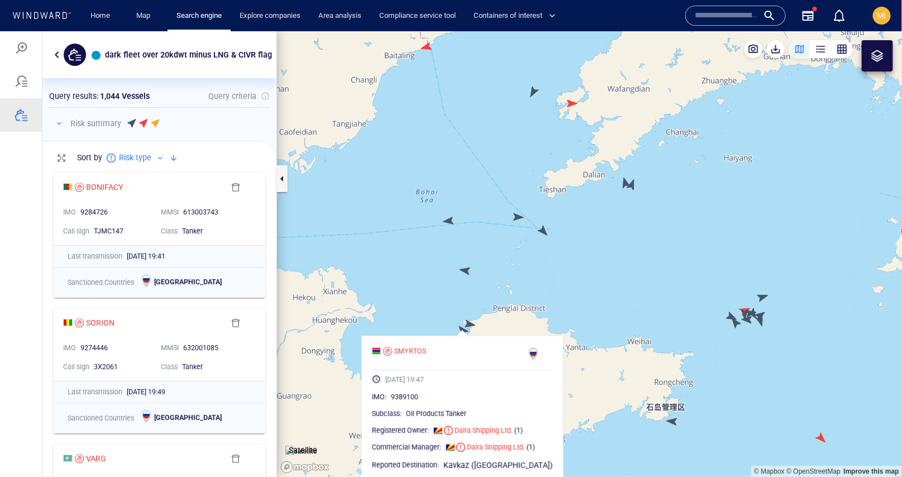
click at [469, 322] on canvas "Map" at bounding box center [589, 253] width 625 height 445
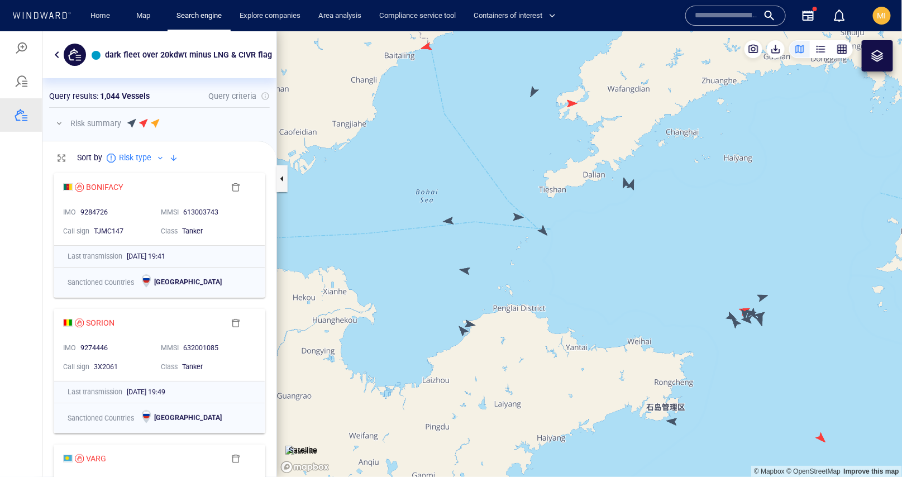
click at [469, 322] on canvas "Map" at bounding box center [589, 253] width 625 height 445
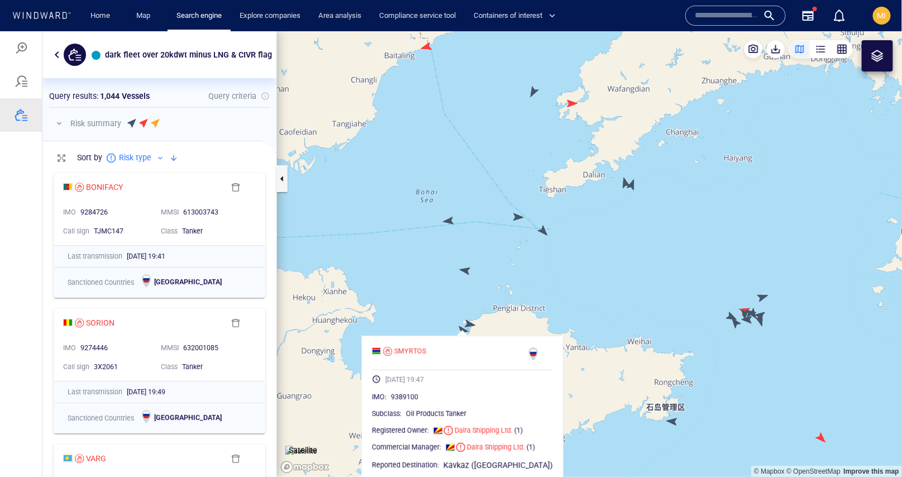
click at [469, 266] on canvas "Map" at bounding box center [589, 253] width 625 height 445
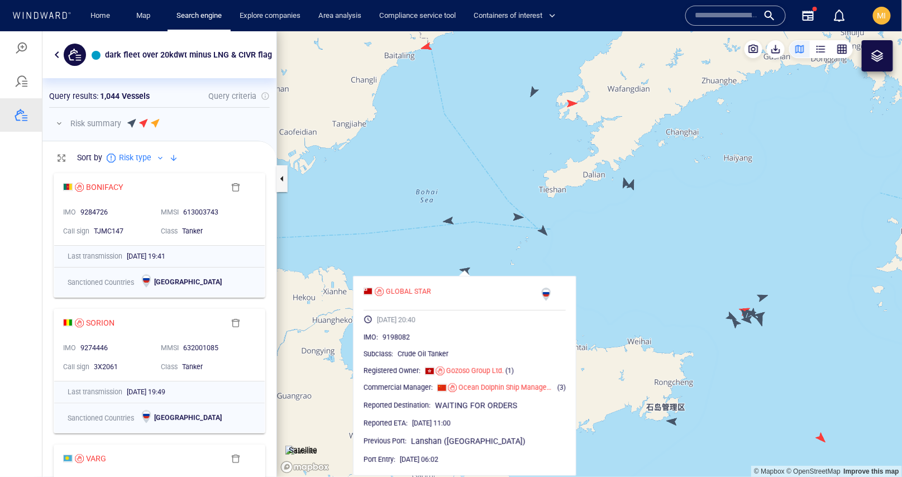
click at [449, 224] on canvas "Map" at bounding box center [589, 253] width 625 height 445
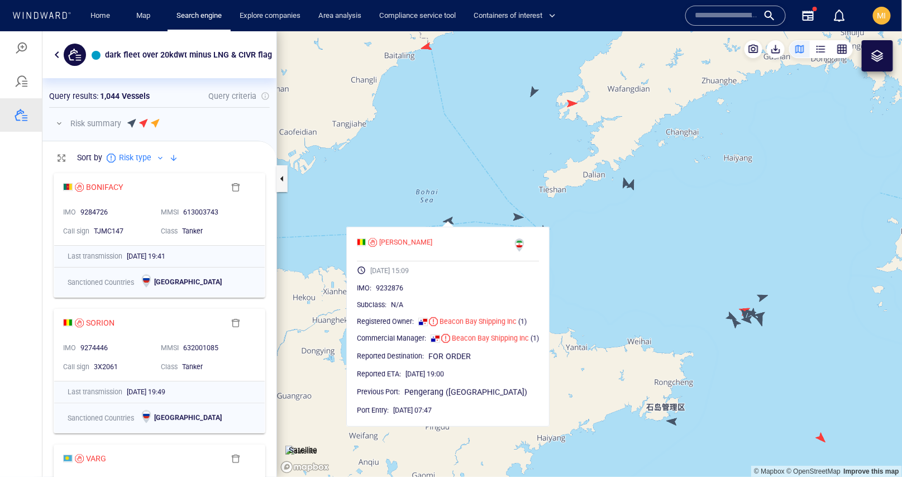
click at [482, 213] on canvas "Map" at bounding box center [589, 253] width 625 height 445
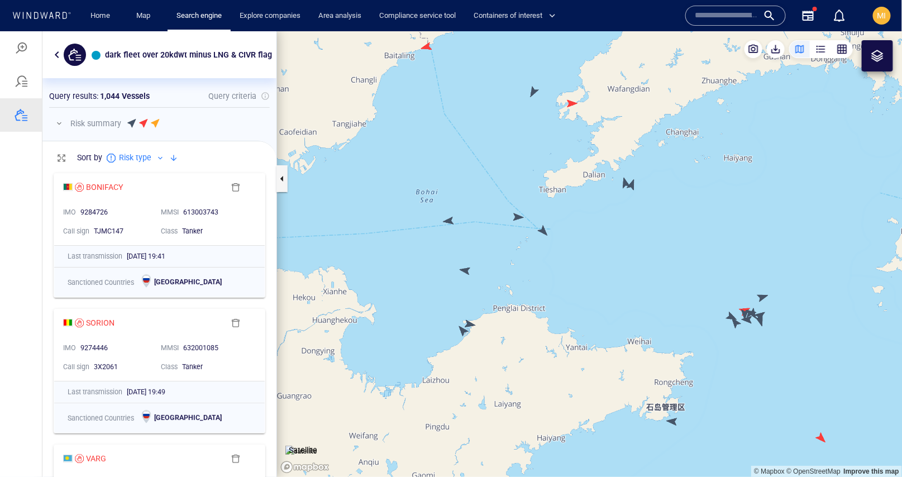
click at [519, 215] on canvas "Map" at bounding box center [589, 253] width 625 height 445
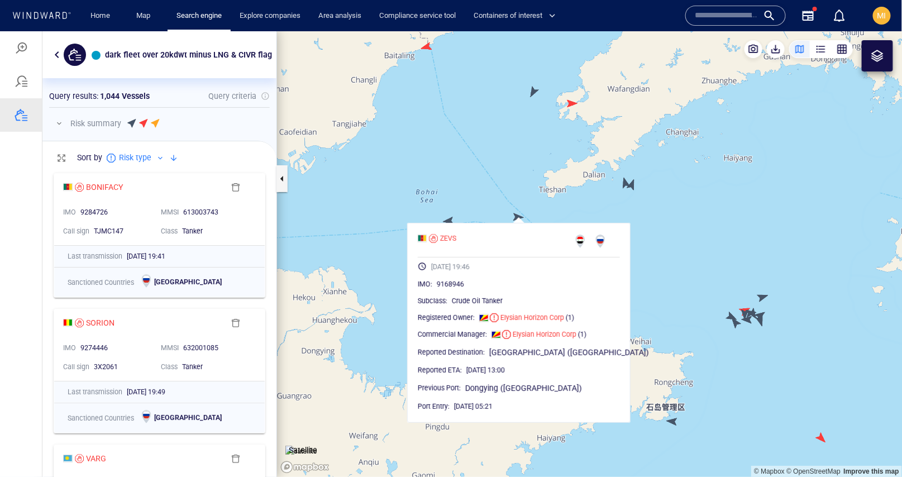
click at [498, 206] on canvas "Map" at bounding box center [589, 253] width 625 height 445
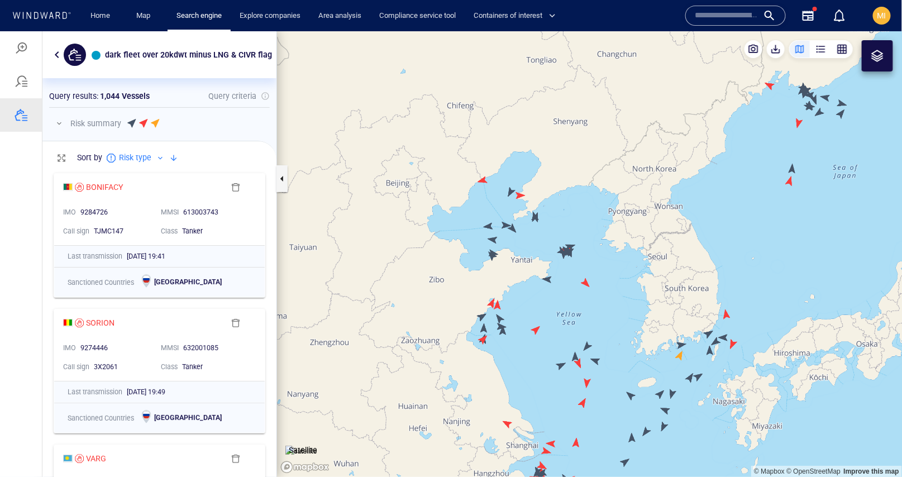
drag, startPoint x: 504, startPoint y: 280, endPoint x: 504, endPoint y: 210, distance: 69.8
click at [504, 215] on canvas "Map" at bounding box center [589, 253] width 625 height 445
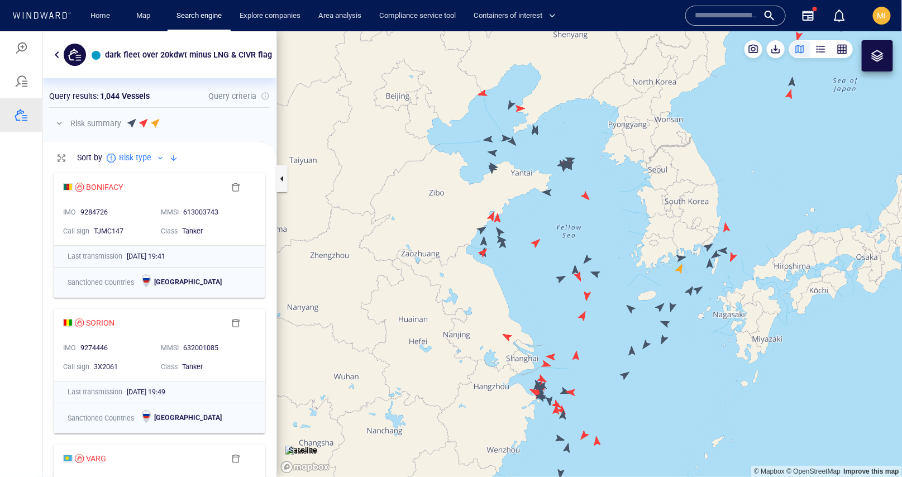
drag, startPoint x: 555, startPoint y: 309, endPoint x: 552, endPoint y: 222, distance: 86.6
click at [553, 224] on canvas "Map" at bounding box center [589, 253] width 625 height 445
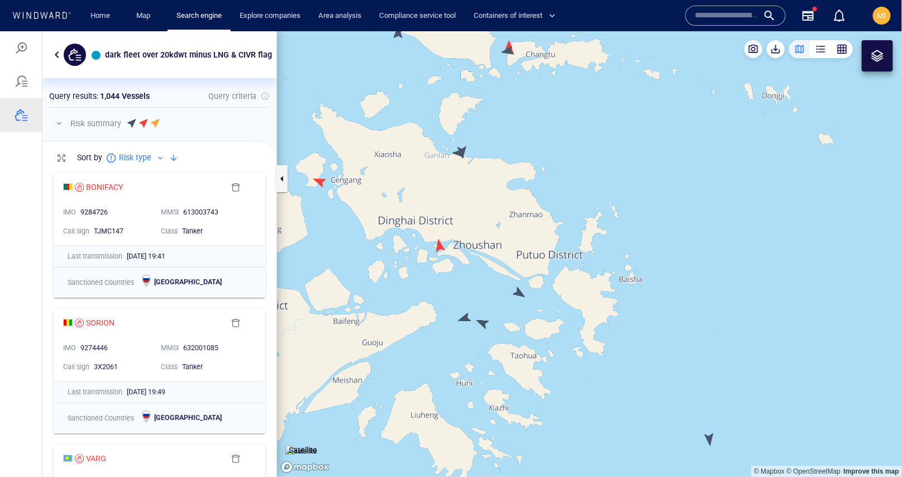
drag, startPoint x: 497, startPoint y: 186, endPoint x: 516, endPoint y: 189, distance: 18.7
click at [515, 189] on canvas "Map" at bounding box center [589, 253] width 625 height 445
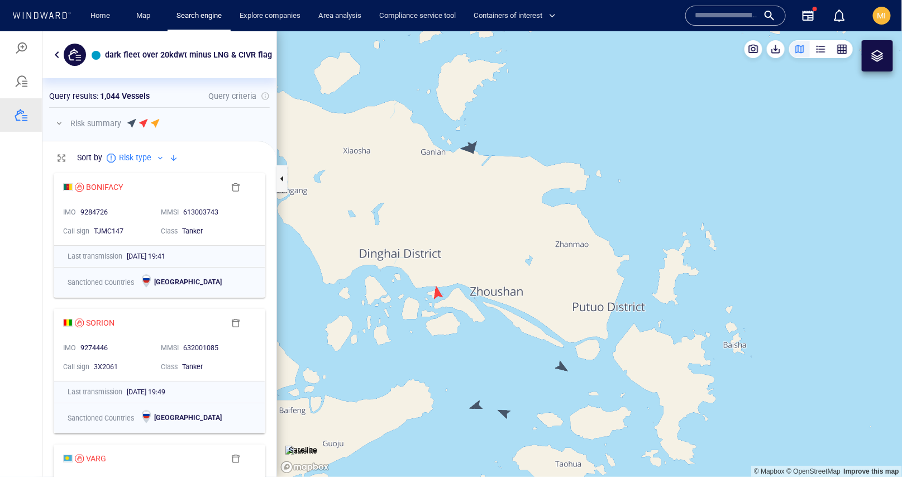
drag, startPoint x: 490, startPoint y: 162, endPoint x: 514, endPoint y: 180, distance: 29.6
click at [514, 180] on canvas "Map" at bounding box center [589, 253] width 625 height 445
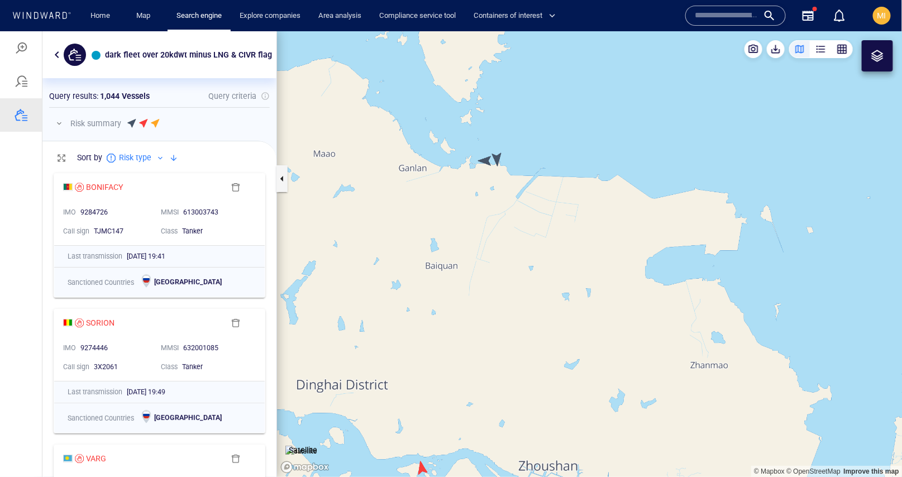
click at [486, 160] on canvas "Map" at bounding box center [589, 253] width 625 height 445
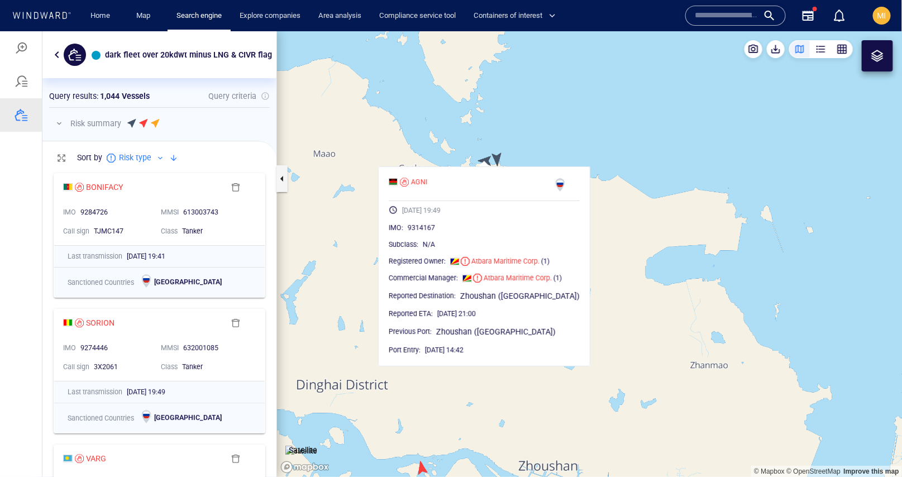
click at [496, 157] on canvas "Map" at bounding box center [589, 253] width 625 height 445
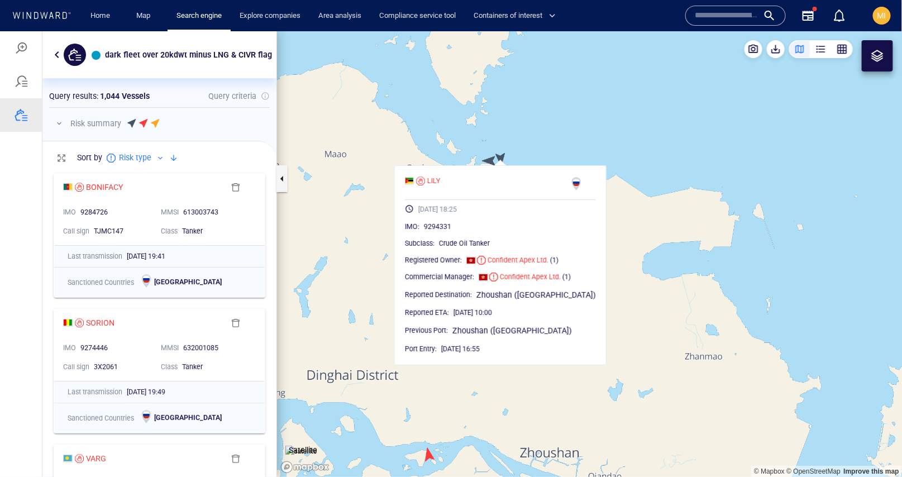
click at [579, 160] on canvas "Map" at bounding box center [589, 253] width 625 height 445
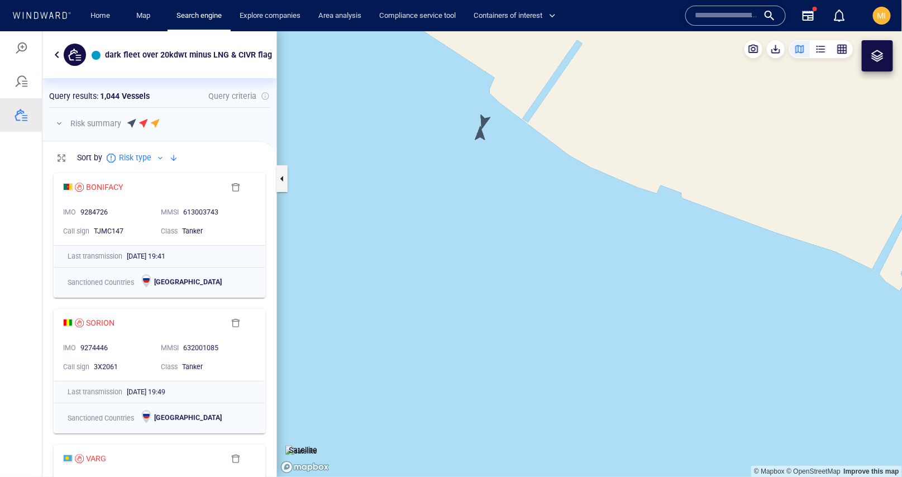
click at [483, 133] on canvas "Map" at bounding box center [589, 253] width 625 height 445
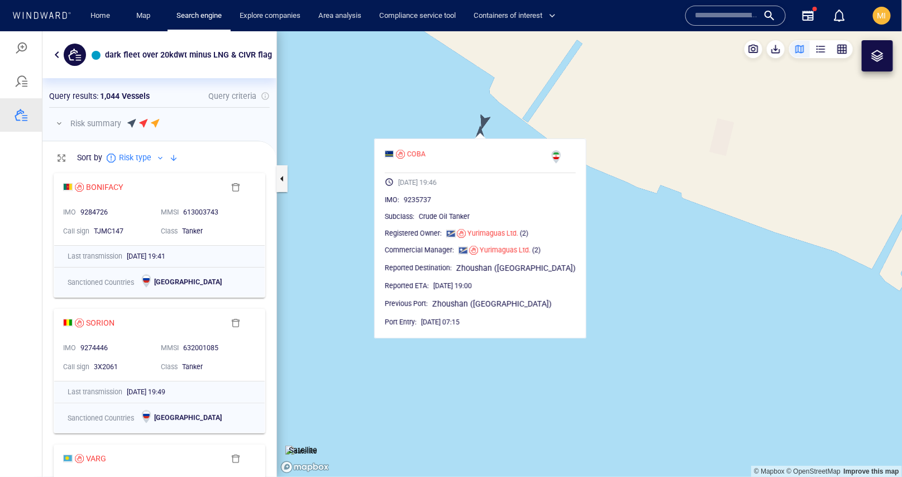
click at [487, 116] on canvas "Map" at bounding box center [589, 253] width 625 height 445
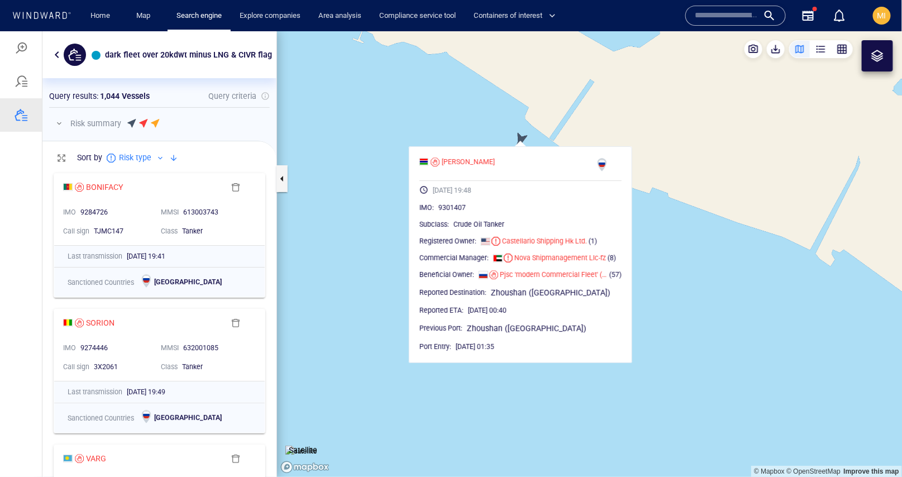
click at [663, 234] on canvas "Map" at bounding box center [589, 253] width 625 height 445
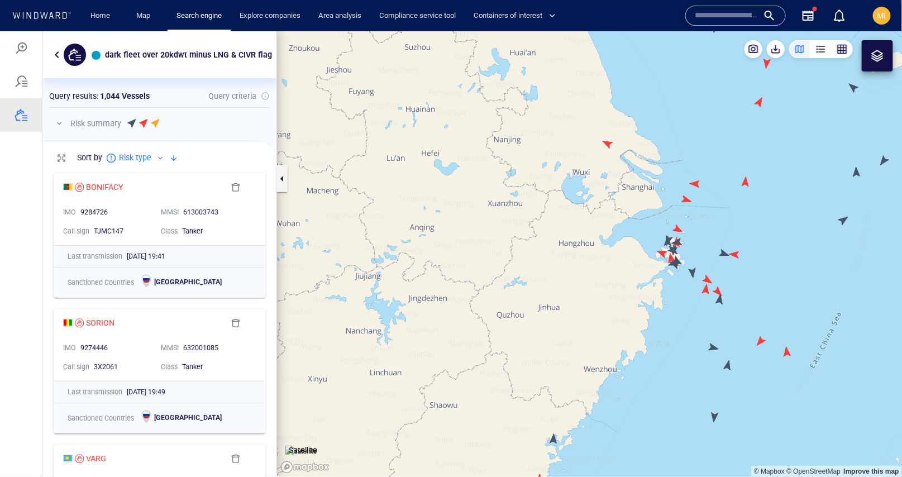
drag, startPoint x: 667, startPoint y: 280, endPoint x: 667, endPoint y: 155, distance: 125.6
click at [667, 160] on canvas "Map" at bounding box center [589, 253] width 625 height 445
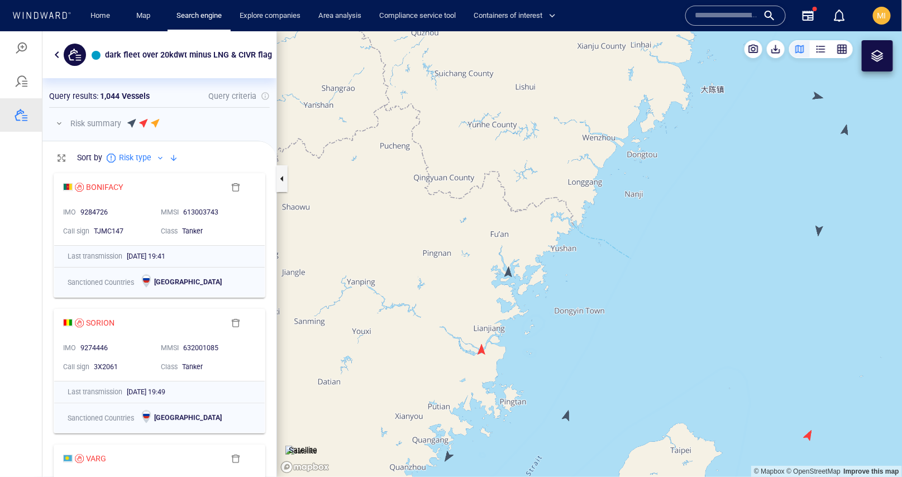
click at [511, 277] on canvas "Map" at bounding box center [589, 253] width 625 height 445
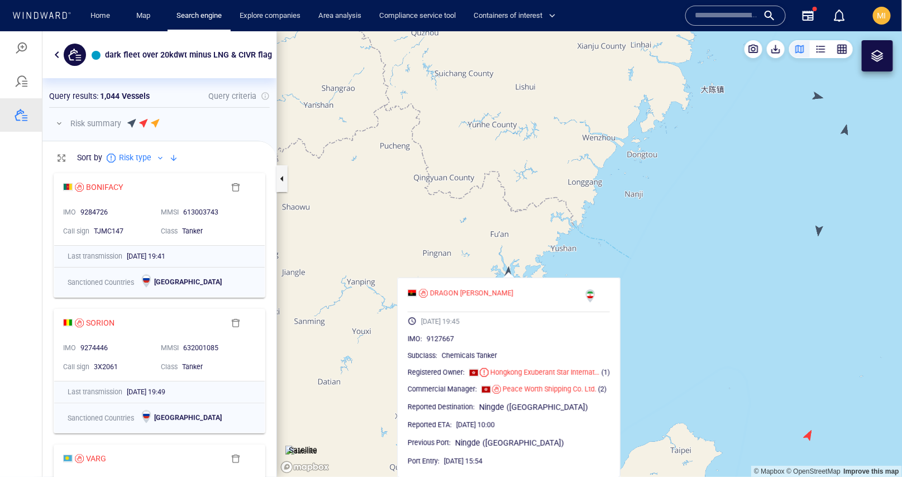
click at [616, 269] on canvas "Map" at bounding box center [589, 253] width 625 height 445
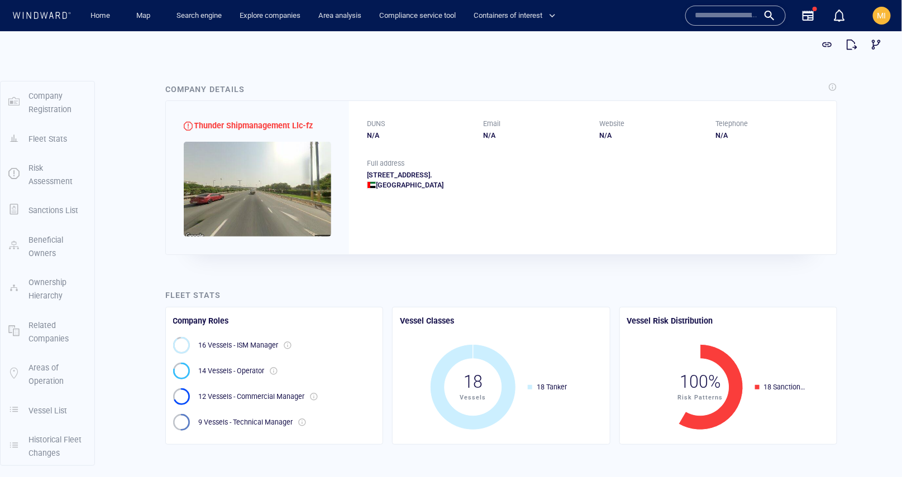
click at [723, 16] on input "text" at bounding box center [726, 15] width 64 height 17
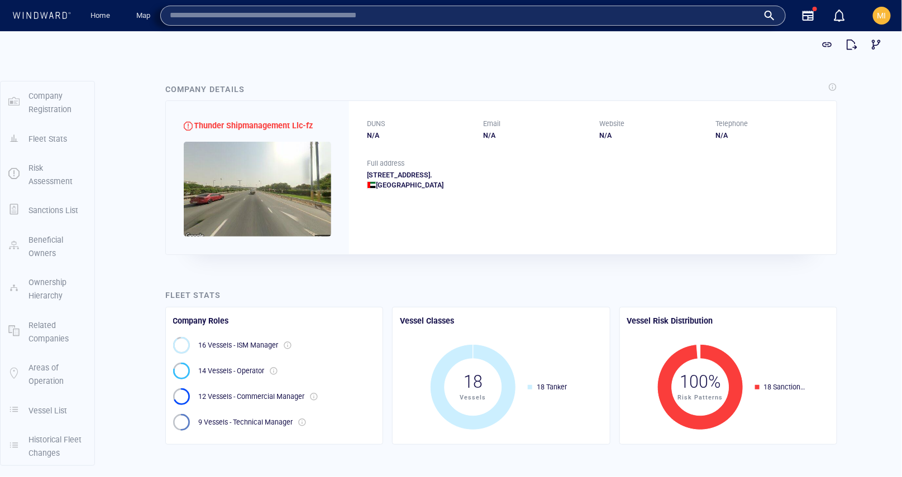
paste input "*******"
type input "*******"
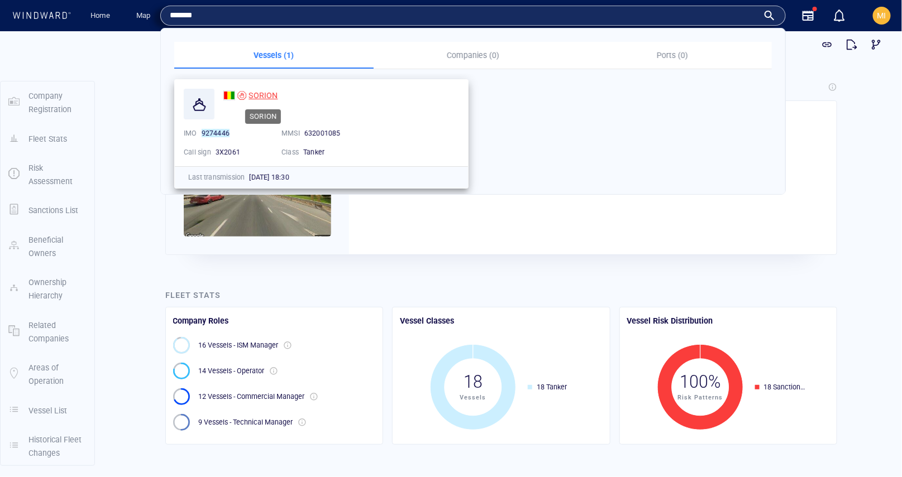
click at [268, 93] on span "SORION" at bounding box center [262, 95] width 29 height 9
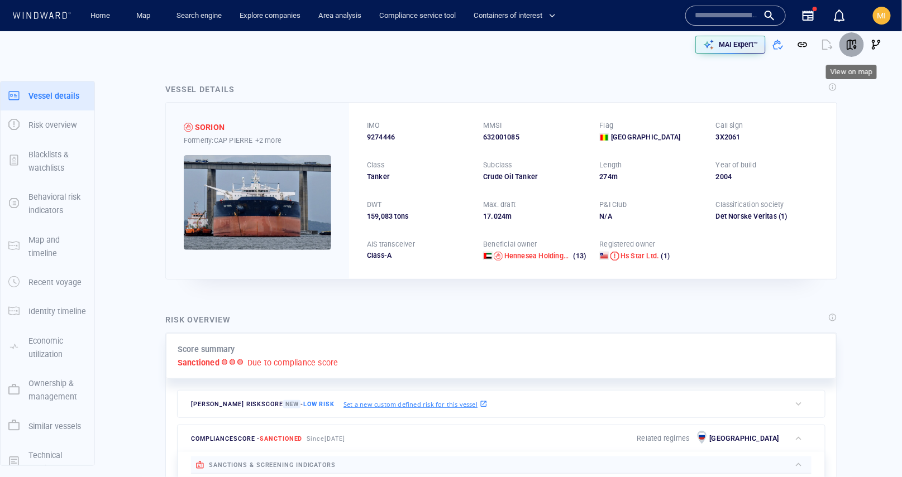
click at [852, 41] on span "button" at bounding box center [851, 44] width 11 height 11
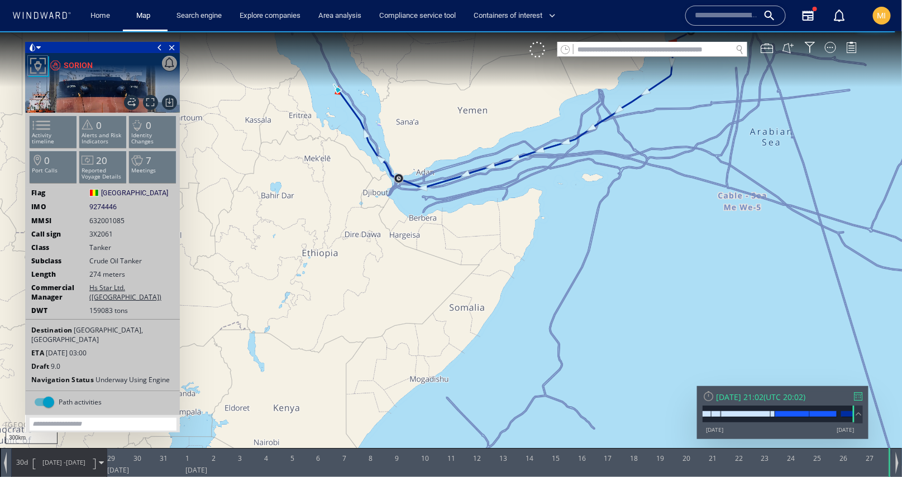
drag, startPoint x: 476, startPoint y: 233, endPoint x: 490, endPoint y: 306, distance: 74.4
click at [490, 303] on canvas "Map" at bounding box center [451, 248] width 902 height 435
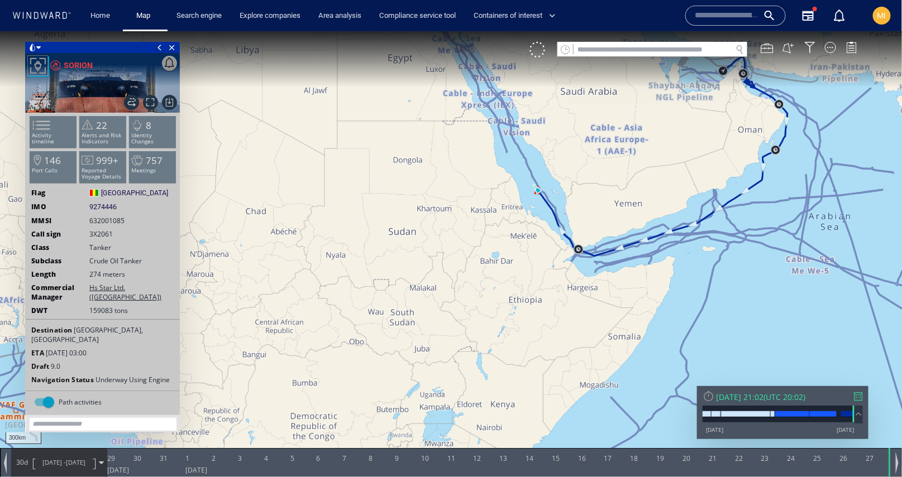
drag, startPoint x: 621, startPoint y: 197, endPoint x: 558, endPoint y: 263, distance: 91.2
click at [559, 261] on canvas "Map" at bounding box center [451, 248] width 902 height 435
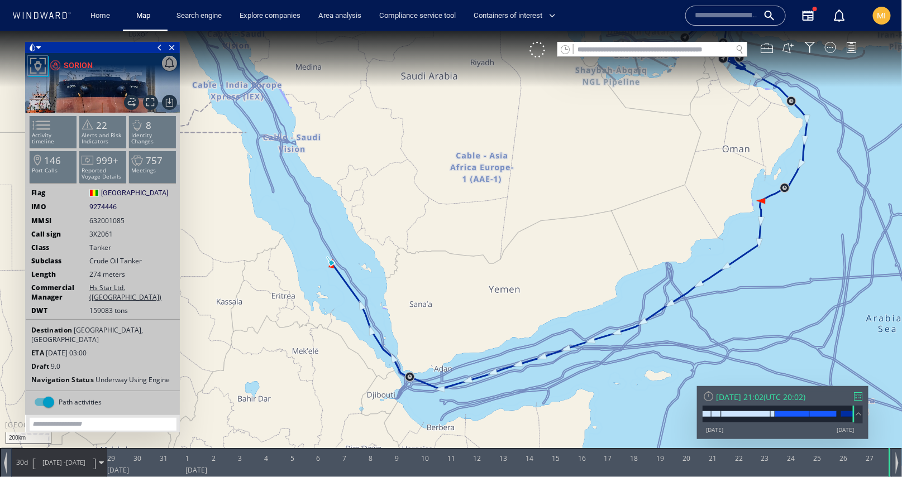
drag, startPoint x: 529, startPoint y: 261, endPoint x: 481, endPoint y: 194, distance: 82.3
click at [481, 194] on canvas "Map" at bounding box center [451, 248] width 902 height 435
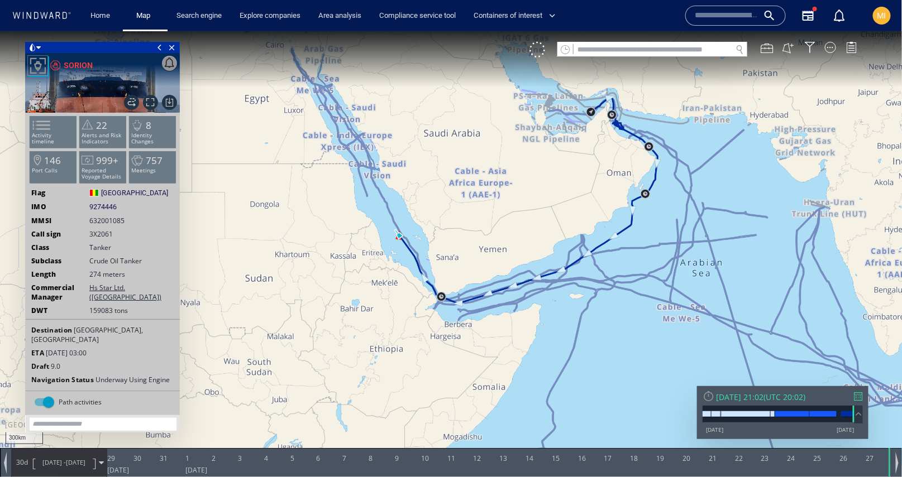
drag, startPoint x: 586, startPoint y: 202, endPoint x: 555, endPoint y: 287, distance: 90.6
click at [557, 281] on canvas "Map" at bounding box center [451, 248] width 902 height 435
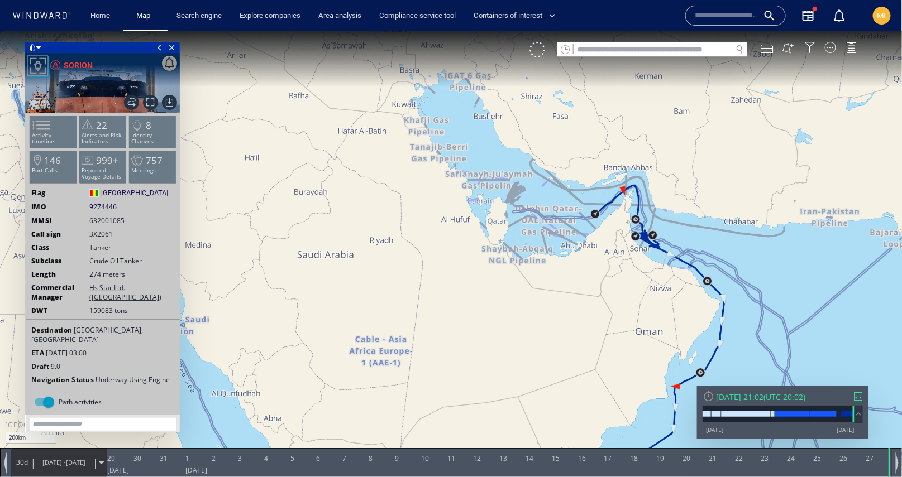
drag, startPoint x: 567, startPoint y: 287, endPoint x: 567, endPoint y: 152, distance: 134.5
click at [567, 154] on canvas "Map" at bounding box center [451, 248] width 902 height 435
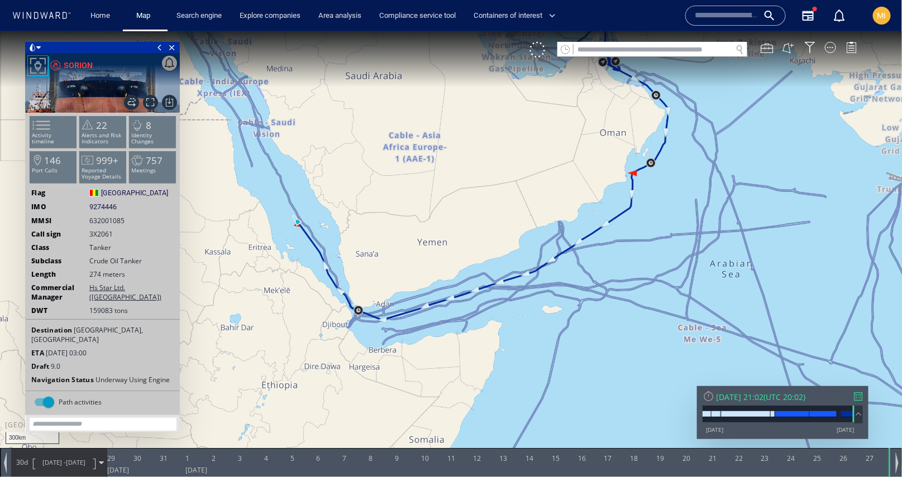
drag, startPoint x: 468, startPoint y: 228, endPoint x: 420, endPoint y: 241, distance: 49.6
click at [420, 240] on canvas "Map" at bounding box center [451, 248] width 902 height 435
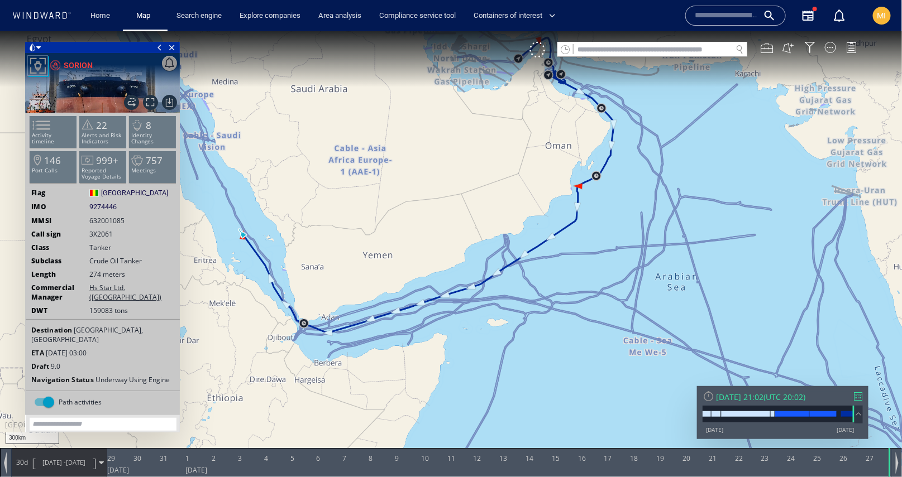
drag, startPoint x: 410, startPoint y: 249, endPoint x: 405, endPoint y: 259, distance: 11.5
click at [405, 259] on canvas "Map" at bounding box center [451, 248] width 902 height 435
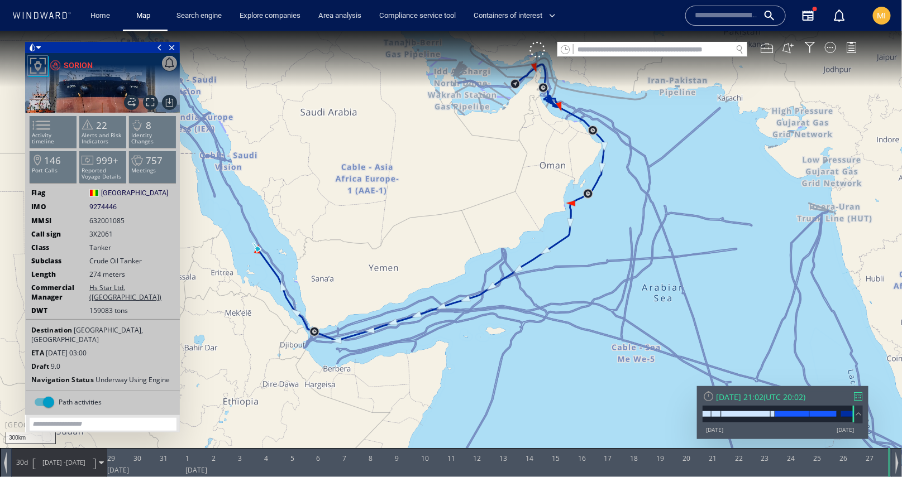
click at [712, 16] on input "text" at bounding box center [726, 15] width 64 height 17
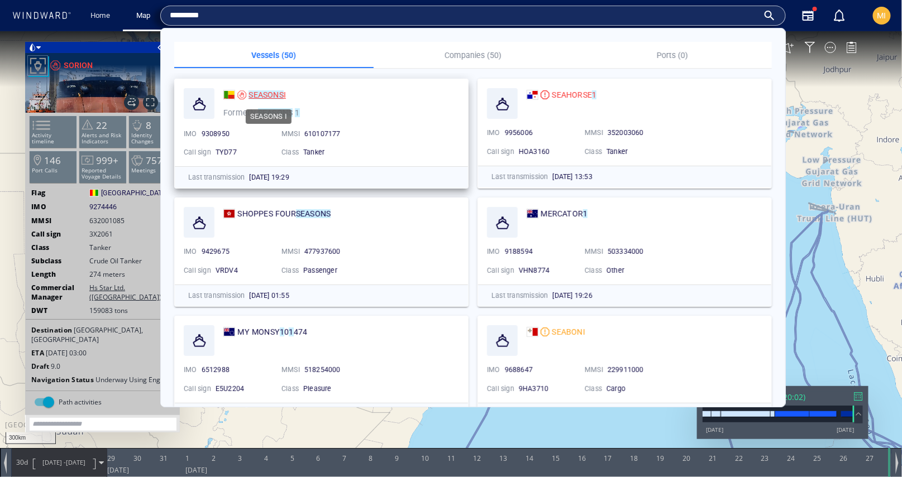
type input "*********"
click at [277, 90] on mark "SEASONS" at bounding box center [265, 94] width 35 height 9
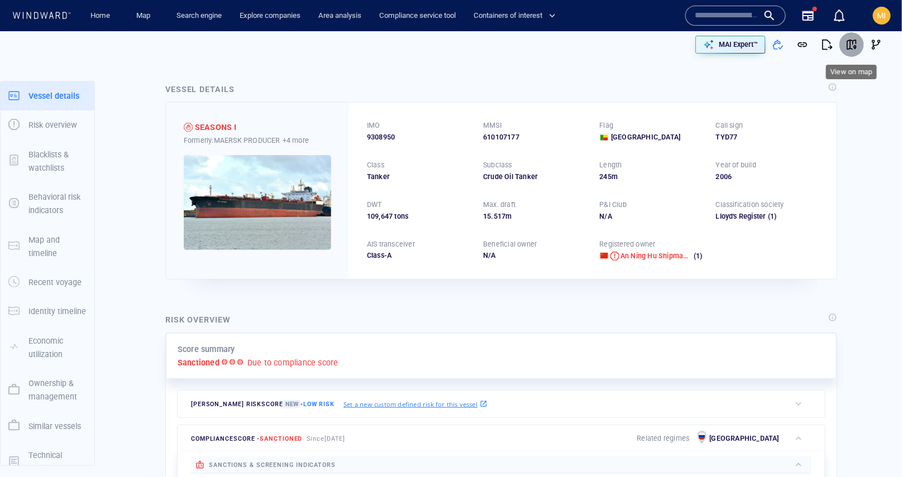
click at [853, 43] on span "button" at bounding box center [851, 44] width 11 height 11
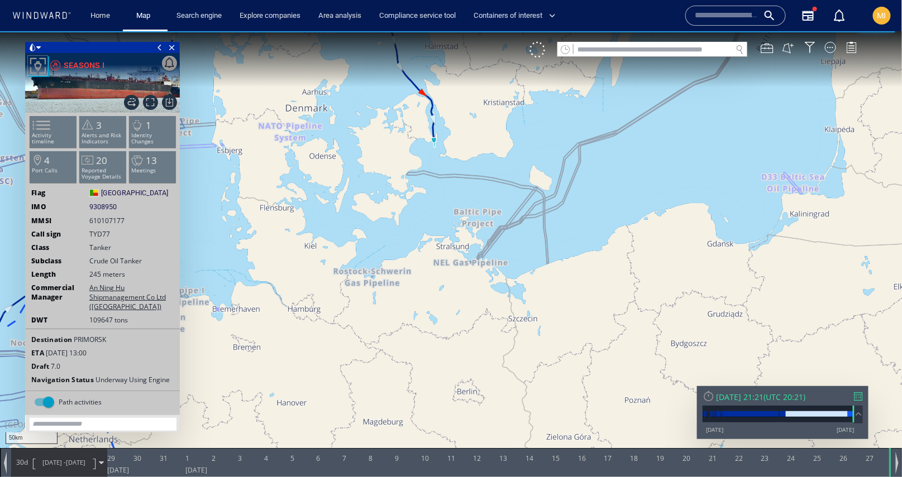
drag, startPoint x: 443, startPoint y: 155, endPoint x: 443, endPoint y: 183, distance: 28.5
click at [443, 175] on canvas "Map" at bounding box center [451, 248] width 902 height 435
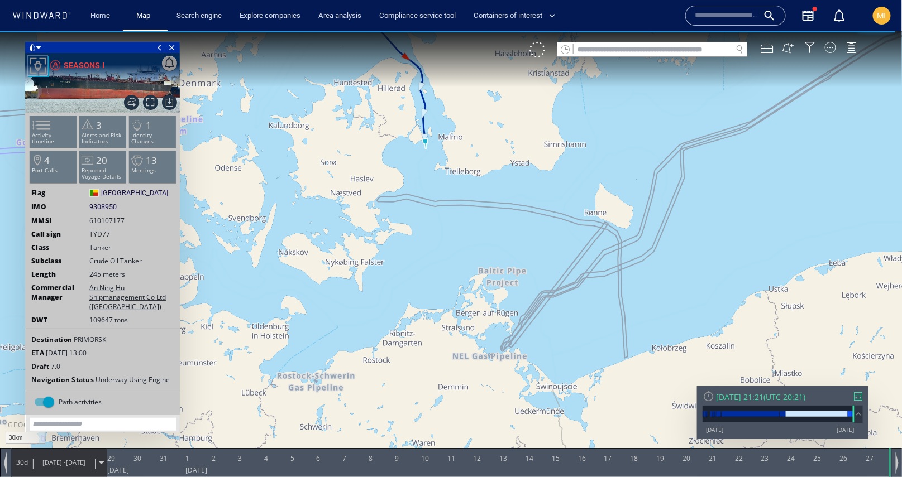
drag, startPoint x: 429, startPoint y: 162, endPoint x: 429, endPoint y: 214, distance: 52.5
click at [429, 186] on canvas "Map" at bounding box center [451, 248] width 902 height 435
